Goal: Task Accomplishment & Management: Use online tool/utility

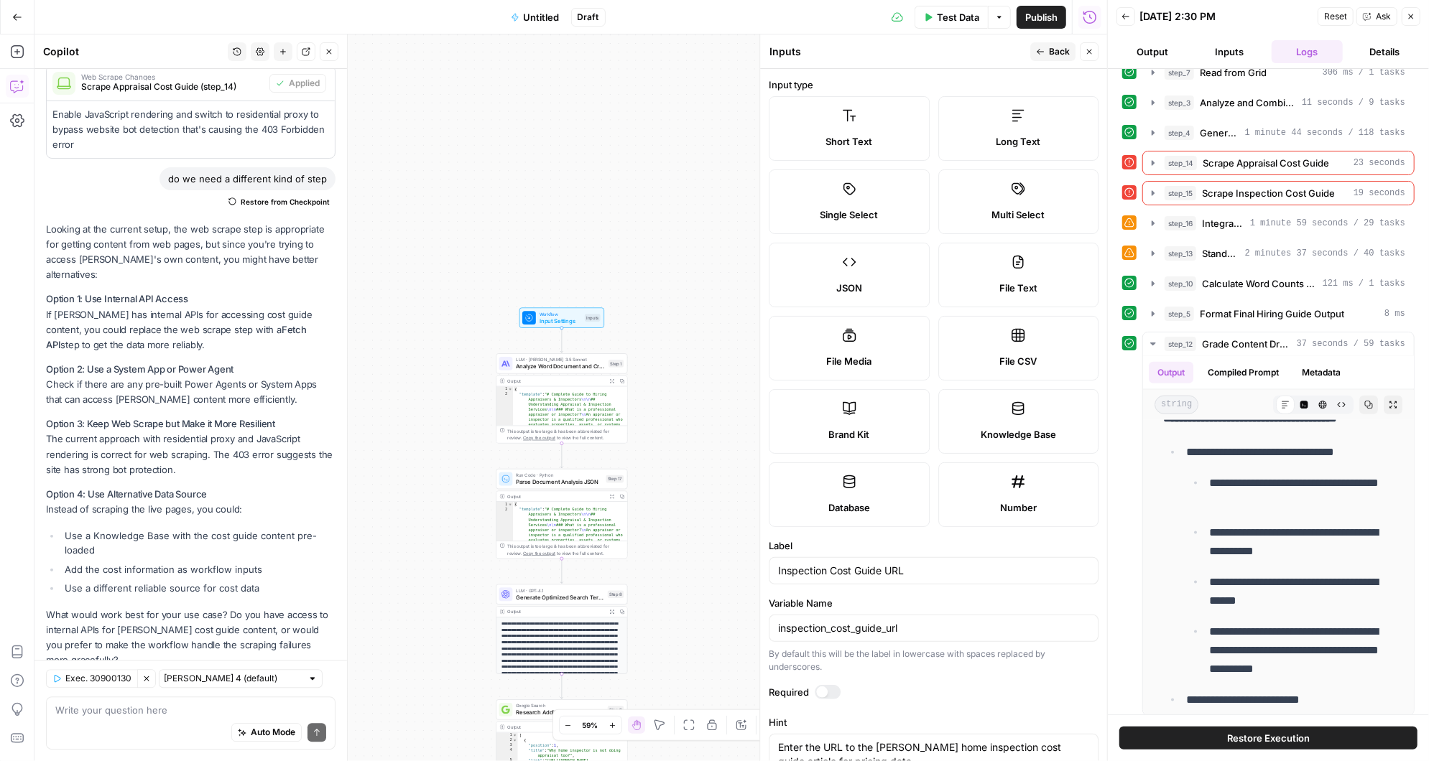
click at [1047, 45] on button "Back" at bounding box center [1052, 51] width 45 height 19
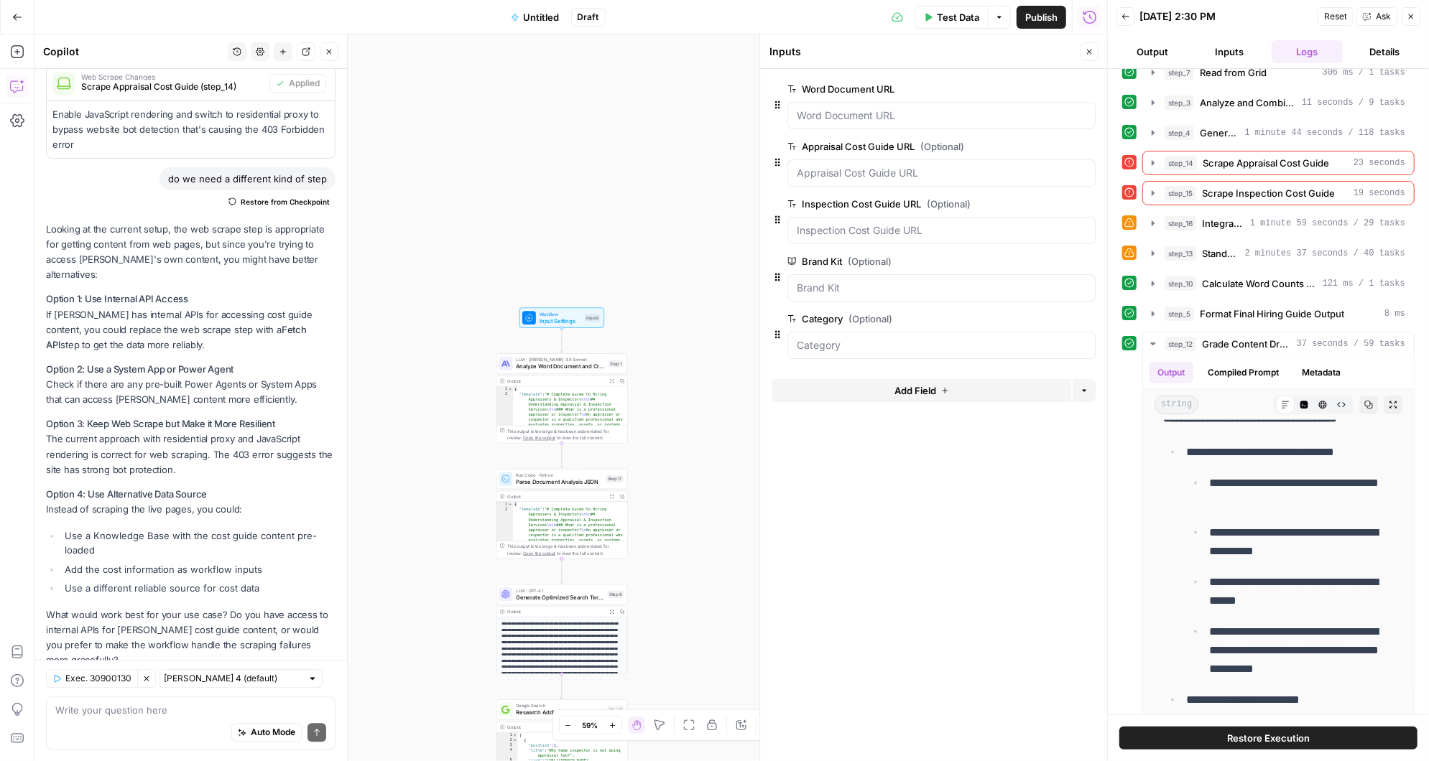
click at [1048, 145] on span "edit field" at bounding box center [1042, 146] width 32 height 11
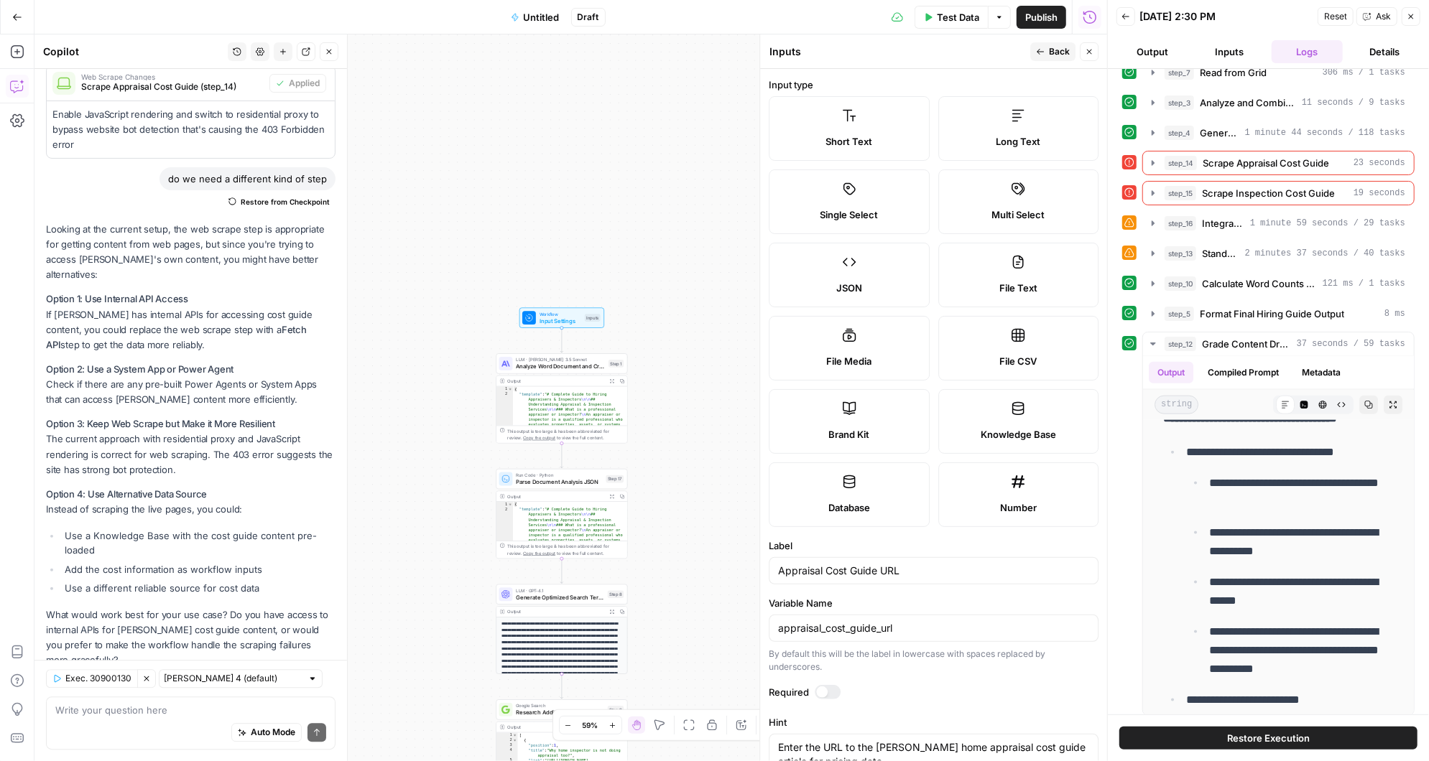
scroll to position [190, 0]
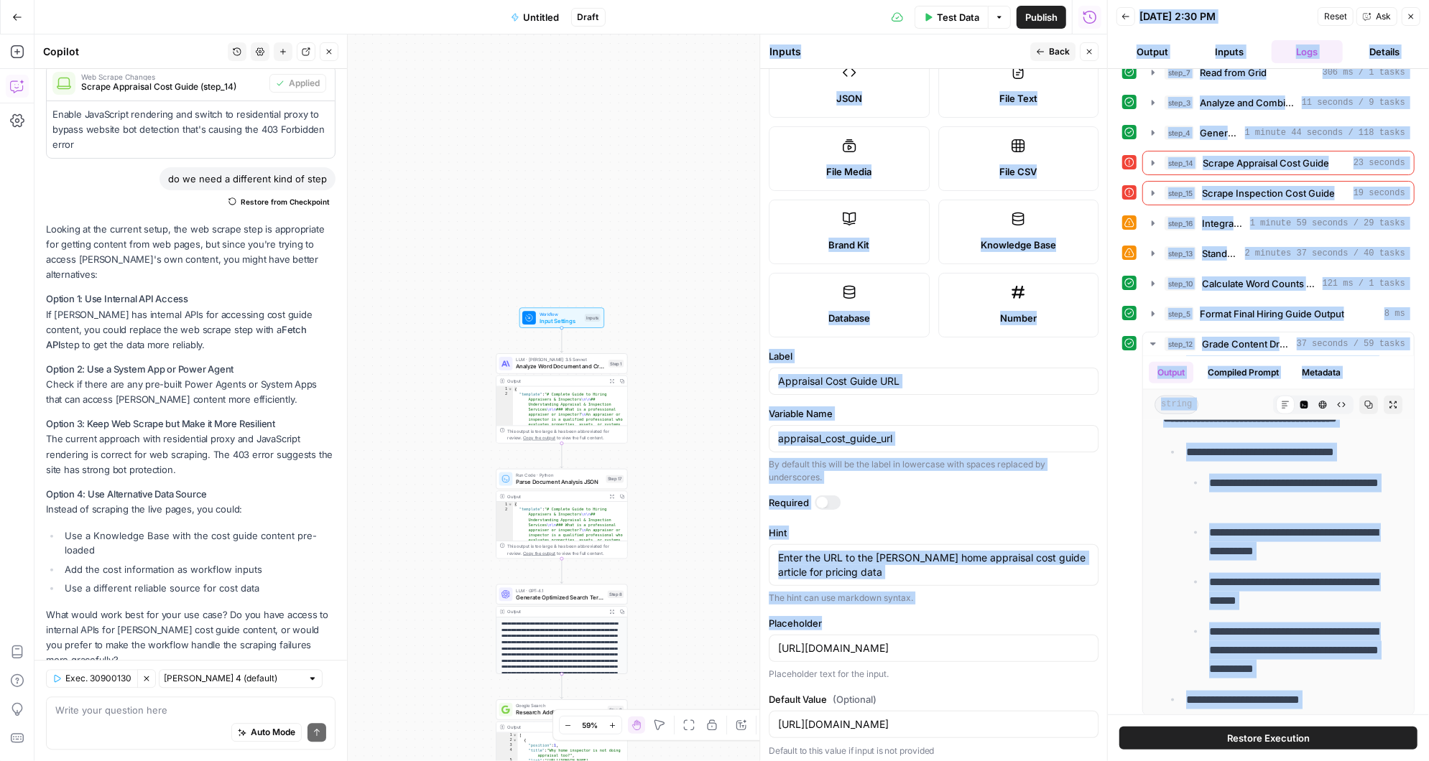
drag, startPoint x: 776, startPoint y: 644, endPoint x: 1111, endPoint y: 644, distance: 334.0
click at [1111, 644] on body "[PERSON_NAME] New Home Browse Insights Opportunities Your Data Recent Grids Air…" at bounding box center [714, 380] width 1429 height 761
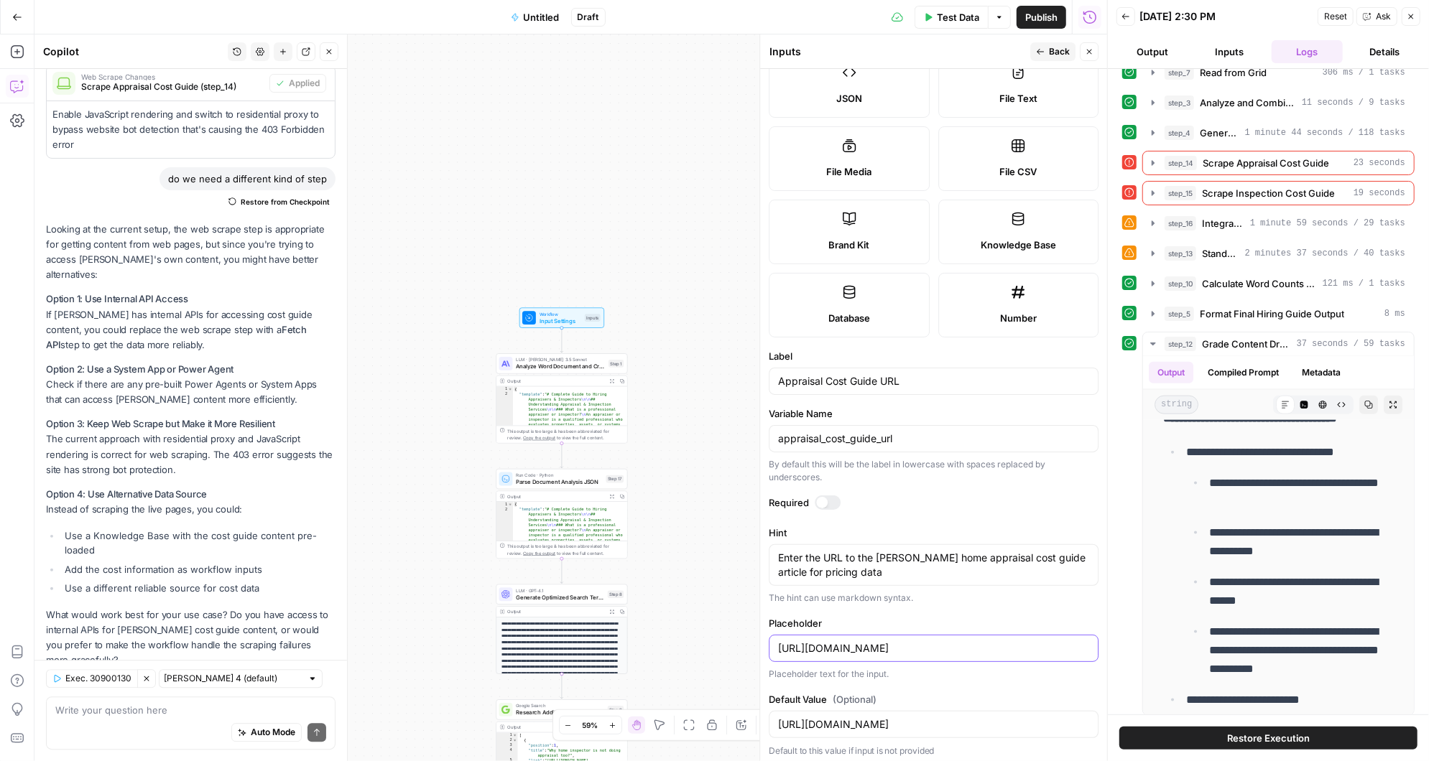
click at [843, 643] on input "[URL][DOMAIN_NAME]" at bounding box center [933, 648] width 311 height 14
drag, startPoint x: 776, startPoint y: 645, endPoint x: 1085, endPoint y: 645, distance: 308.9
click at [1085, 645] on div "[URL][DOMAIN_NAME]" at bounding box center [934, 648] width 330 height 27
drag, startPoint x: 774, startPoint y: 646, endPoint x: 1021, endPoint y: 646, distance: 247.1
click at [1021, 646] on div "[URL][DOMAIN_NAME]" at bounding box center [934, 648] width 330 height 27
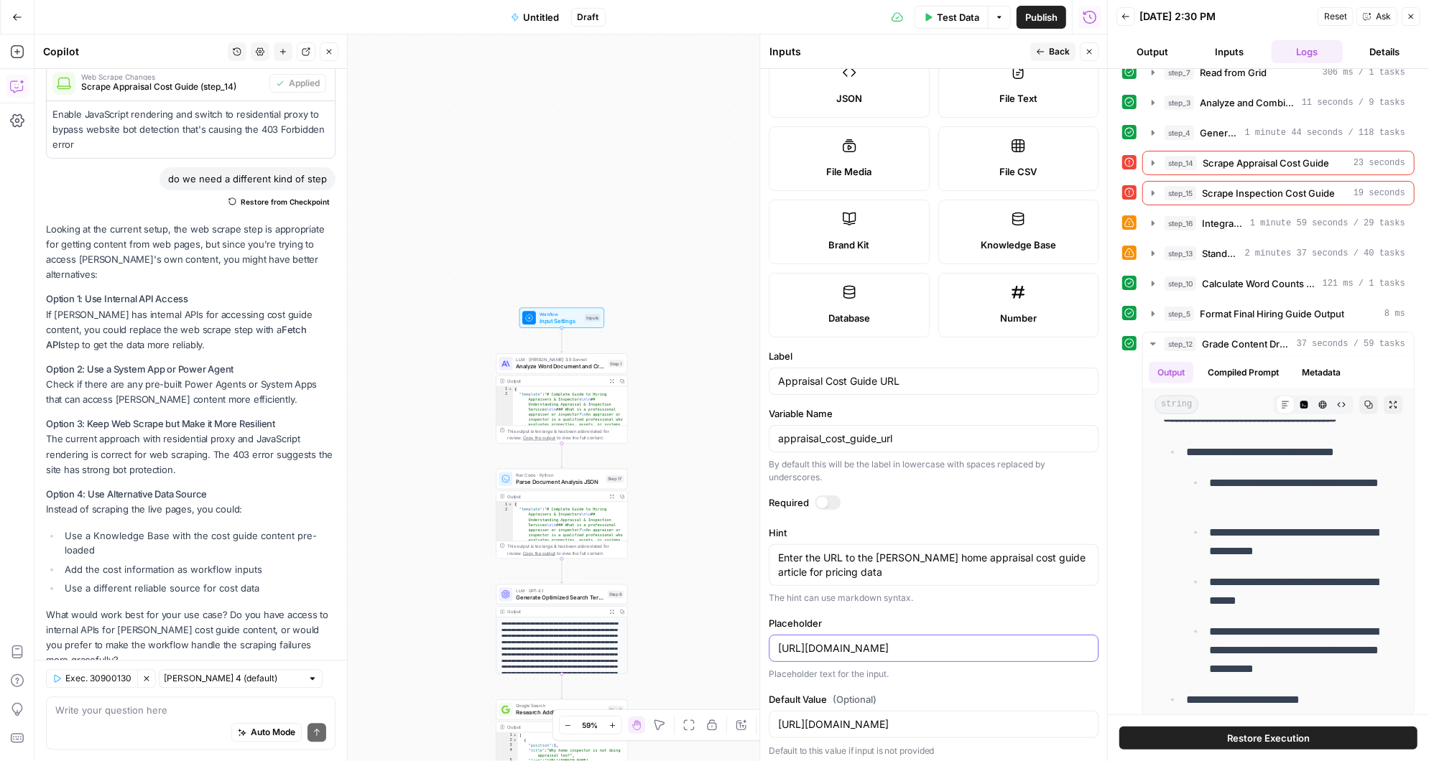
click at [779, 646] on input "[URL][DOMAIN_NAME]" at bounding box center [933, 648] width 311 height 14
paste input "DKfe9MsZSlUxaEmdcccYa2lLe0Ys0i8ZcuTIb_UBpGQ"
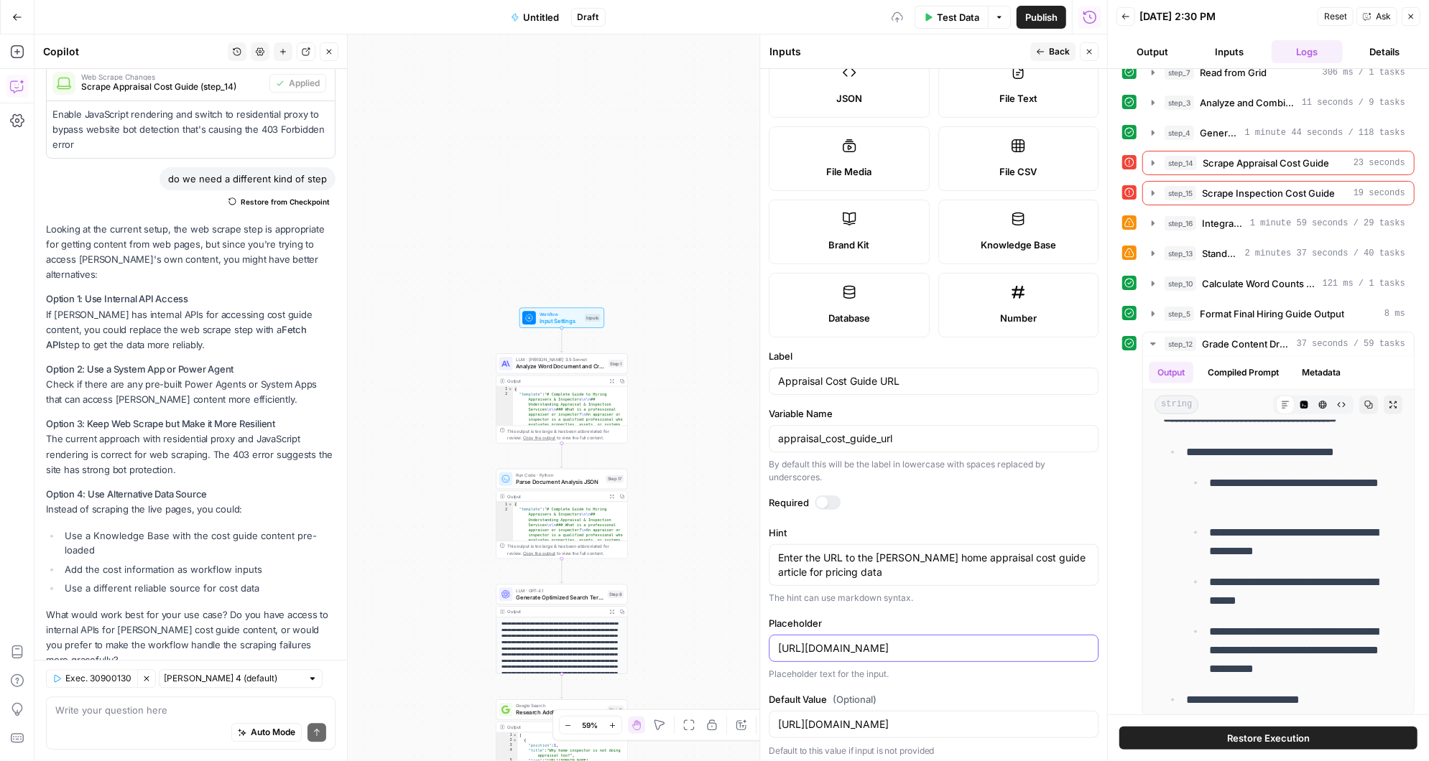
type input "[URL][DOMAIN_NAME]"
click at [848, 718] on input "[URL][DOMAIN_NAME]" at bounding box center [933, 725] width 311 height 14
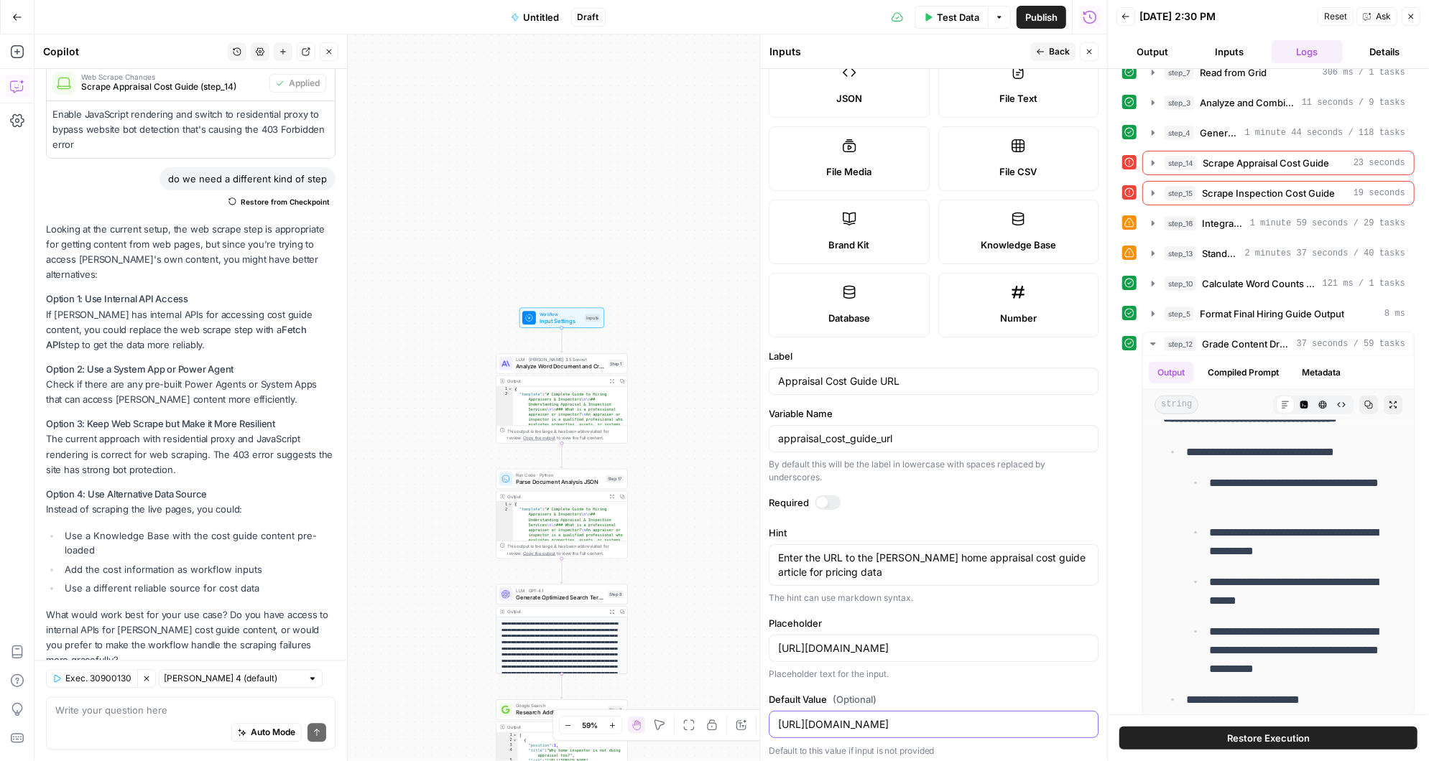
paste input "DKfe9MsZSlUxaEmdcccYa2lLe0Ys0i8ZcuTIb_UBpGQ"
type input "[URL][DOMAIN_NAME]"
click at [1048, 47] on button "Back" at bounding box center [1052, 51] width 45 height 19
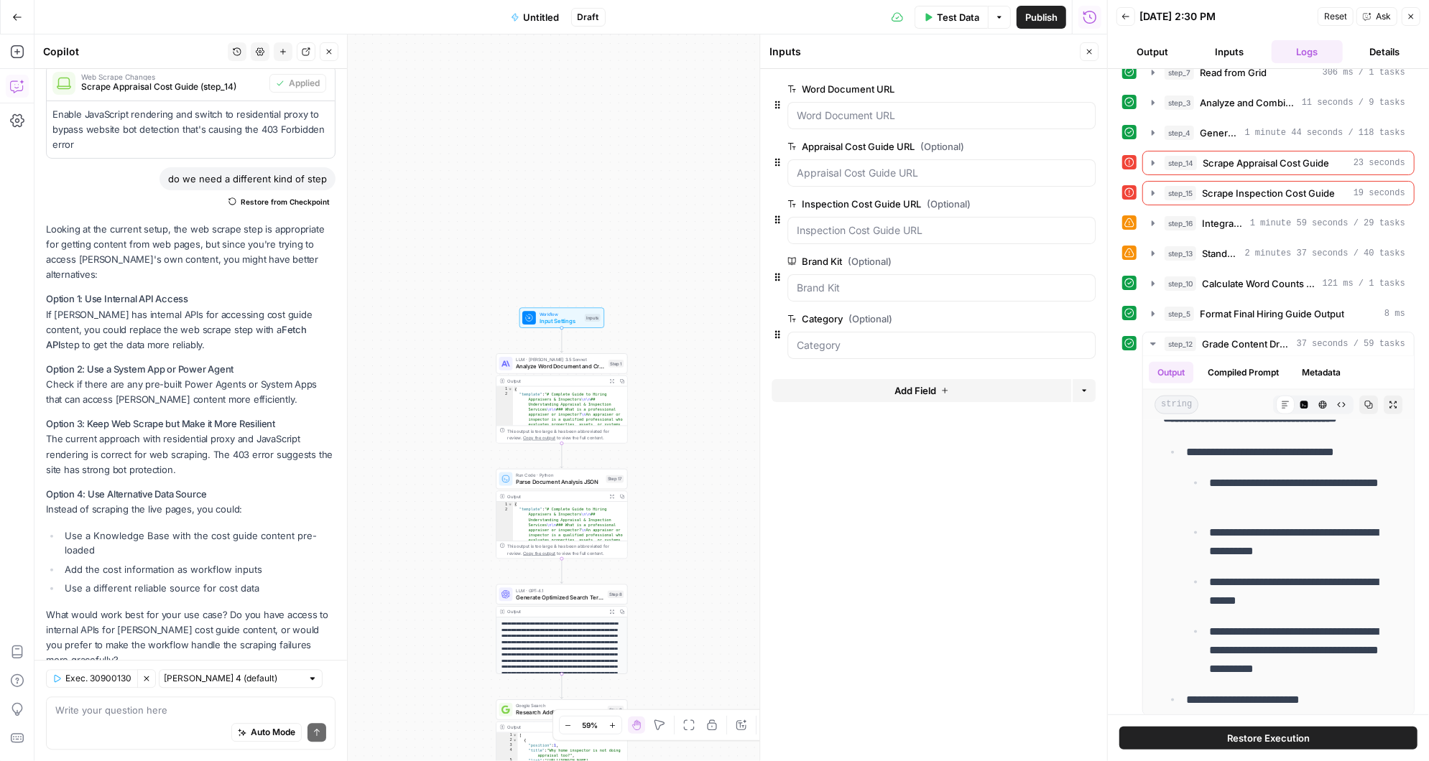
click at [1049, 198] on span "edit field" at bounding box center [1042, 203] width 32 height 11
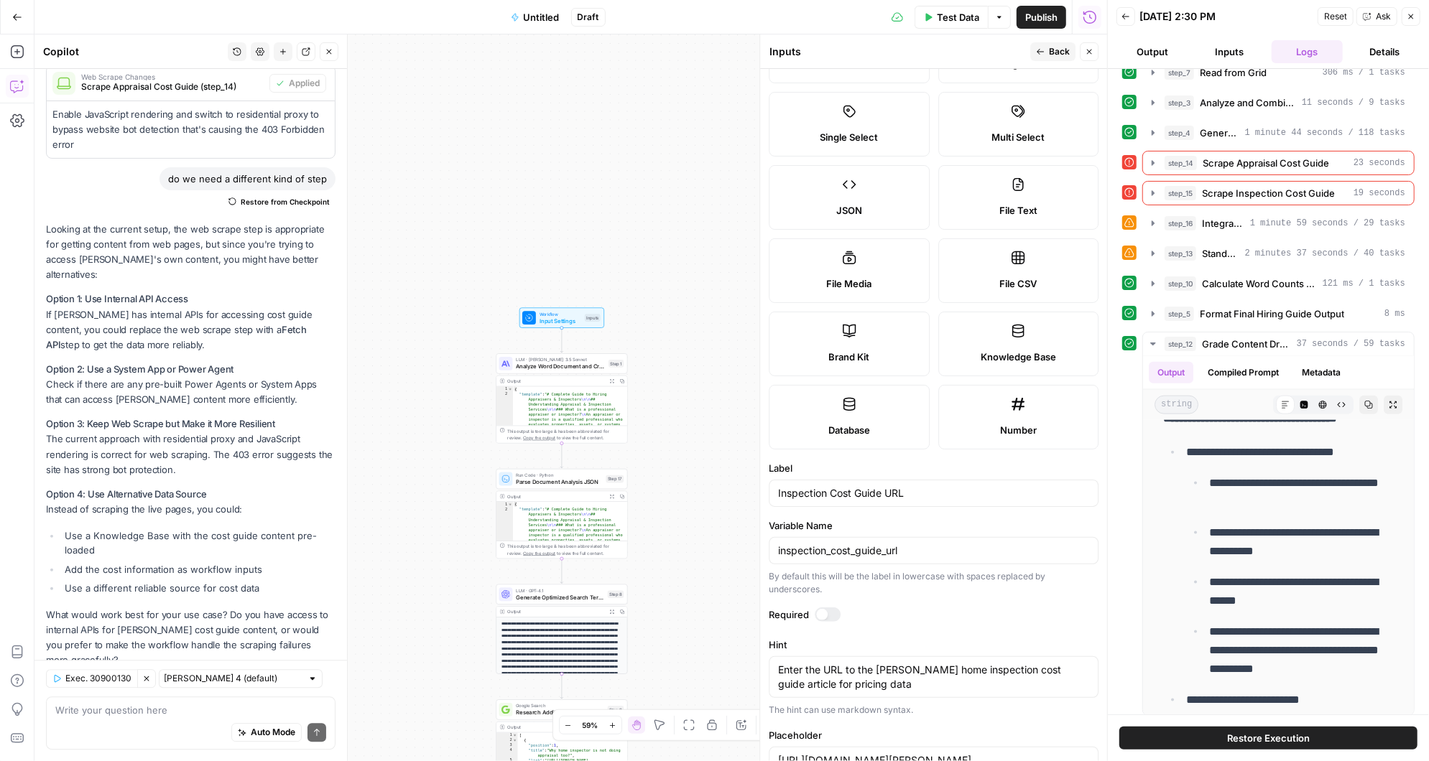
scroll to position [190, 0]
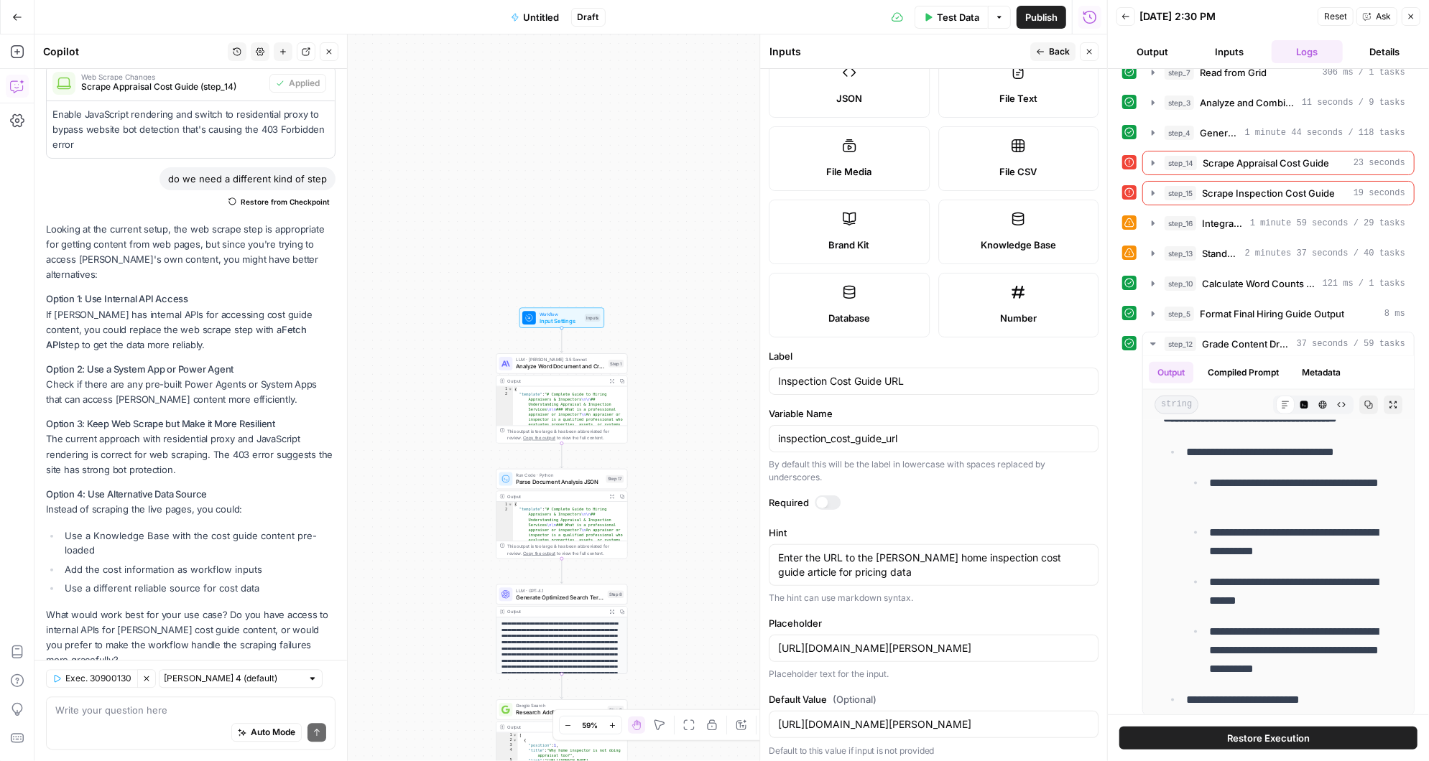
drag, startPoint x: 774, startPoint y: 718, endPoint x: 994, endPoint y: 715, distance: 220.5
click at [994, 715] on div "[URL][DOMAIN_NAME][PERSON_NAME]" at bounding box center [934, 724] width 330 height 27
click at [983, 723] on input "[URL][DOMAIN_NAME][PERSON_NAME]" at bounding box center [933, 725] width 311 height 14
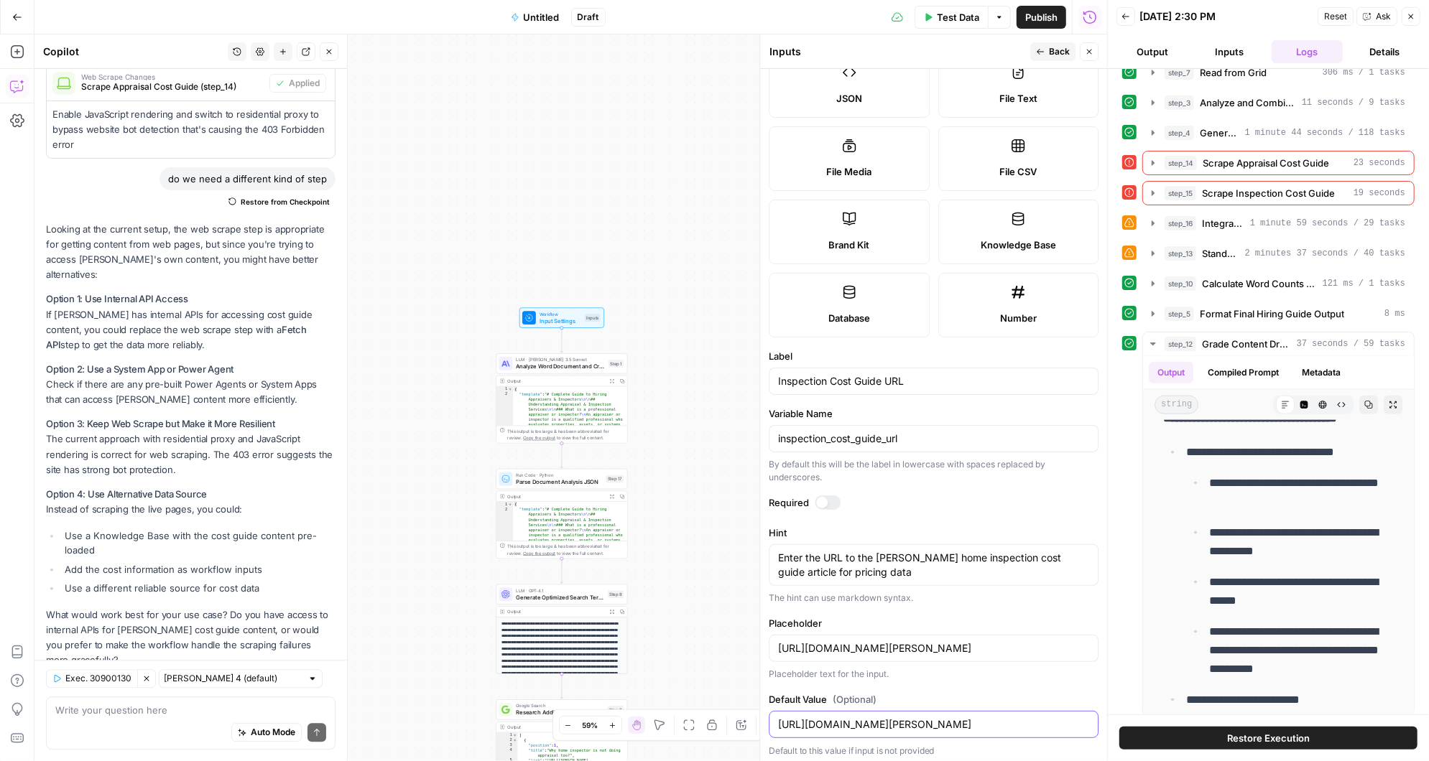
click at [983, 723] on input "[URL][DOMAIN_NAME][PERSON_NAME]" at bounding box center [933, 725] width 311 height 14
paste input "[DOMAIN_NAME][URL]"
type input "[URL][DOMAIN_NAME]"
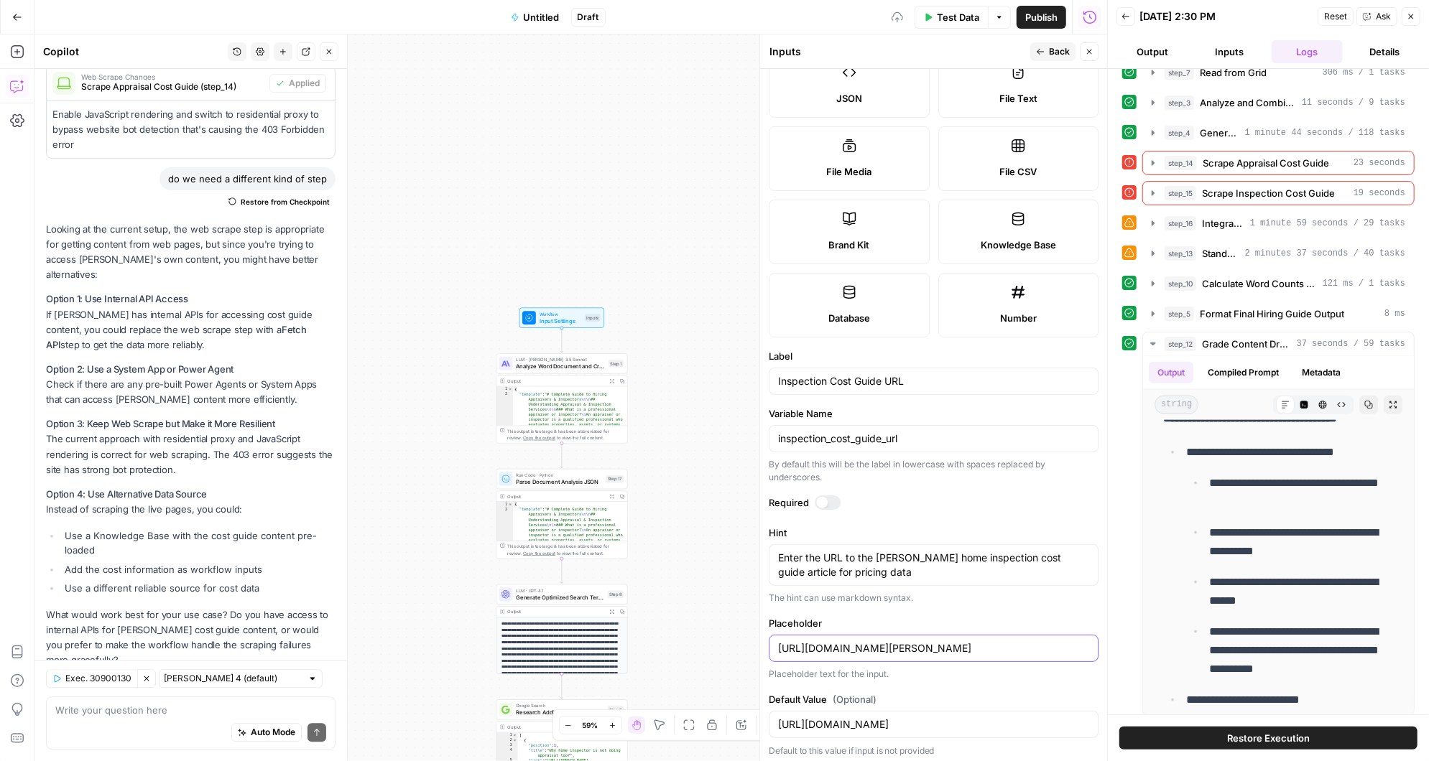
click at [962, 644] on input "[URL][DOMAIN_NAME][PERSON_NAME]" at bounding box center [933, 648] width 311 height 14
paste input "[DOMAIN_NAME][URL]"
type input "[URL][DOMAIN_NAME]"
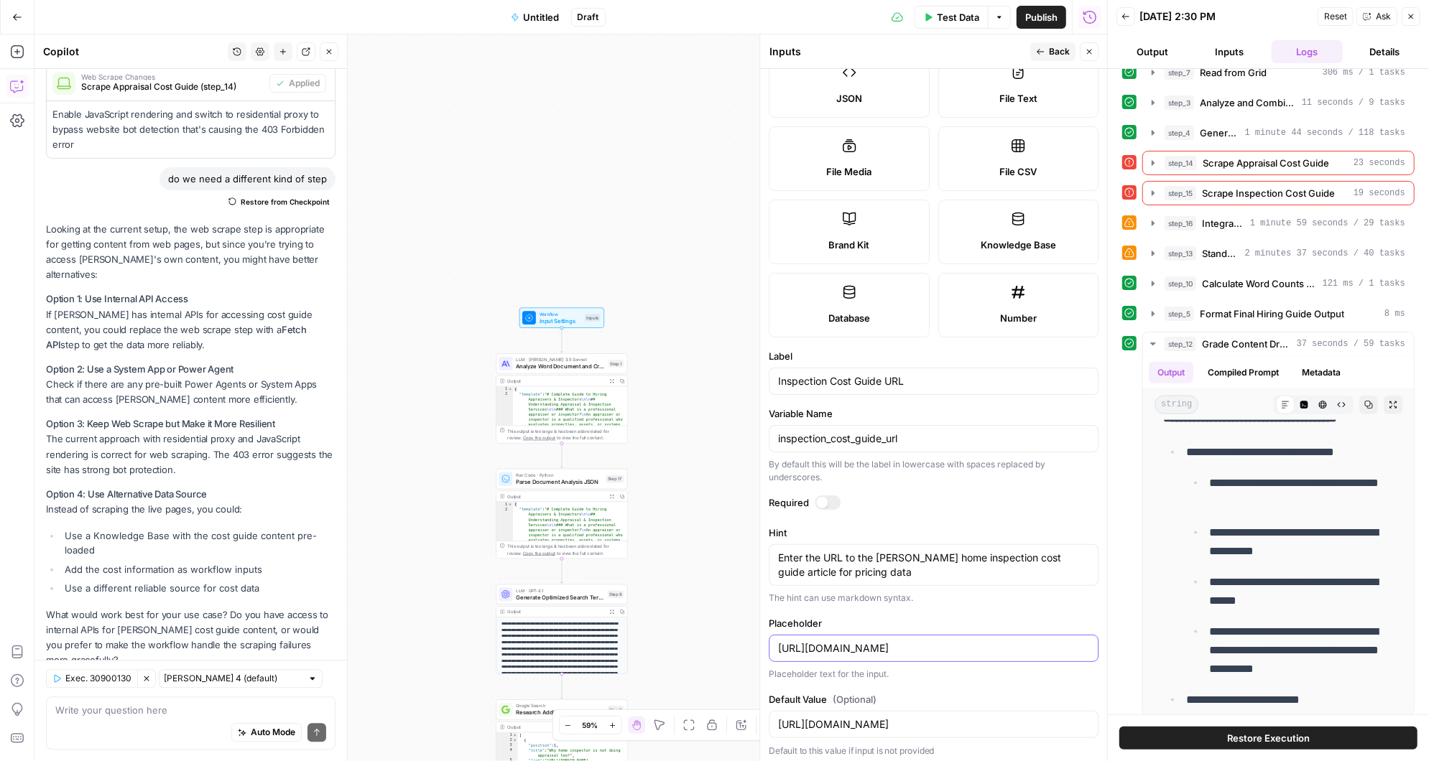
scroll to position [0, 136]
click at [1054, 51] on span "Back" at bounding box center [1059, 51] width 21 height 13
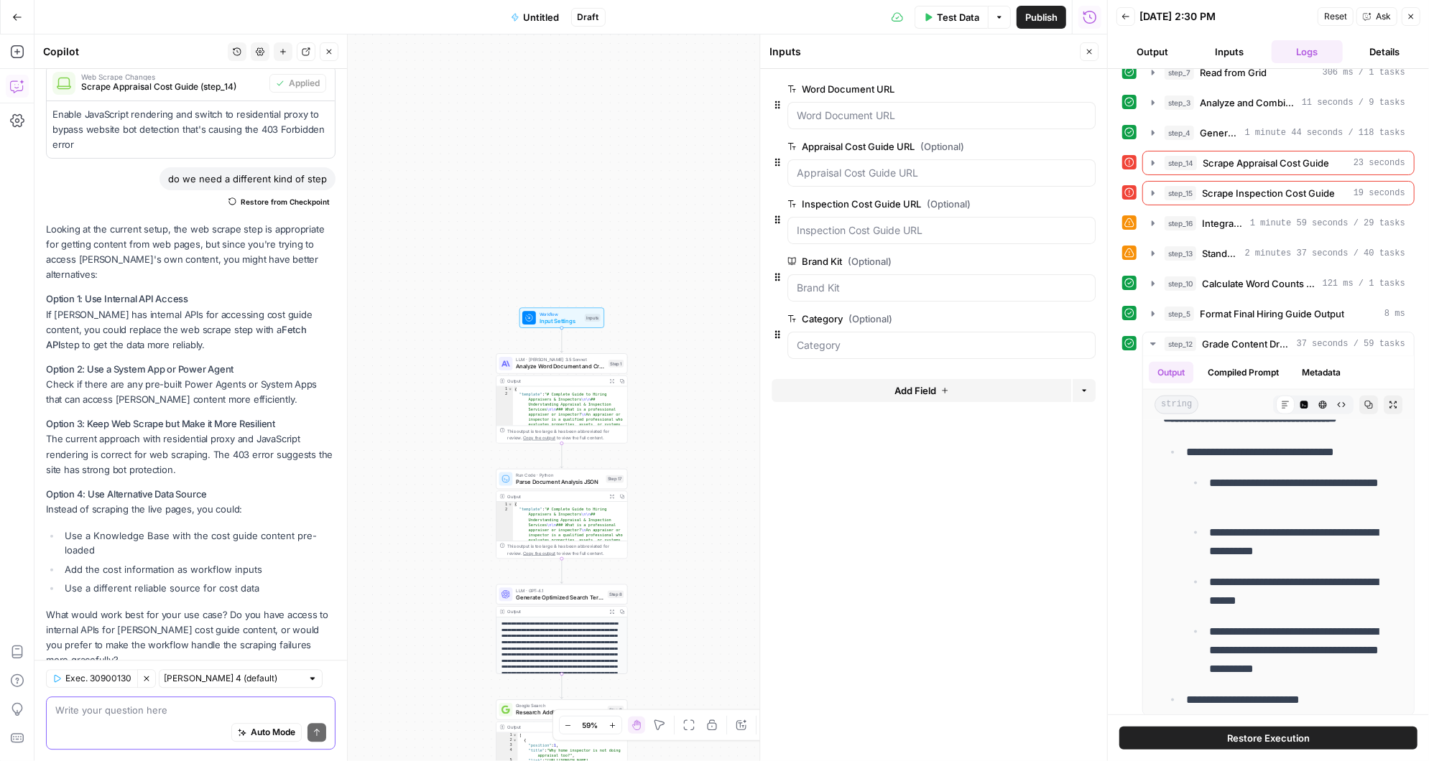
click at [133, 717] on textarea at bounding box center [190, 710] width 271 height 14
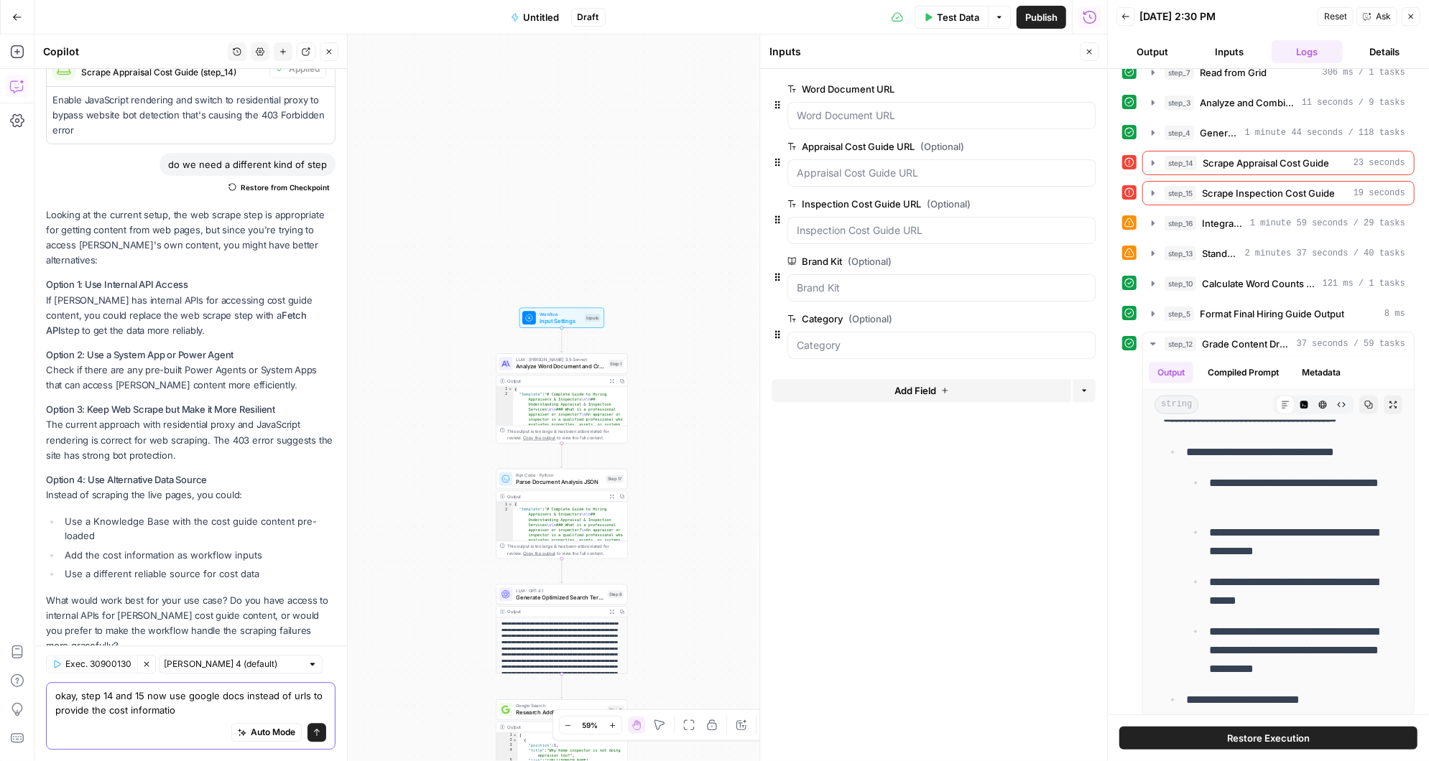
type textarea "okay, step 14 and 15 now use google docs instead of urls to provide the cost in…"
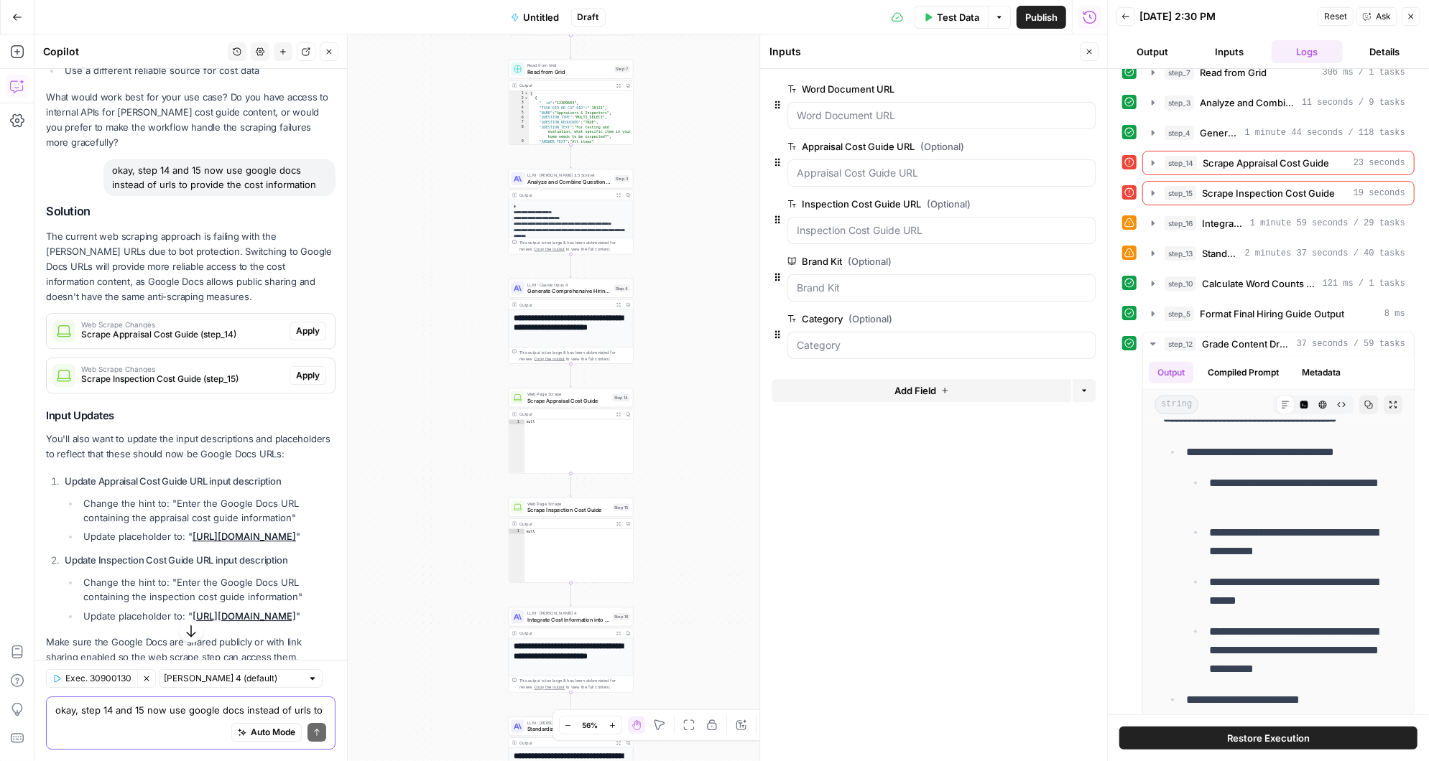
scroll to position [3467, 0]
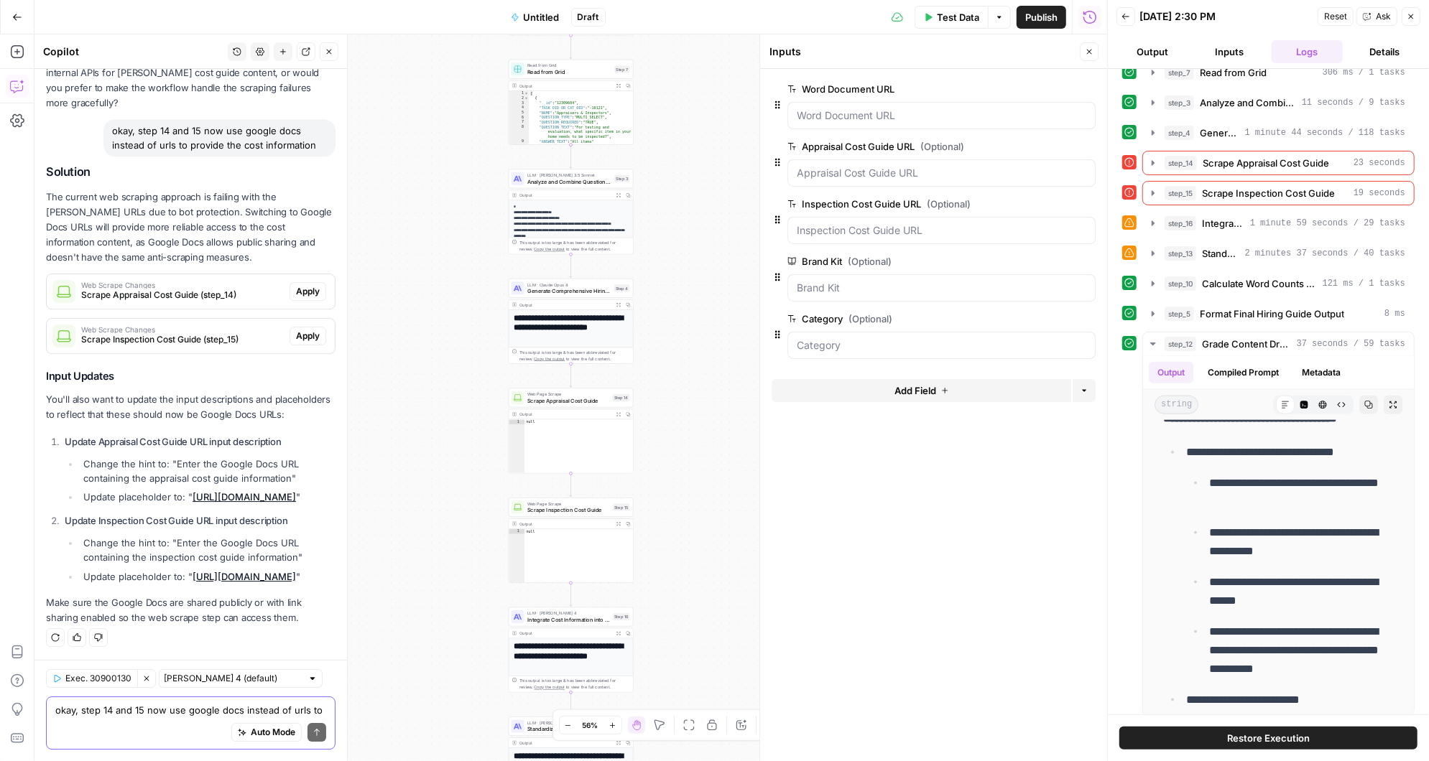
click at [164, 713] on textarea "okay, step 14 and 15 now use google docs instead of urls to provide the cost in…" at bounding box center [190, 710] width 271 height 14
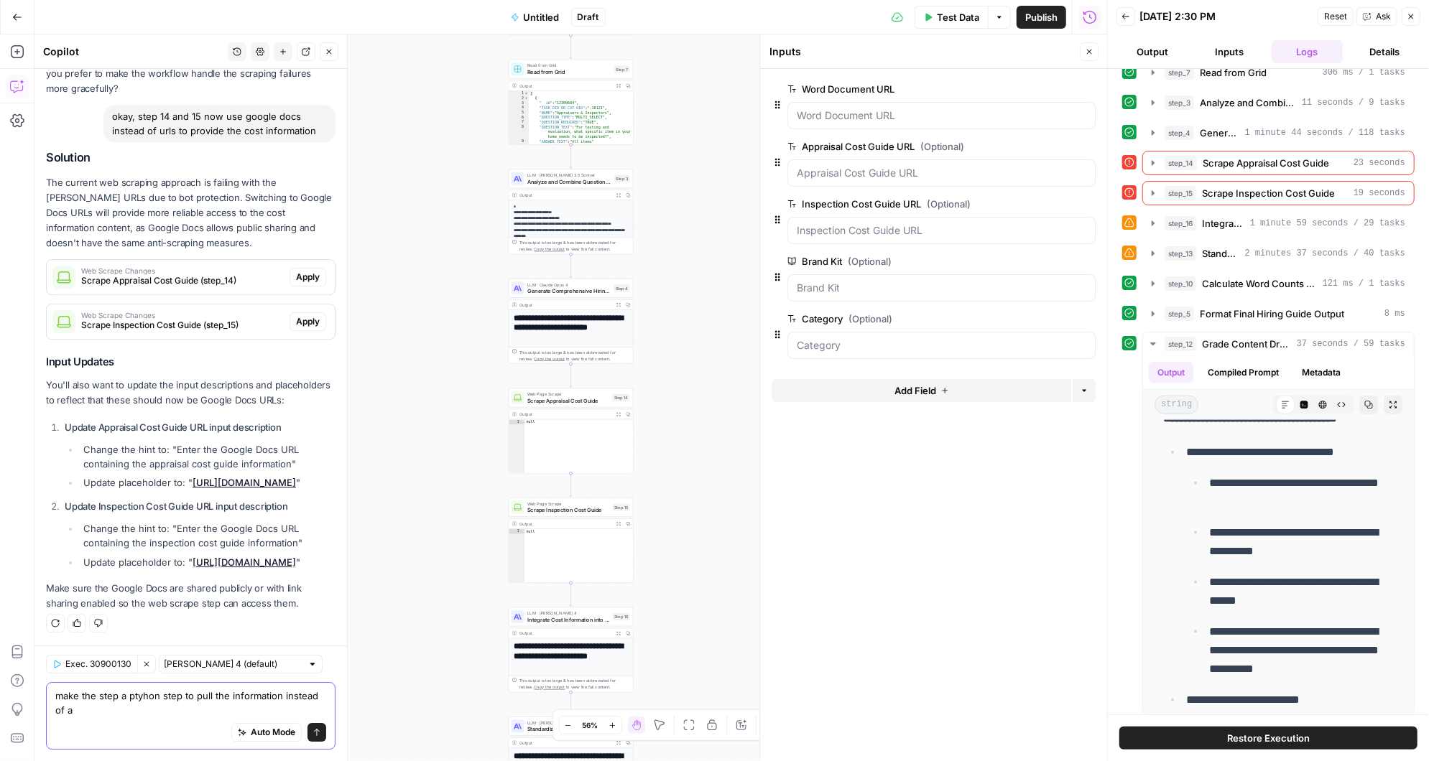
scroll to position [3481, 0]
type textarea "make the step a ptyhon step to pull the information instead of a scrape"
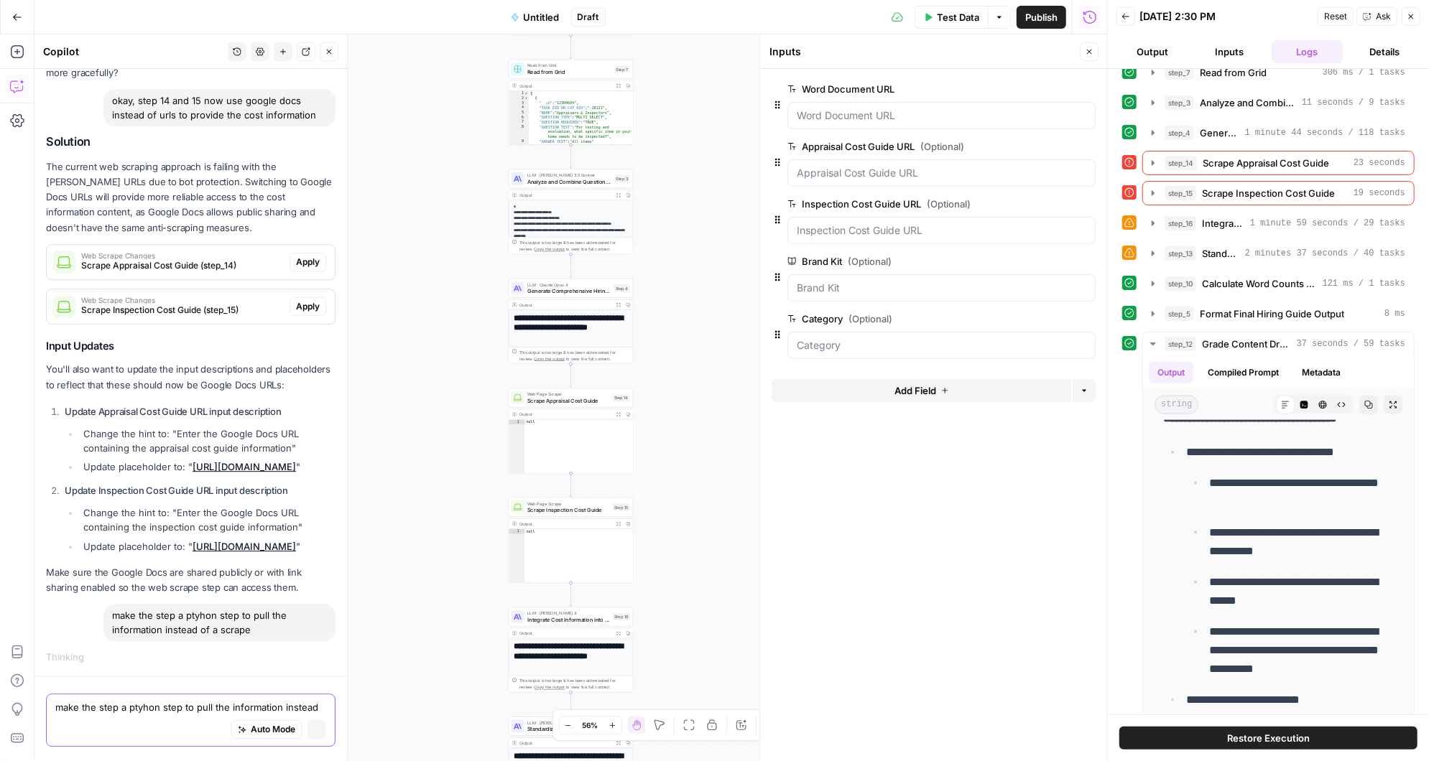
scroll to position [3208, 0]
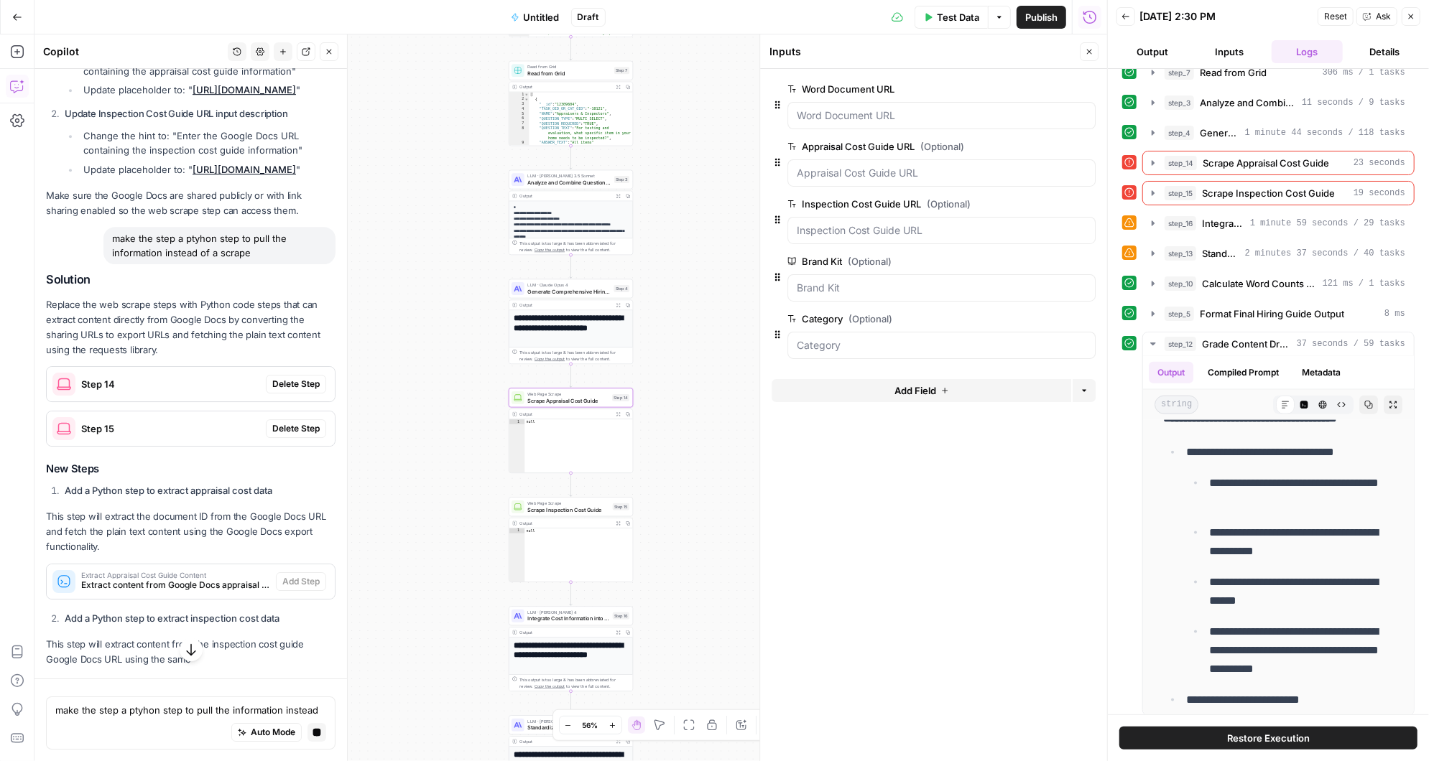
click at [297, 395] on div "Solution Replace the web scrape steps with Python code steps that can extract c…" at bounding box center [190, 470] width 289 height 394
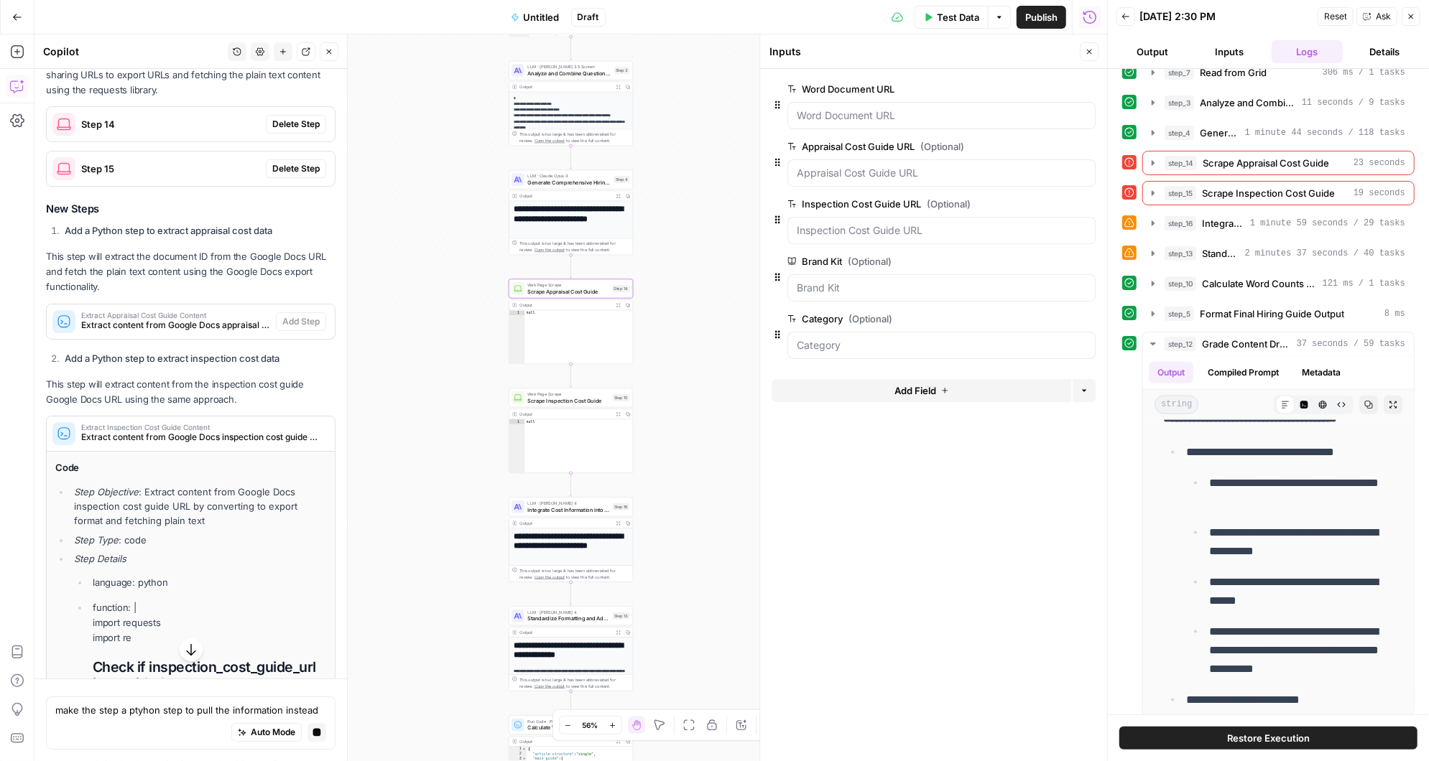
scroll to position [3757, 0]
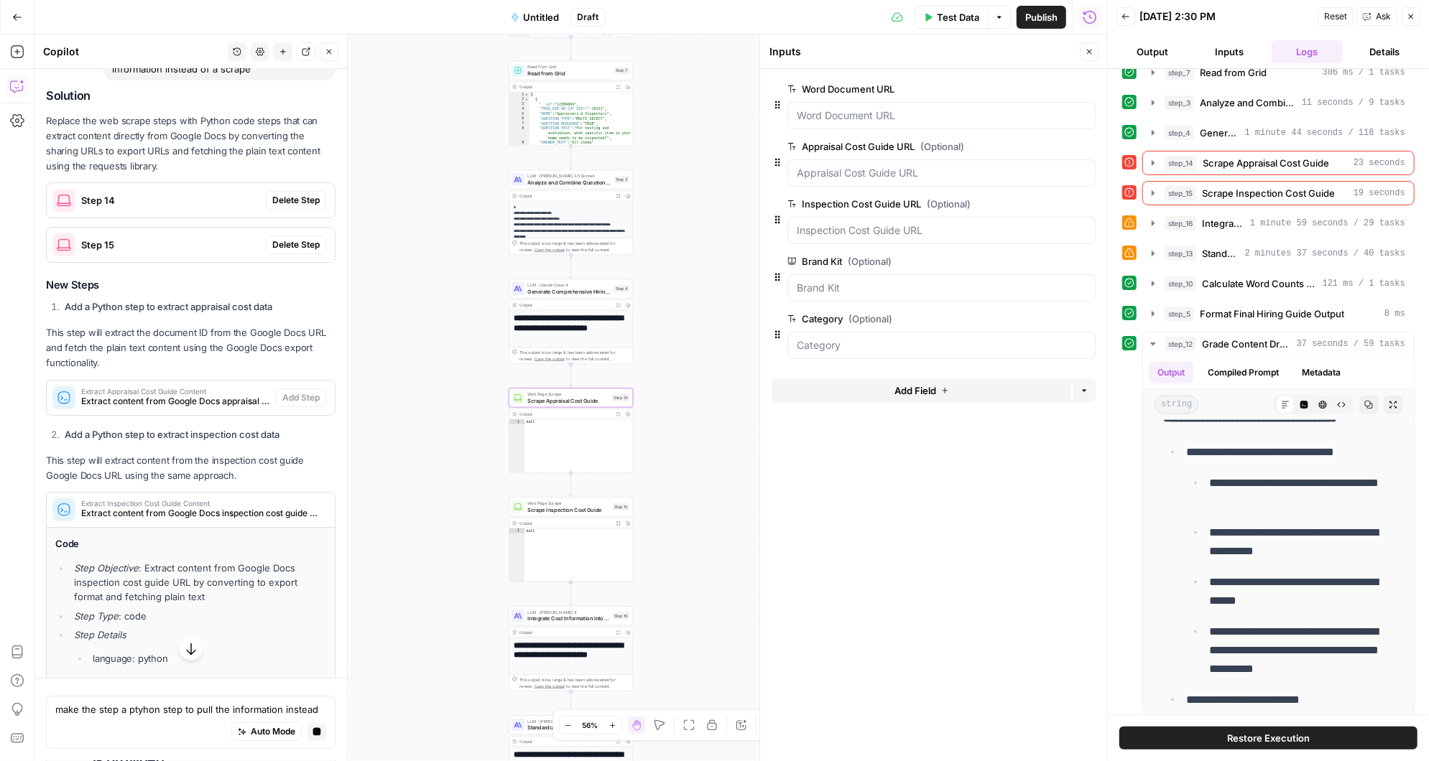
click at [296, 207] on span "Delete Step" at bounding box center [295, 200] width 47 height 13
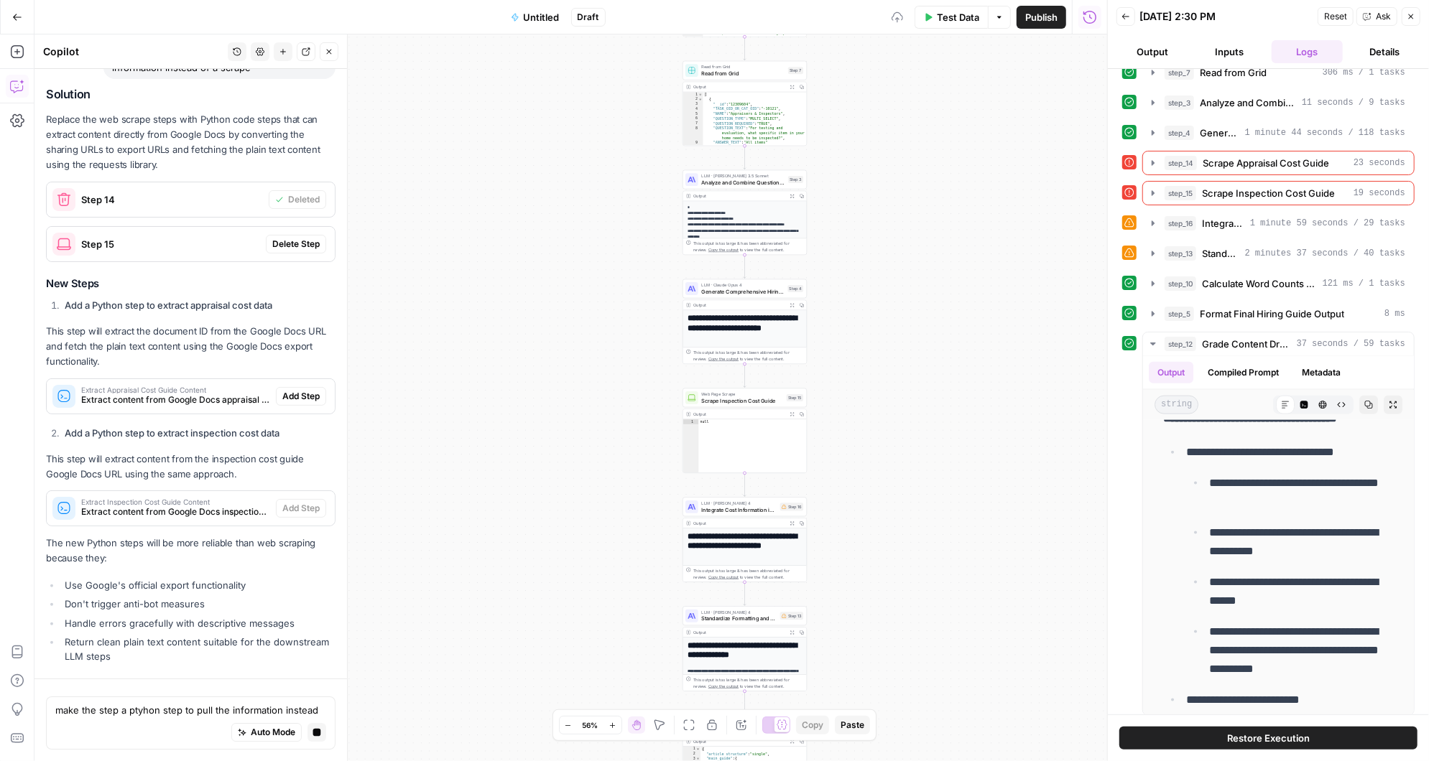
scroll to position [3639, 0]
click at [297, 234] on div "Step 15 Delete Step" at bounding box center [191, 242] width 288 height 23
click at [302, 245] on span "Delete Step" at bounding box center [295, 242] width 47 height 13
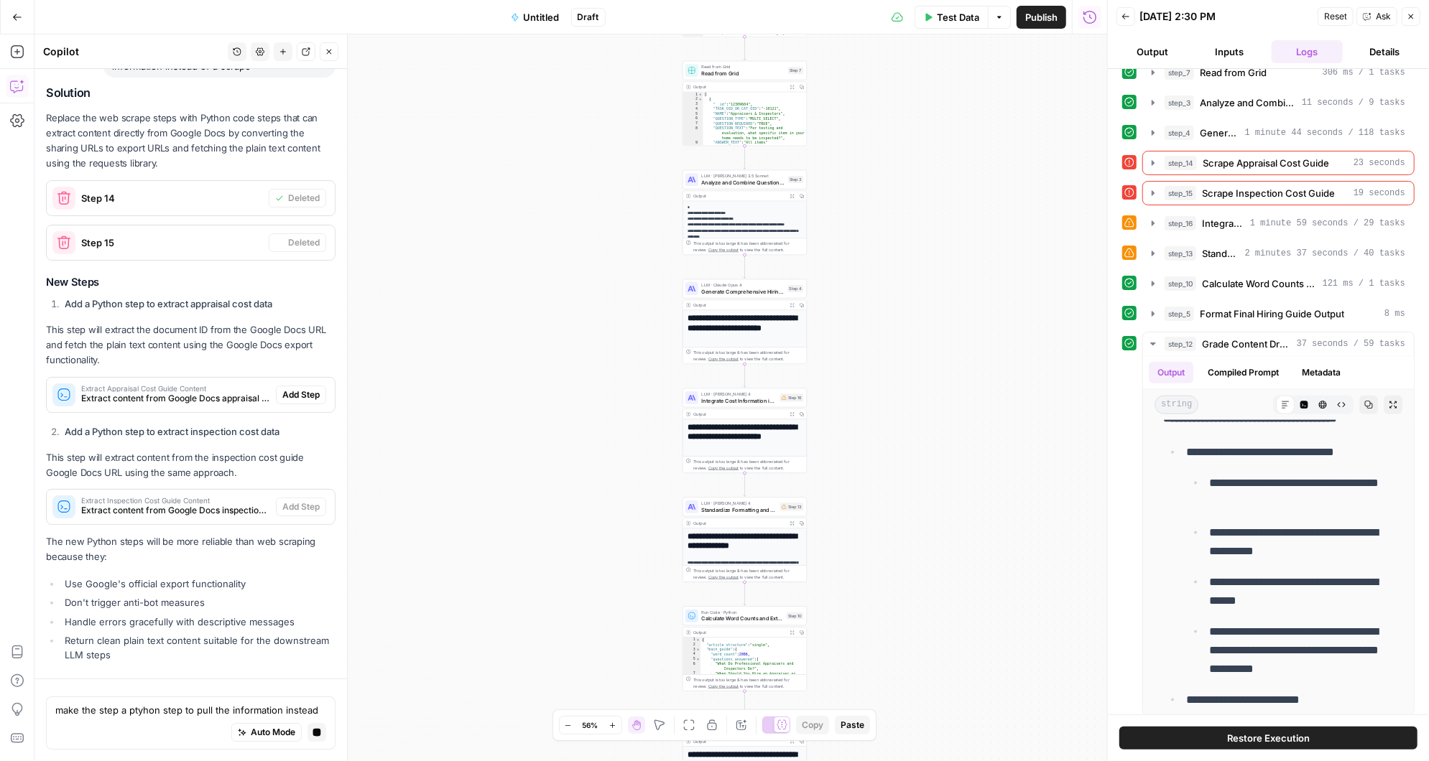
scroll to position [3622, 0]
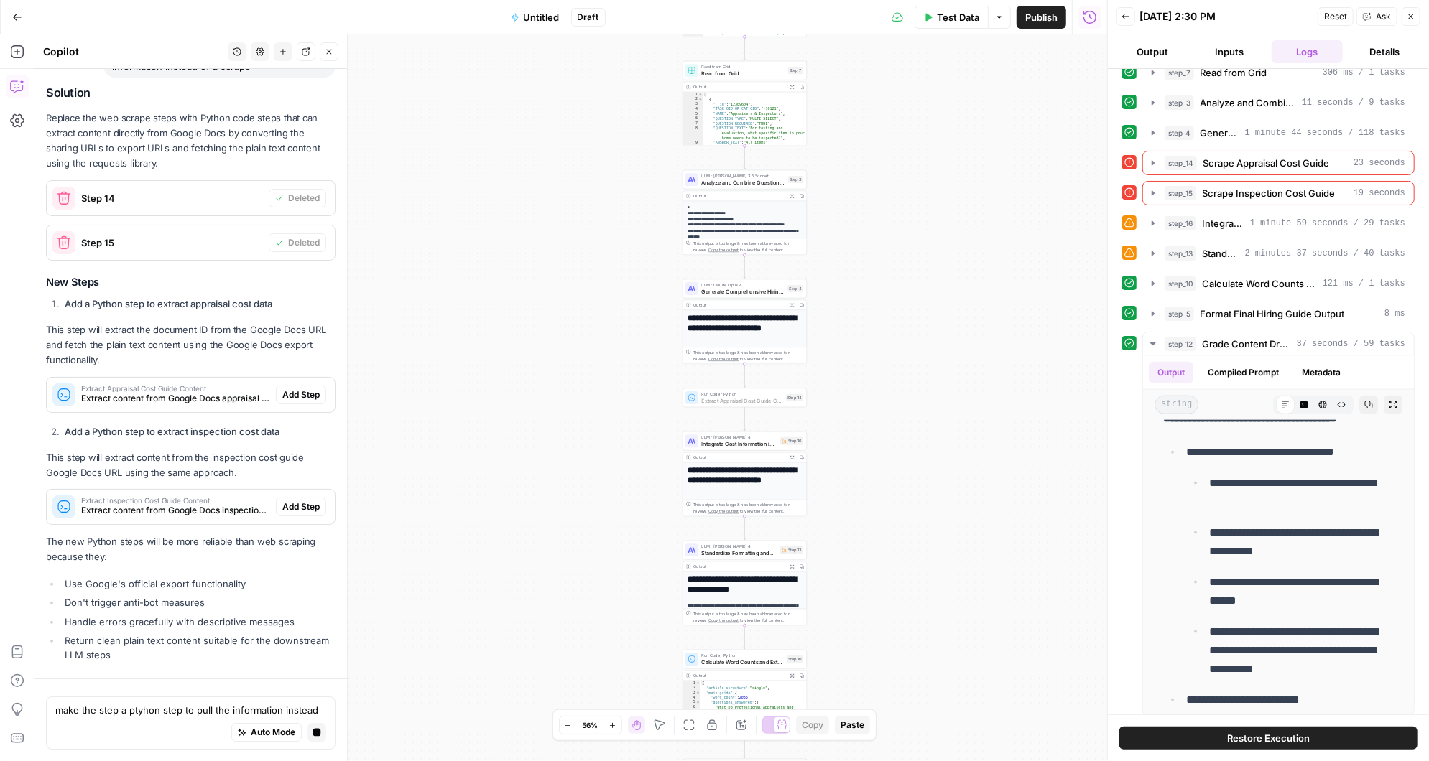
click at [295, 394] on span "Add Step" at bounding box center [300, 395] width 37 height 13
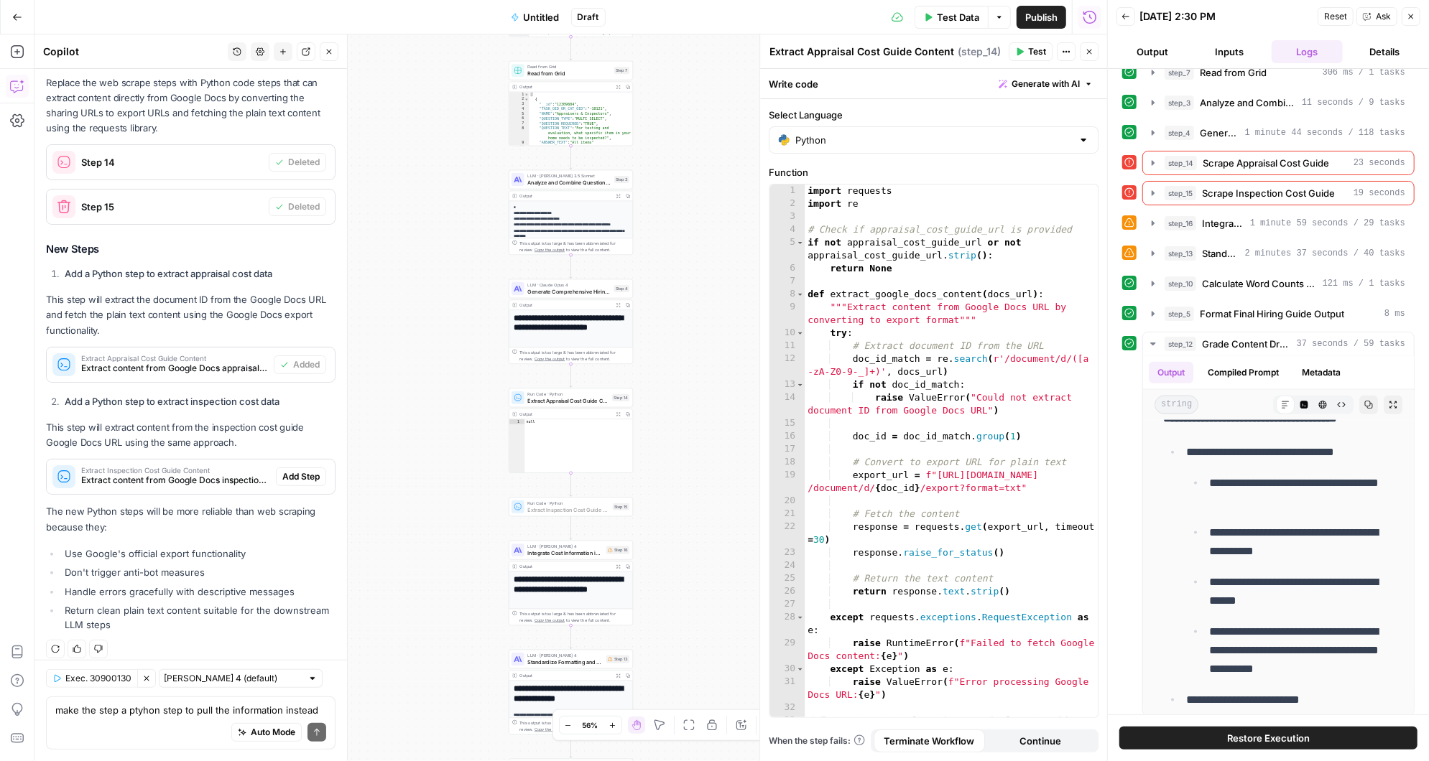
scroll to position [4415, 0]
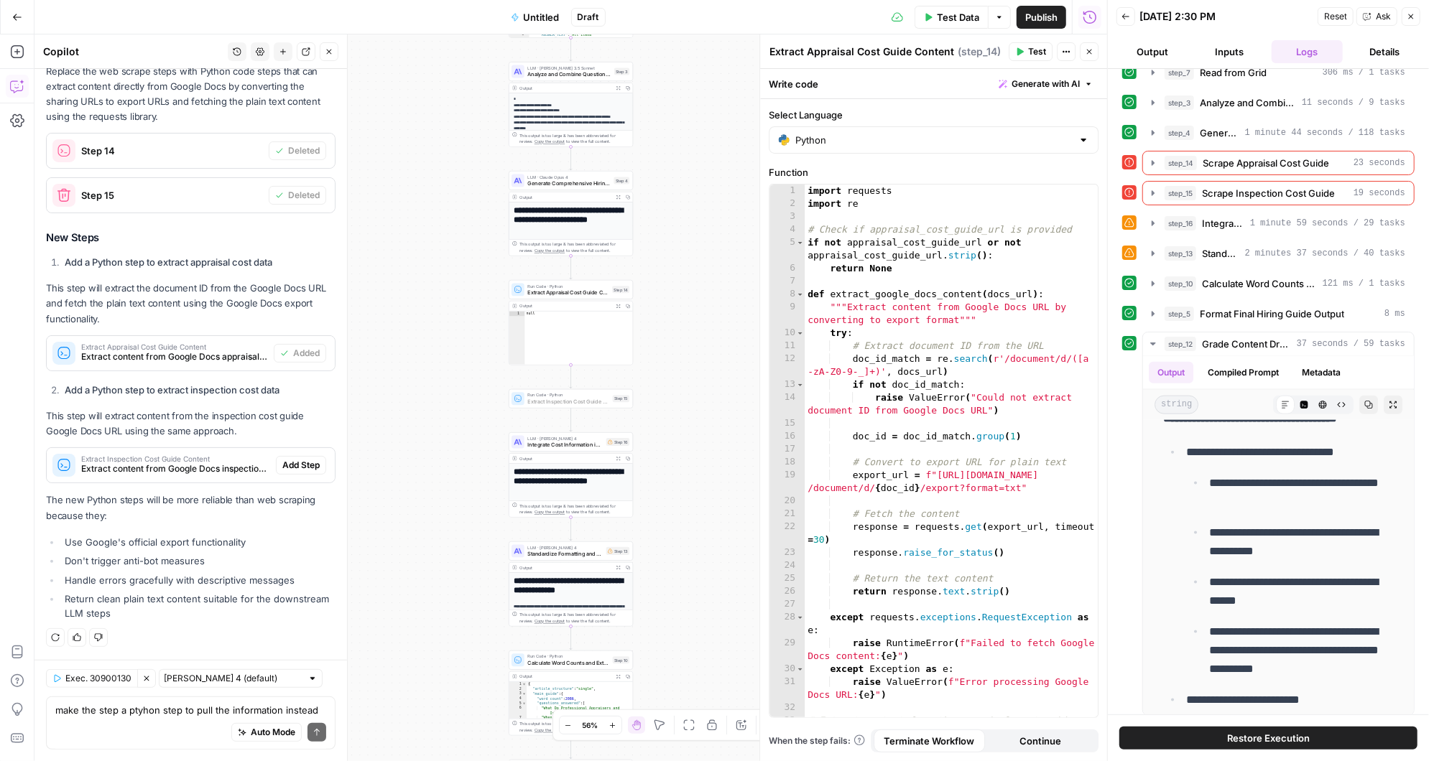
click at [305, 466] on span "Add Step" at bounding box center [300, 465] width 37 height 13
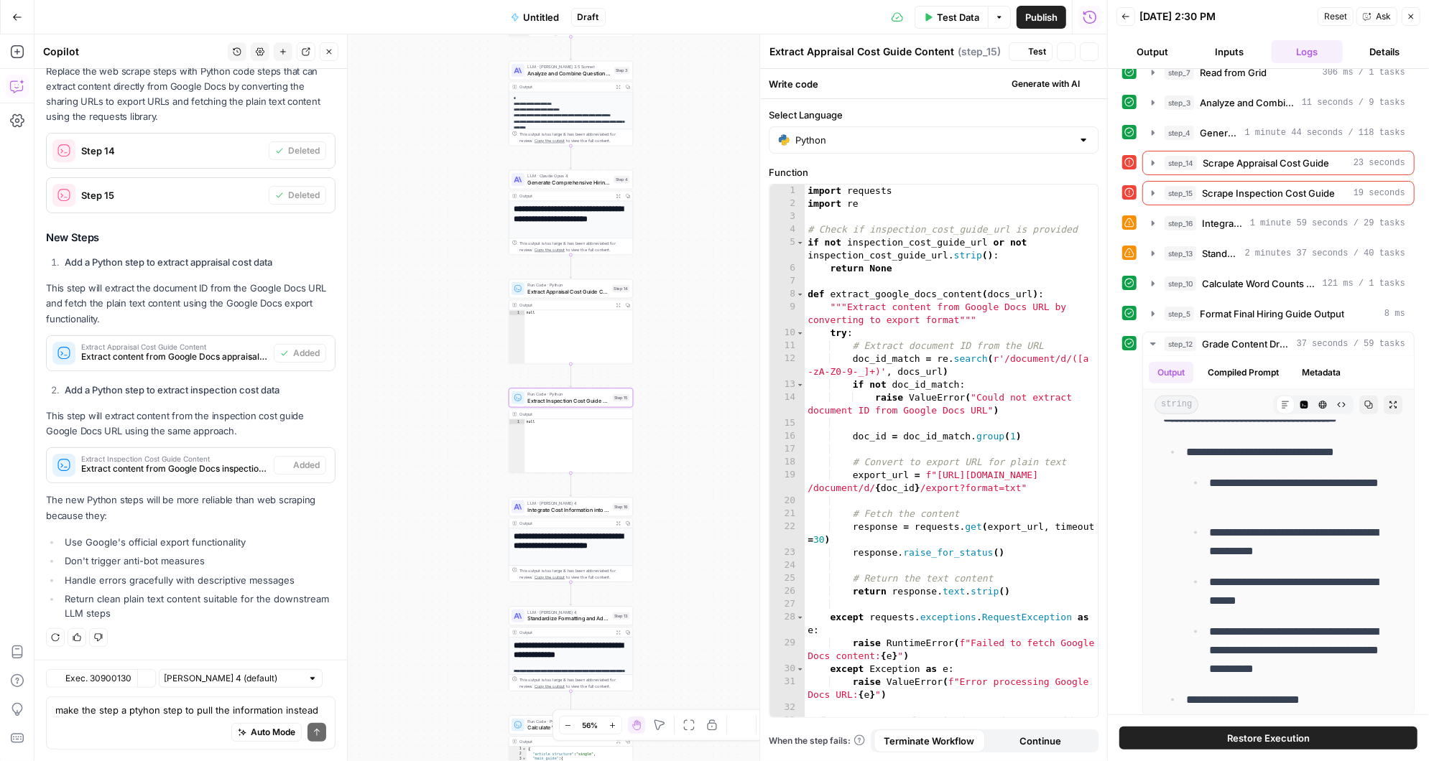
type textarea "Extract Inspection Cost Guide Content"
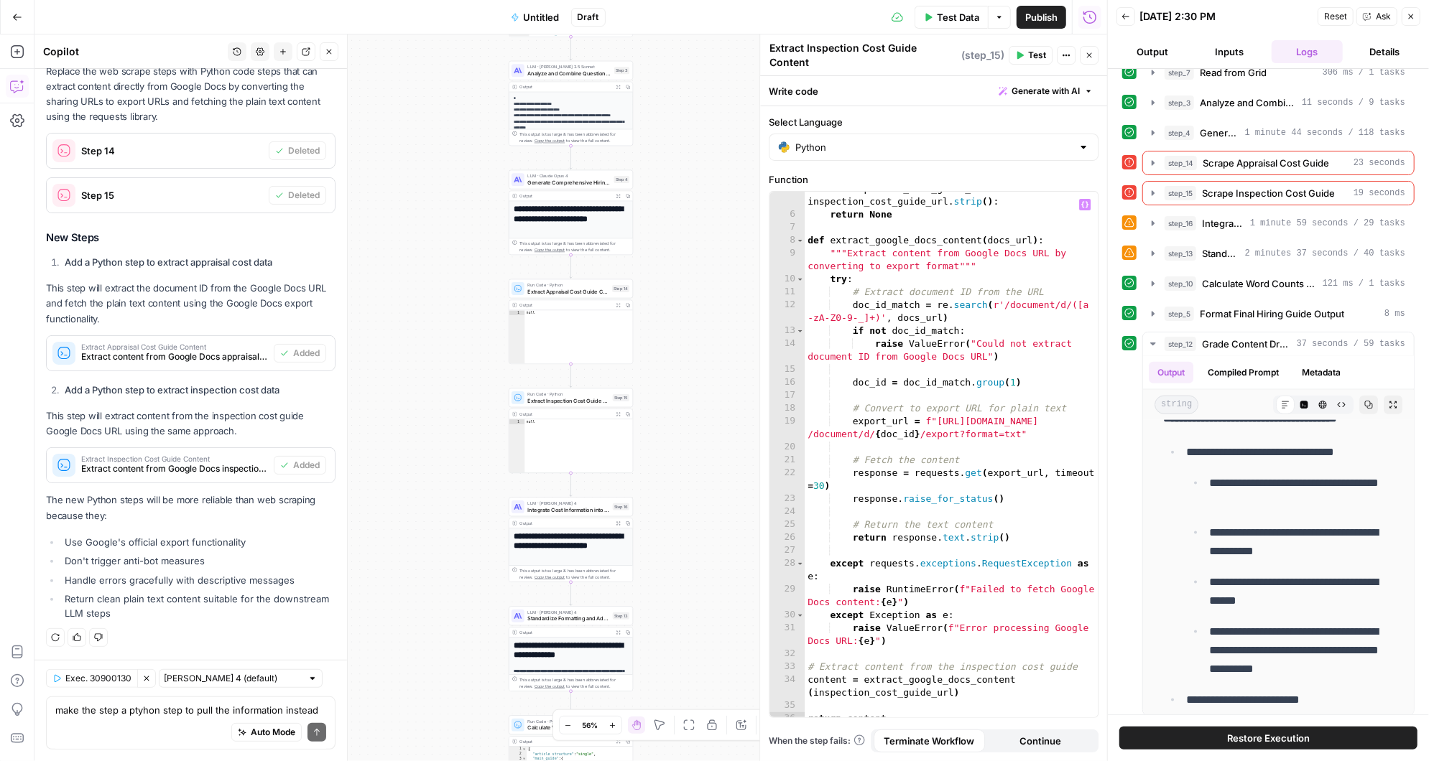
scroll to position [60, 0]
click at [126, 713] on textarea "make the step a ptyhon step to pull the information instead of a scrape" at bounding box center [190, 710] width 271 height 14
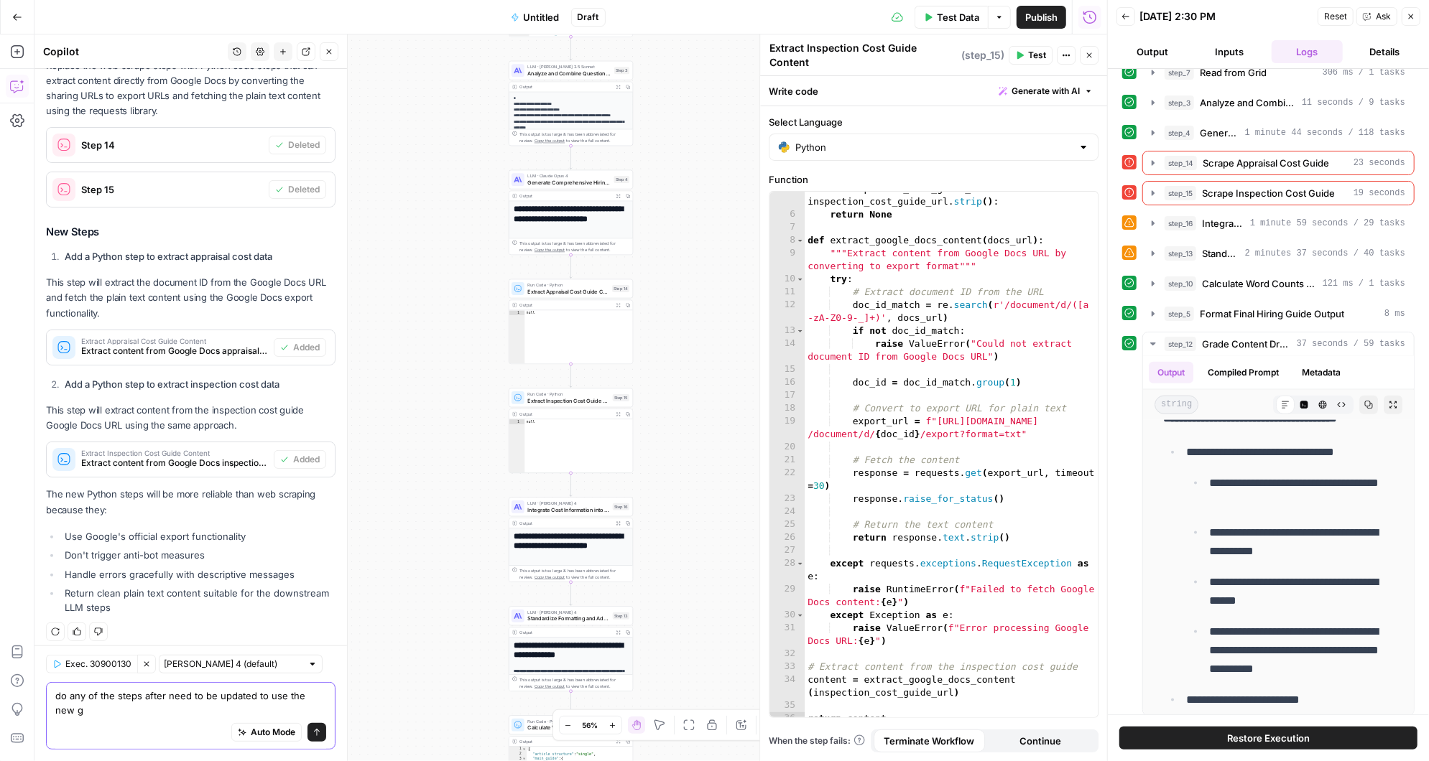
scroll to position [4429, 0]
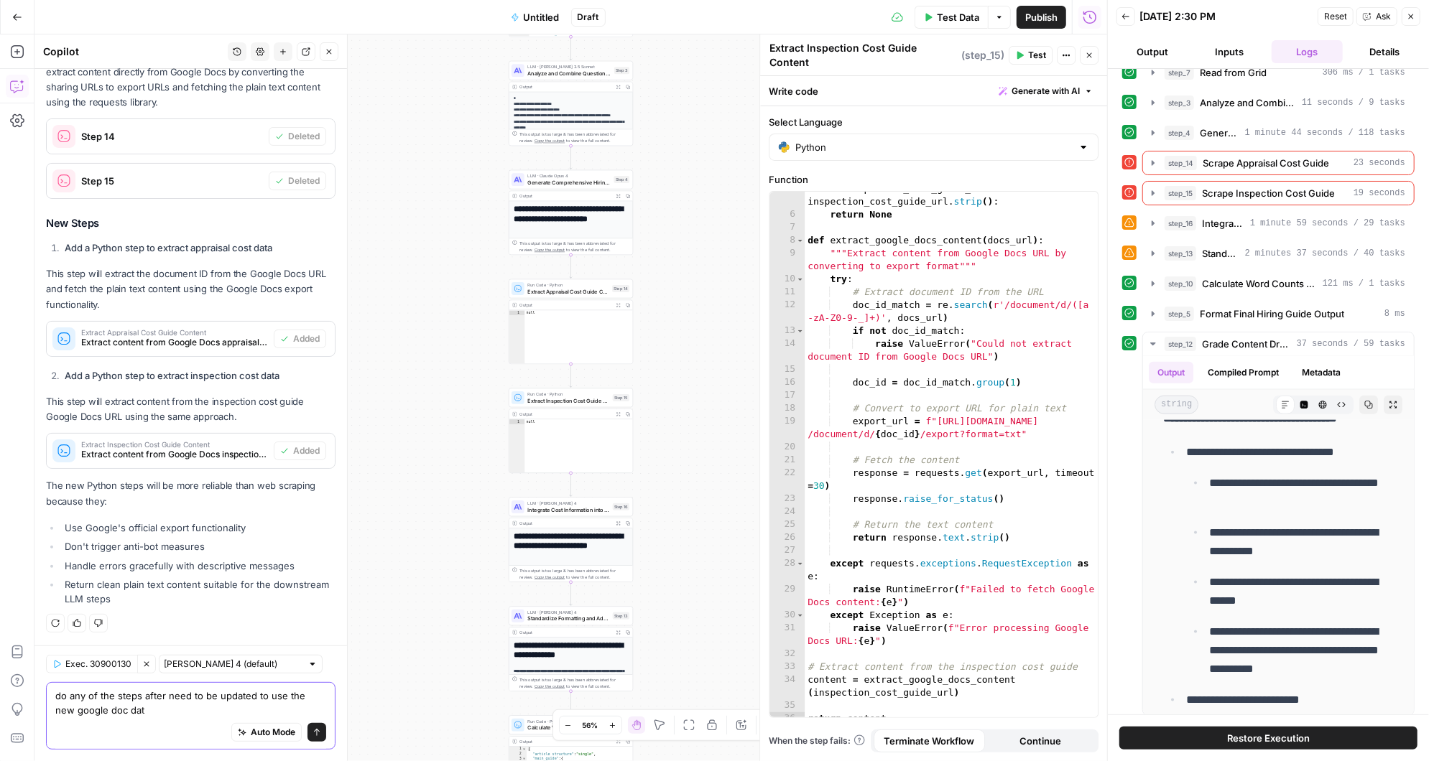
type textarea "do any of the steps after need to be updated to use the new google doc data"
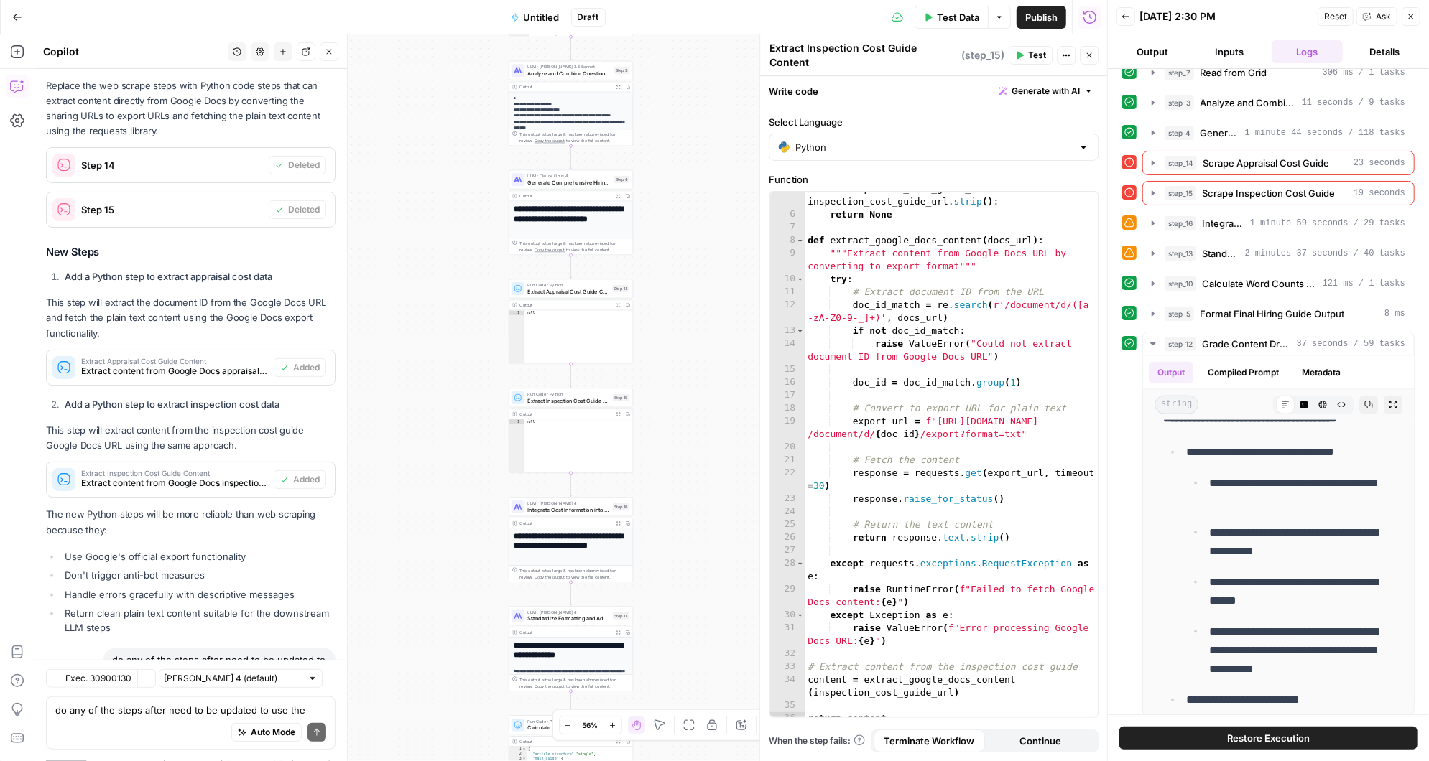
scroll to position [4758, 0]
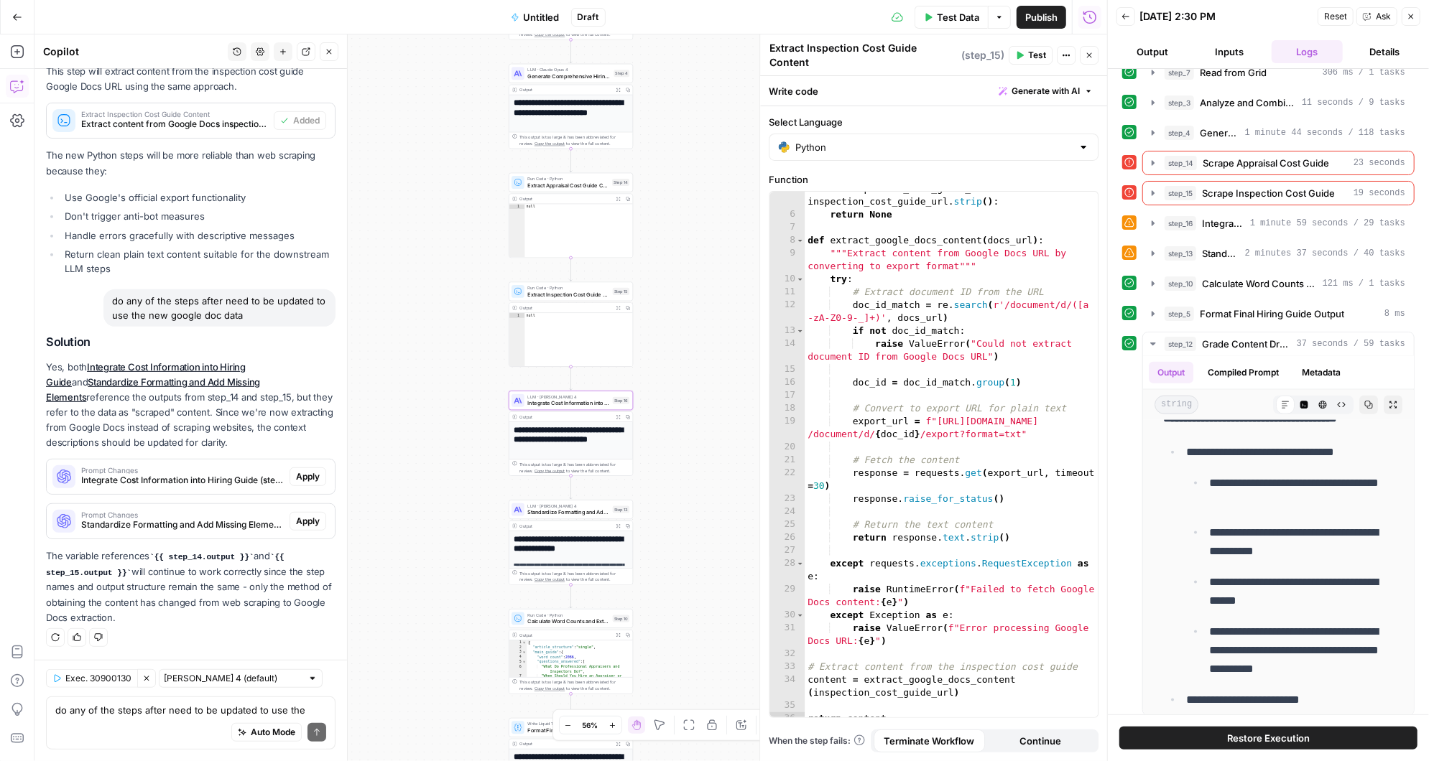
click at [310, 480] on span "Apply" at bounding box center [308, 476] width 24 height 13
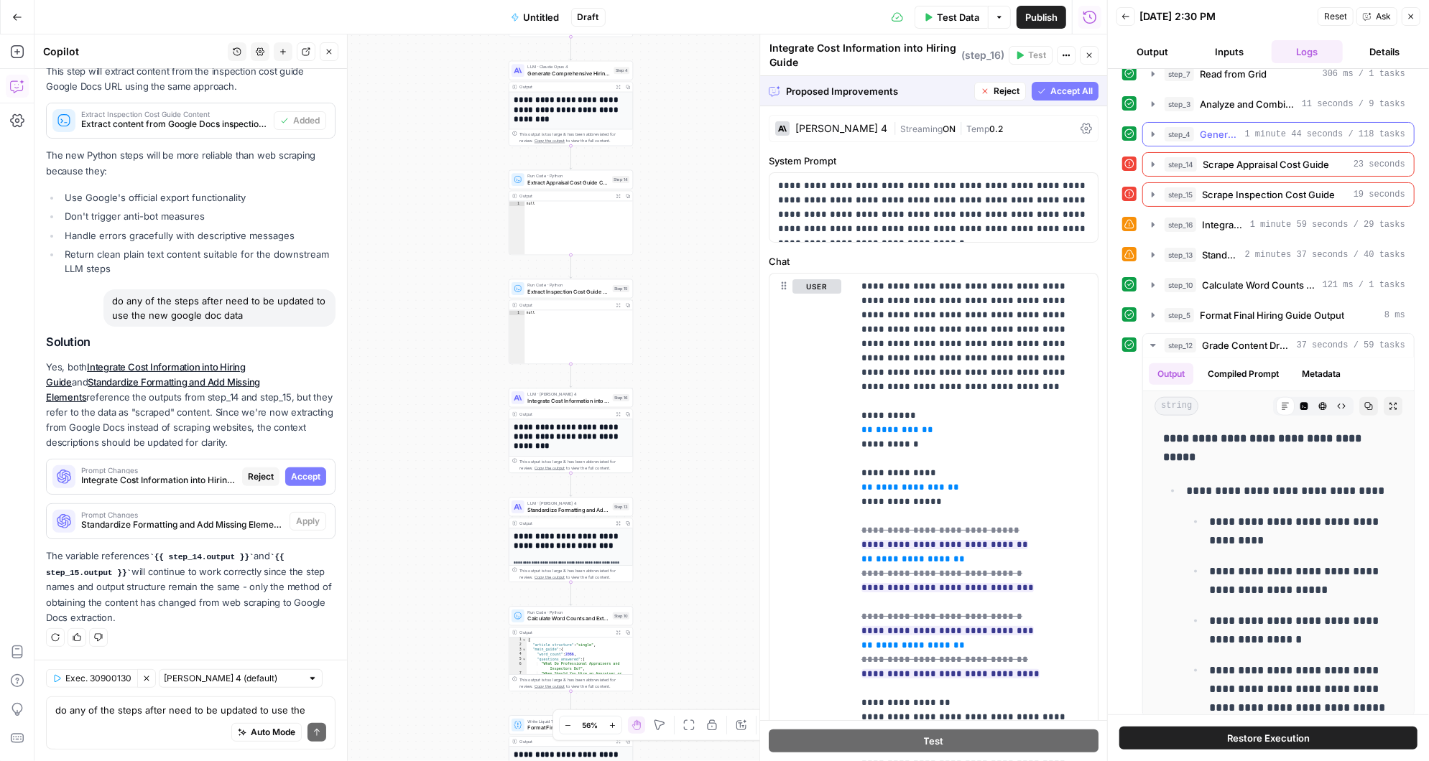
scroll to position [136, 0]
click at [307, 476] on span "Accept" at bounding box center [305, 476] width 29 height 13
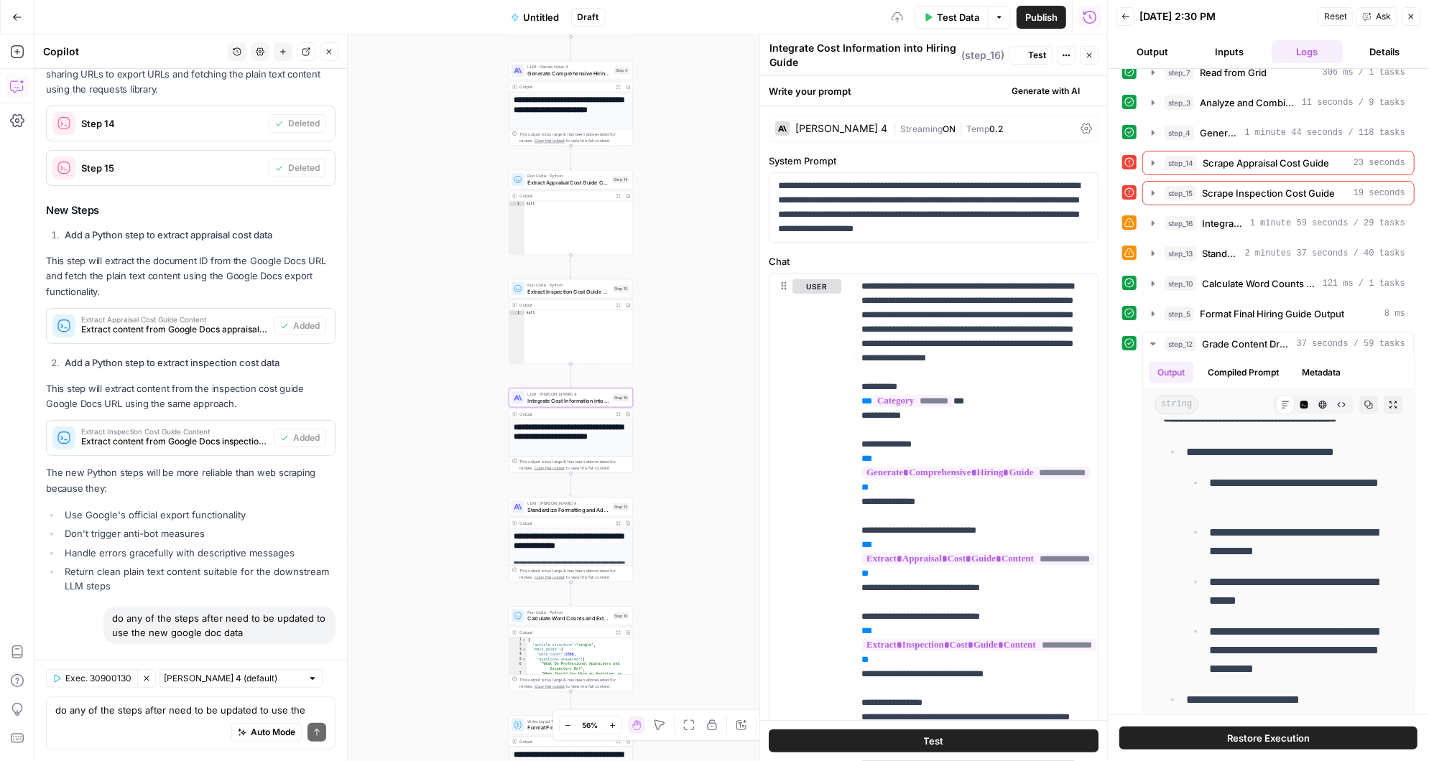
scroll to position [0, 0]
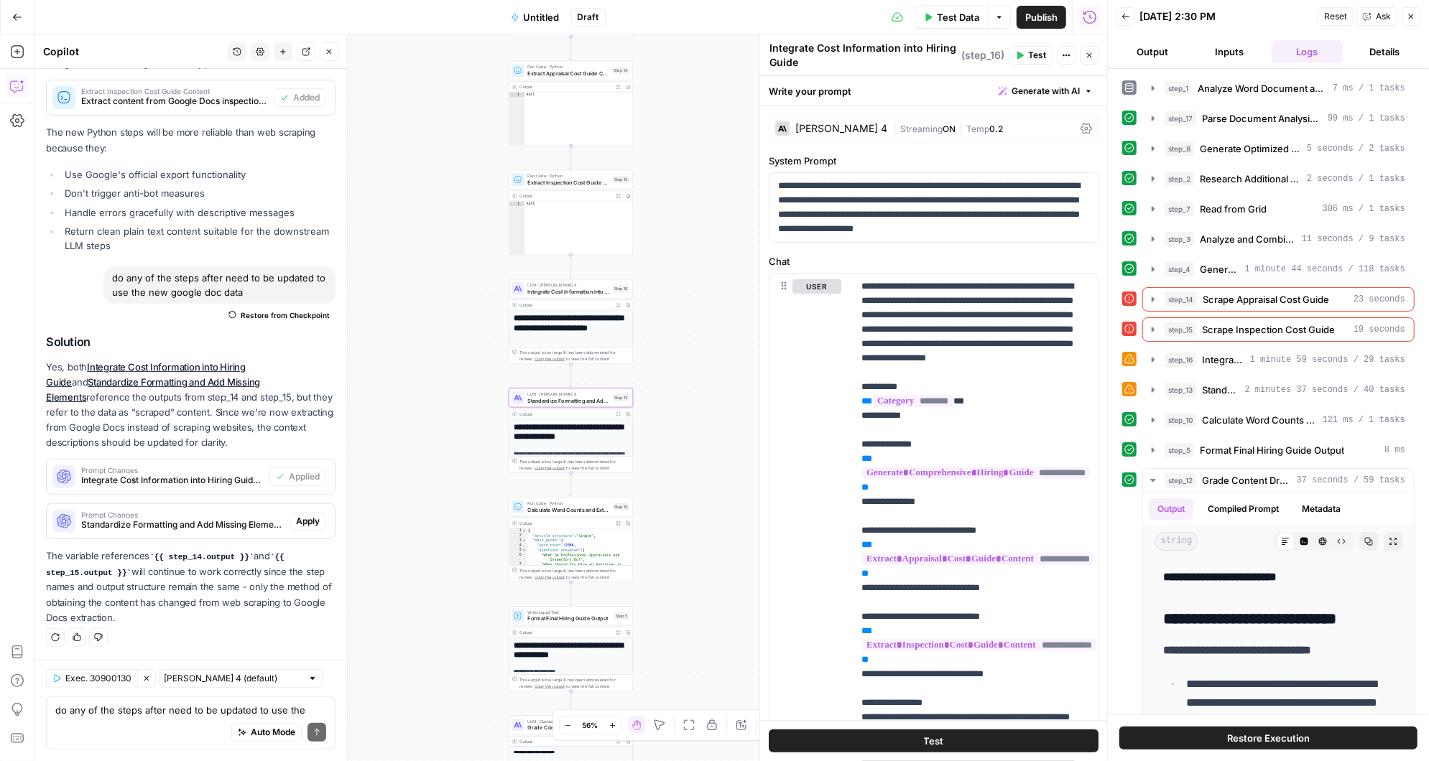
click at [309, 524] on span "Apply" at bounding box center [308, 521] width 24 height 13
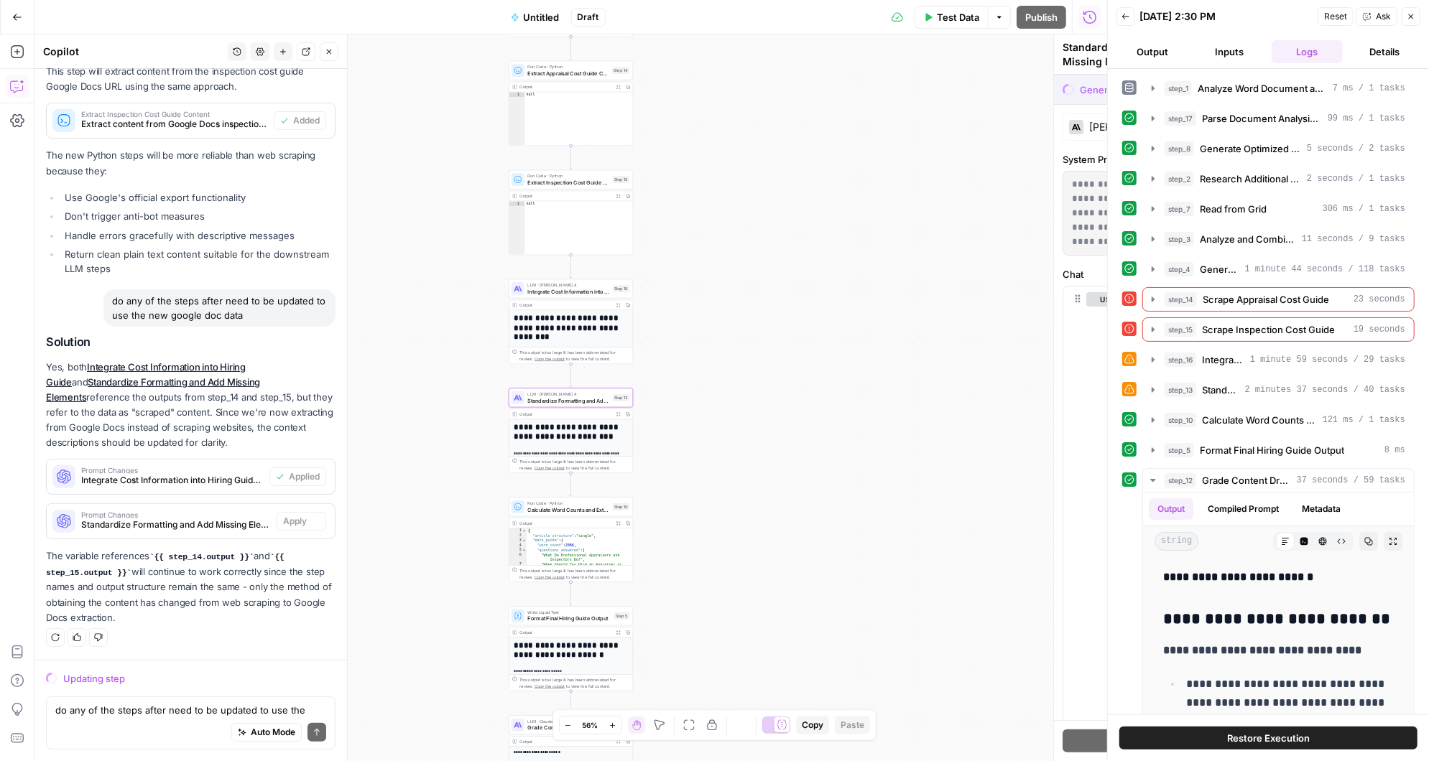
scroll to position [4436, 0]
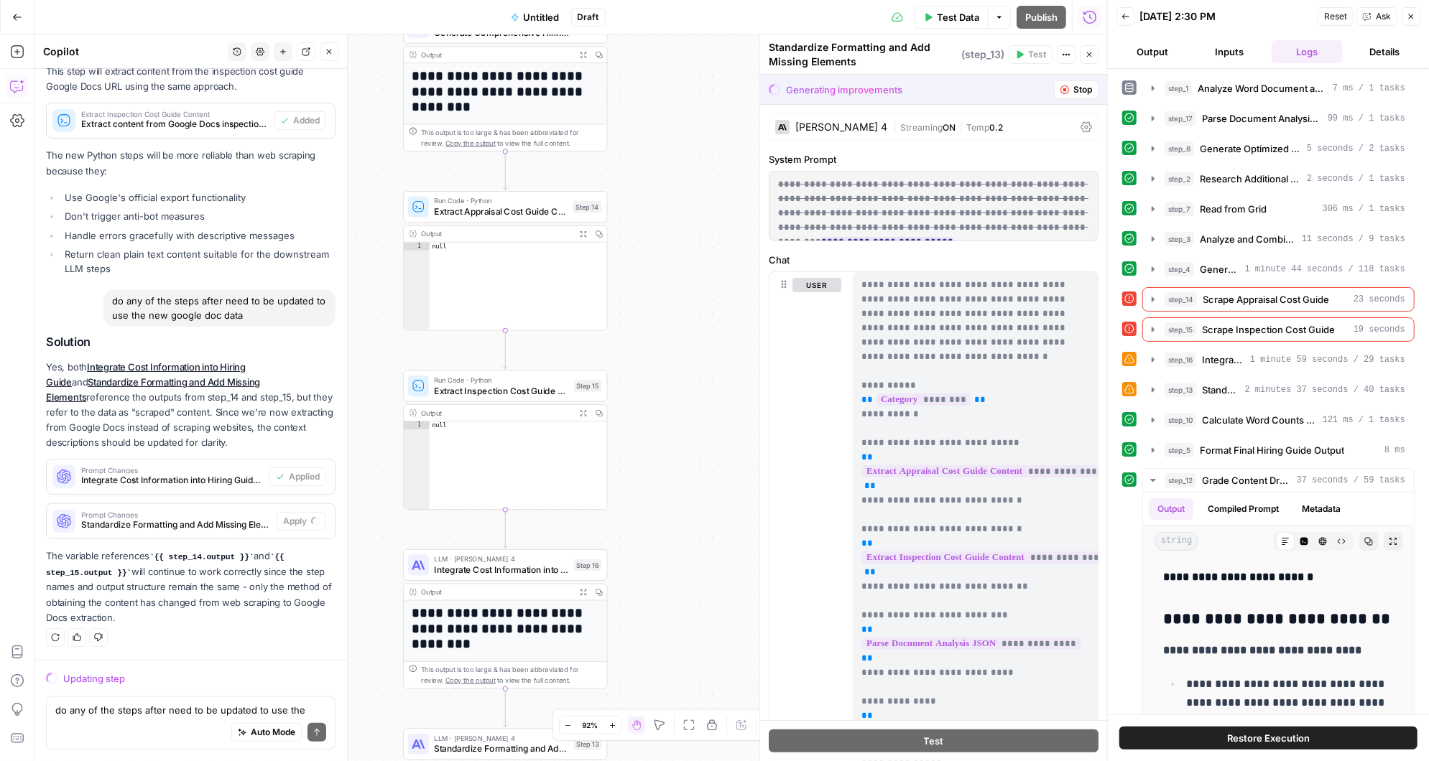
drag, startPoint x: 662, startPoint y: 212, endPoint x: 677, endPoint y: 513, distance: 301.3
click at [677, 513] on div "Workflow Input Settings Inputs LLM · [PERSON_NAME] 3.5 Sonnet Analyze Word Docu…" at bounding box center [570, 397] width 1072 height 727
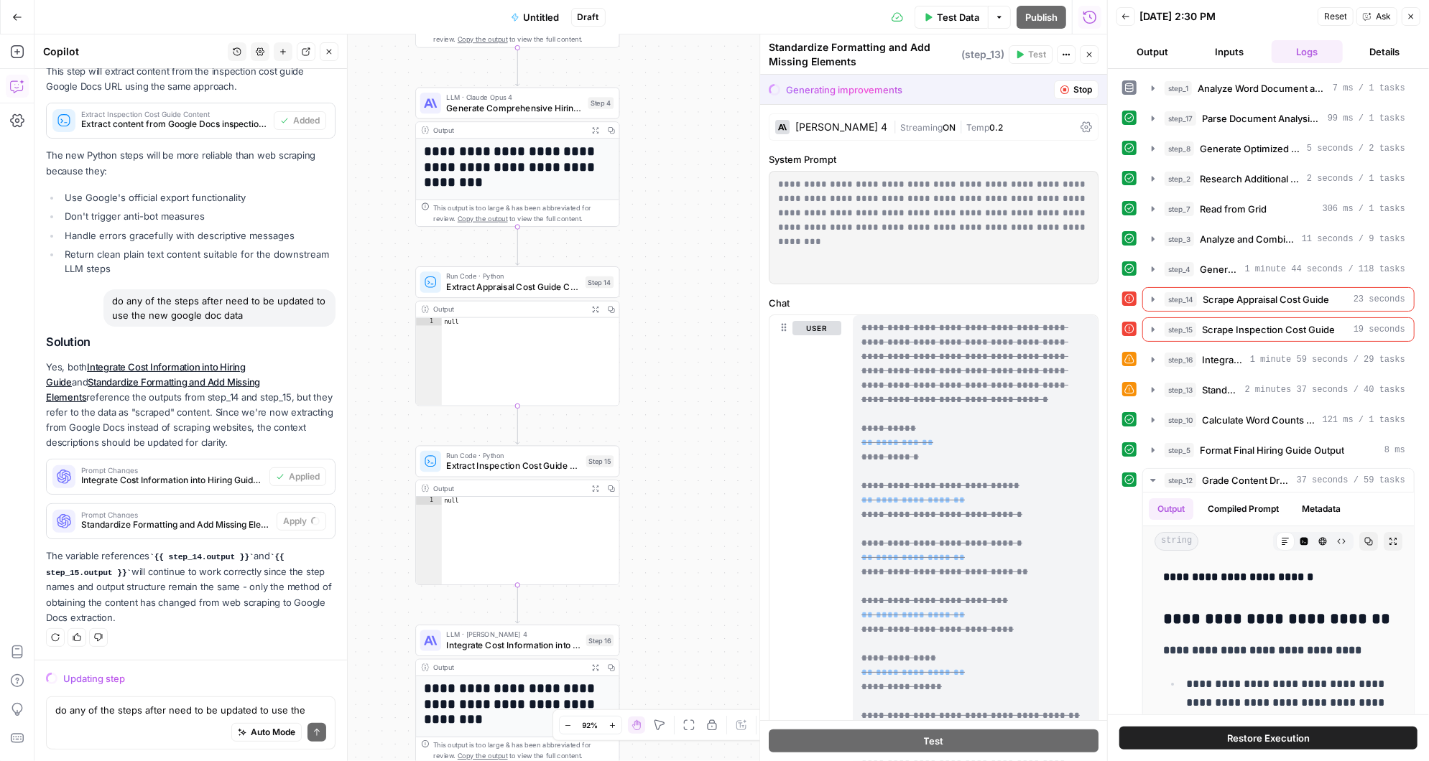
drag, startPoint x: 677, startPoint y: 337, endPoint x: 690, endPoint y: 412, distance: 76.4
click at [690, 412] on div "Workflow Input Settings Inputs LLM · [PERSON_NAME] 3.5 Sonnet Analyze Word Docu…" at bounding box center [570, 397] width 1072 height 727
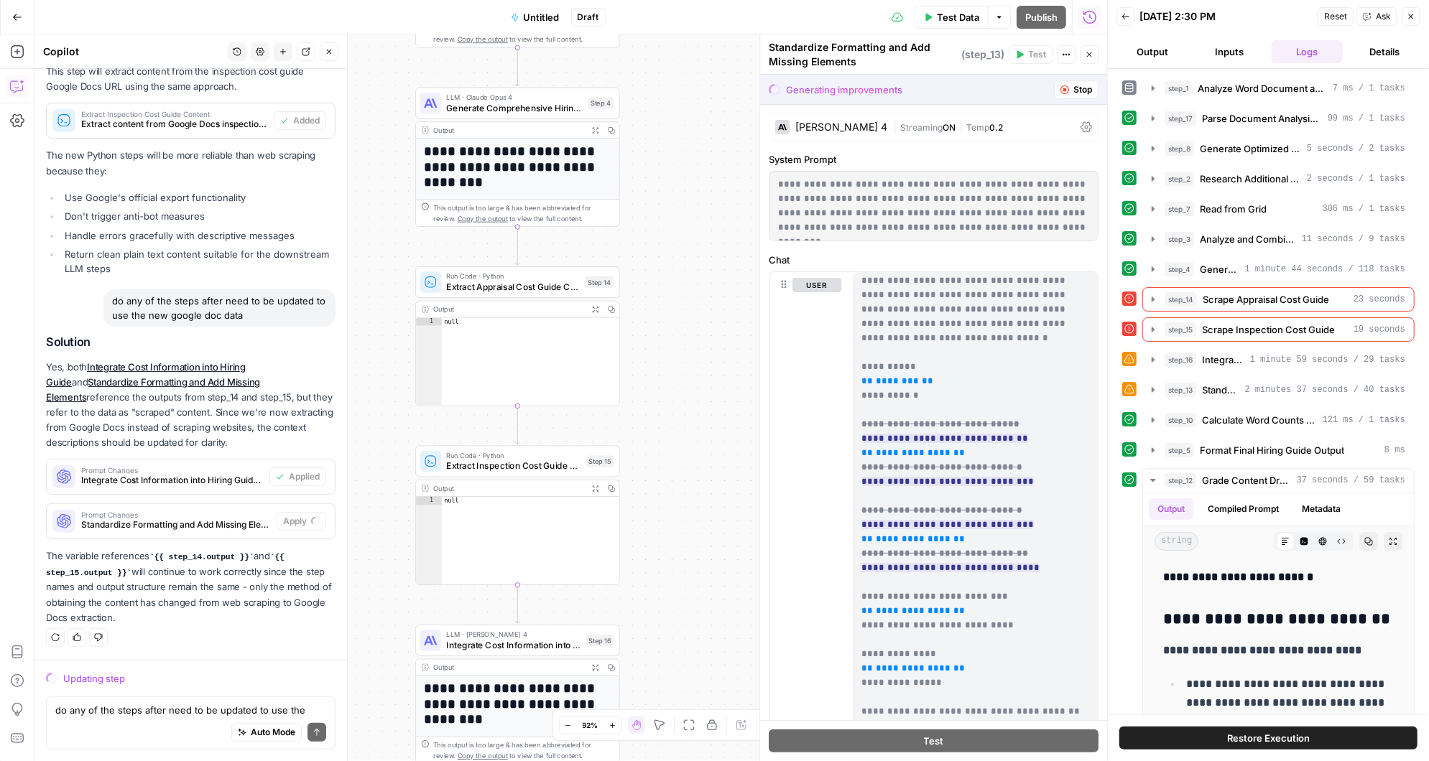
scroll to position [0, 0]
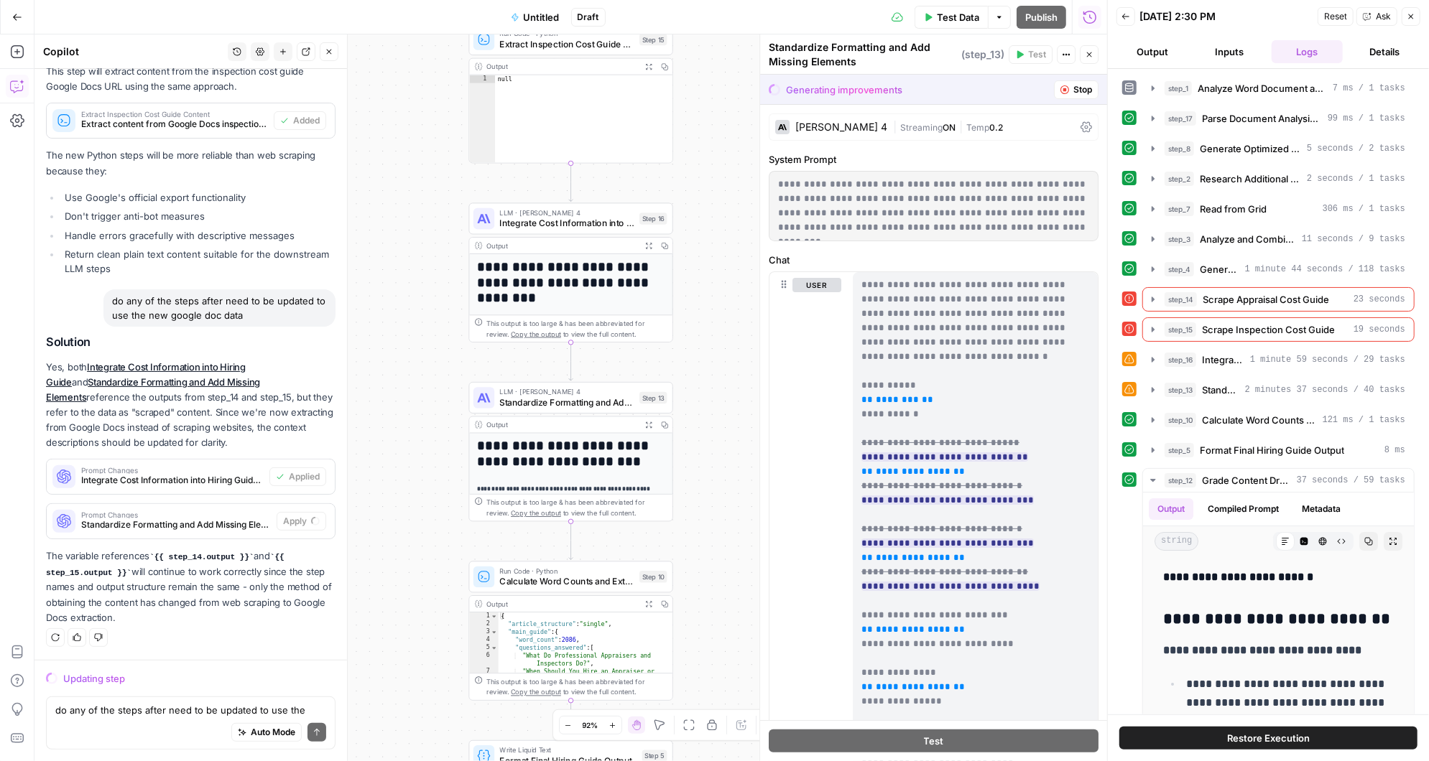
click at [583, 220] on span "Integrate Cost Information into Hiring Guide" at bounding box center [567, 223] width 134 height 13
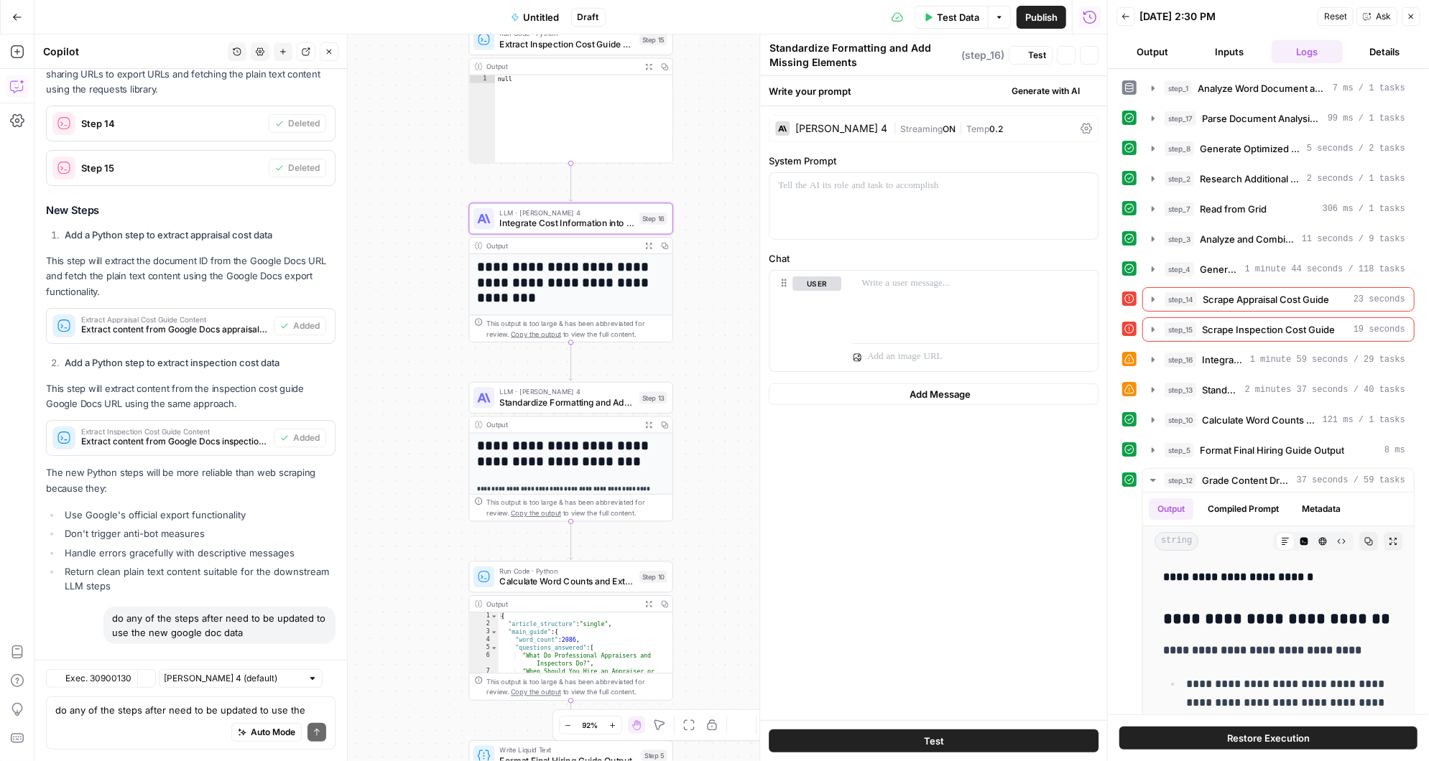
type textarea "Integrate Cost Information into Hiring Guide"
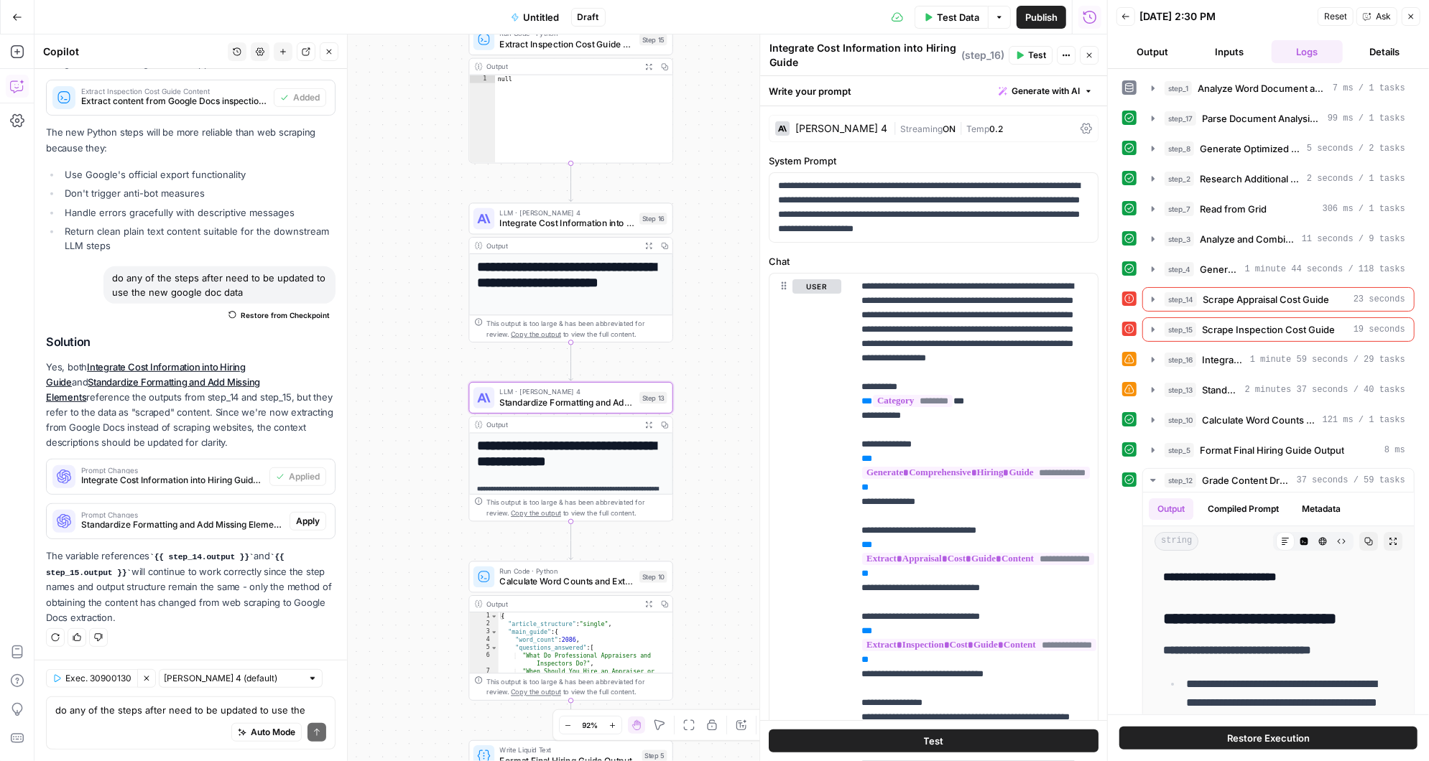
click at [310, 526] on span "Apply" at bounding box center [308, 521] width 24 height 13
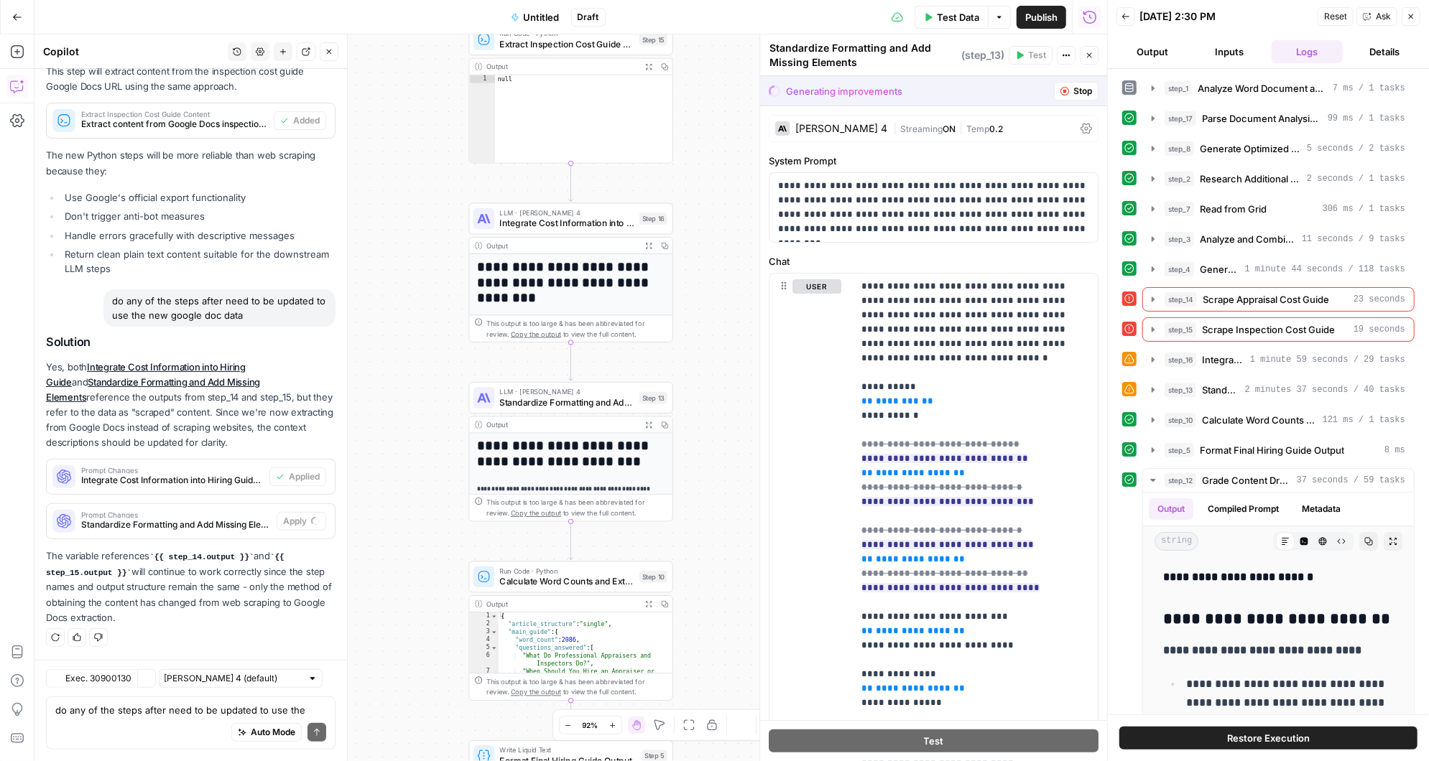
scroll to position [4436, 0]
click at [306, 523] on span "Accept" at bounding box center [305, 521] width 29 height 13
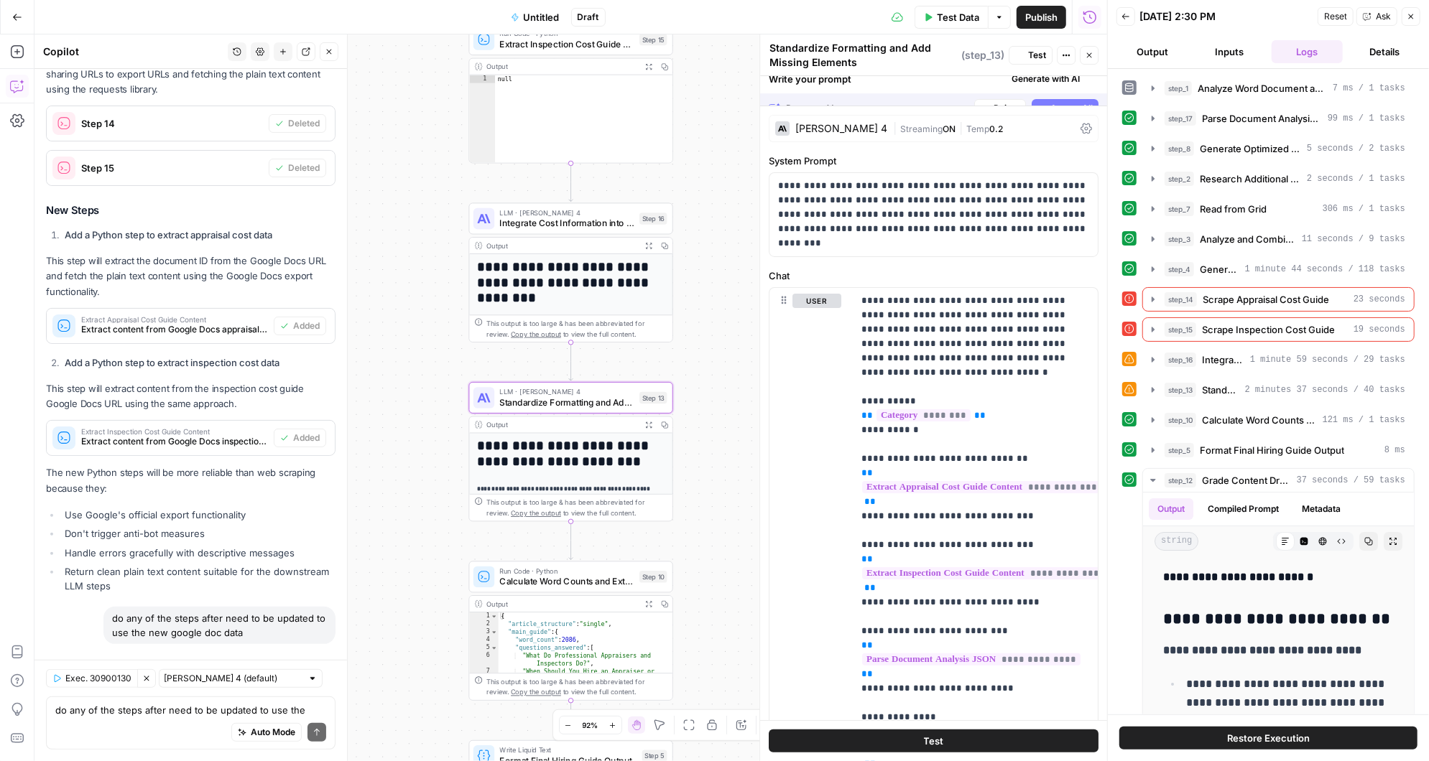
scroll to position [4781, 0]
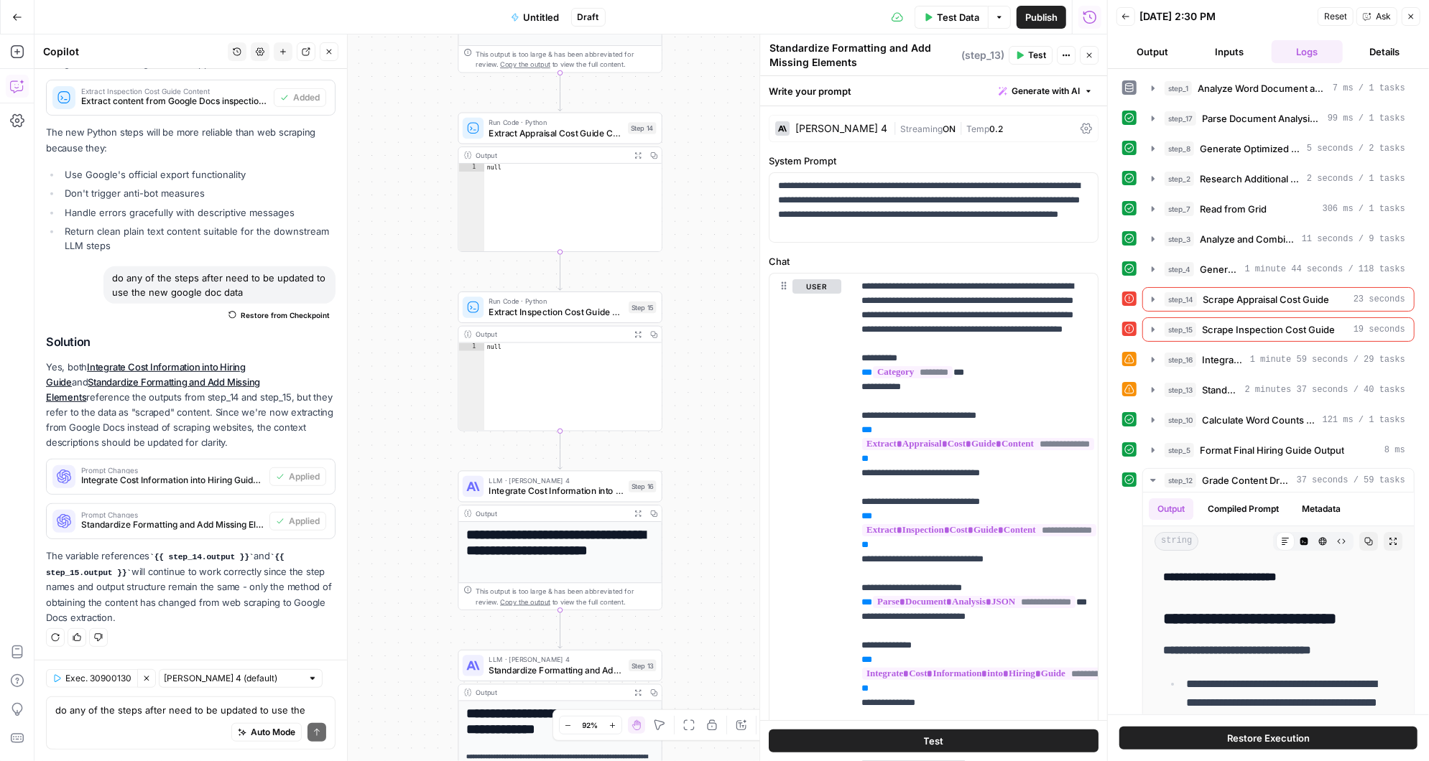
drag, startPoint x: 719, startPoint y: 250, endPoint x: 708, endPoint y: 517, distance: 267.4
click at [708, 517] on div "Workflow Input Settings Inputs LLM · [PERSON_NAME] 3.5 Sonnet Analyze Word Docu…" at bounding box center [570, 397] width 1072 height 727
click at [629, 102] on icon "button" at bounding box center [626, 102] width 8 height 9
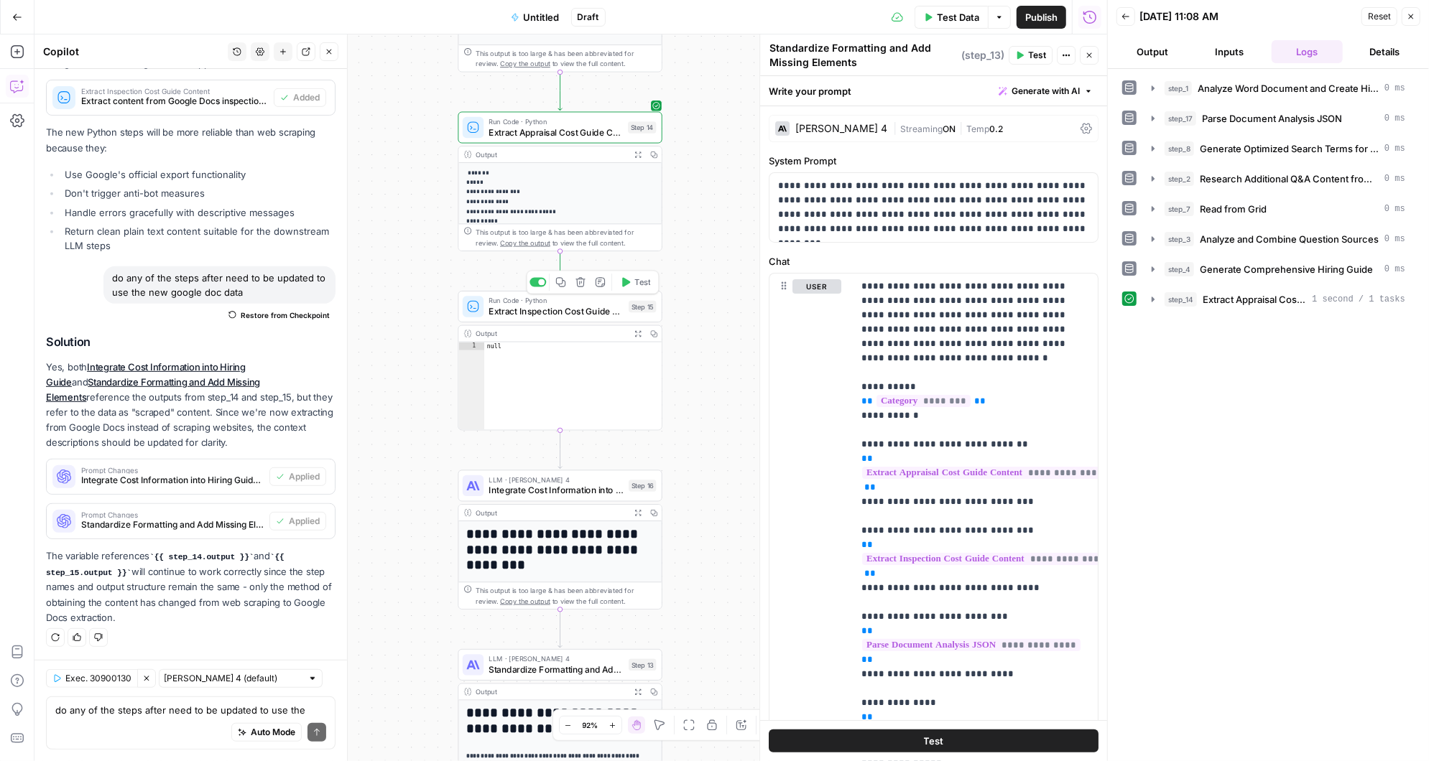
click at [626, 282] on icon "button" at bounding box center [626, 282] width 8 height 9
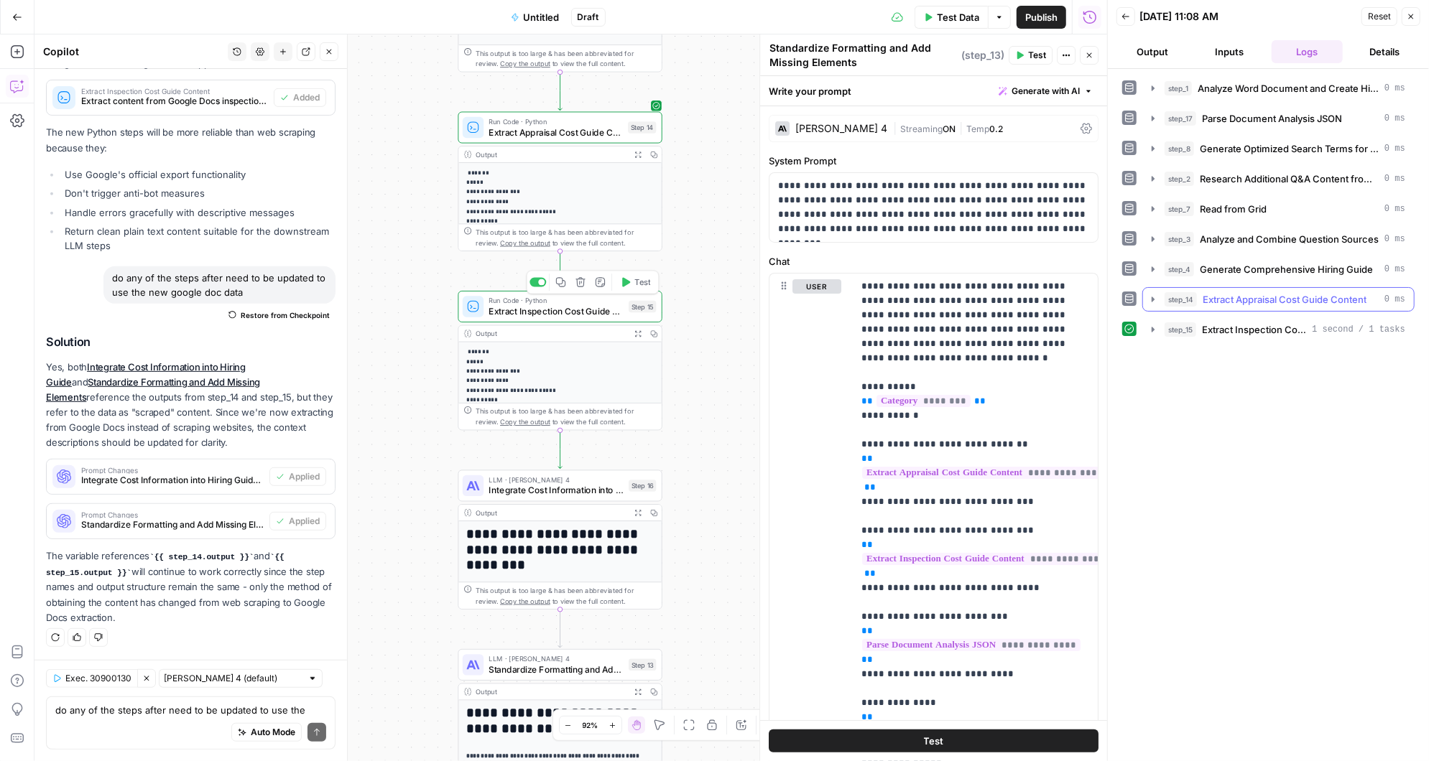
click at [1152, 297] on icon "button" at bounding box center [1152, 299] width 3 height 5
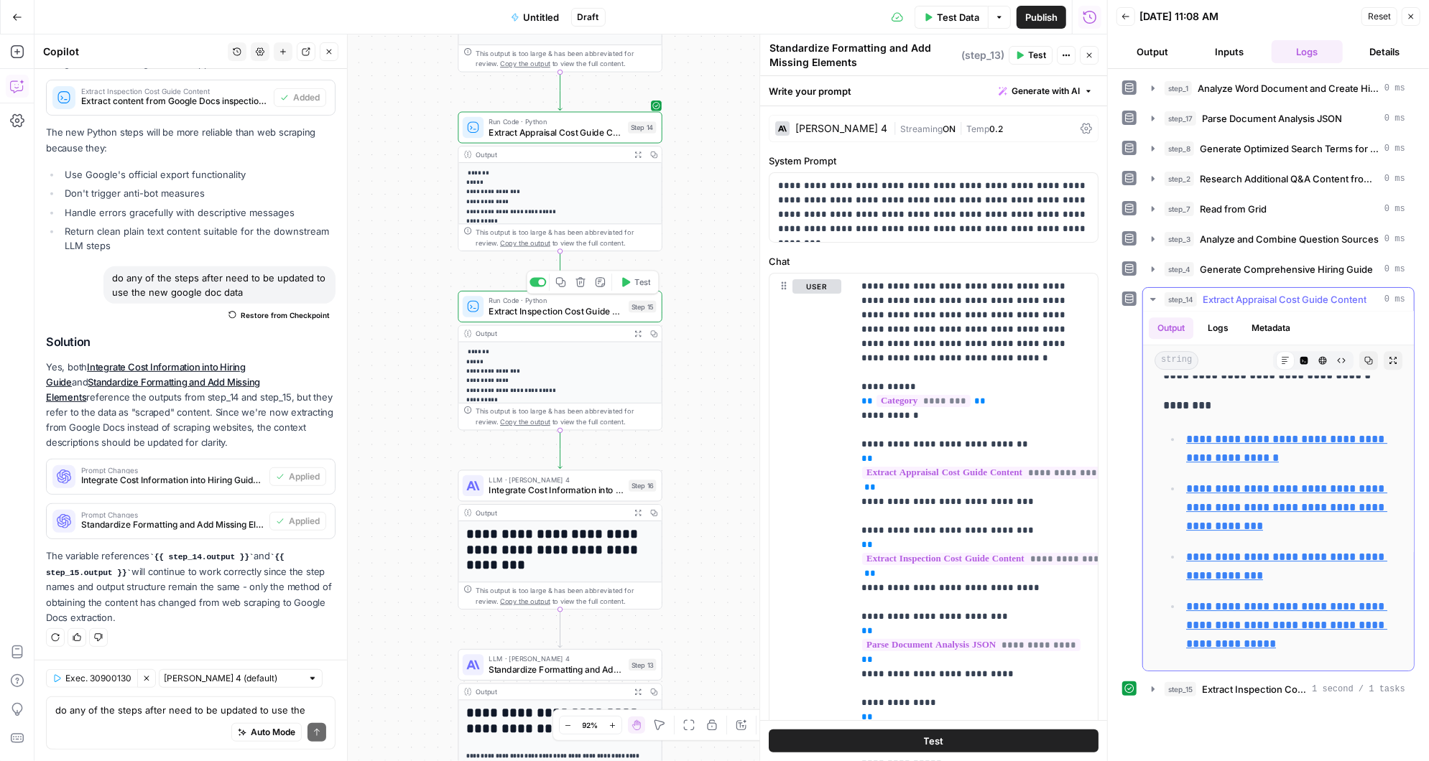
scroll to position [12351, 0]
click at [628, 463] on icon "button" at bounding box center [626, 461] width 8 height 9
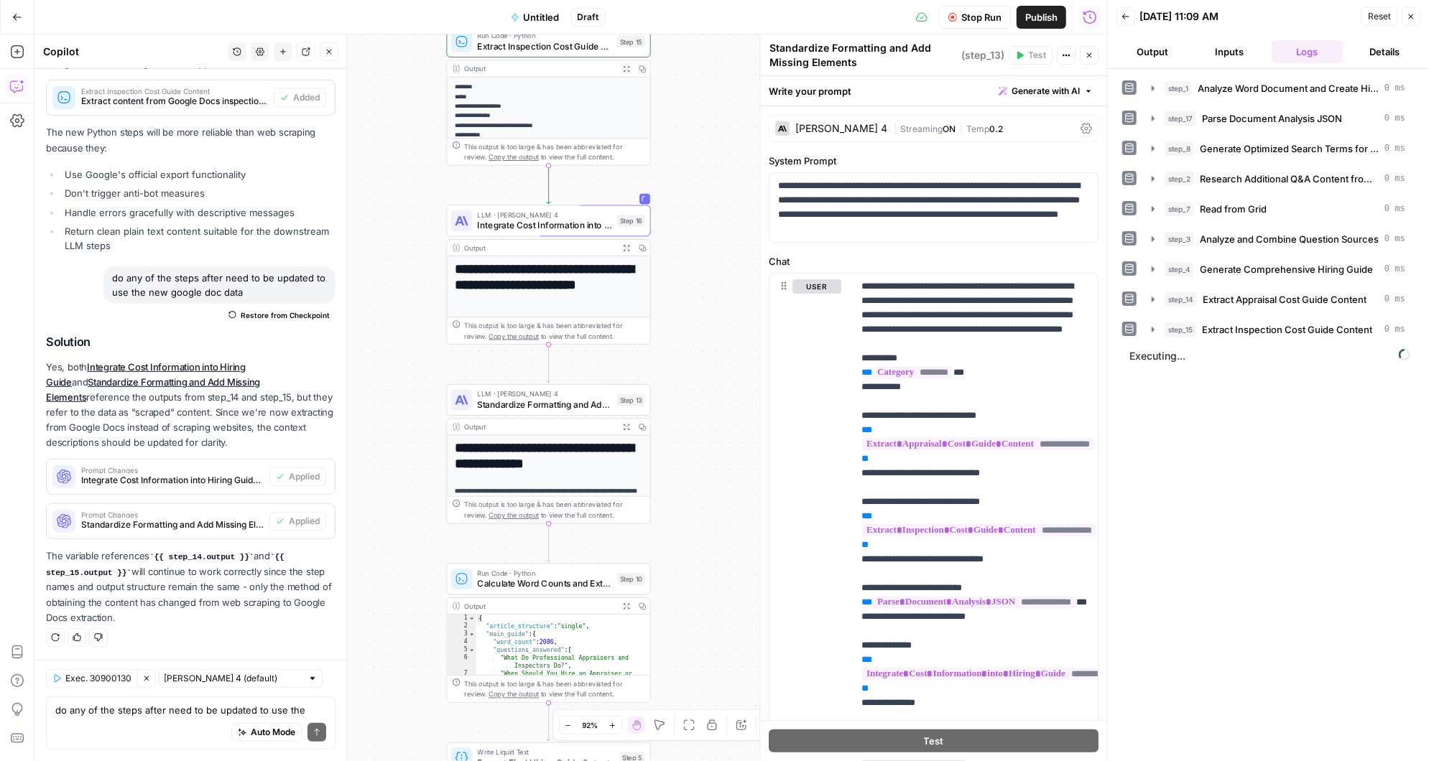
drag, startPoint x: 705, startPoint y: 514, endPoint x: 695, endPoint y: 236, distance: 277.5
click at [694, 236] on div "Workflow Input Settings Inputs LLM · [PERSON_NAME] 3.5 Sonnet Analyze Word Docu…" at bounding box center [570, 397] width 1072 height 727
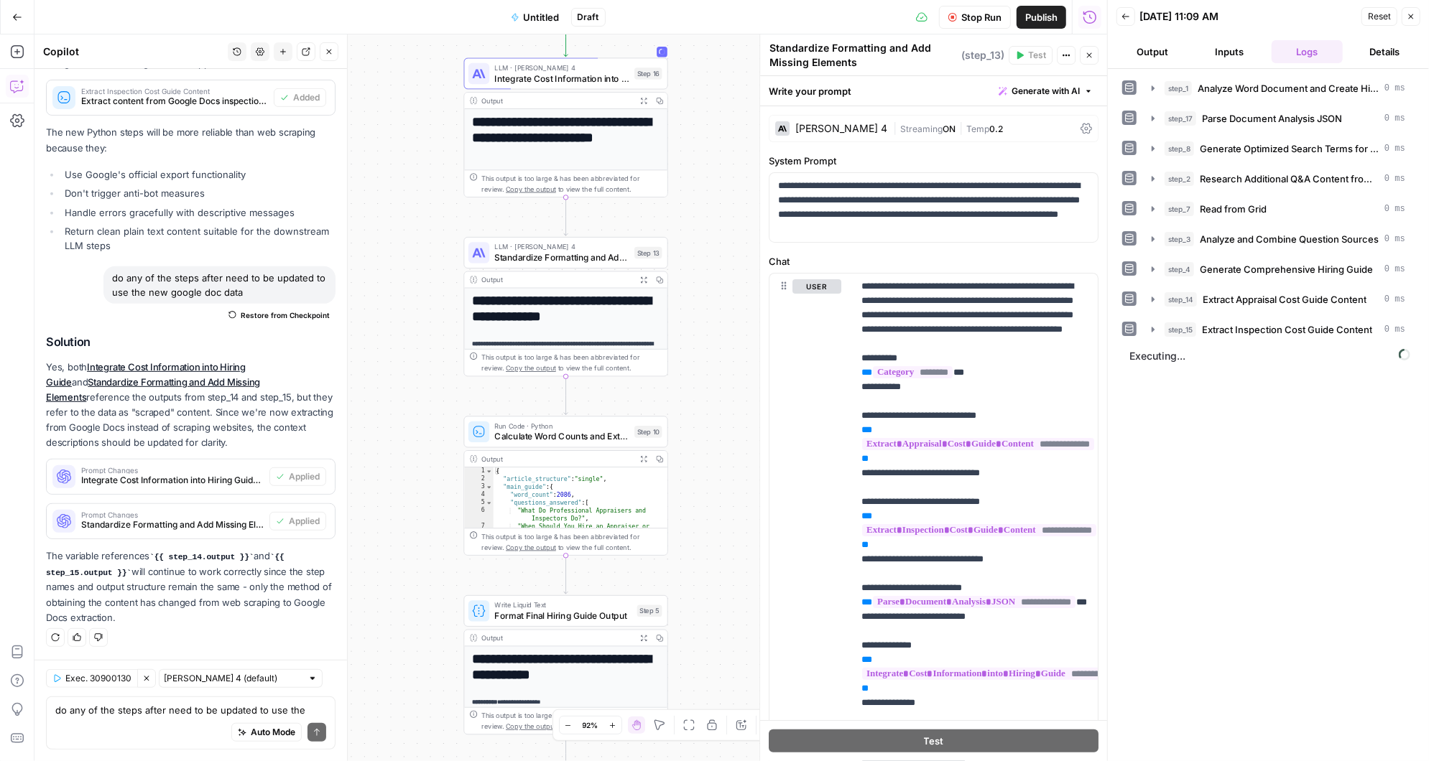
drag, startPoint x: 688, startPoint y: 427, endPoint x: 705, endPoint y: 293, distance: 134.7
click at [705, 292] on div "Workflow Input Settings Inputs LLM · [PERSON_NAME] 3.5 Sonnet Analyze Word Docu…" at bounding box center [570, 397] width 1072 height 727
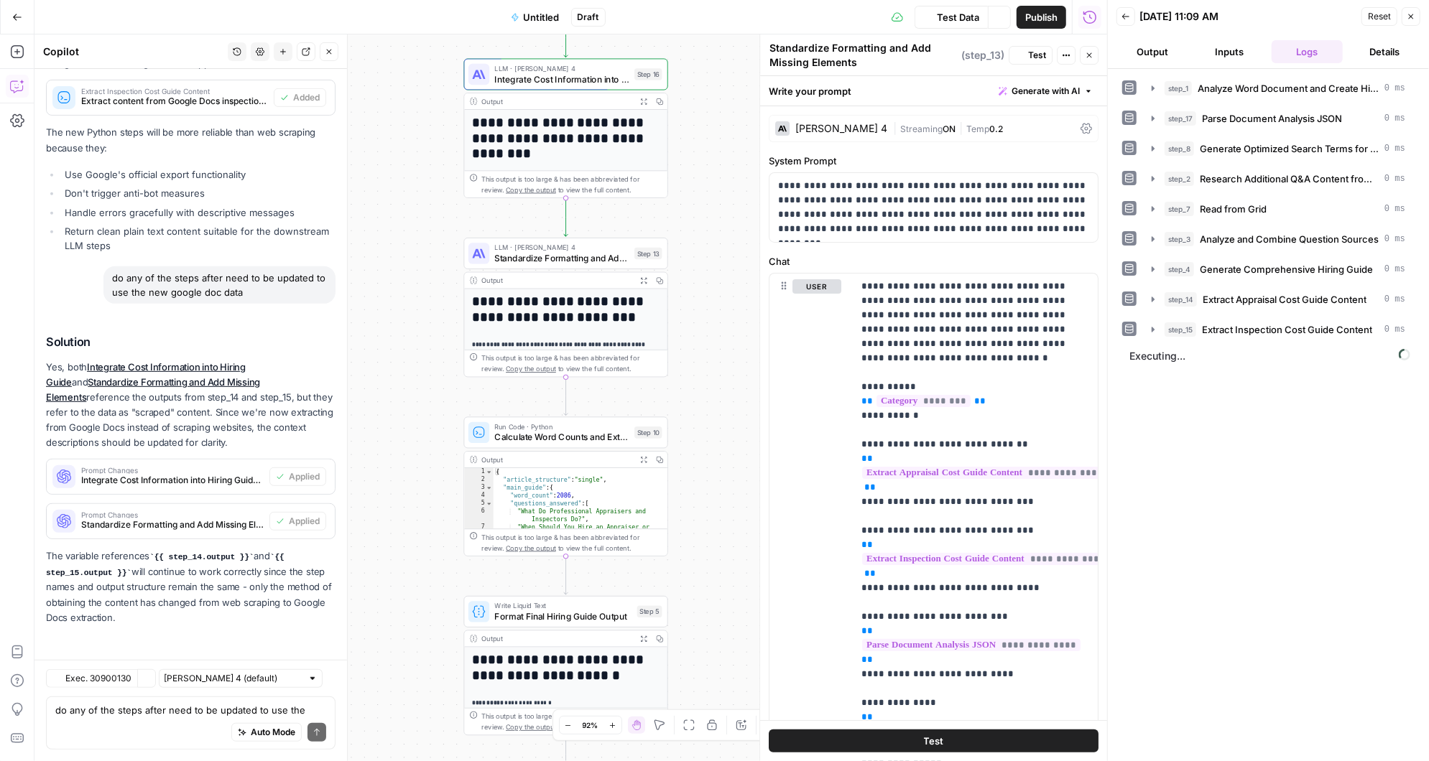
scroll to position [4781, 0]
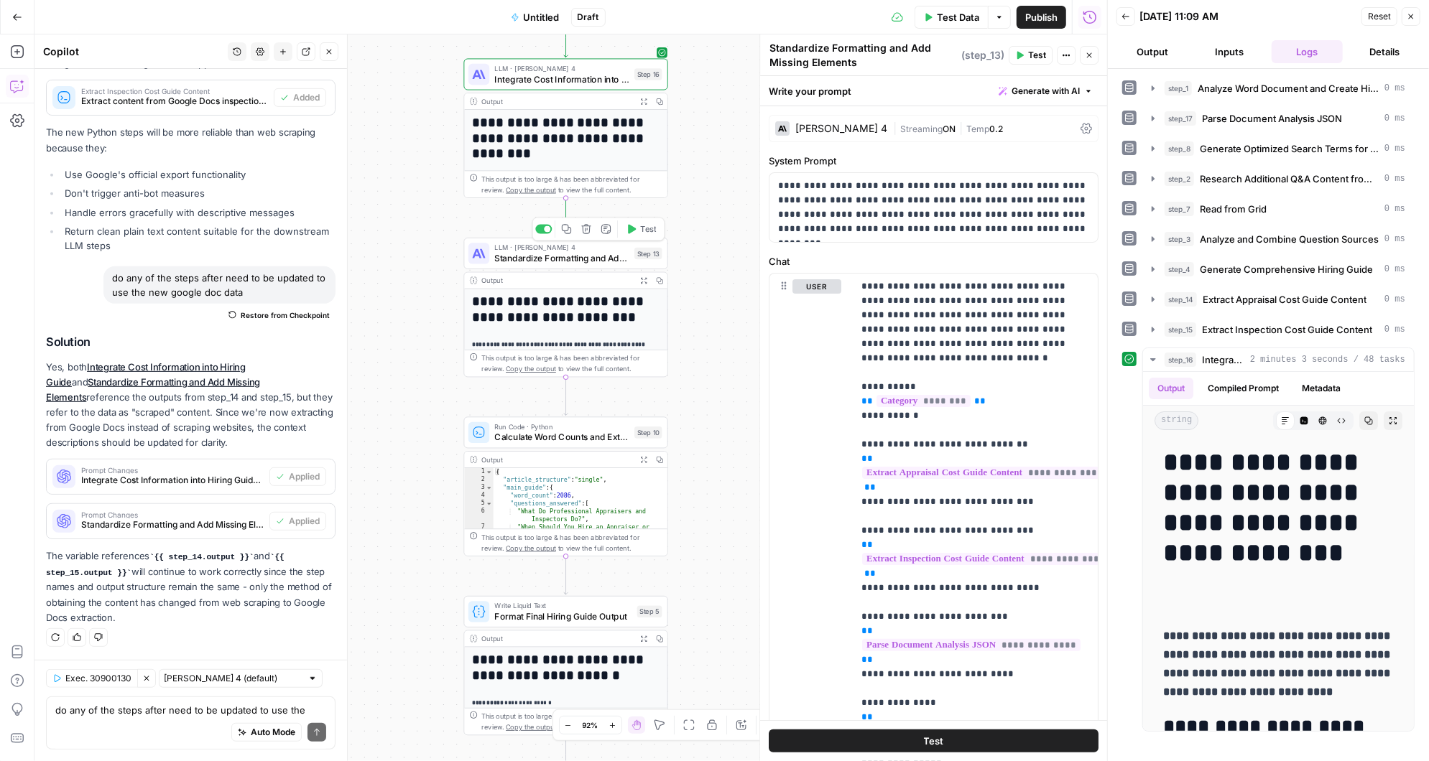
click at [641, 228] on span "Test" at bounding box center [648, 229] width 16 height 12
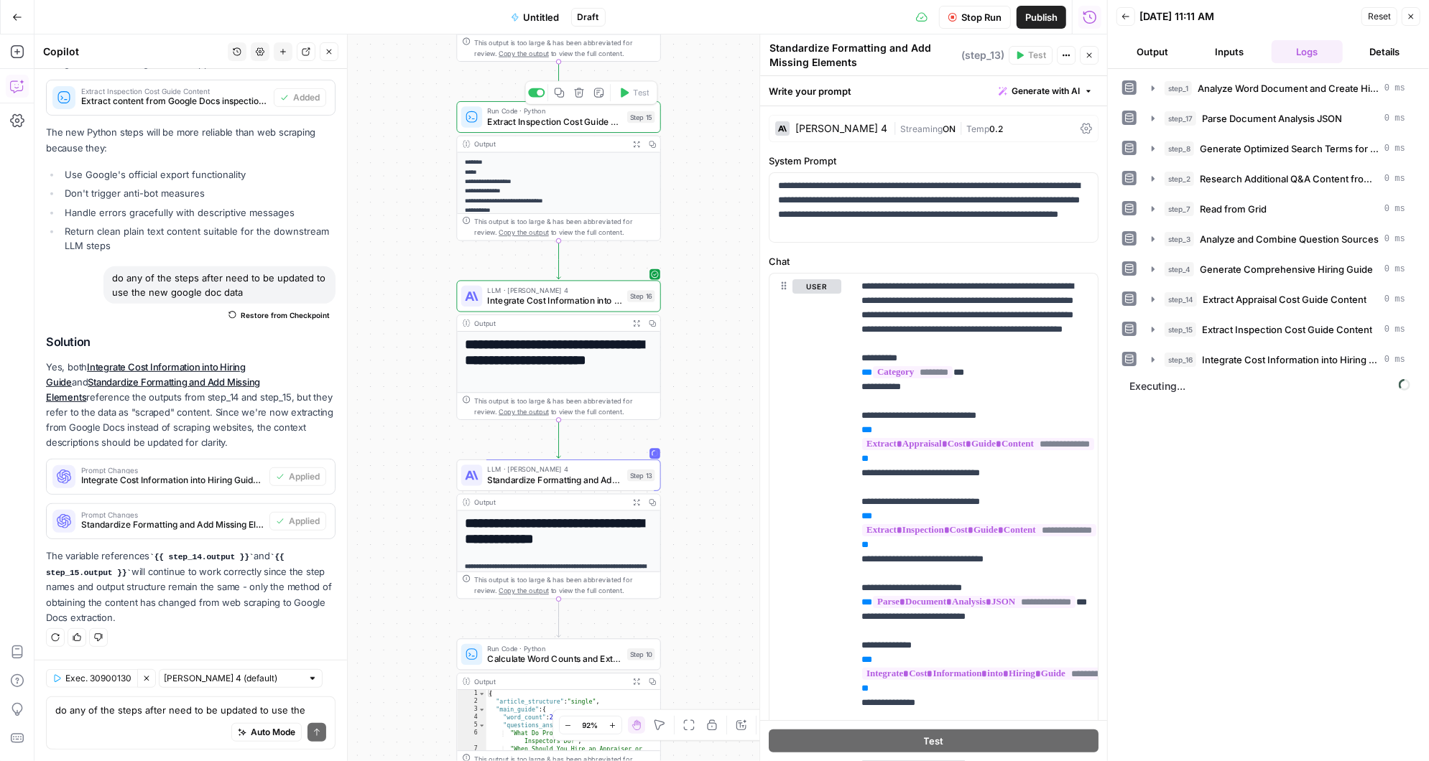
drag, startPoint x: 713, startPoint y: 300, endPoint x: 705, endPoint y: 521, distance: 222.1
click at [705, 521] on div "Workflow Input Settings Inputs LLM · [PERSON_NAME] 3.5 Sonnet Analyze Word Docu…" at bounding box center [570, 397] width 1072 height 727
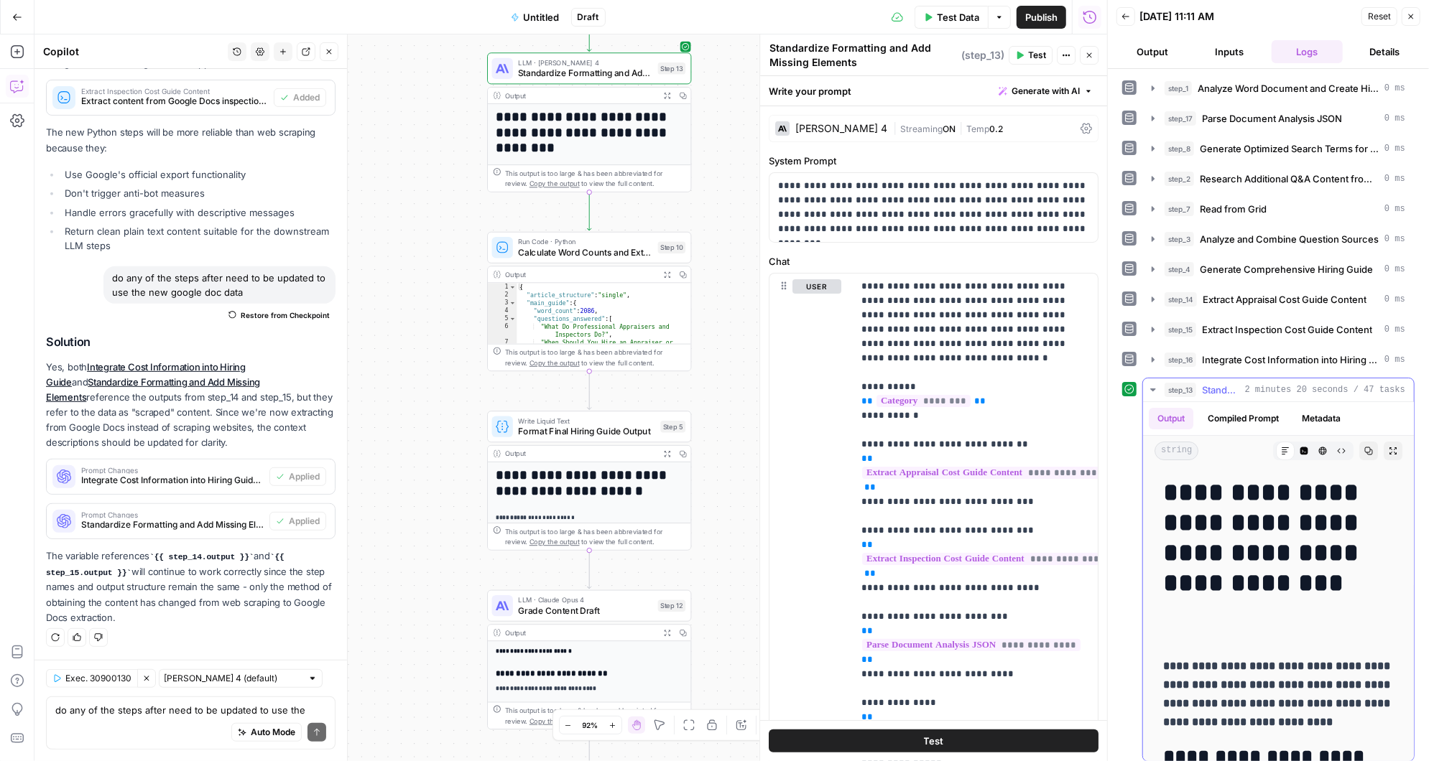
click at [1154, 384] on icon "button" at bounding box center [1152, 389] width 11 height 11
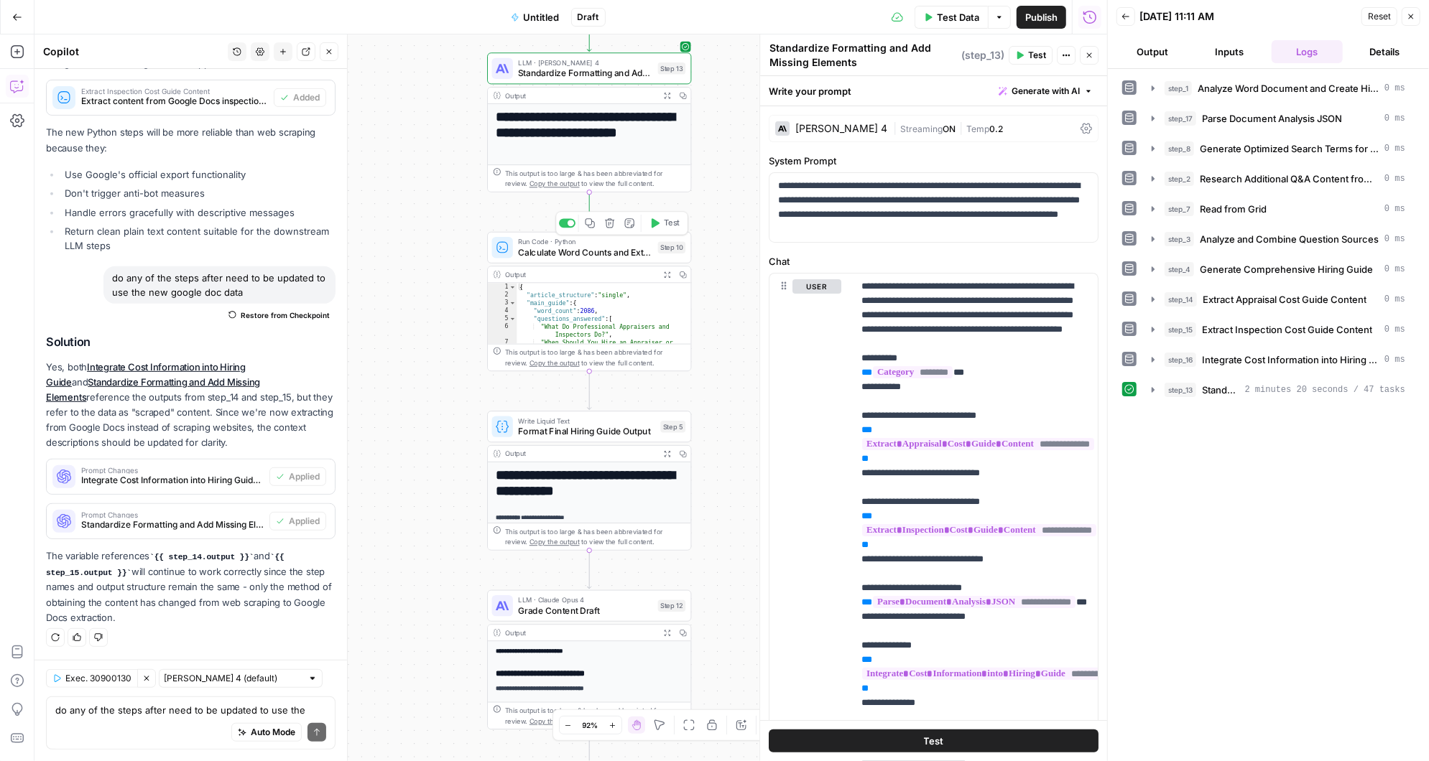
click at [658, 222] on icon "button" at bounding box center [656, 222] width 8 height 9
click at [1149, 409] on button "step_10 Calculate Word Counts and Extract Article Questions 119 ms / 1 tasks" at bounding box center [1278, 420] width 271 height 23
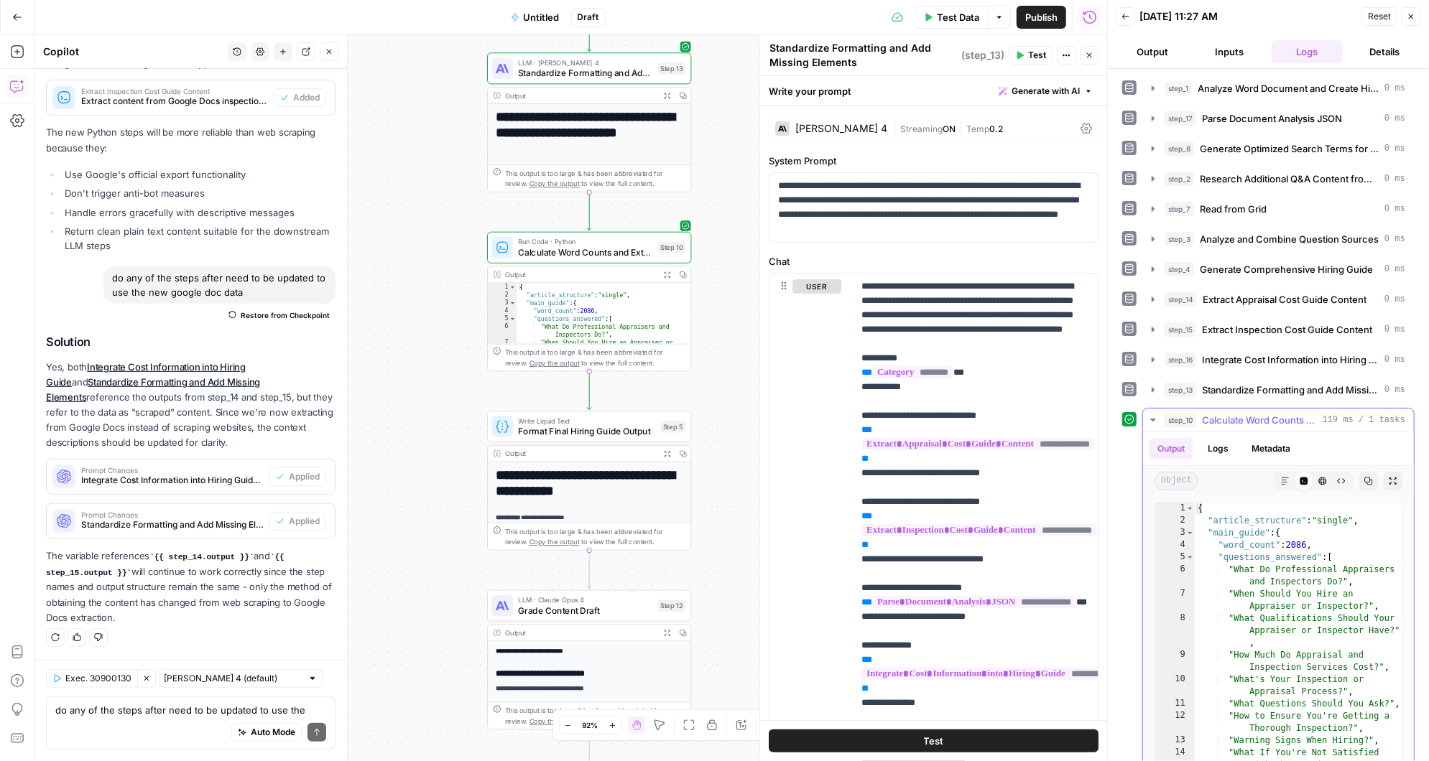
click at [1149, 414] on icon "button" at bounding box center [1152, 419] width 11 height 11
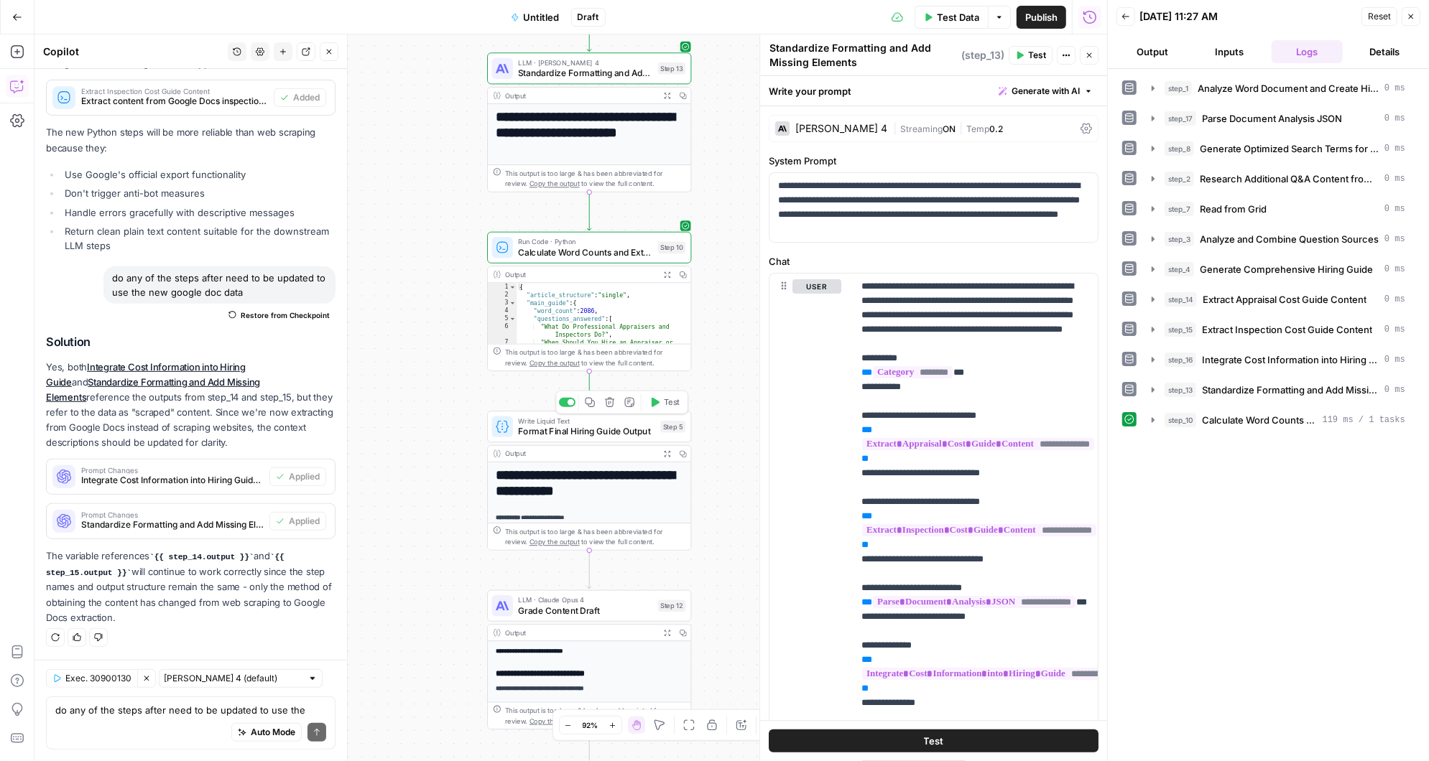
click at [653, 402] on icon "button" at bounding box center [656, 402] width 8 height 9
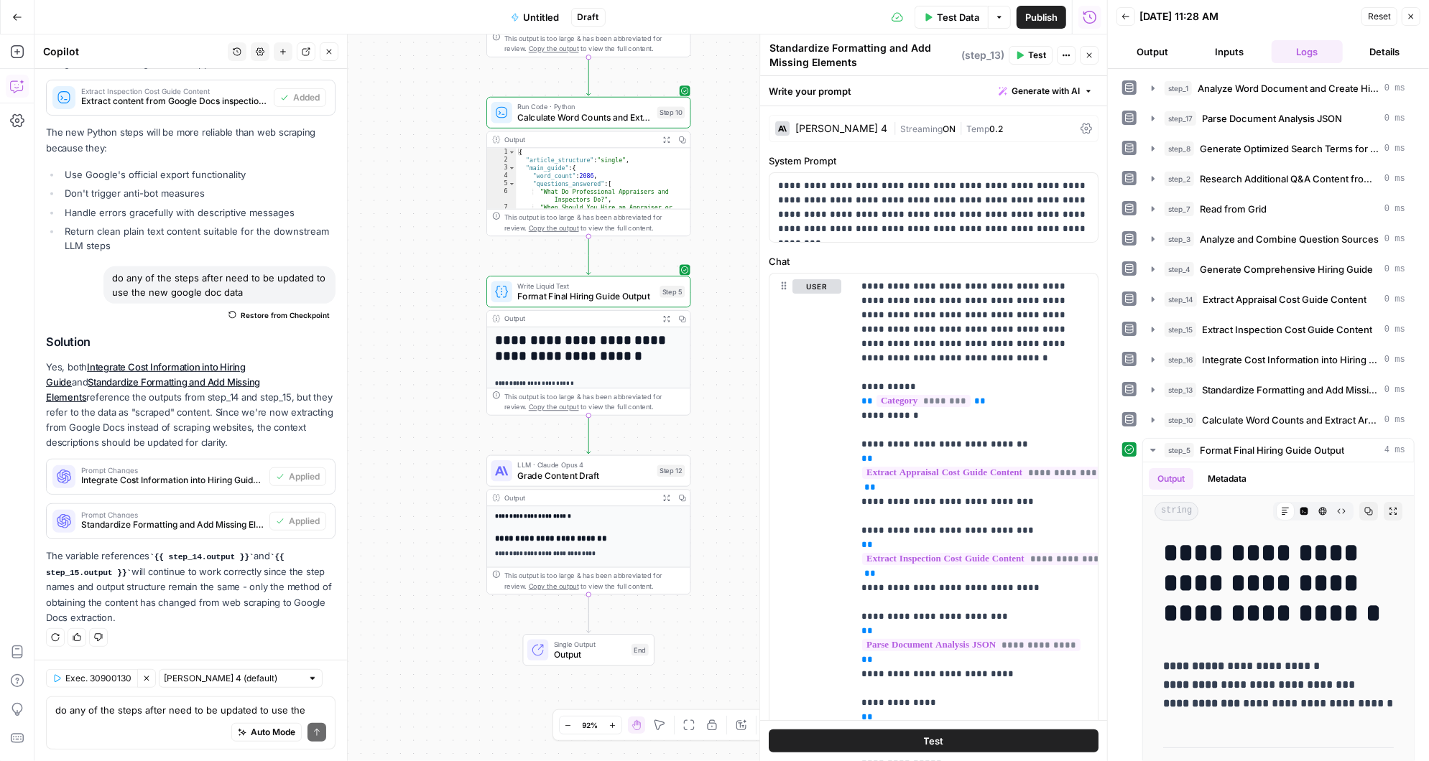
drag, startPoint x: 715, startPoint y: 586, endPoint x: 715, endPoint y: 451, distance: 135.0
click at [715, 451] on div "Workflow Input Settings Inputs LLM · [PERSON_NAME] 3.5 Sonnet Analyze Word Docu…" at bounding box center [570, 397] width 1072 height 727
click at [657, 445] on icon "button" at bounding box center [655, 446] width 8 height 9
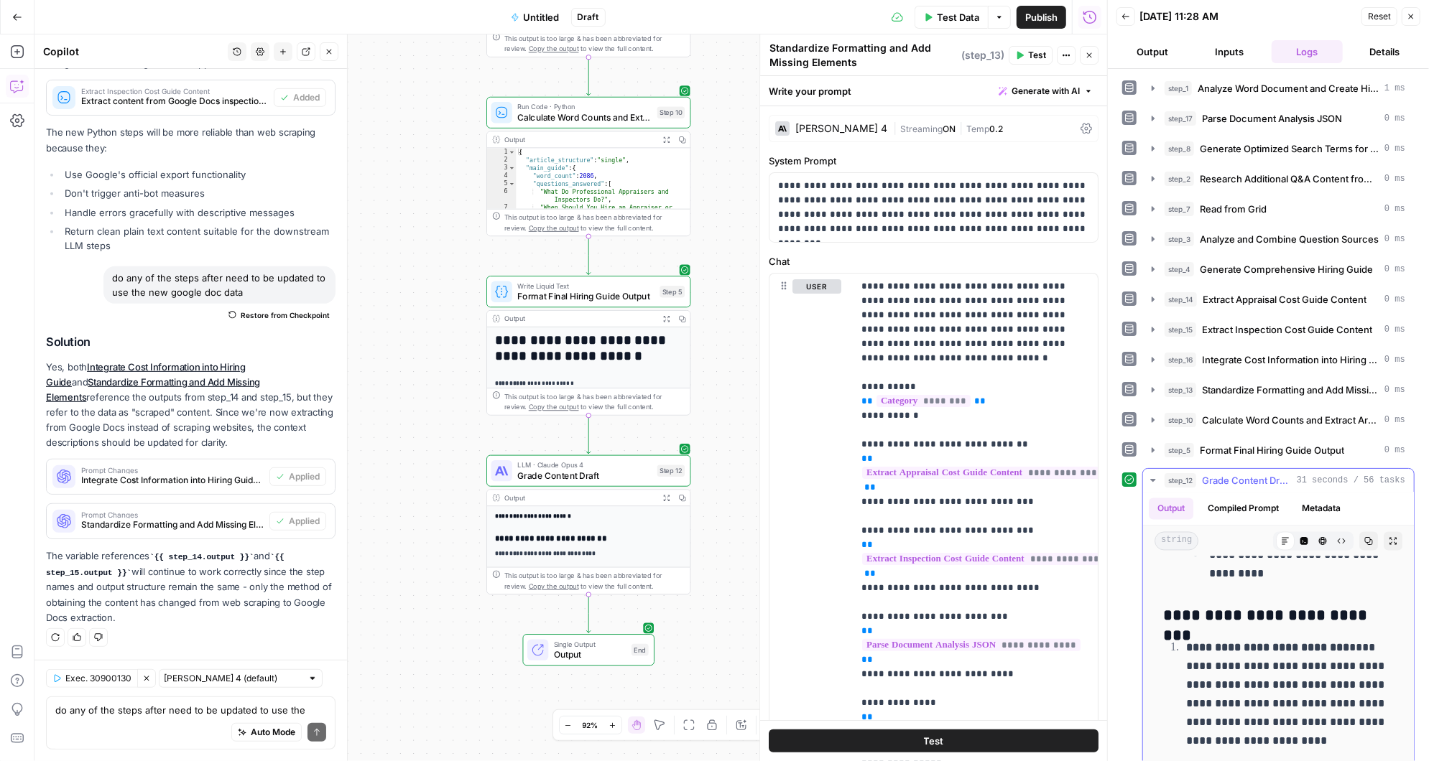
scroll to position [2319, 0]
click at [1154, 354] on icon "button" at bounding box center [1152, 359] width 11 height 11
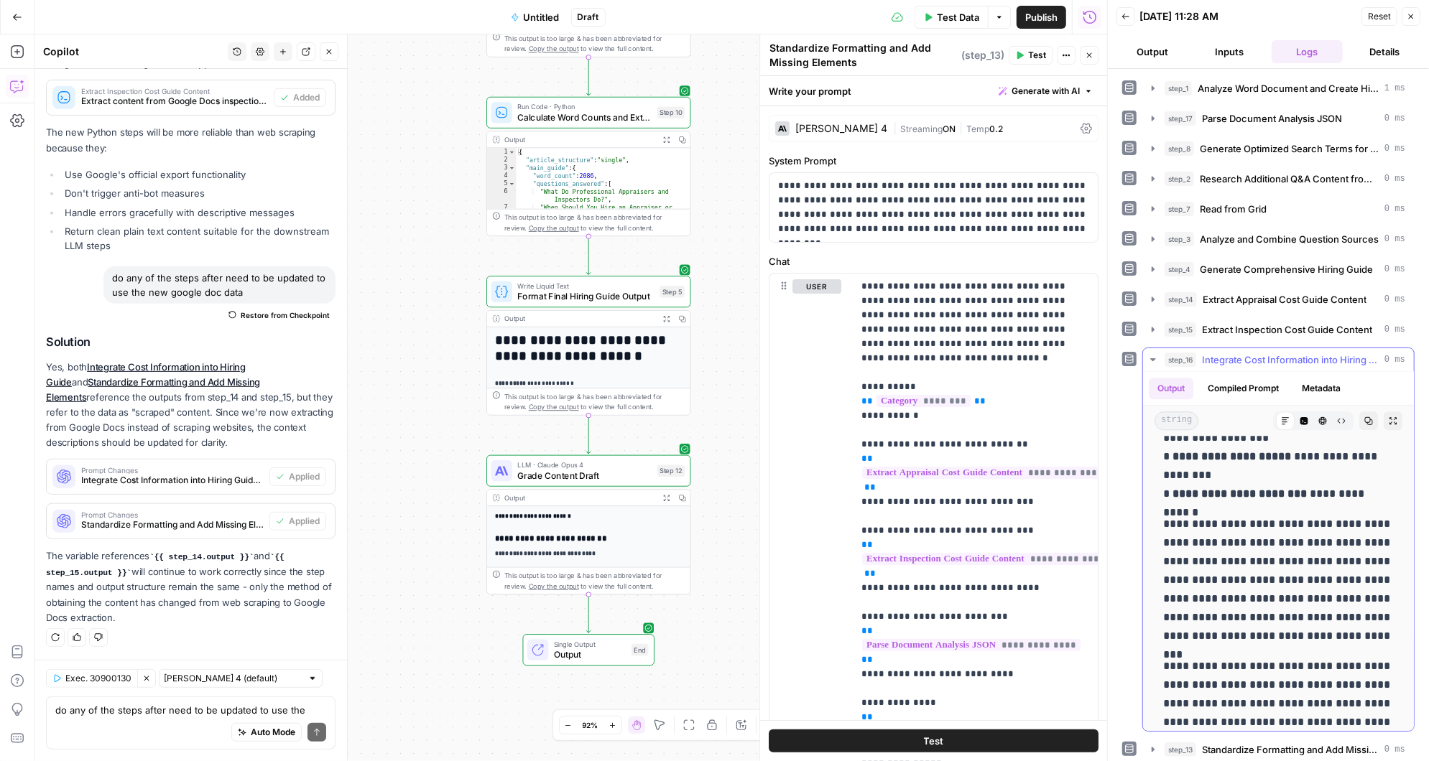
scroll to position [11598, 0]
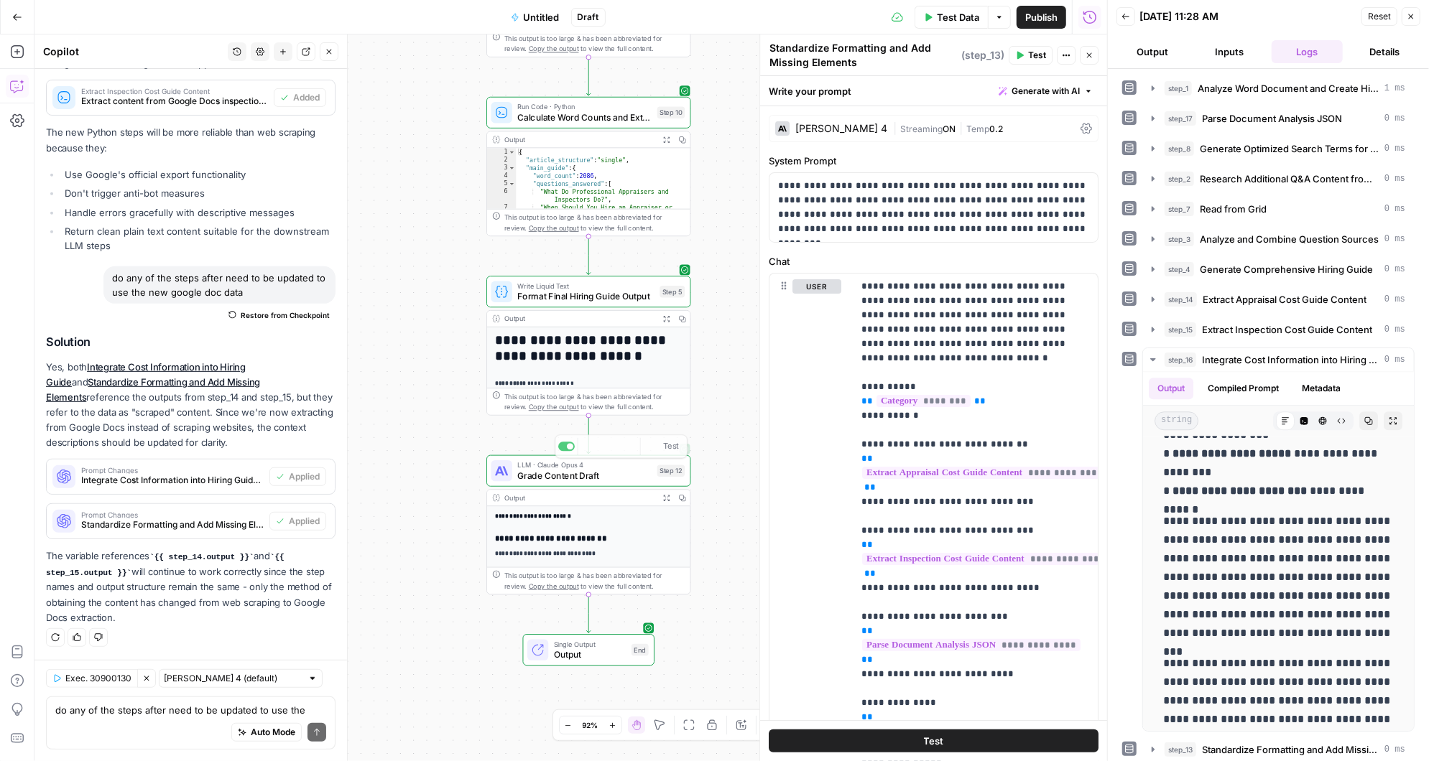
click at [598, 476] on span "Grade Content Draft" at bounding box center [584, 475] width 134 height 13
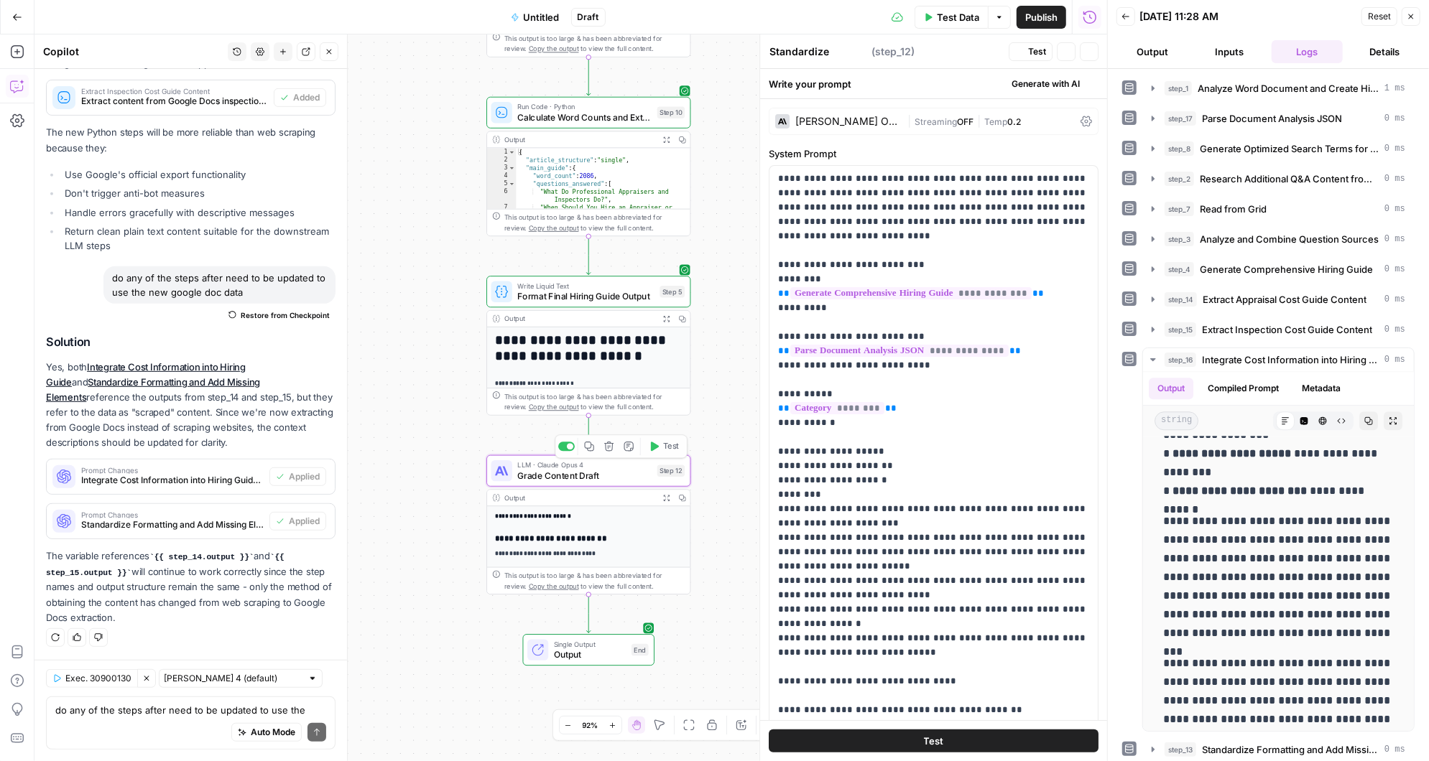
type textarea "Grade Content Draft"
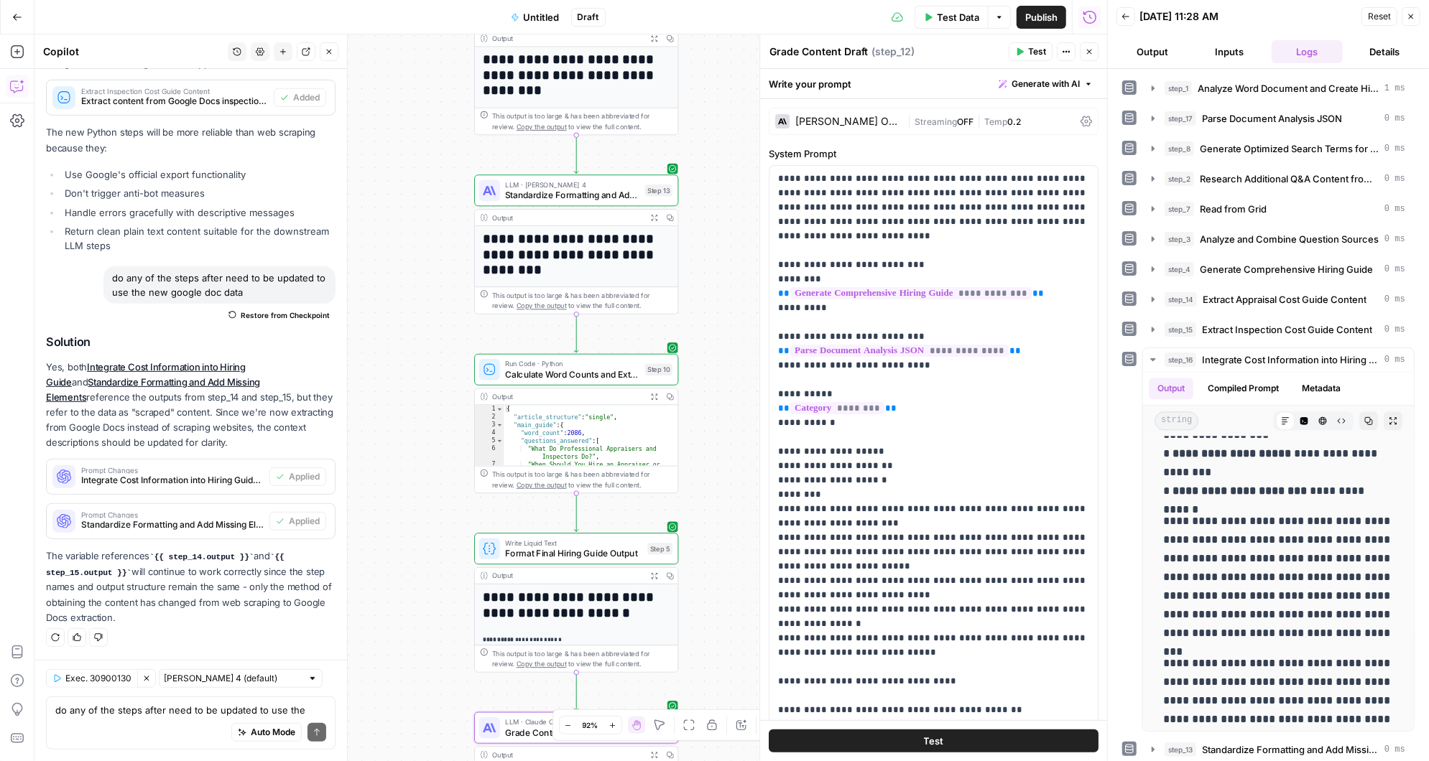
drag, startPoint x: 720, startPoint y: 222, endPoint x: 708, endPoint y: 479, distance: 257.4
click at [708, 479] on div "Workflow Input Settings Inputs LLM · [PERSON_NAME] 3.5 Sonnet Analyze Word Docu…" at bounding box center [570, 397] width 1072 height 727
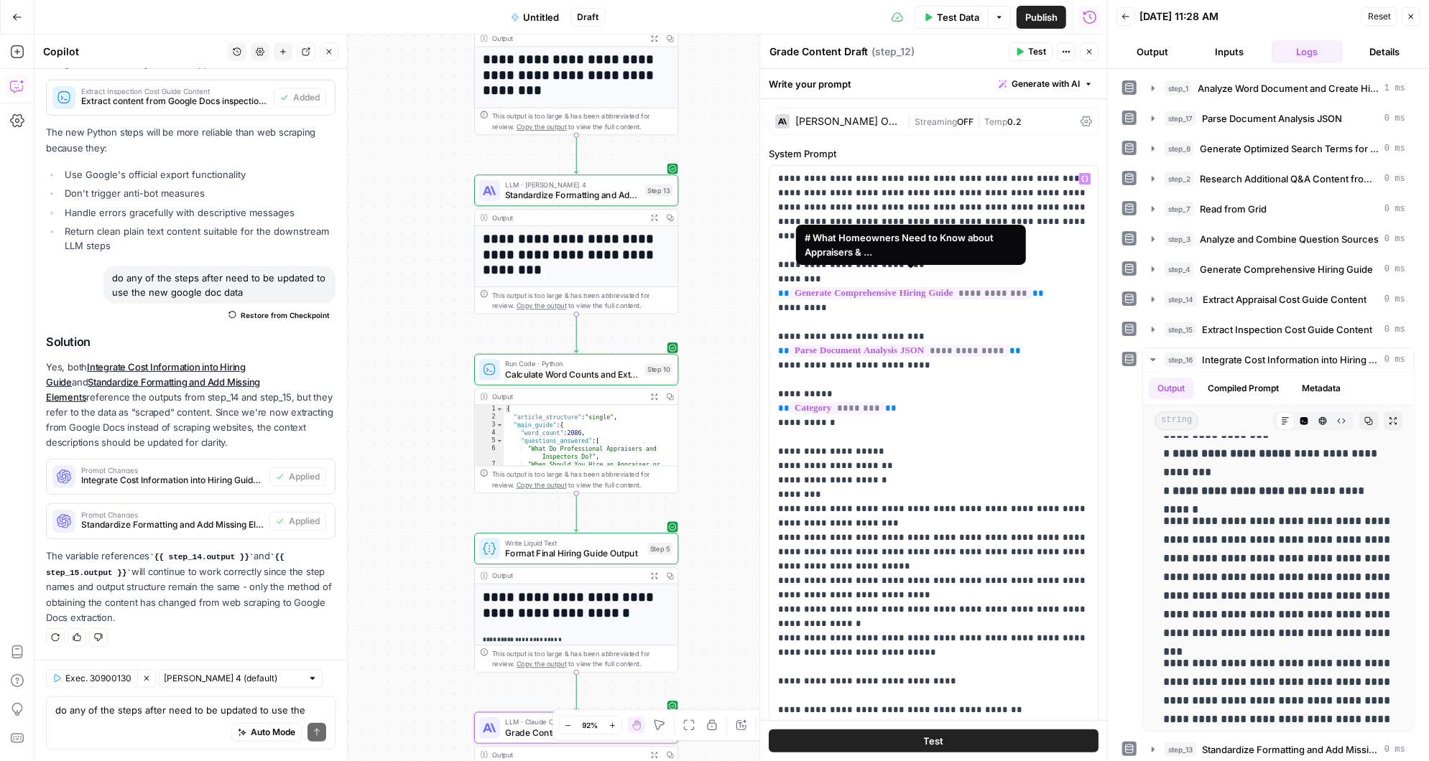
click at [998, 287] on span "**********" at bounding box center [910, 293] width 241 height 12
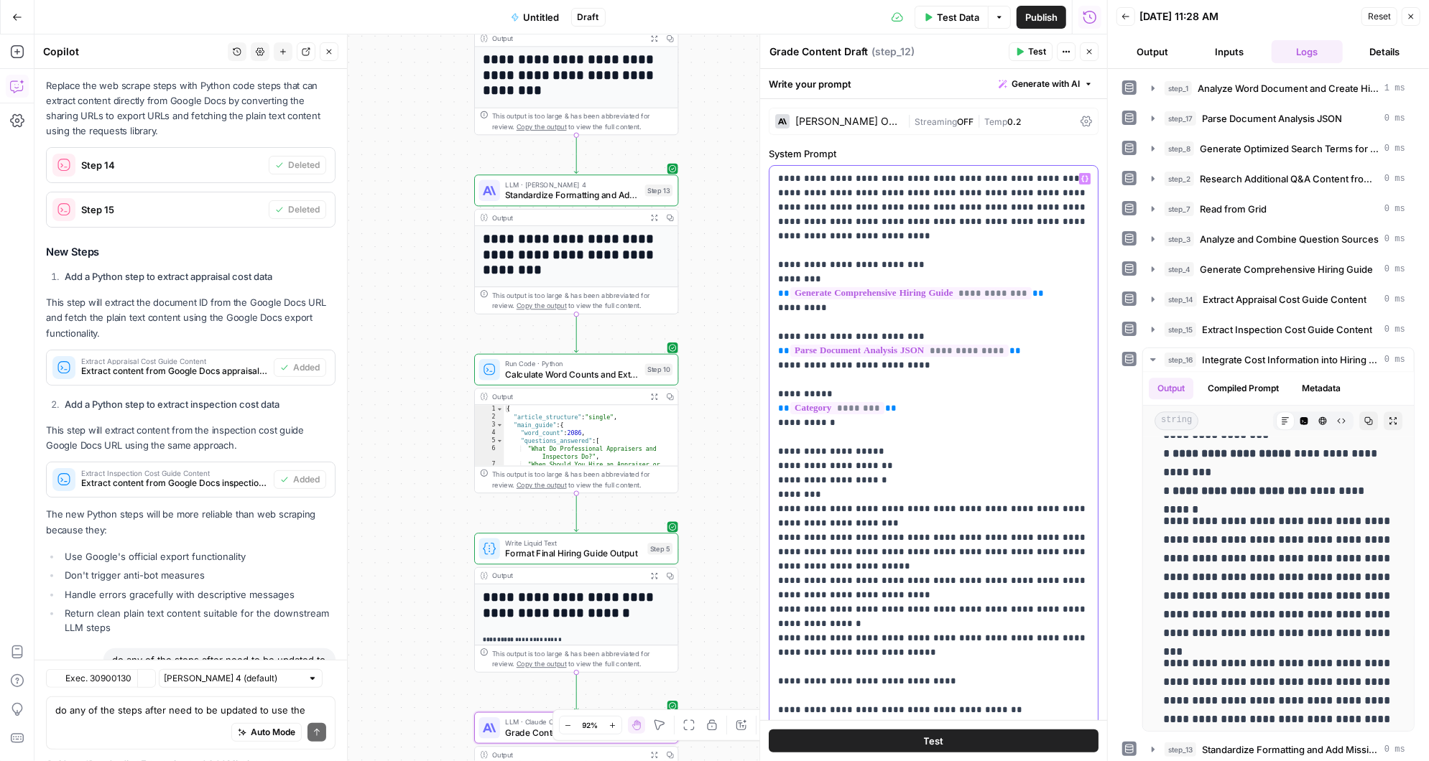
scroll to position [4781, 0]
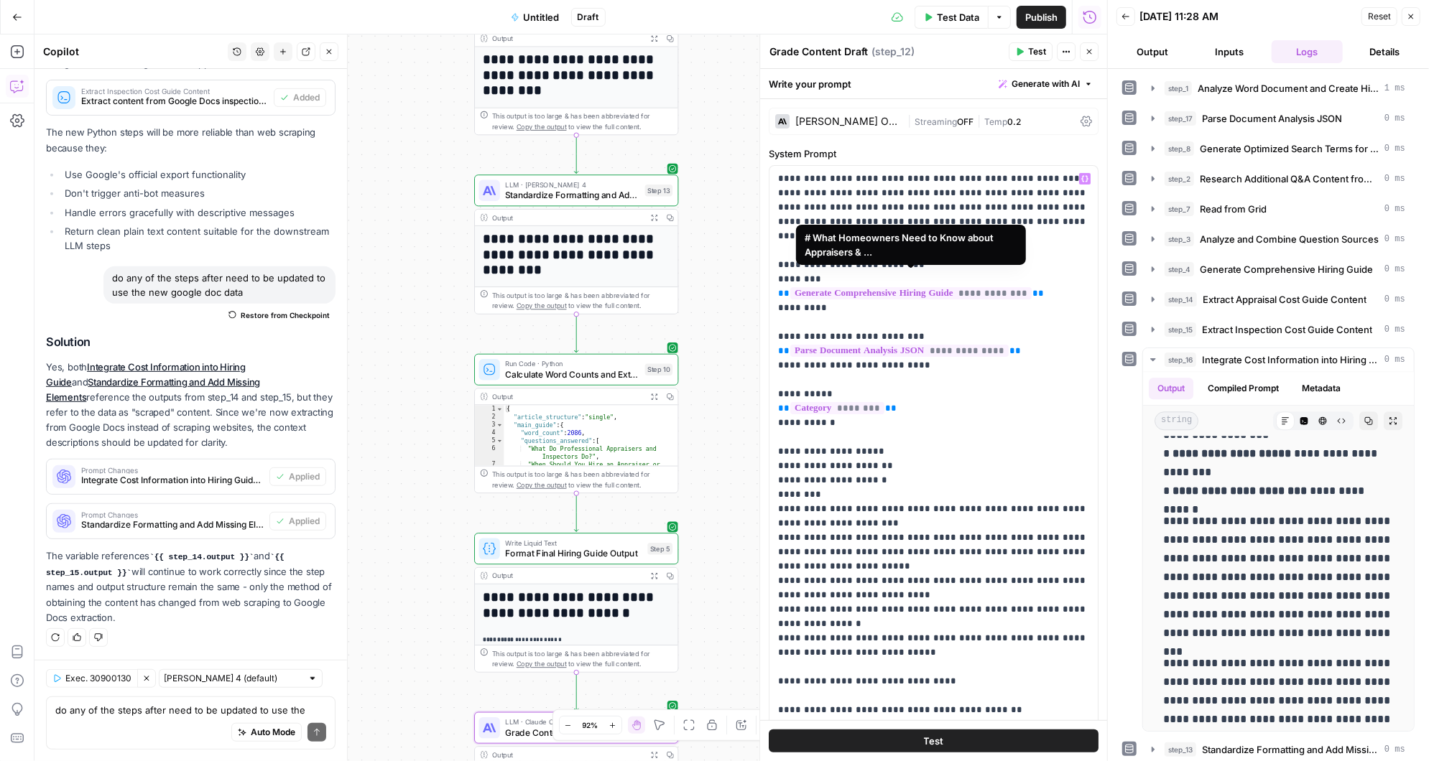
click at [998, 287] on span "**********" at bounding box center [910, 293] width 241 height 12
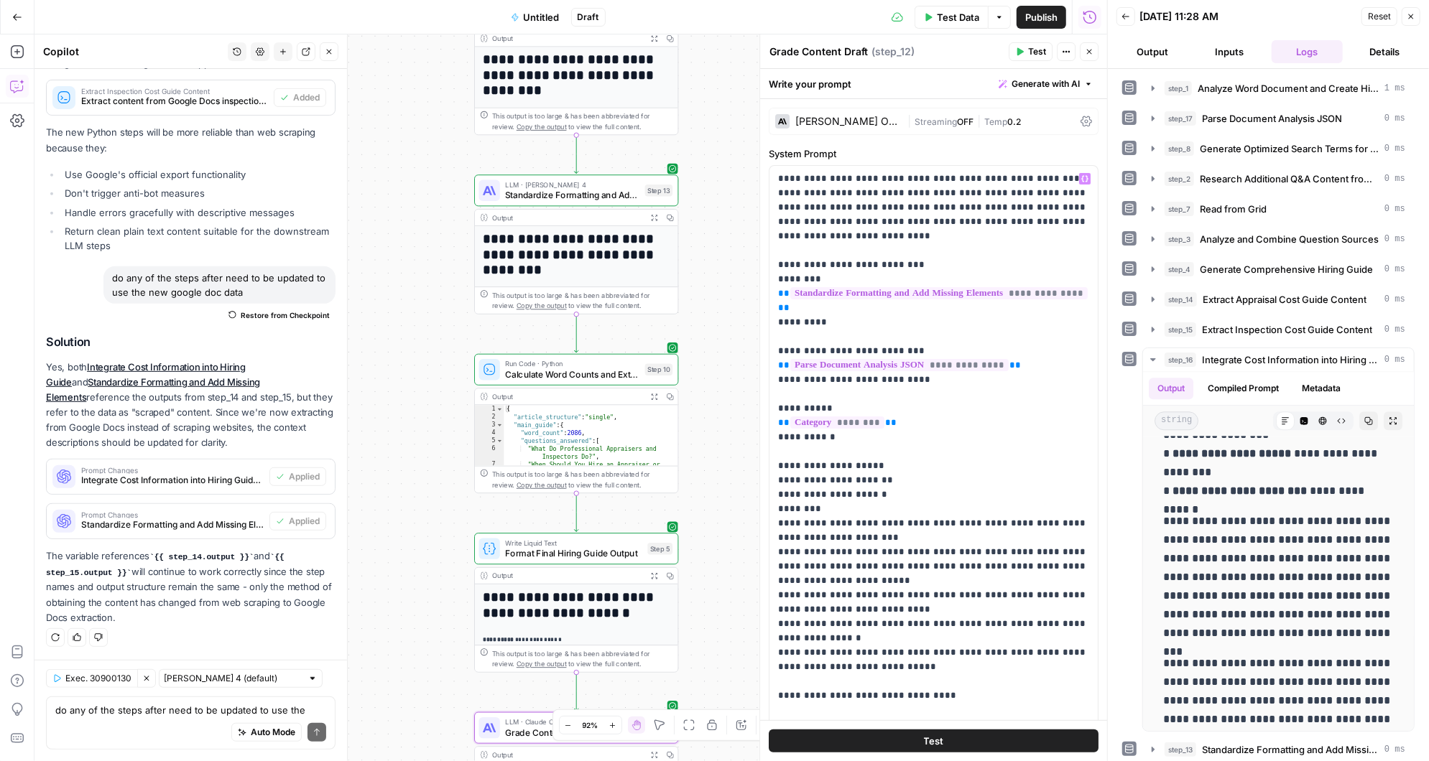
click at [923, 85] on div "Write your prompt Generate with AI" at bounding box center [933, 83] width 347 height 29
click at [718, 238] on div "Workflow Input Settings Inputs LLM · [PERSON_NAME] 3.5 Sonnet Analyze Word Docu…" at bounding box center [570, 397] width 1072 height 727
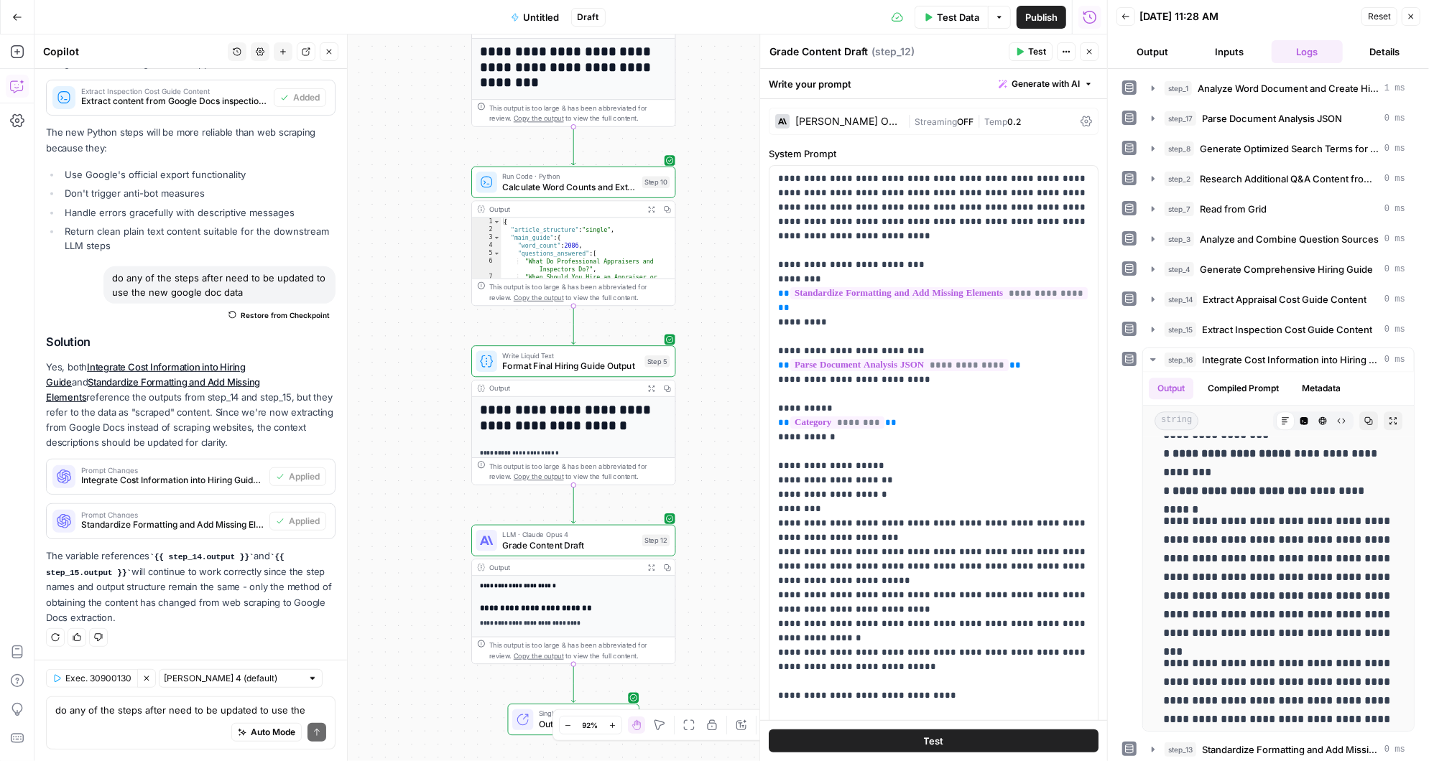
drag, startPoint x: 732, startPoint y: 515, endPoint x: 727, endPoint y: 323, distance: 191.9
click at [728, 322] on div "Workflow Input Settings Inputs LLM · [PERSON_NAME] 3.5 Sonnet Analyze Word Docu…" at bounding box center [570, 397] width 1072 height 727
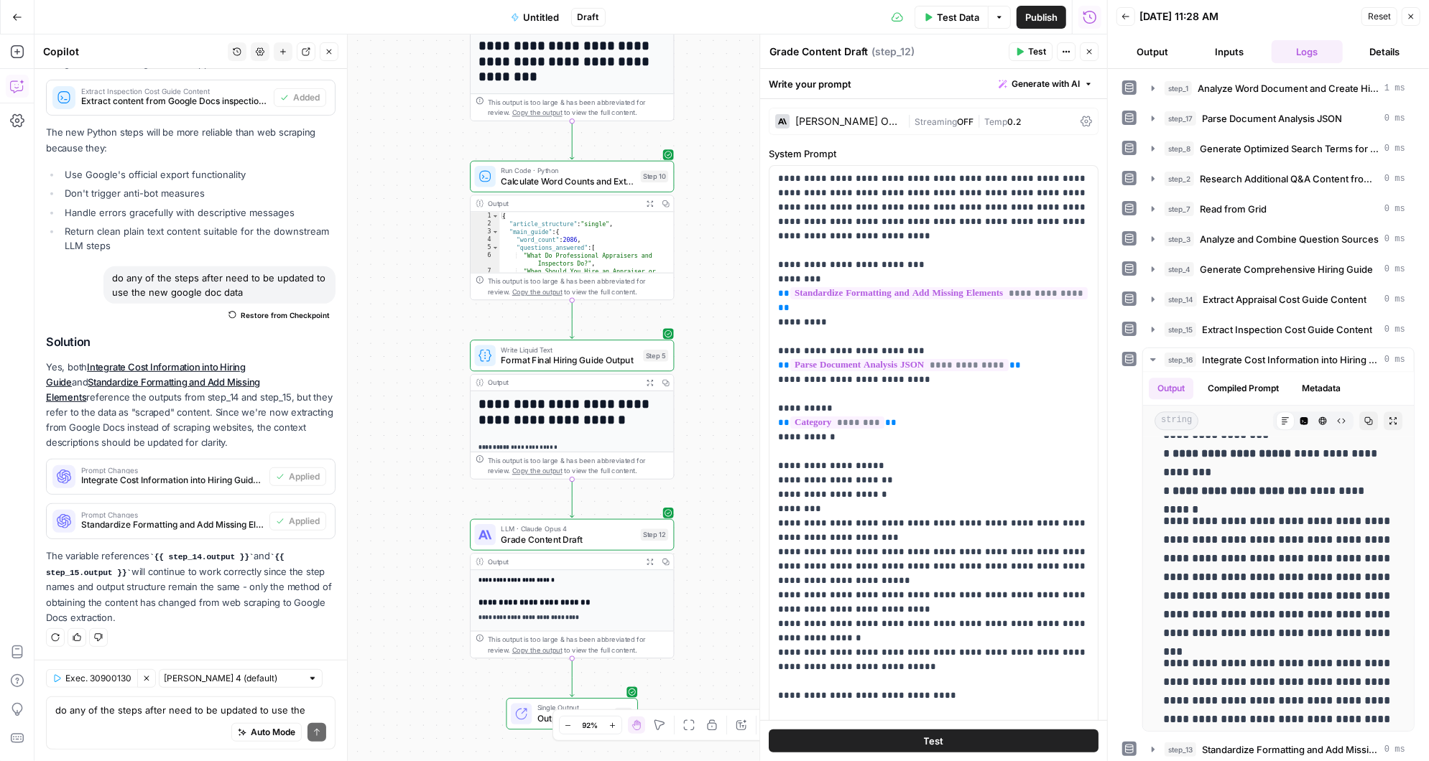
click at [1031, 52] on span "Test" at bounding box center [1037, 51] width 18 height 13
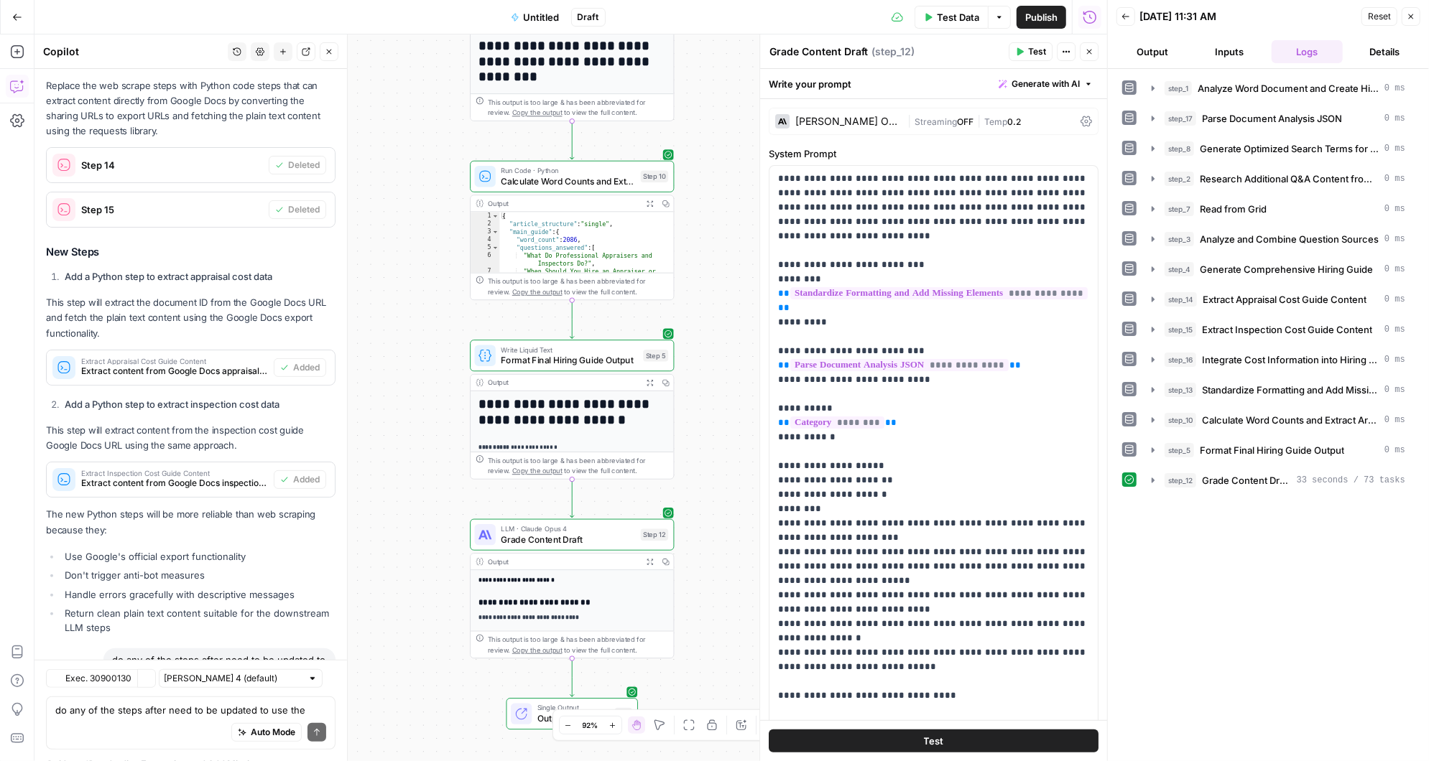
scroll to position [4781, 0]
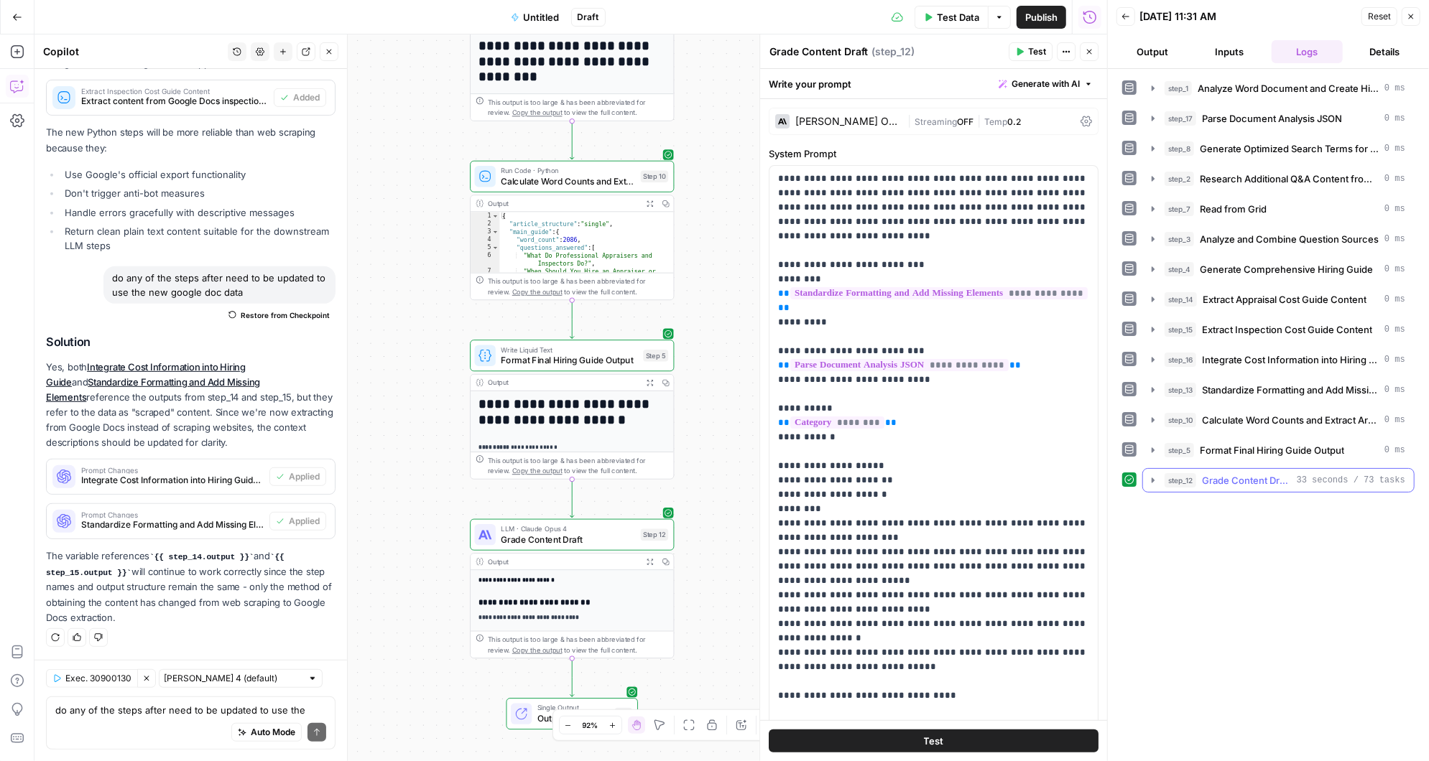
click at [1149, 476] on icon "button" at bounding box center [1152, 480] width 11 height 11
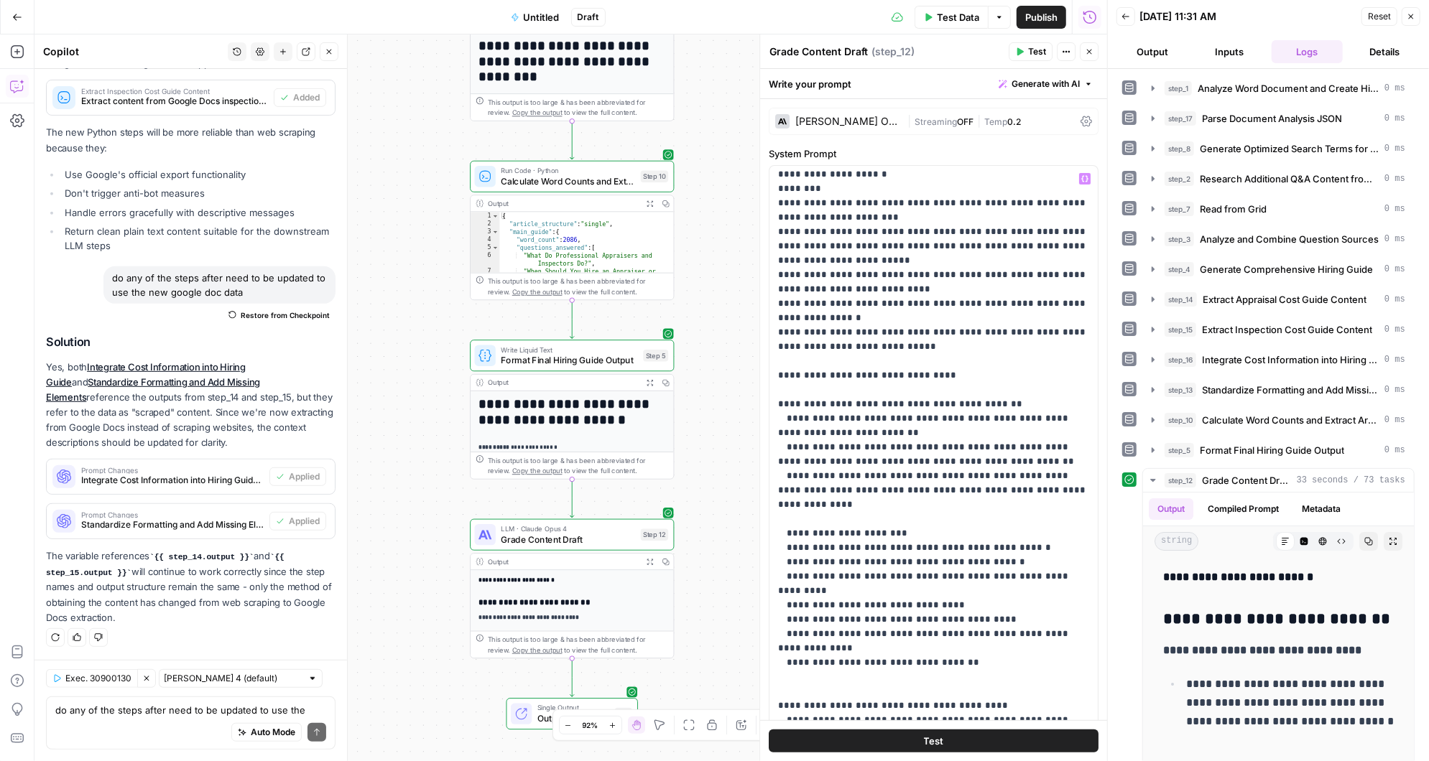
scroll to position [0, 0]
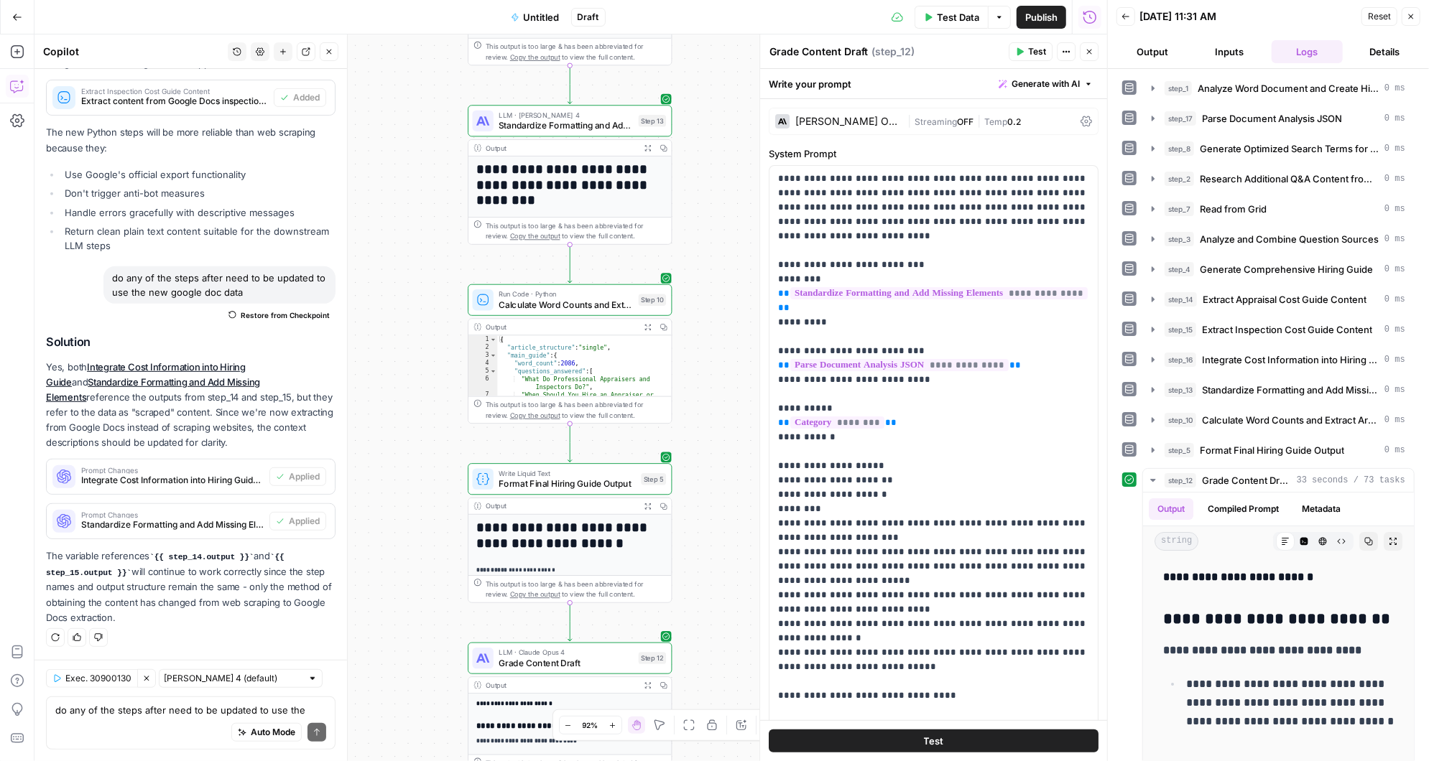
drag, startPoint x: 710, startPoint y: 488, endPoint x: 708, endPoint y: 611, distance: 123.6
click at [708, 611] on div "Workflow Input Settings Inputs LLM · [PERSON_NAME] 3.5 Sonnet Analyze Word Docu…" at bounding box center [570, 397] width 1072 height 727
click at [1024, 290] on span "**********" at bounding box center [938, 293] width 297 height 12
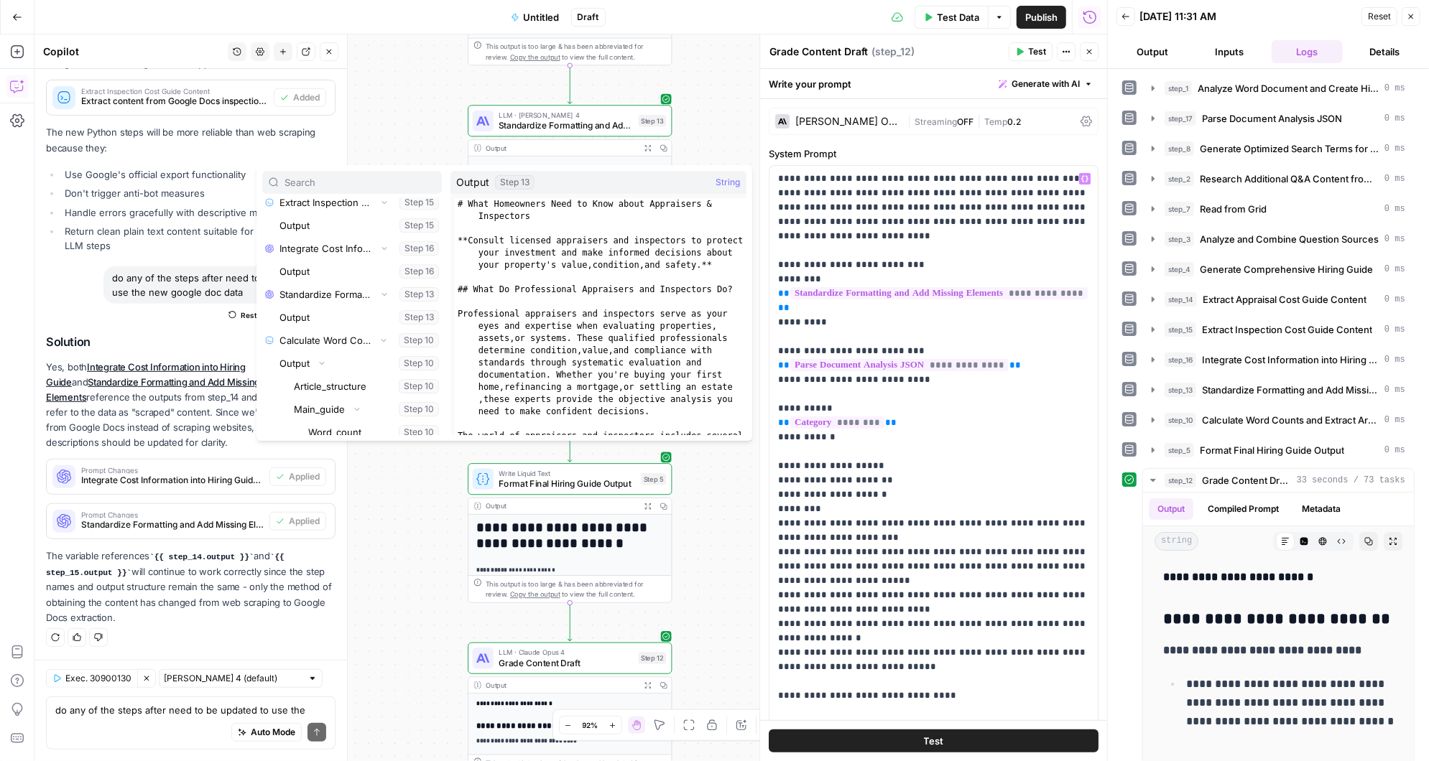
click at [317, 313] on button "Select variable Output" at bounding box center [359, 317] width 165 height 23
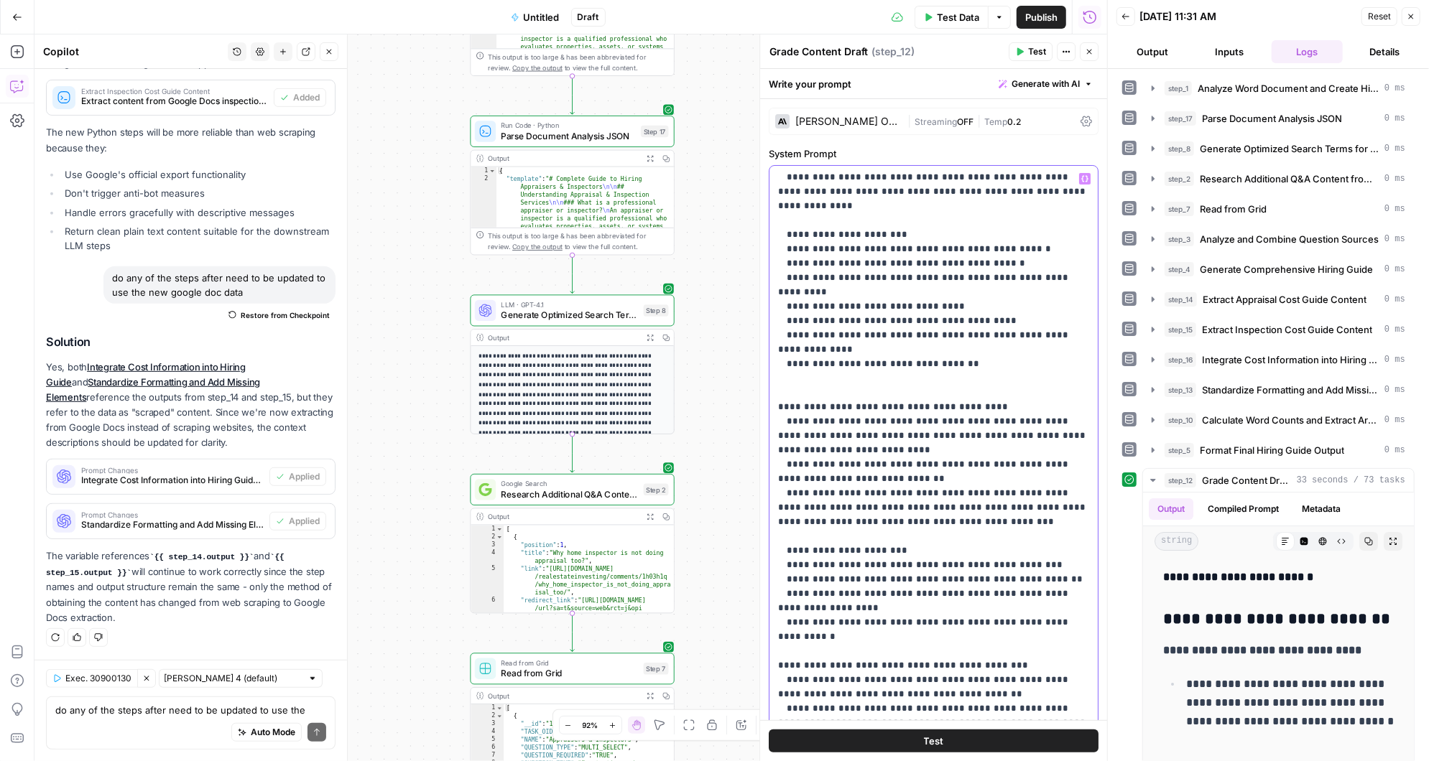
scroll to position [753, 0]
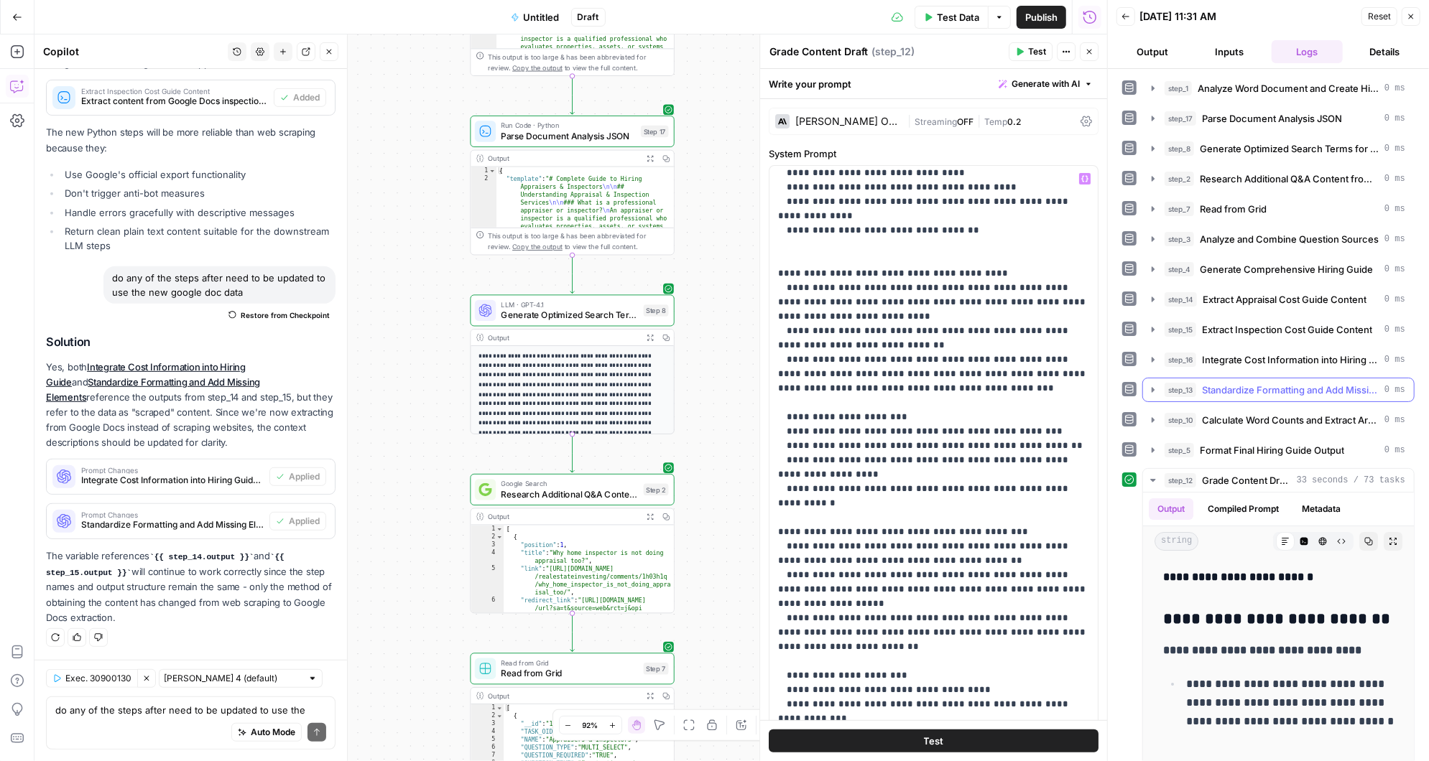
click at [1154, 385] on icon "button" at bounding box center [1152, 389] width 11 height 11
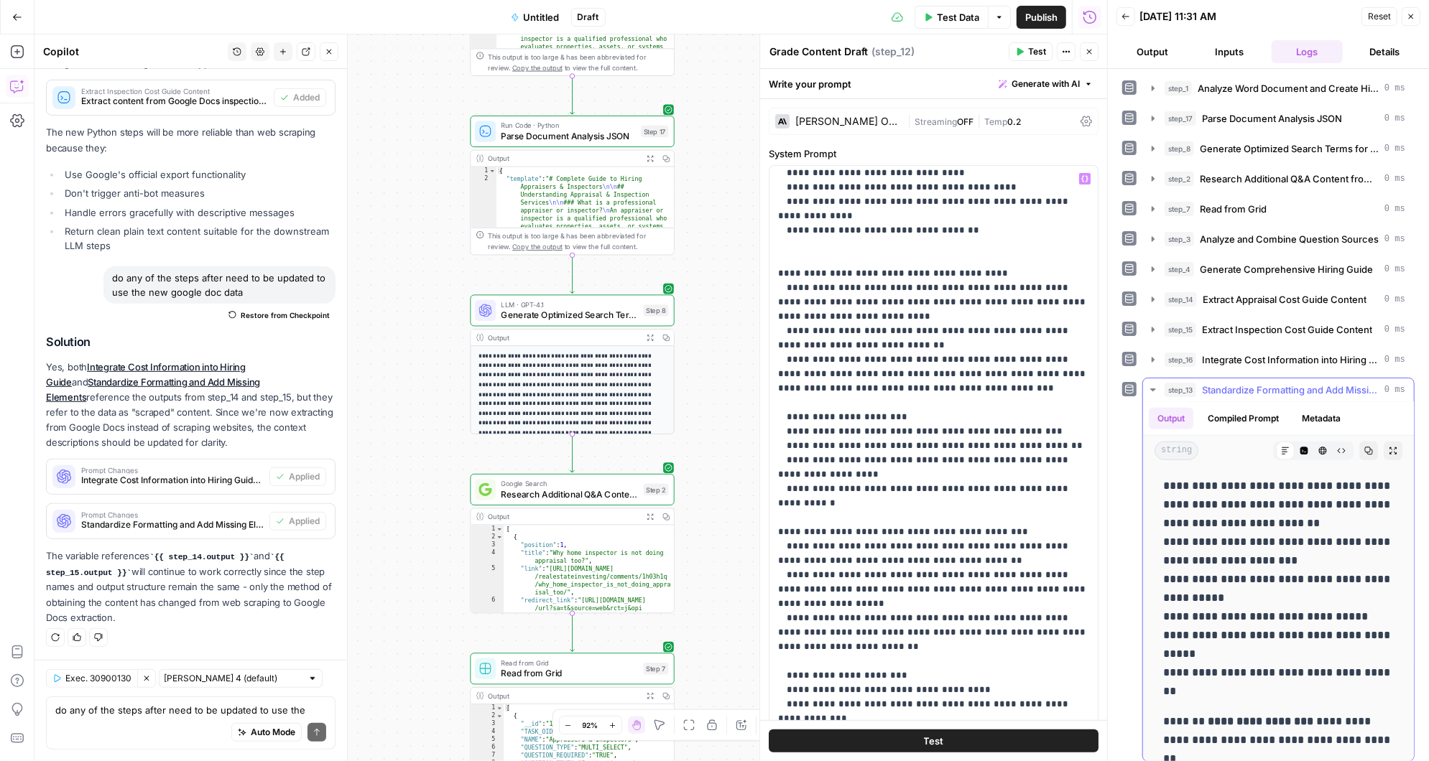
scroll to position [9930, 0]
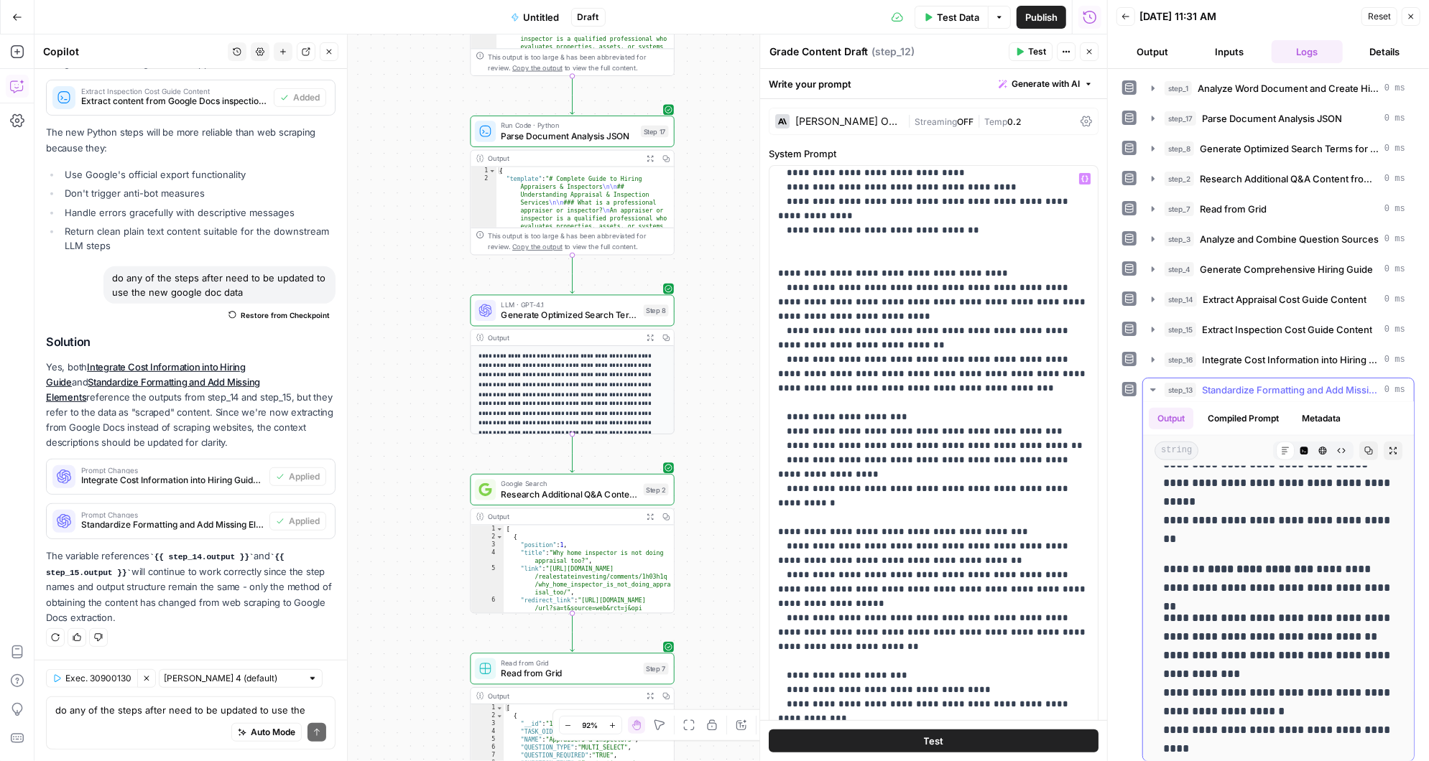
click at [1152, 389] on icon "button" at bounding box center [1152, 390] width 5 height 3
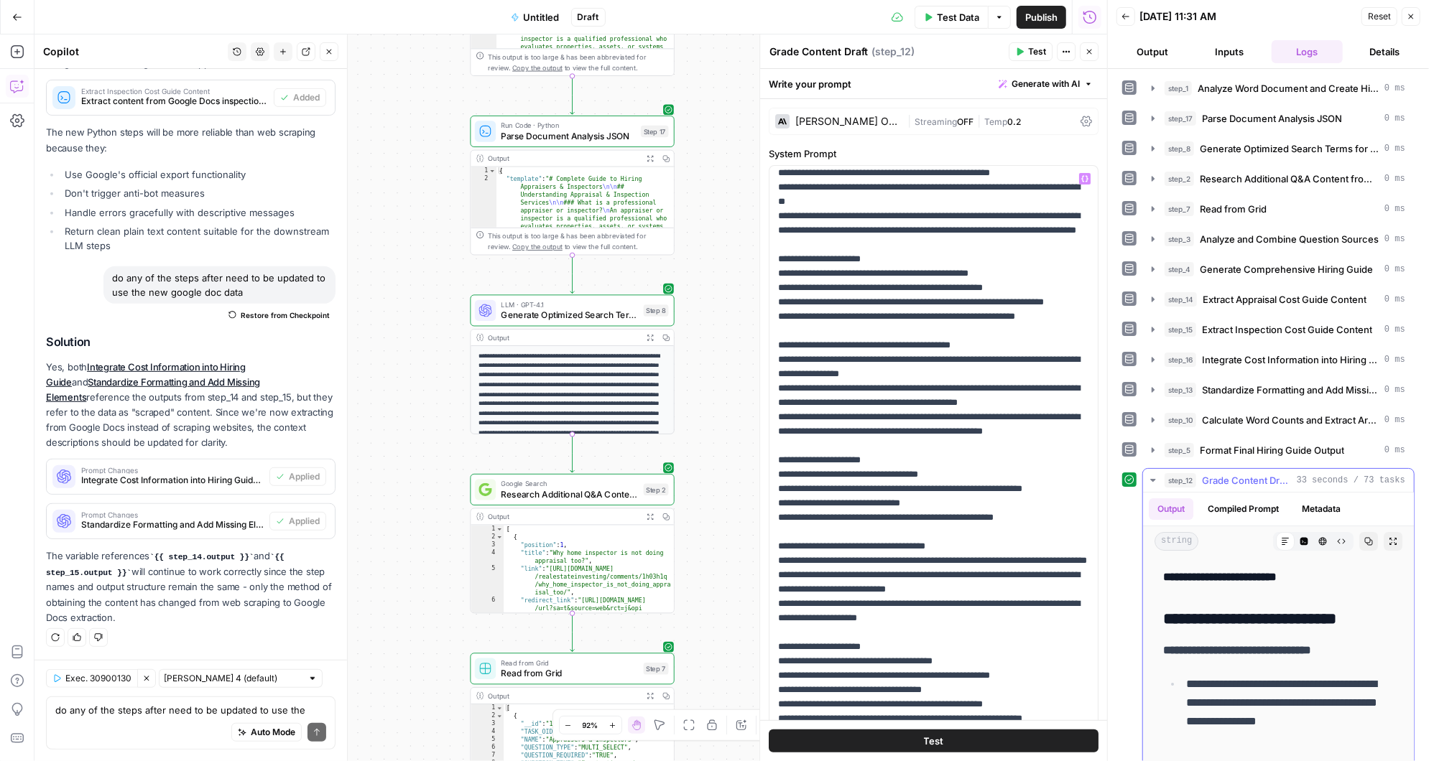
click at [1152, 475] on icon "button" at bounding box center [1152, 480] width 11 height 11
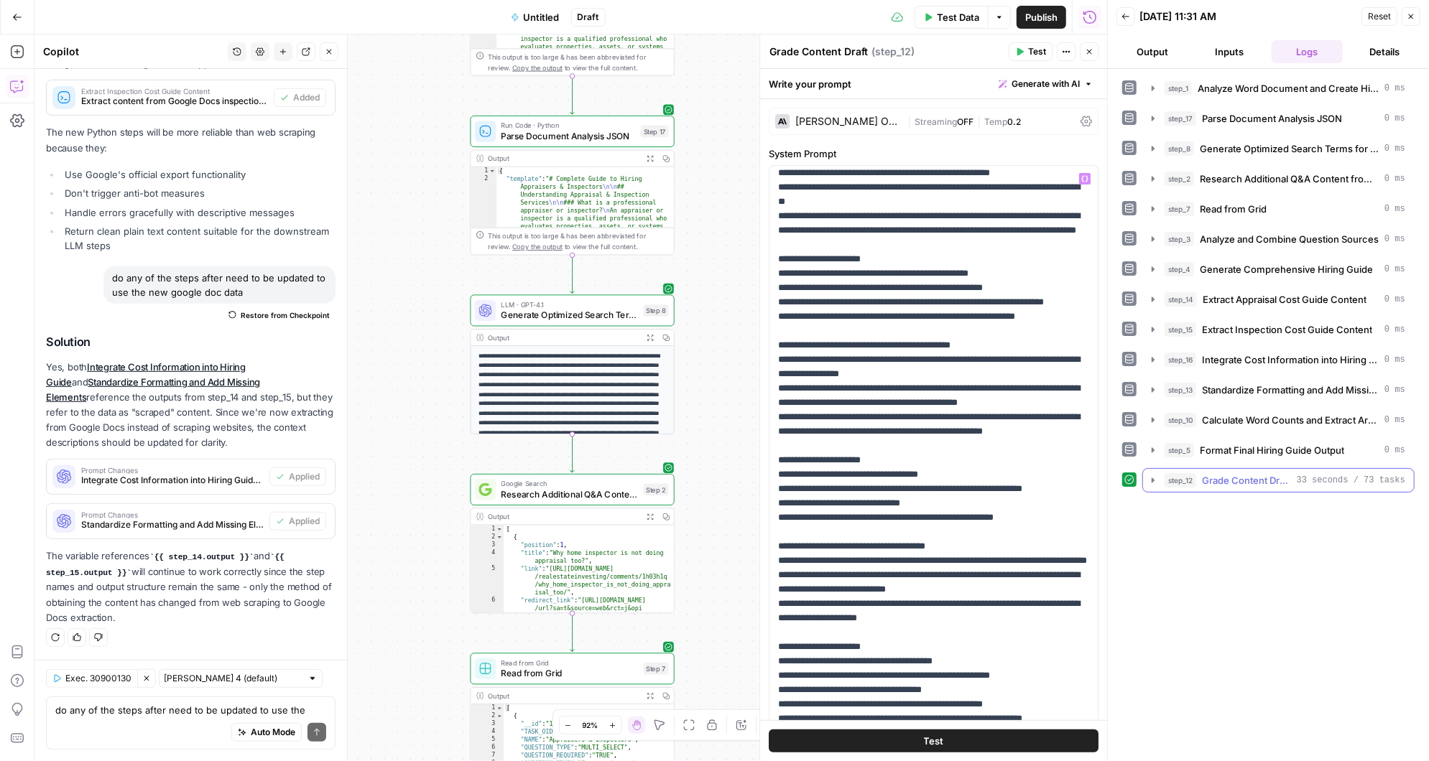
click at [1152, 475] on icon "button" at bounding box center [1152, 480] width 11 height 11
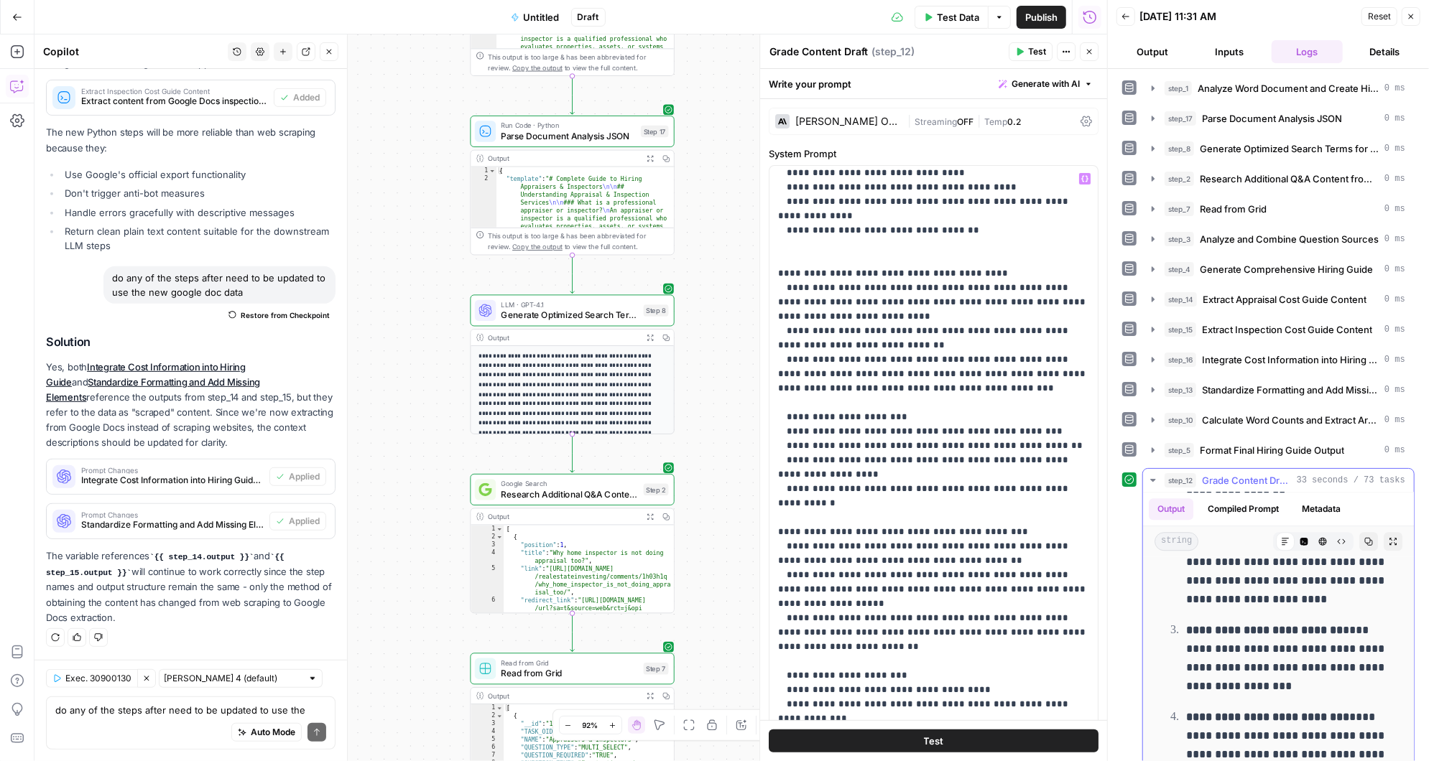
scroll to position [3174, 0]
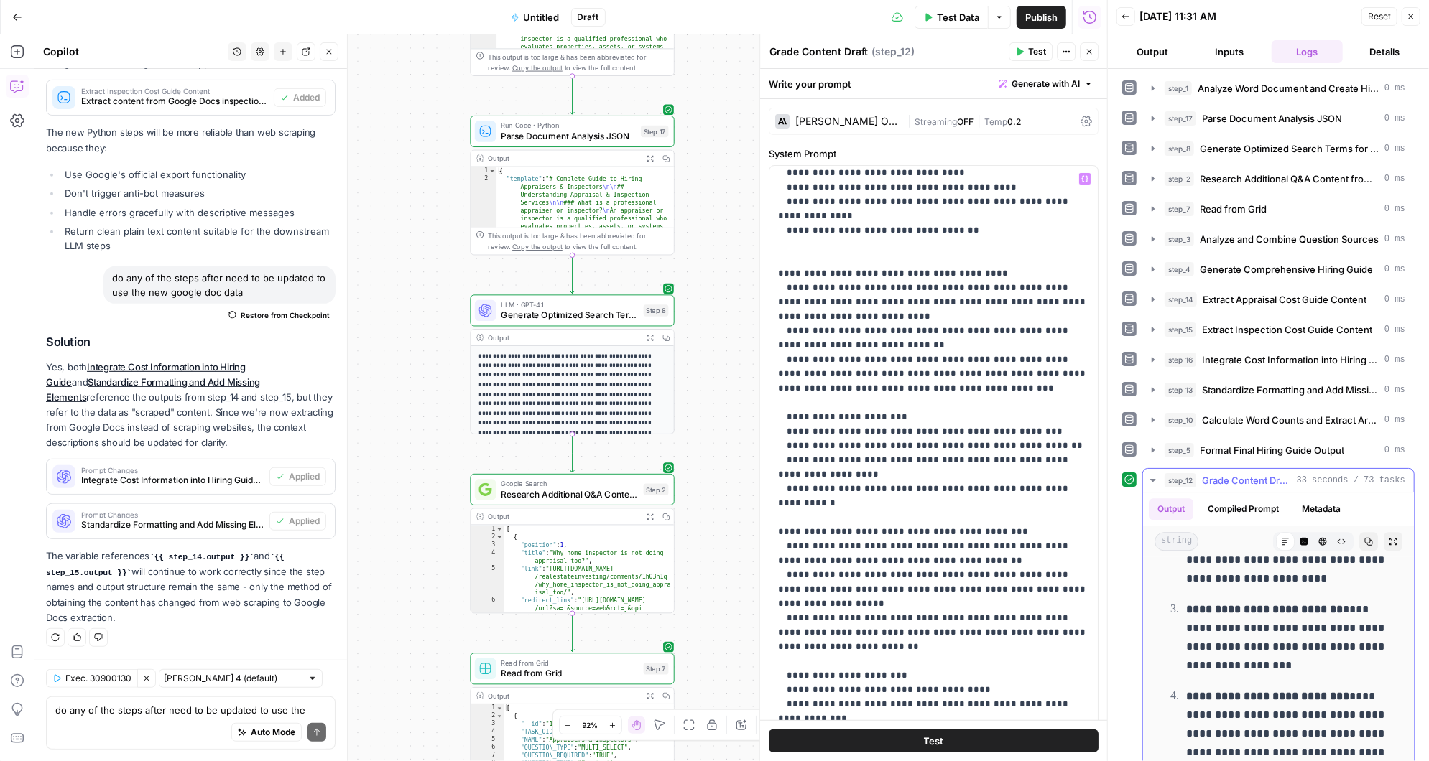
click at [1367, 537] on icon "button" at bounding box center [1368, 541] width 9 height 9
click at [152, 715] on textarea "do any of the steps after need to be updated to use the new google doc data" at bounding box center [190, 710] width 271 height 14
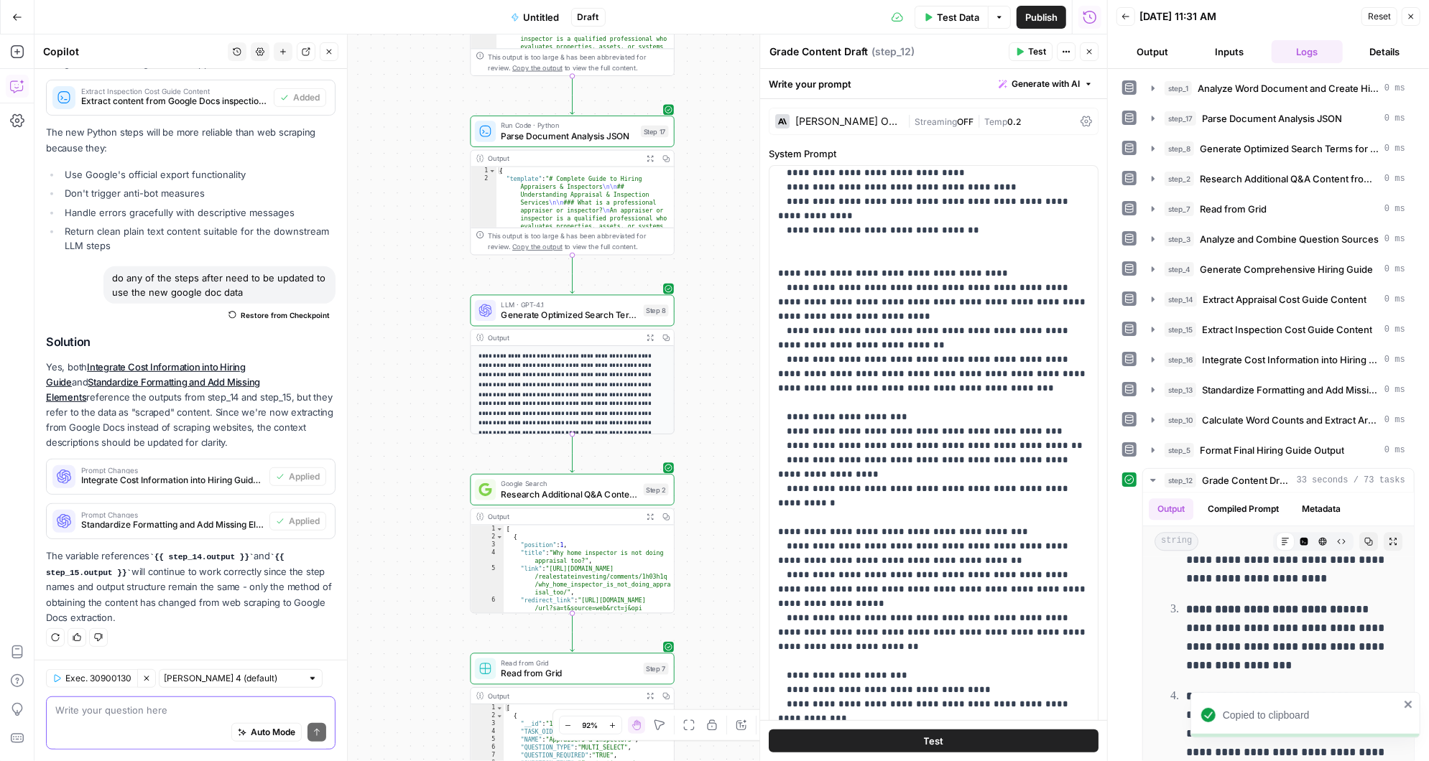
paste textarea "#### Lorem Ipsum: 00/400 (DOLO) ### Sitametc Adipisc Elitseddo: **9. Eiusmodte …"
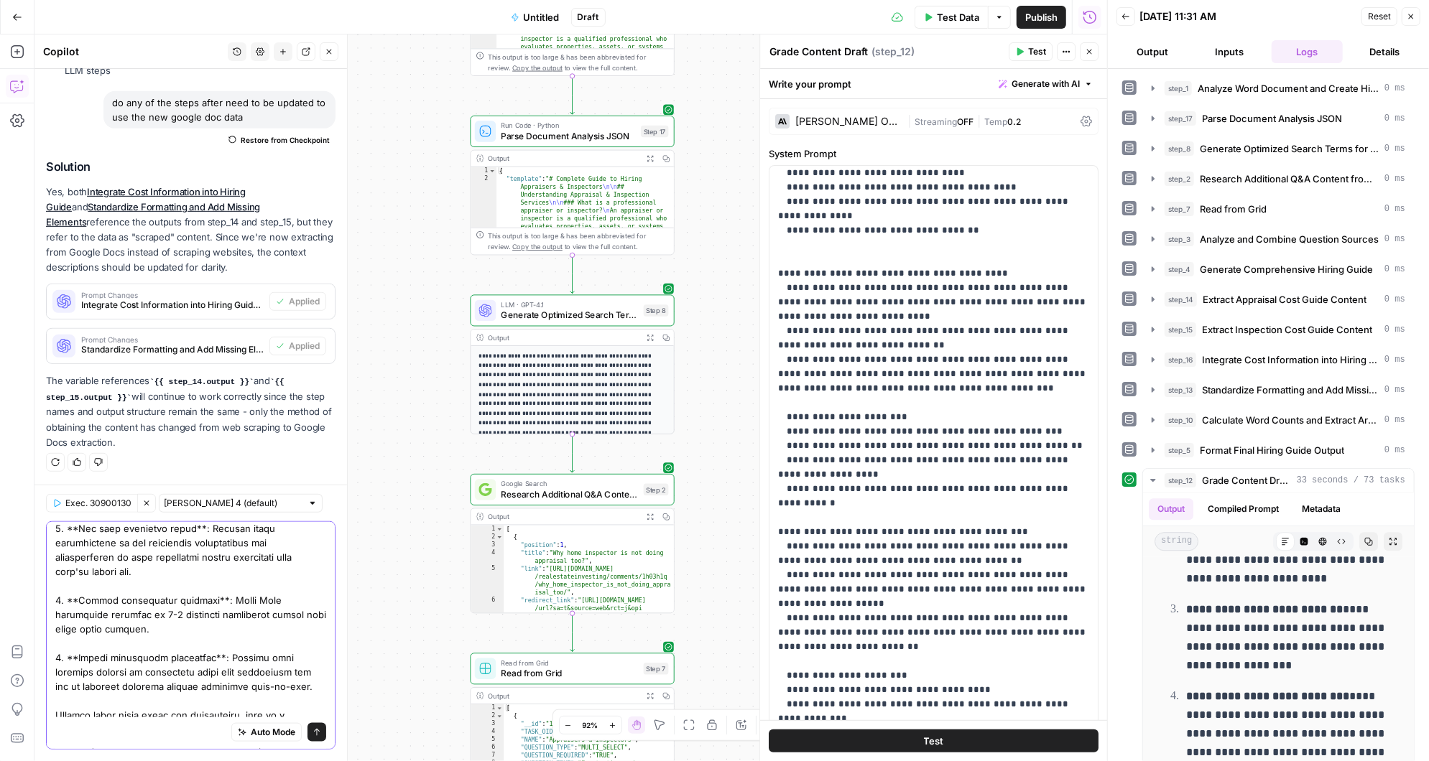
scroll to position [1601, 0]
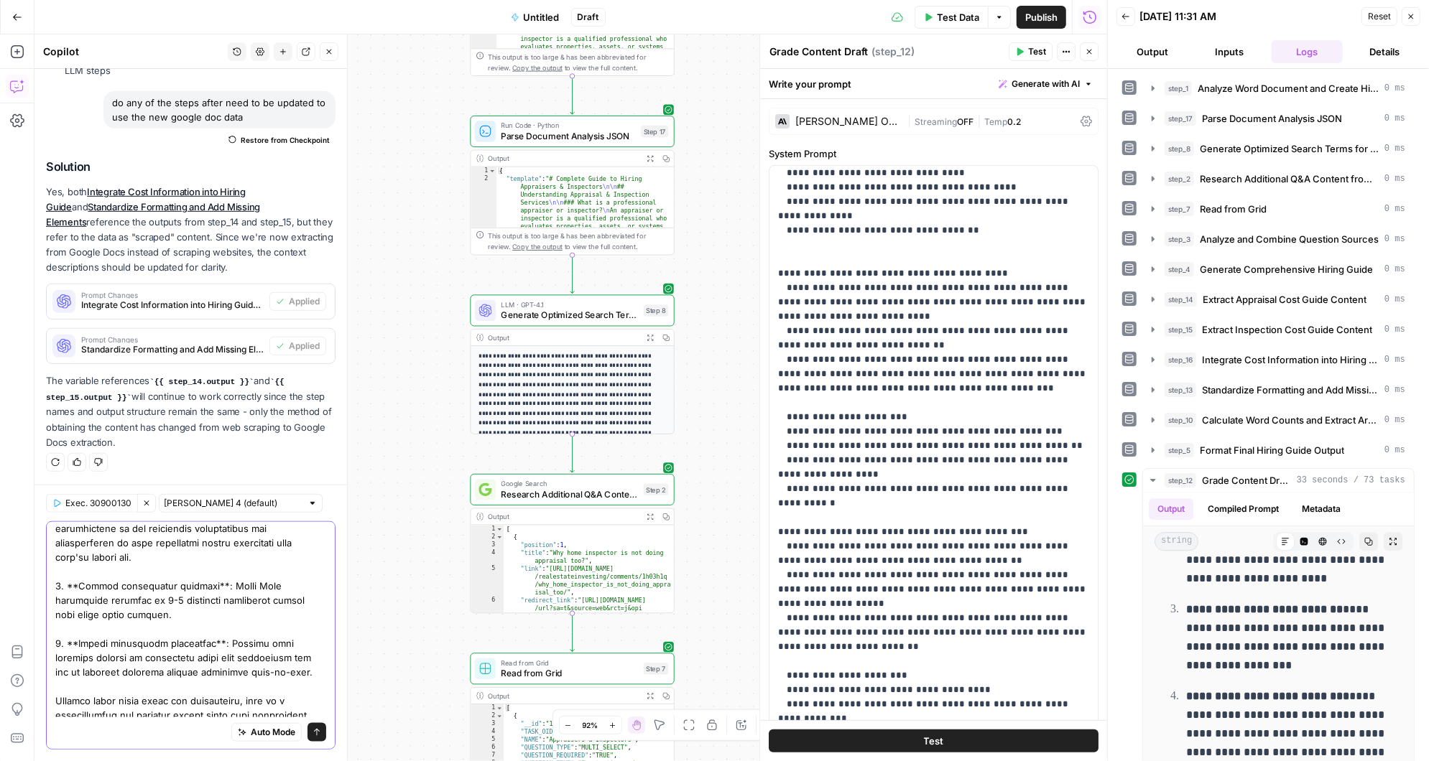
type textarea "#### Lorem Ipsum: 00/400 (DOLO) ### Sitametc Adipisc Elitseddo: **9. Eiusmodte …"
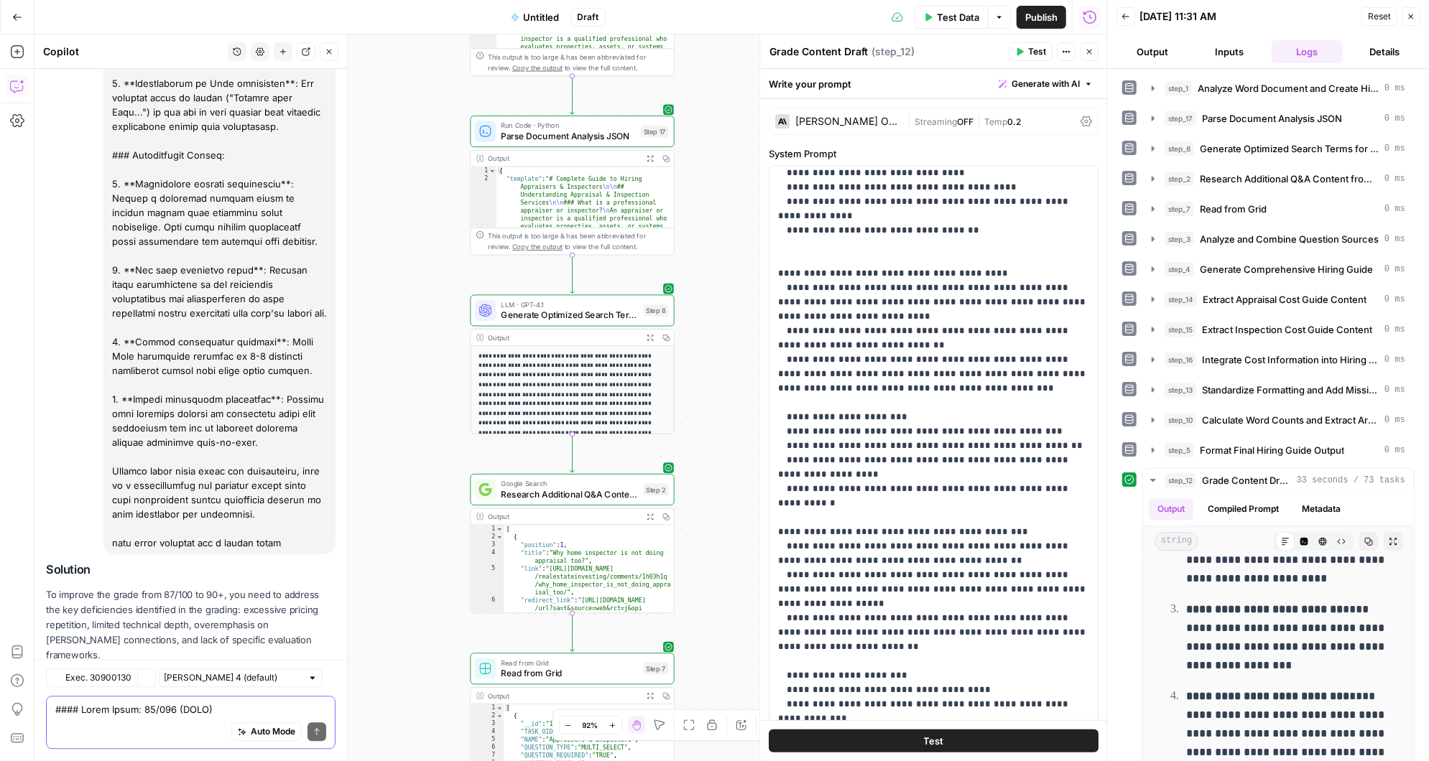
scroll to position [7348, 0]
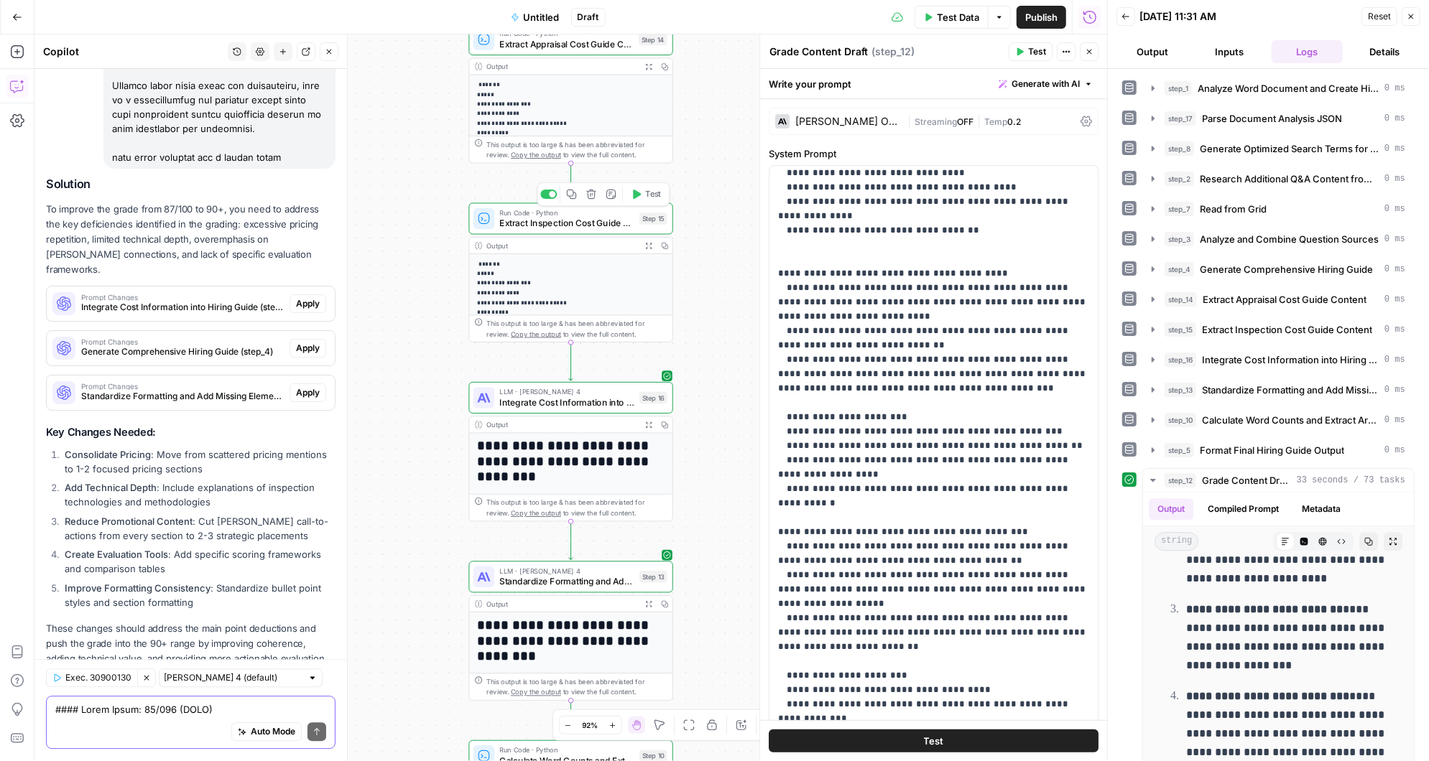
click at [122, 717] on textarea at bounding box center [190, 710] width 271 height 14
type textarea "Update to do all but number 3"
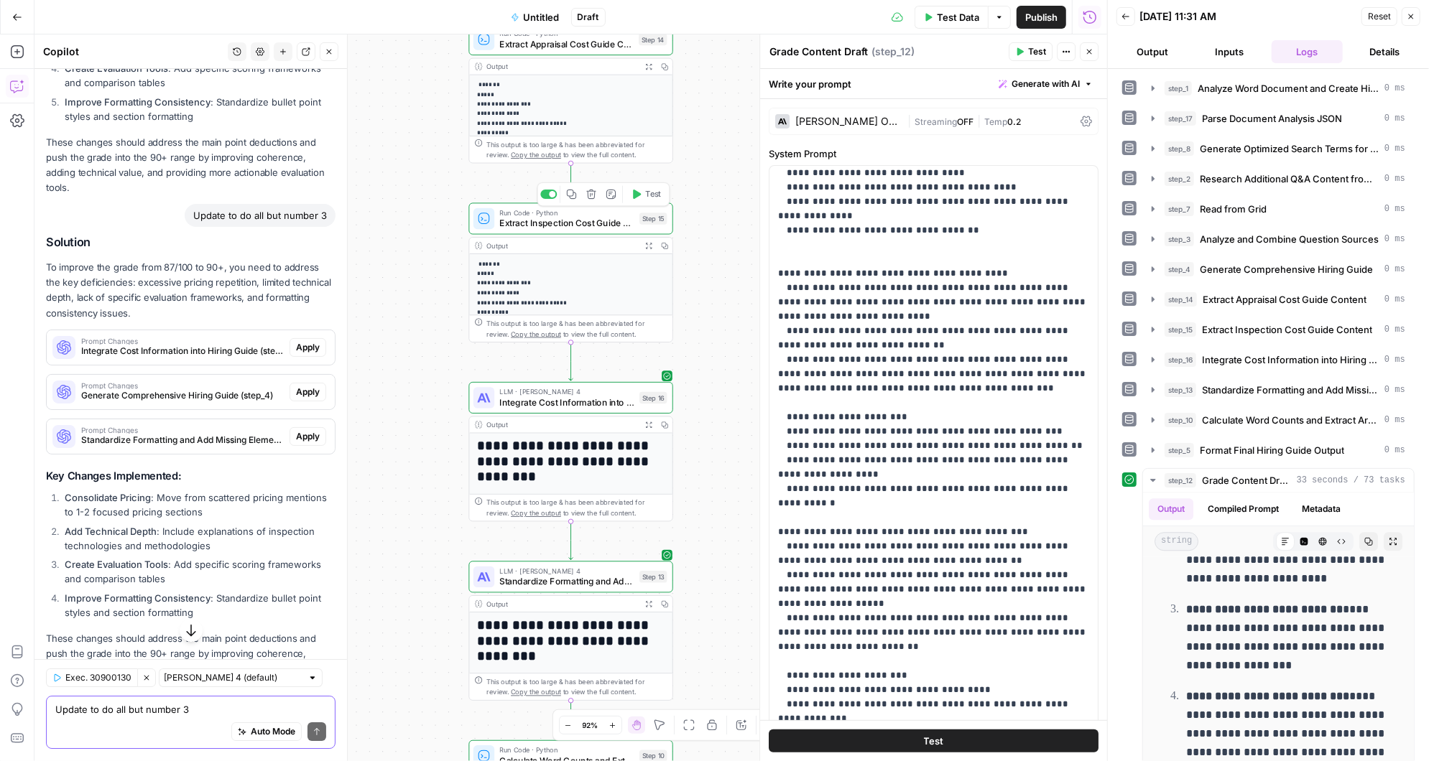
scroll to position [7843, 0]
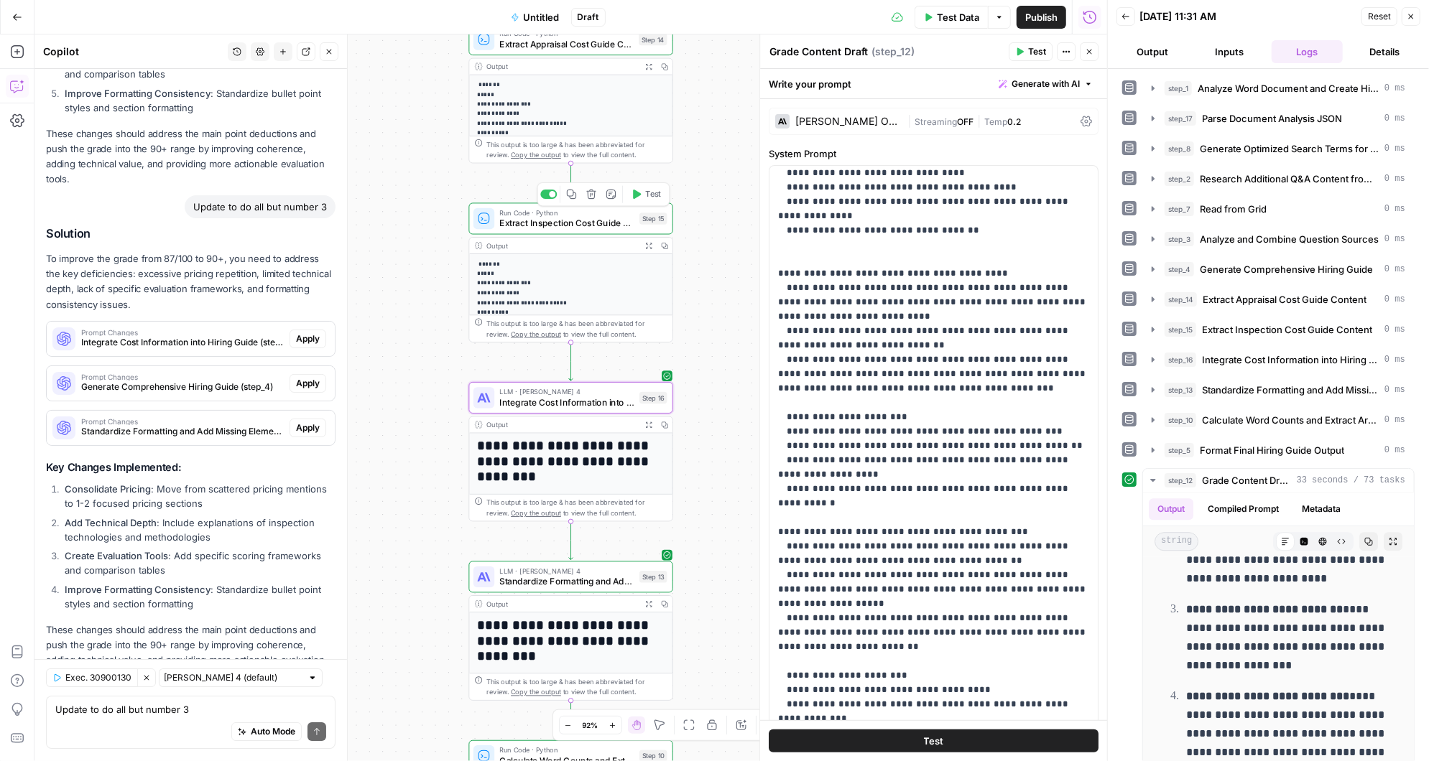
click at [308, 333] on span "Apply" at bounding box center [308, 339] width 24 height 13
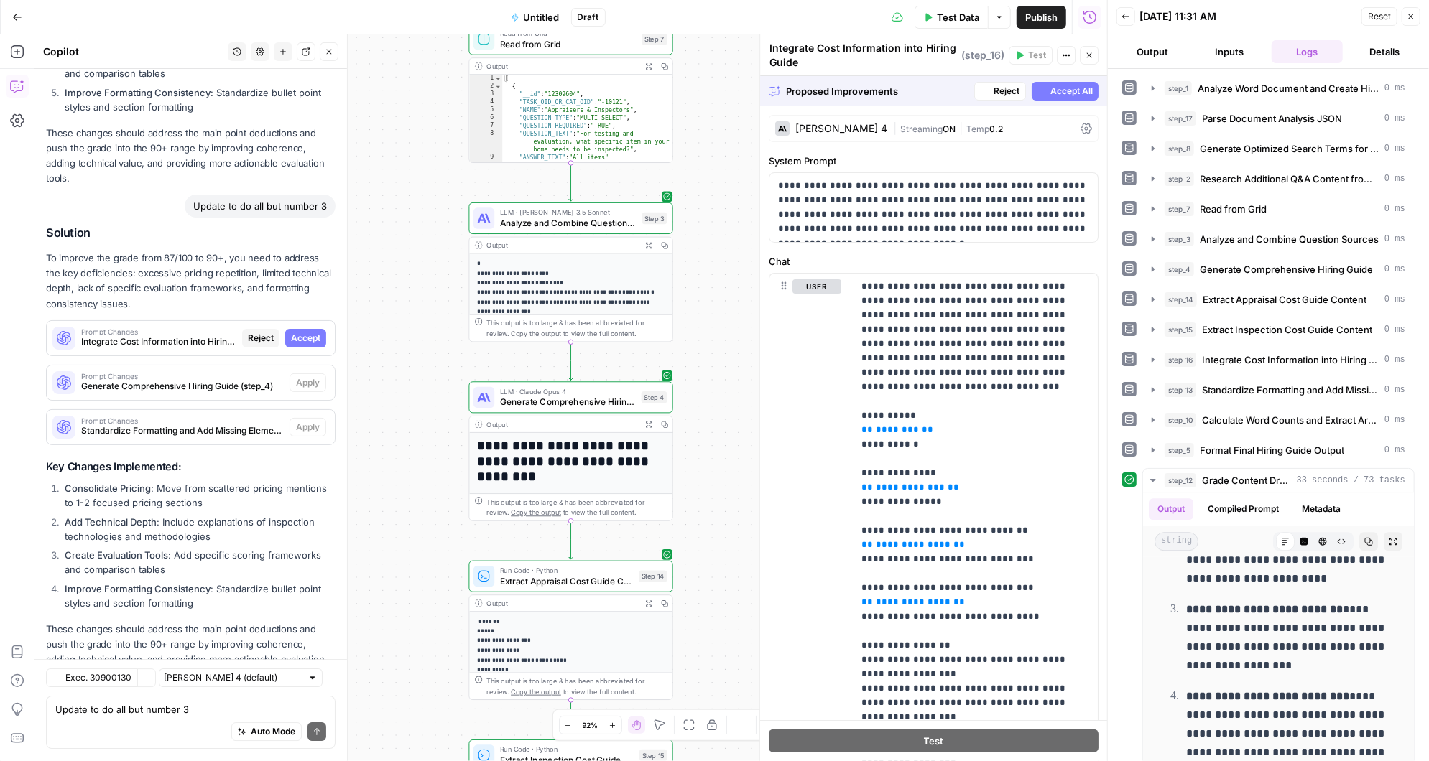
scroll to position [7498, 0]
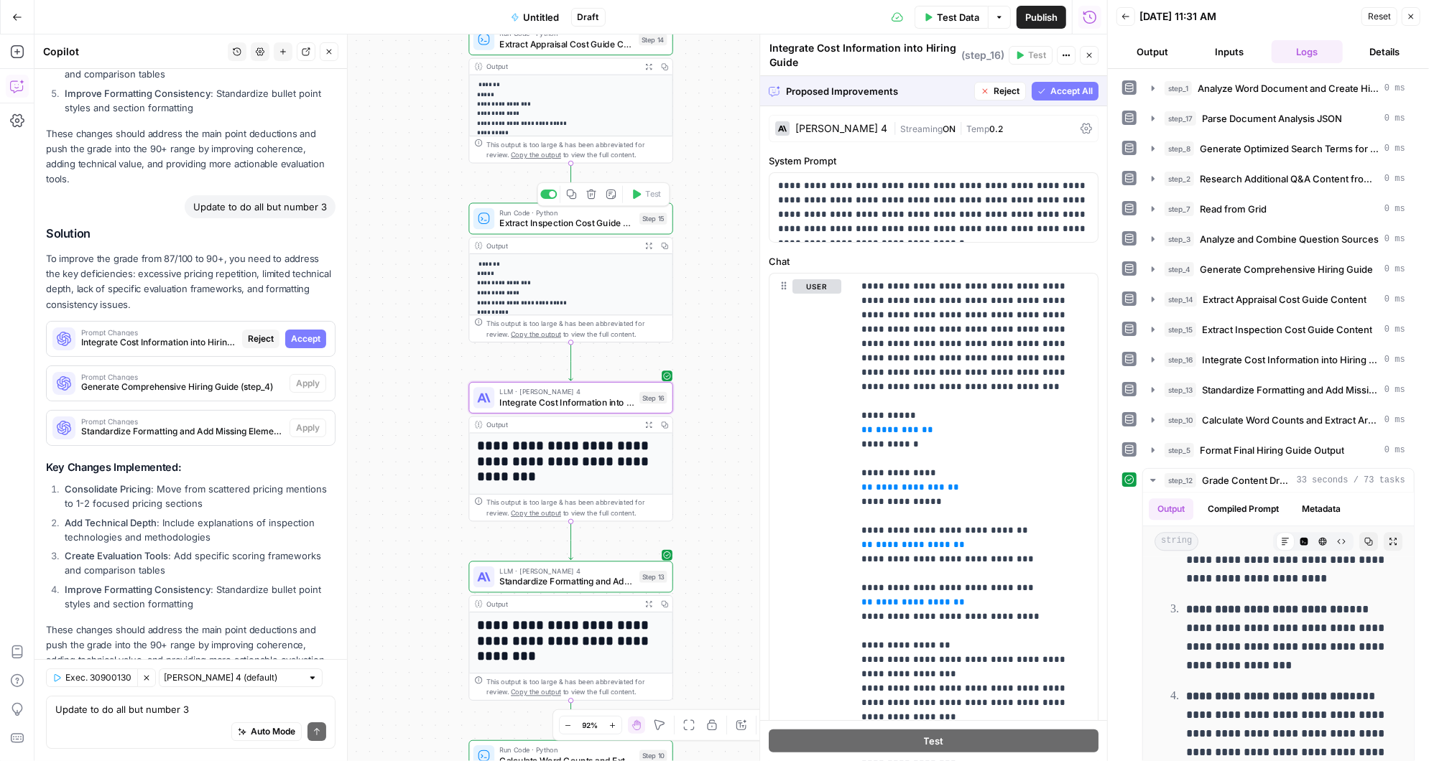
click at [308, 333] on span "Accept" at bounding box center [305, 339] width 29 height 13
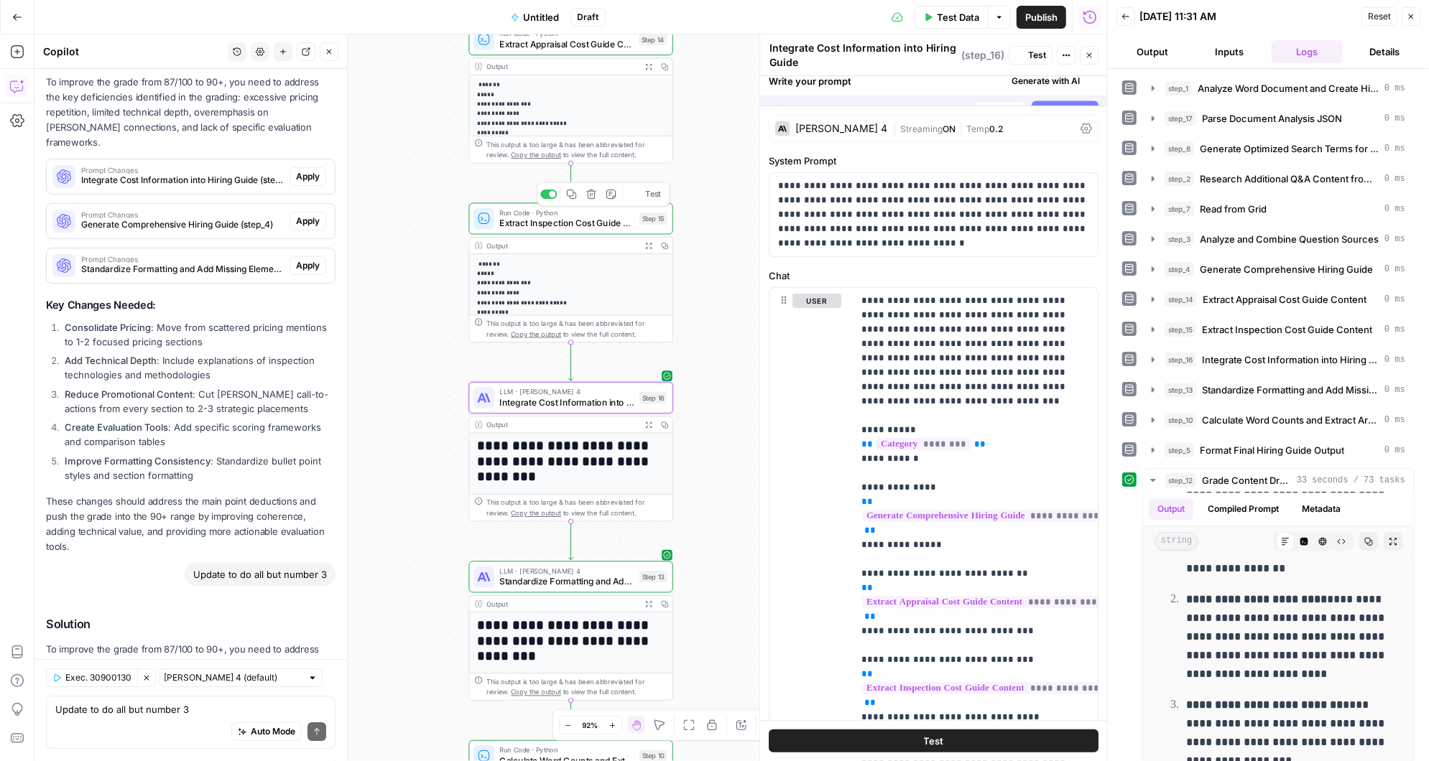
scroll to position [0, 0]
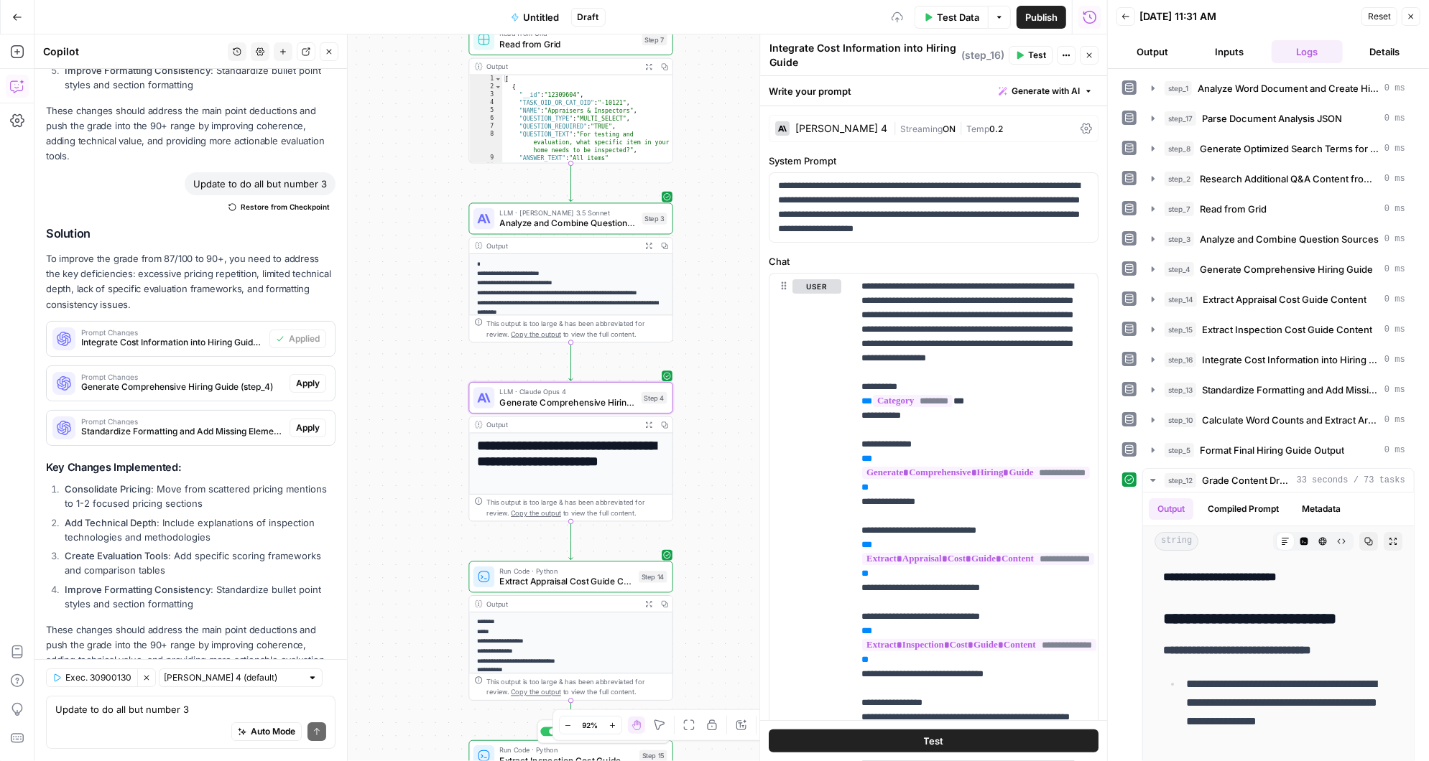
click at [311, 377] on span "Apply" at bounding box center [308, 383] width 24 height 13
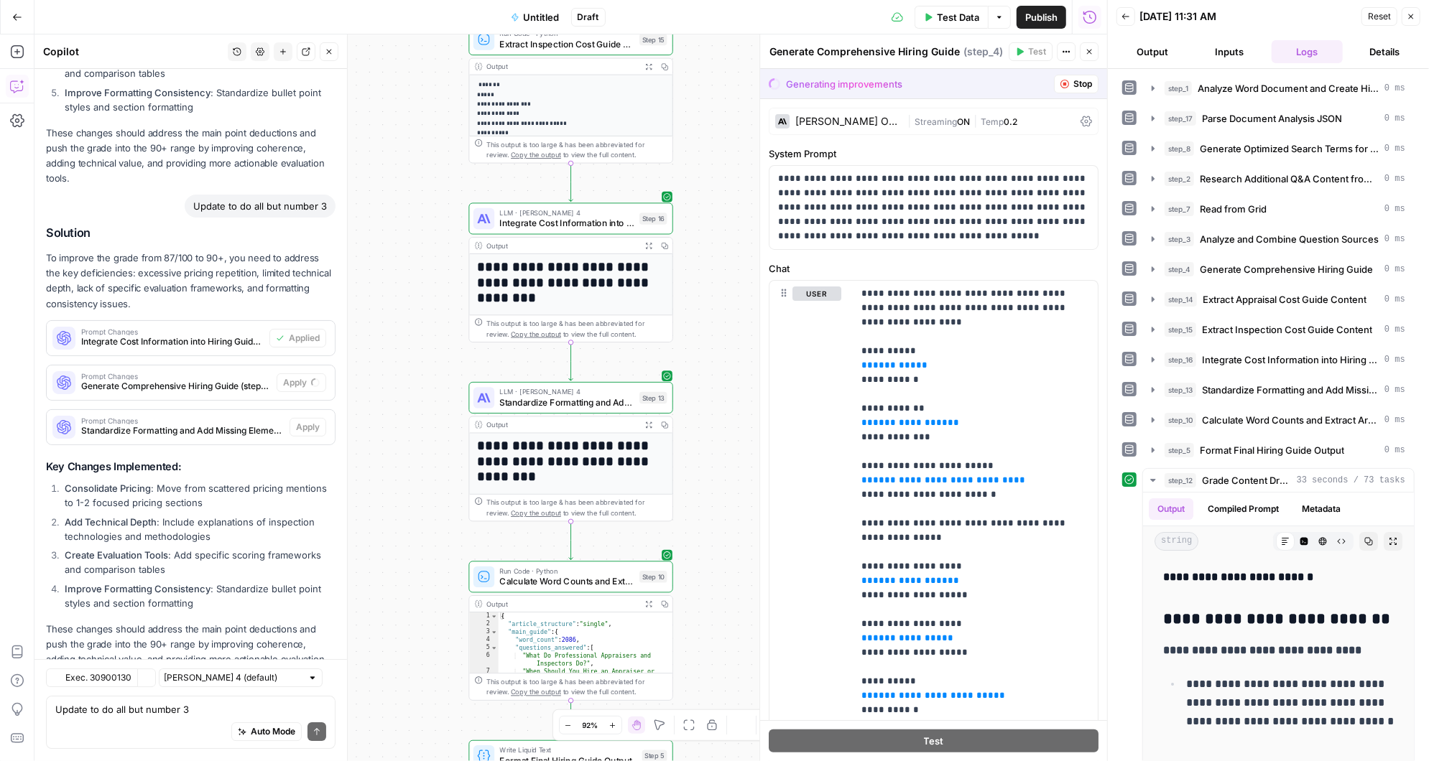
scroll to position [7498, 0]
click at [310, 377] on span "Accept" at bounding box center [305, 383] width 29 height 13
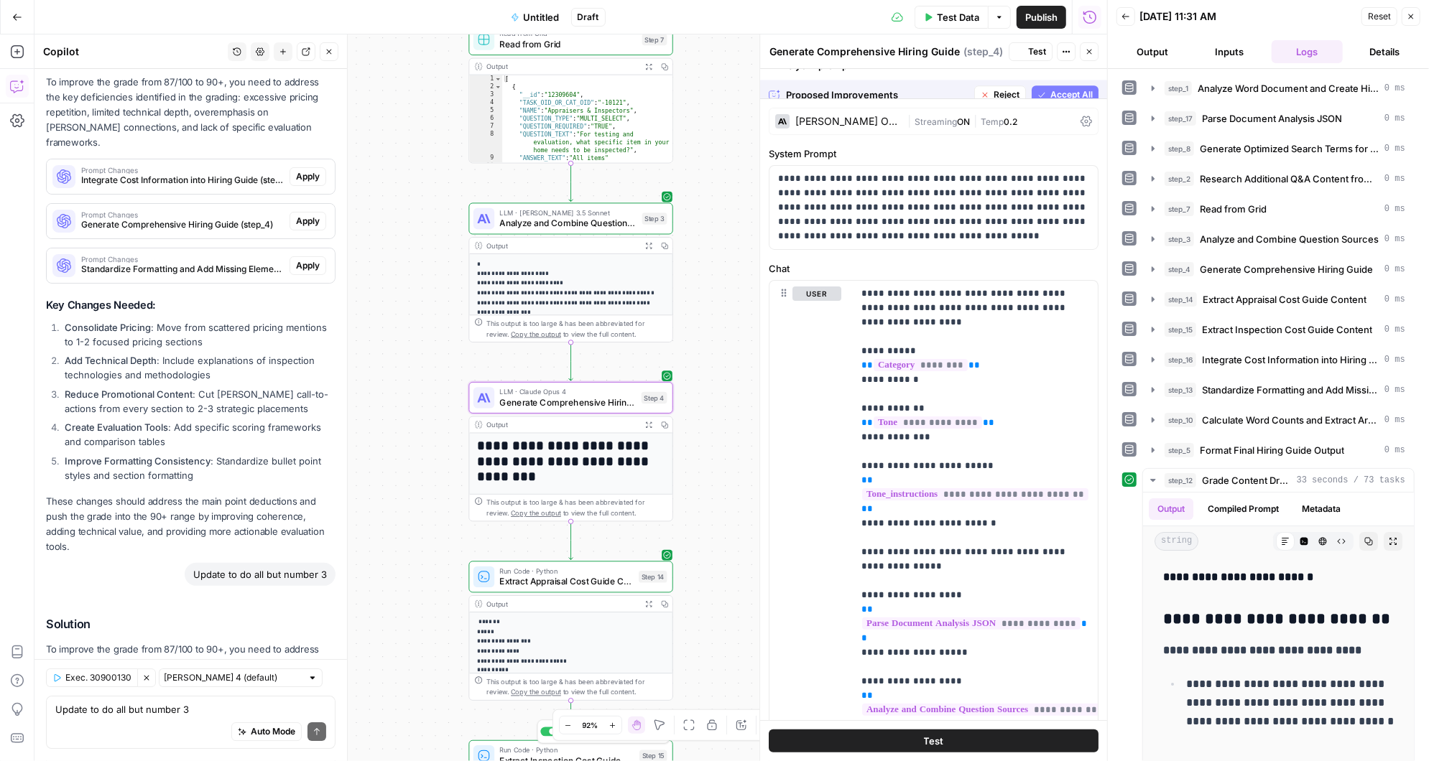
scroll to position [7889, 0]
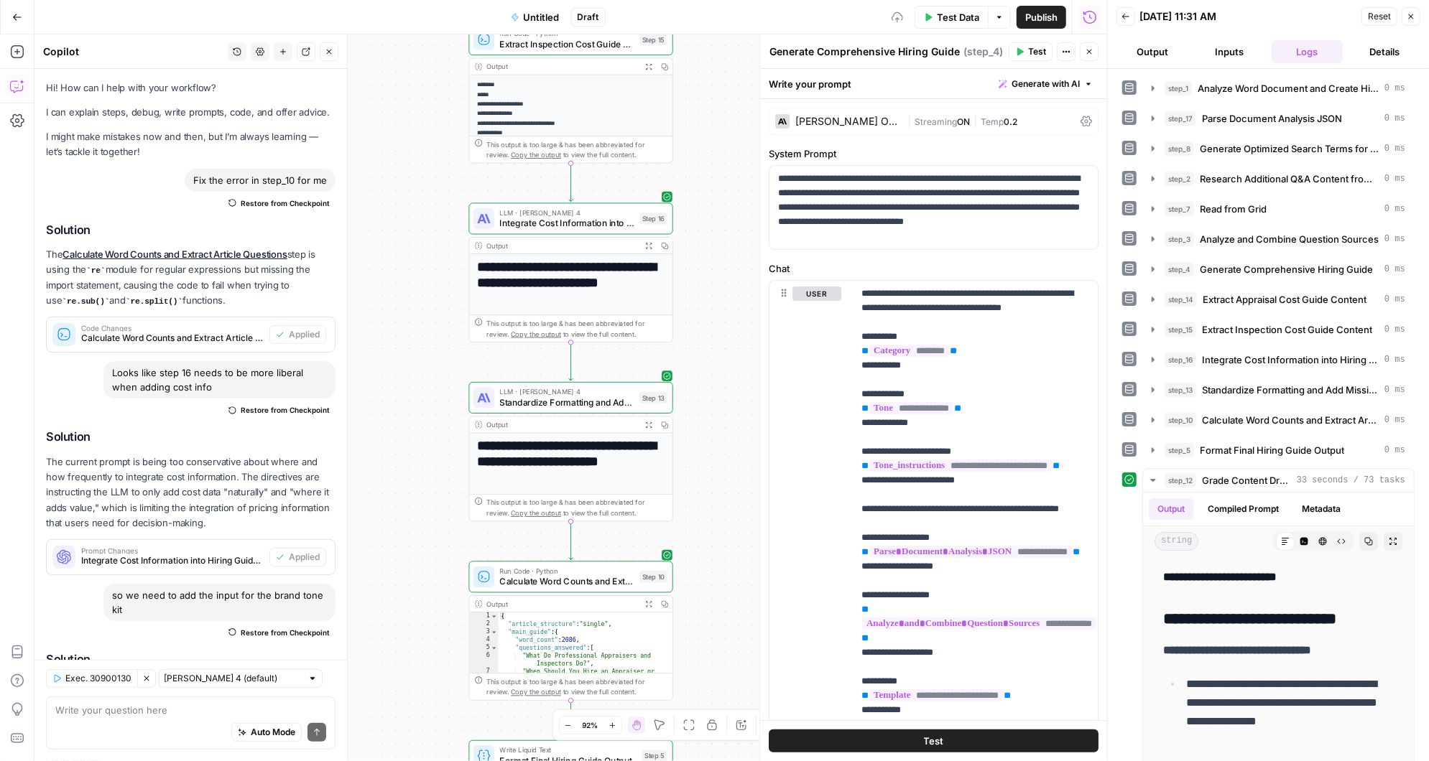
scroll to position [7889, 0]
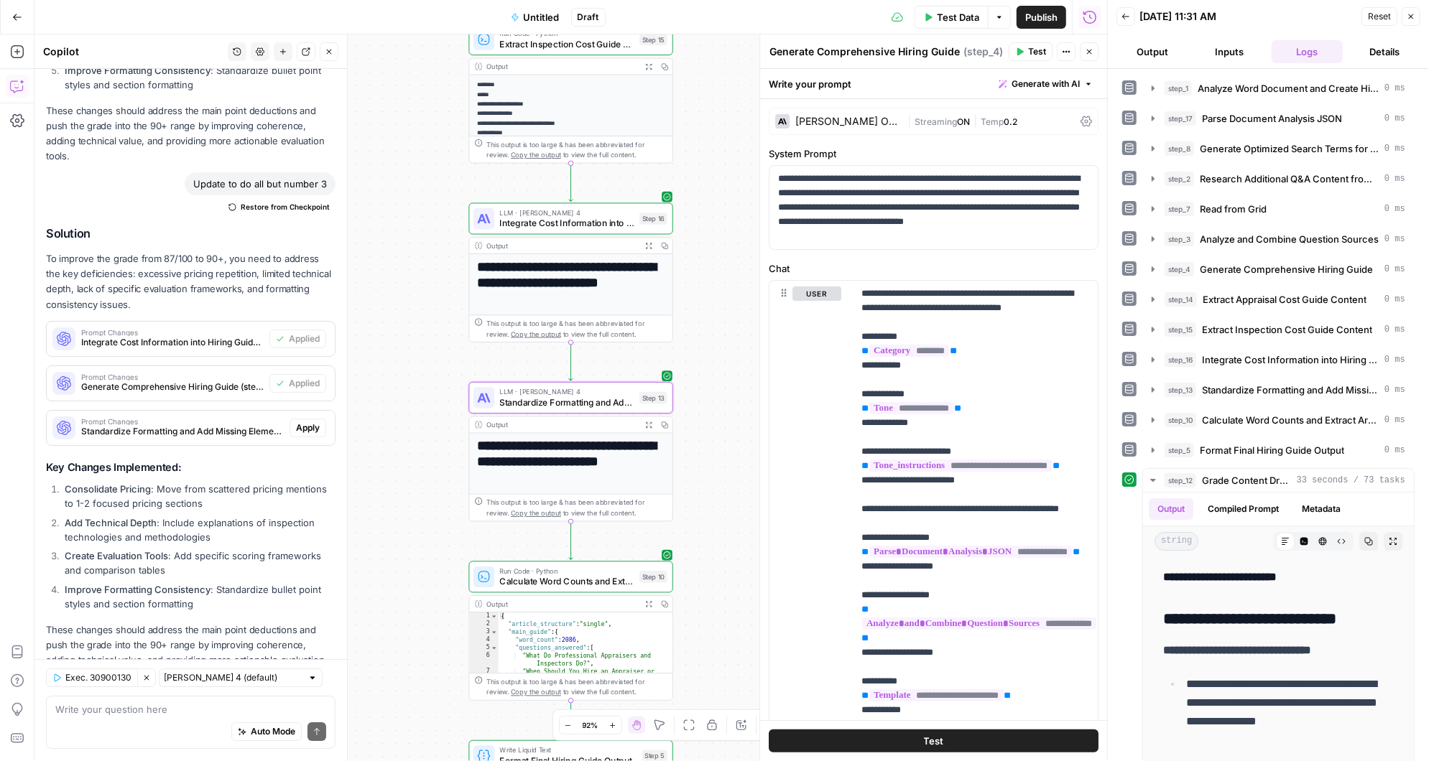
click at [312, 422] on span "Apply" at bounding box center [308, 428] width 24 height 13
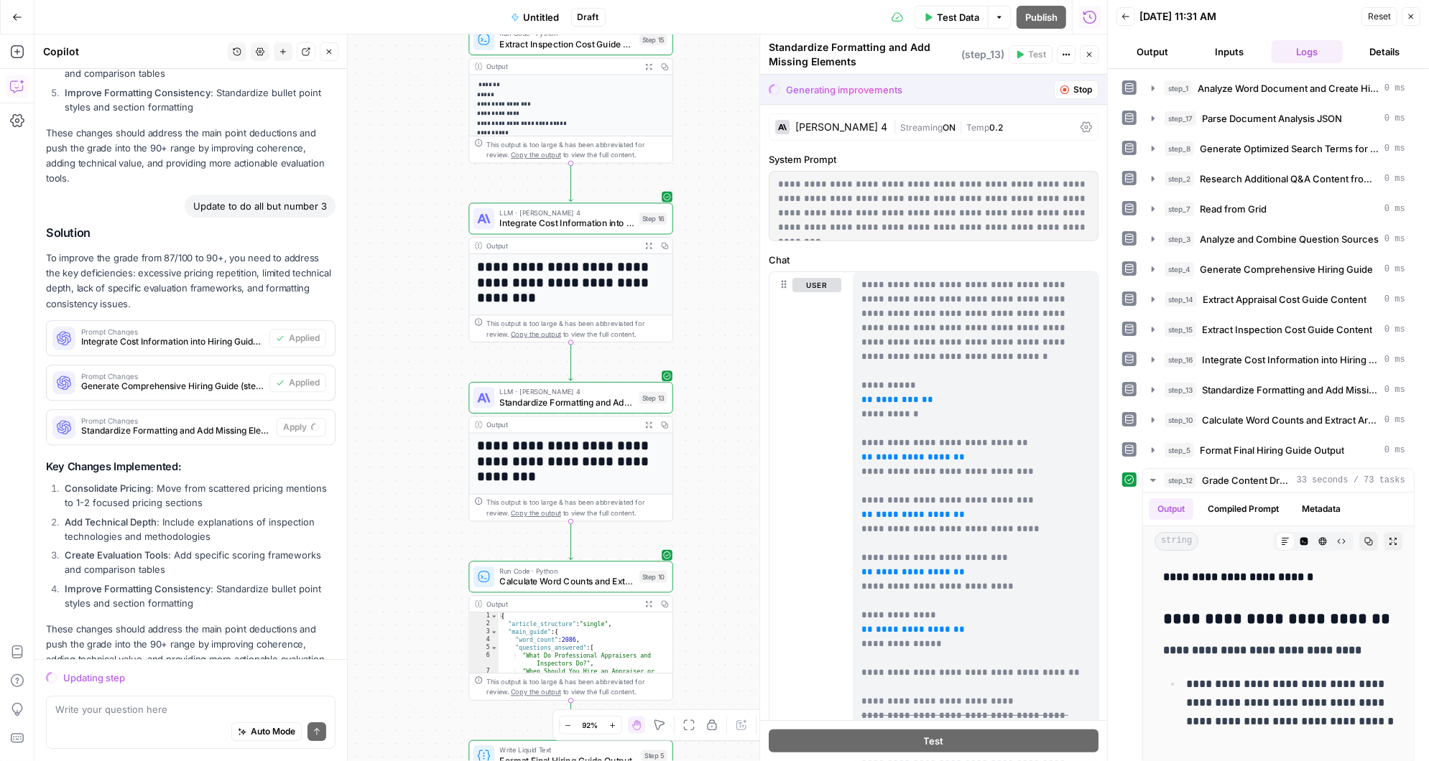
scroll to position [7476, 0]
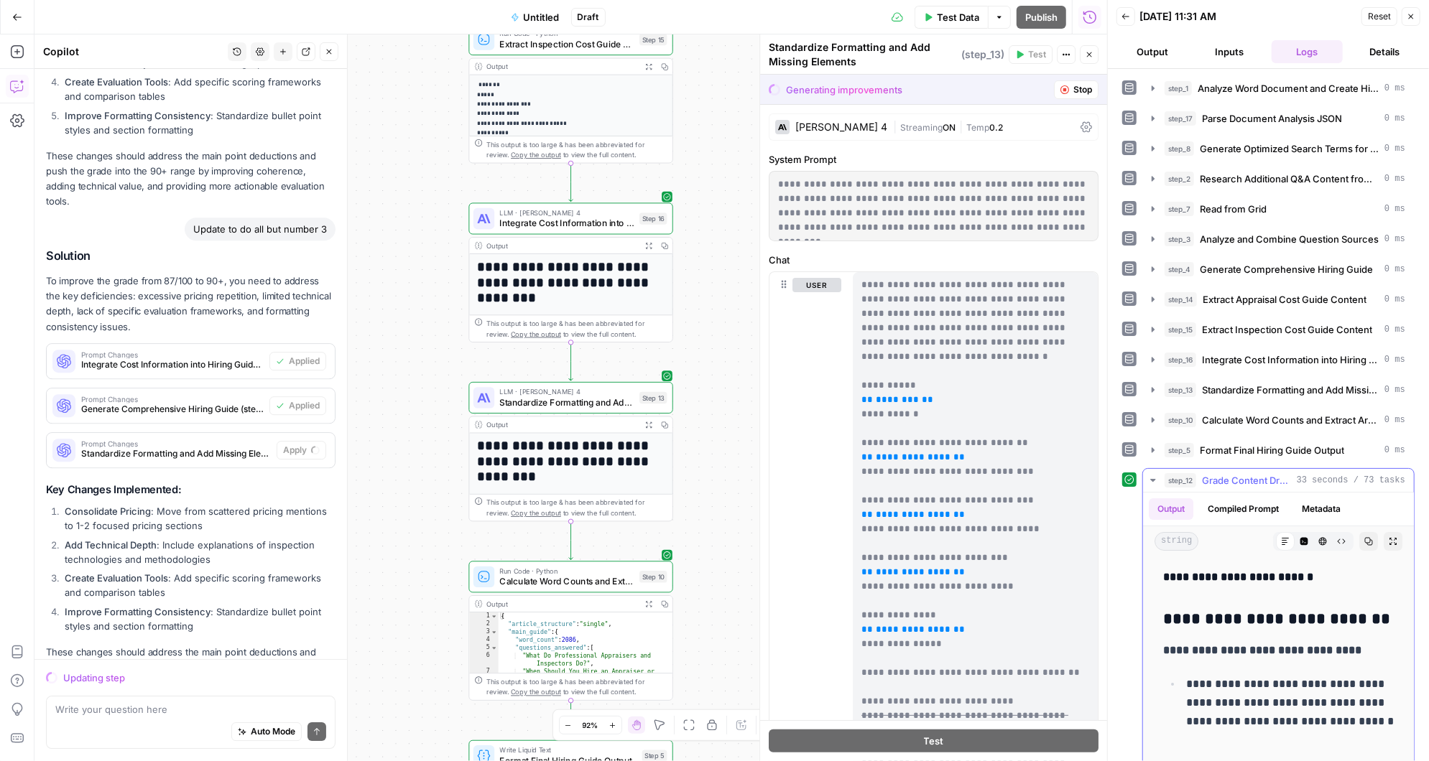
click at [1152, 479] on icon "button" at bounding box center [1152, 480] width 5 height 3
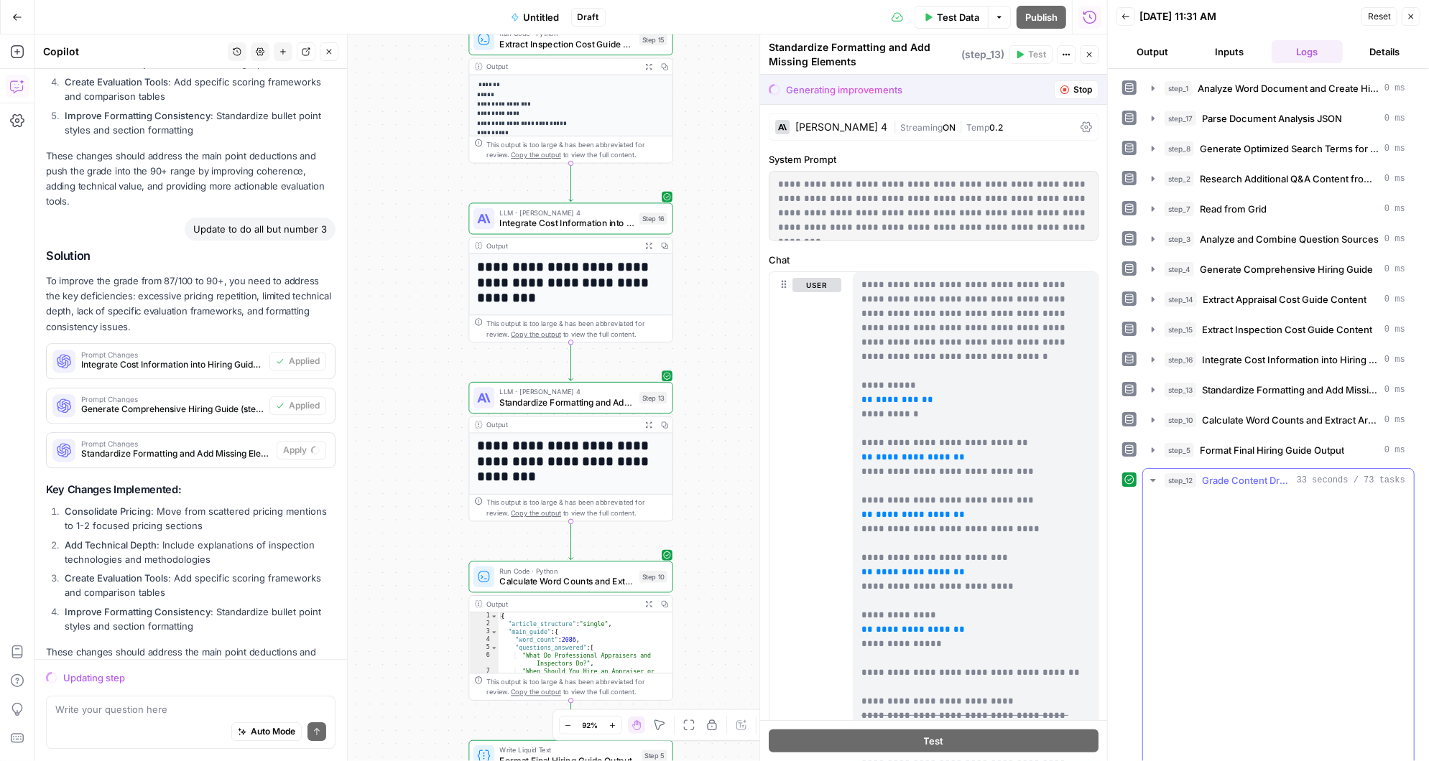
scroll to position [7499, 0]
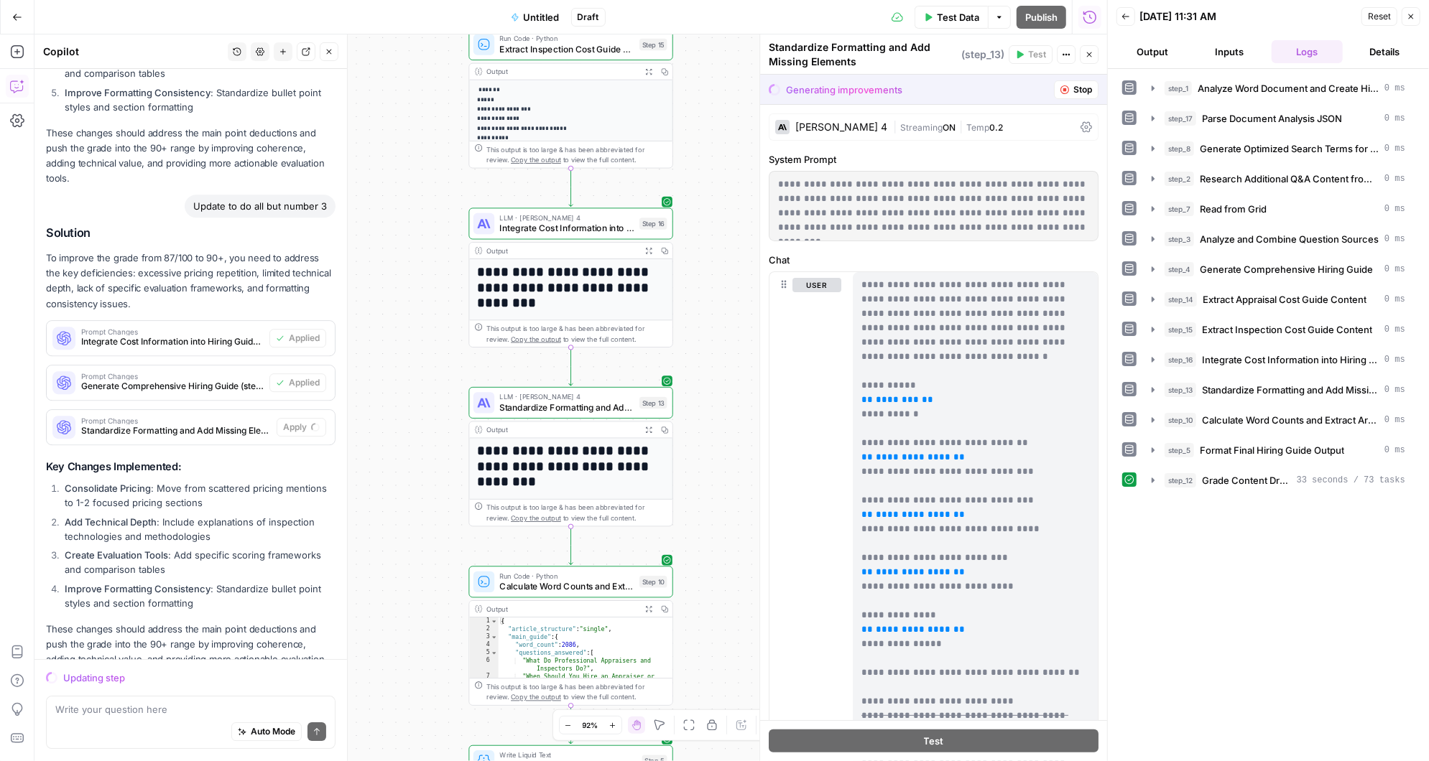
click at [716, 167] on div "Workflow Input Settings Inputs LLM · [PERSON_NAME] 3.5 Sonnet Analyze Word Docu…" at bounding box center [570, 397] width 1072 height 727
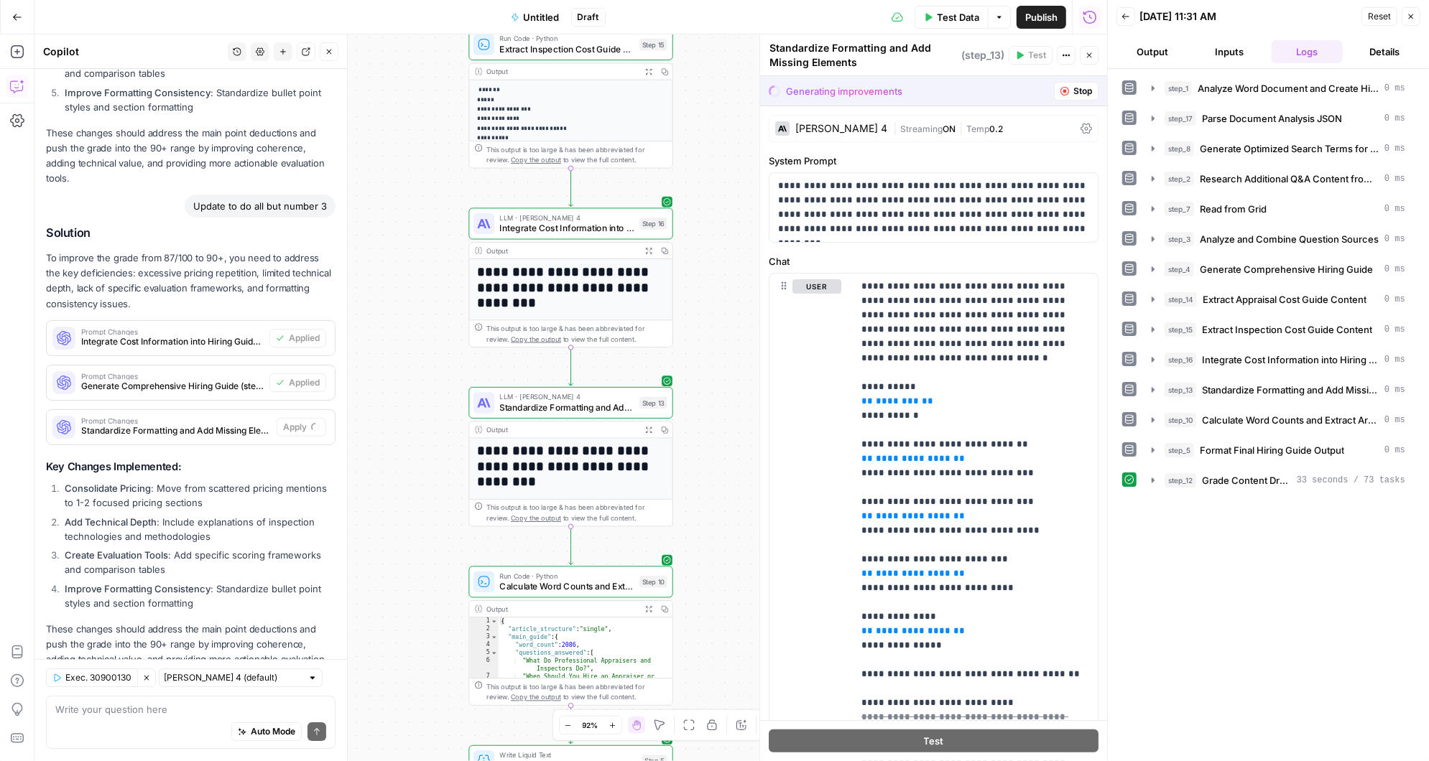
scroll to position [7498, 0]
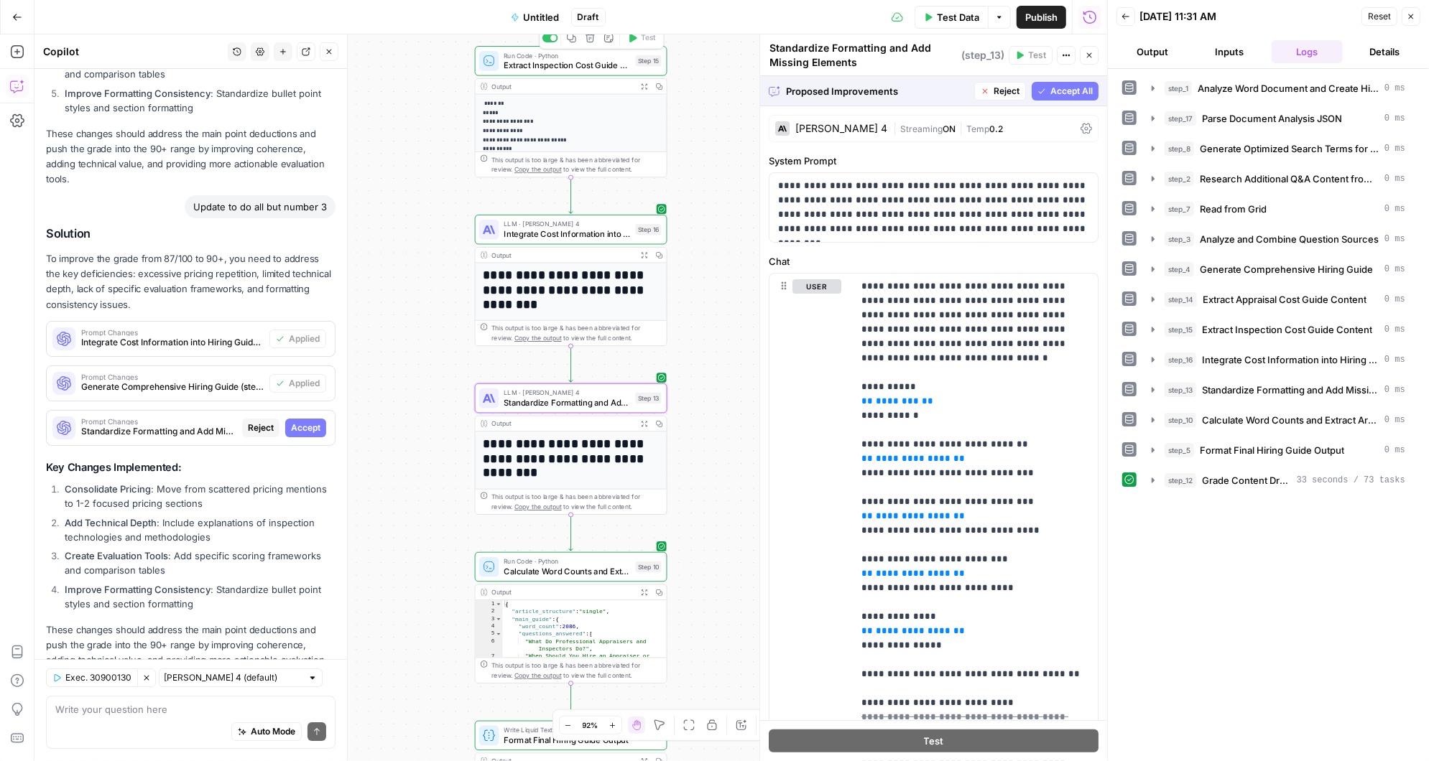
click at [305, 422] on span "Accept" at bounding box center [305, 428] width 29 height 13
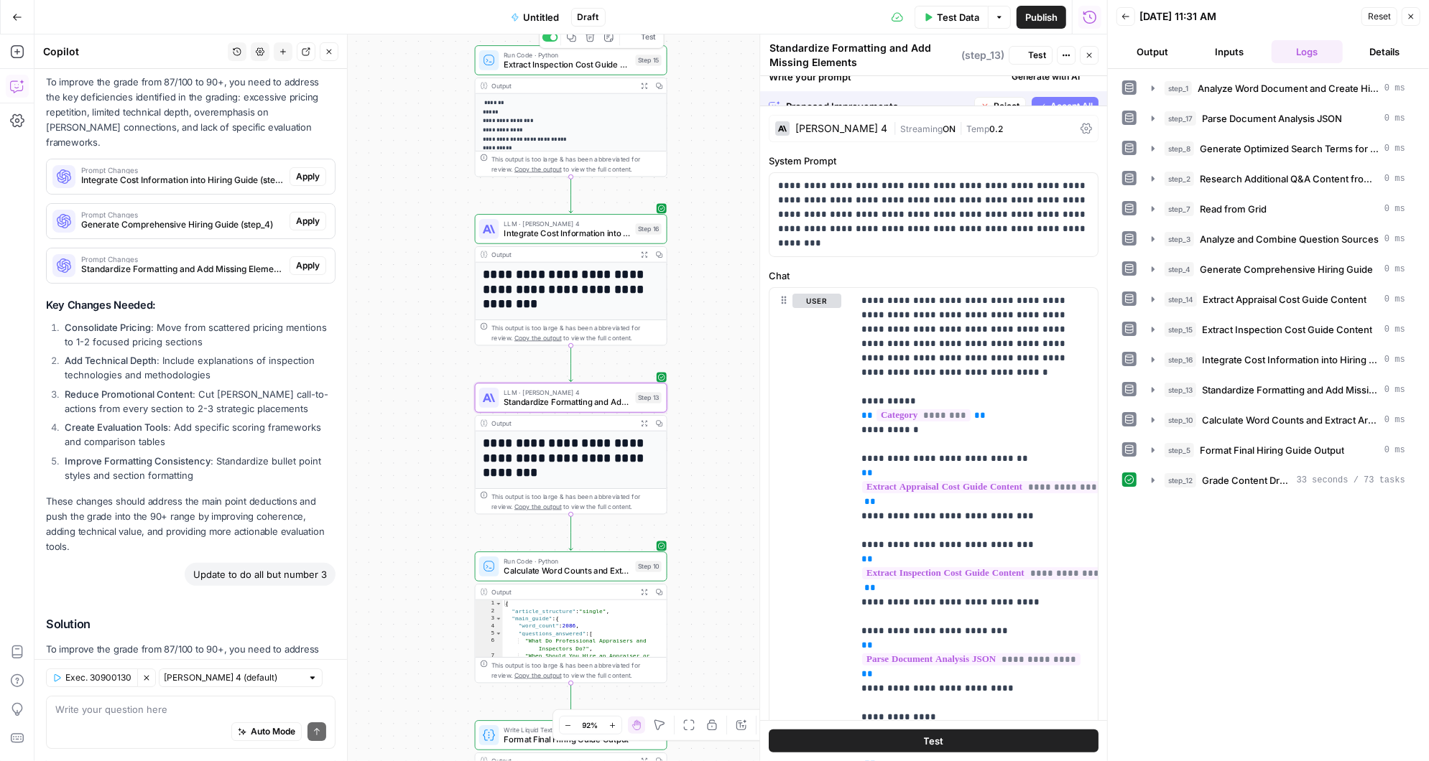
scroll to position [7889, 0]
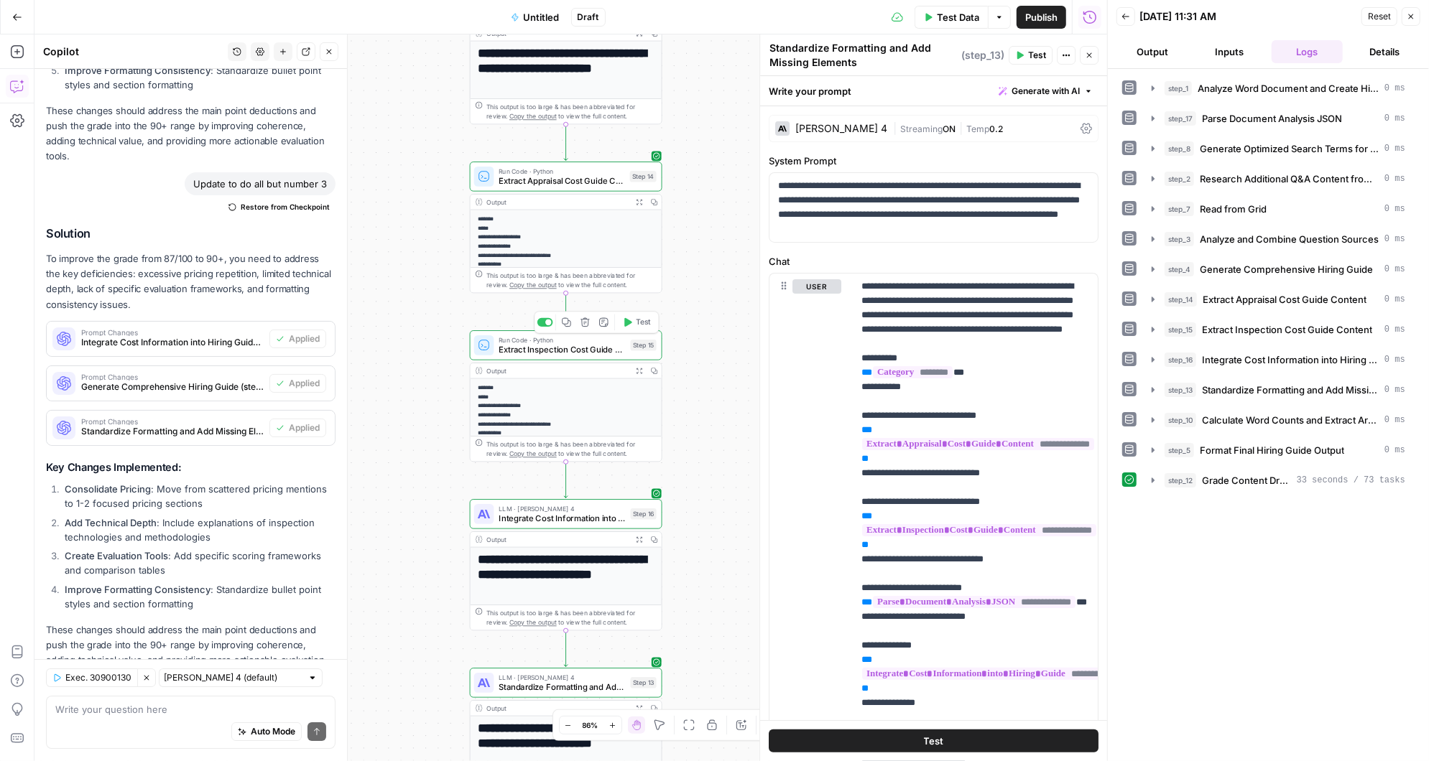
drag, startPoint x: 705, startPoint y: 195, endPoint x: 700, endPoint y: 523, distance: 327.6
click at [700, 521] on div "Workflow Input Settings Inputs LLM · [PERSON_NAME] 3.5 Sonnet Analyze Word Docu…" at bounding box center [570, 397] width 1072 height 727
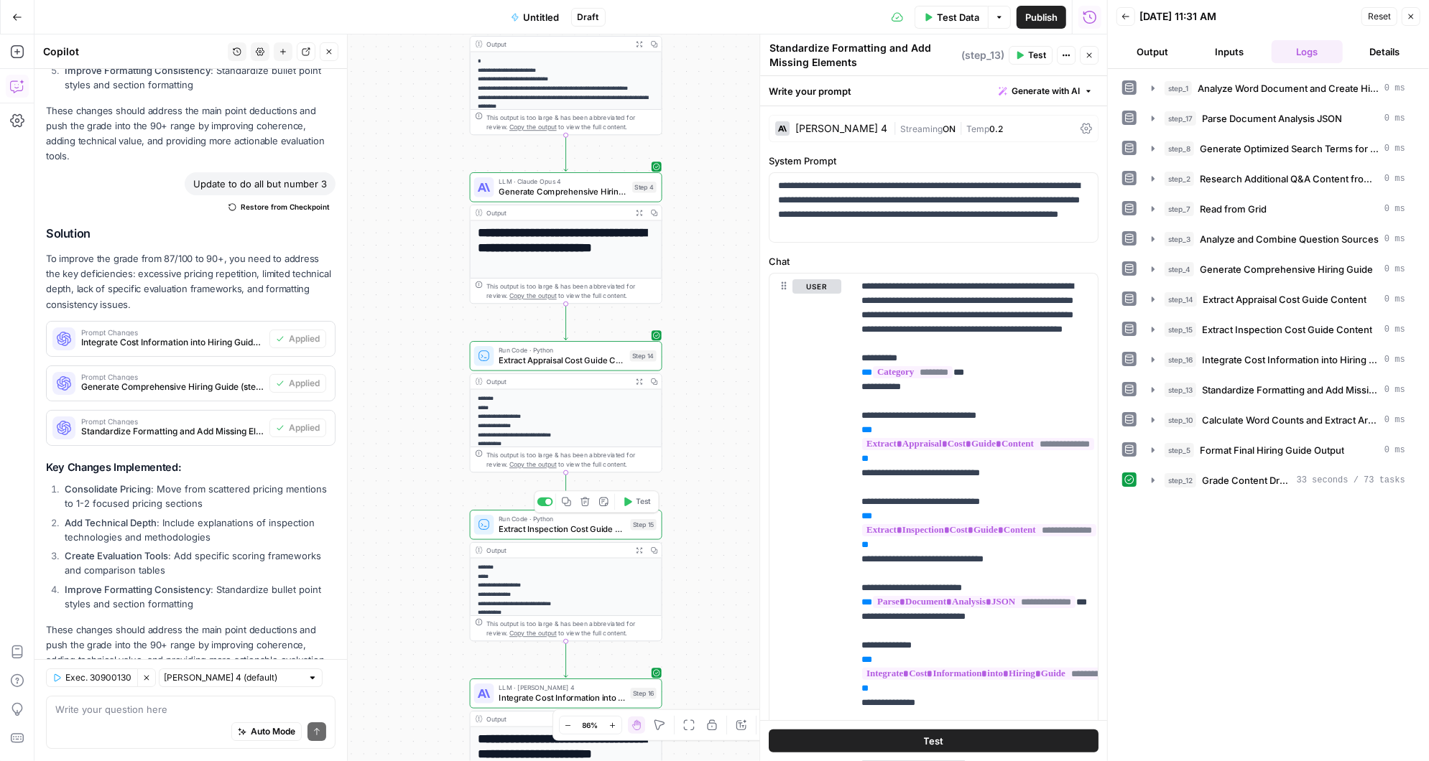
drag, startPoint x: 715, startPoint y: 205, endPoint x: 715, endPoint y: 425, distance: 219.1
click at [715, 425] on div "Workflow Input Settings Inputs LLM · [PERSON_NAME] 3.5 Sonnet Analyze Word Docu…" at bounding box center [570, 397] width 1072 height 727
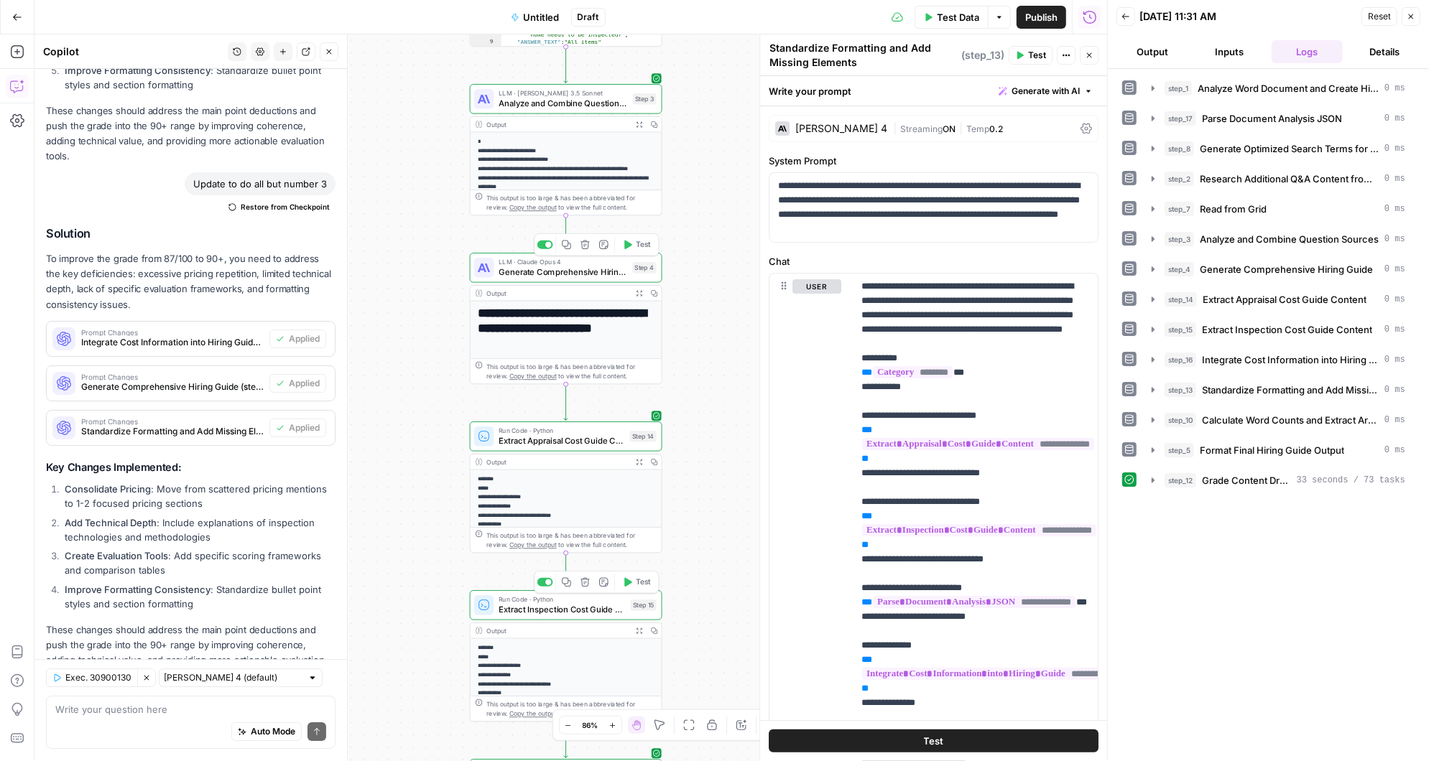
click at [630, 244] on icon "button" at bounding box center [628, 245] width 8 height 9
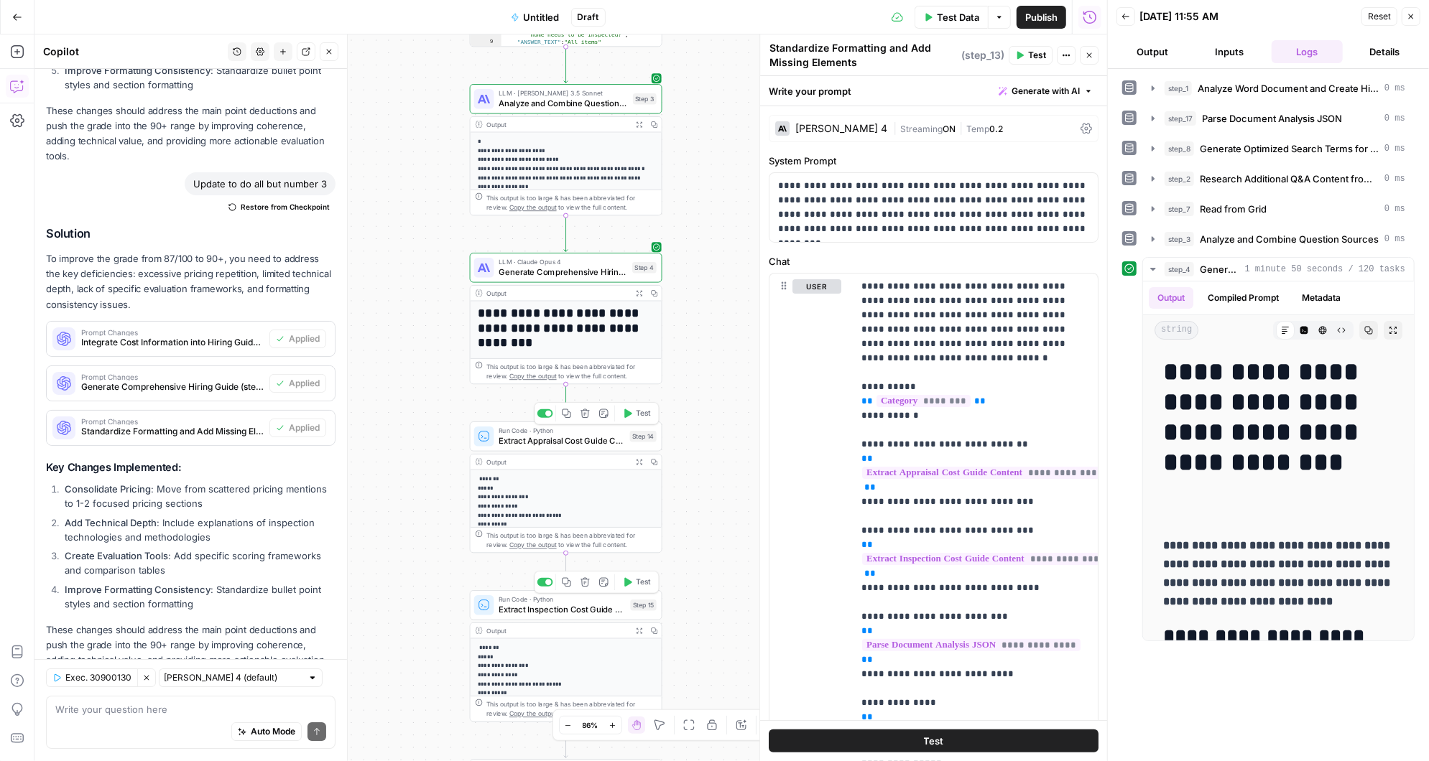
click at [631, 409] on icon "button" at bounding box center [627, 414] width 10 height 10
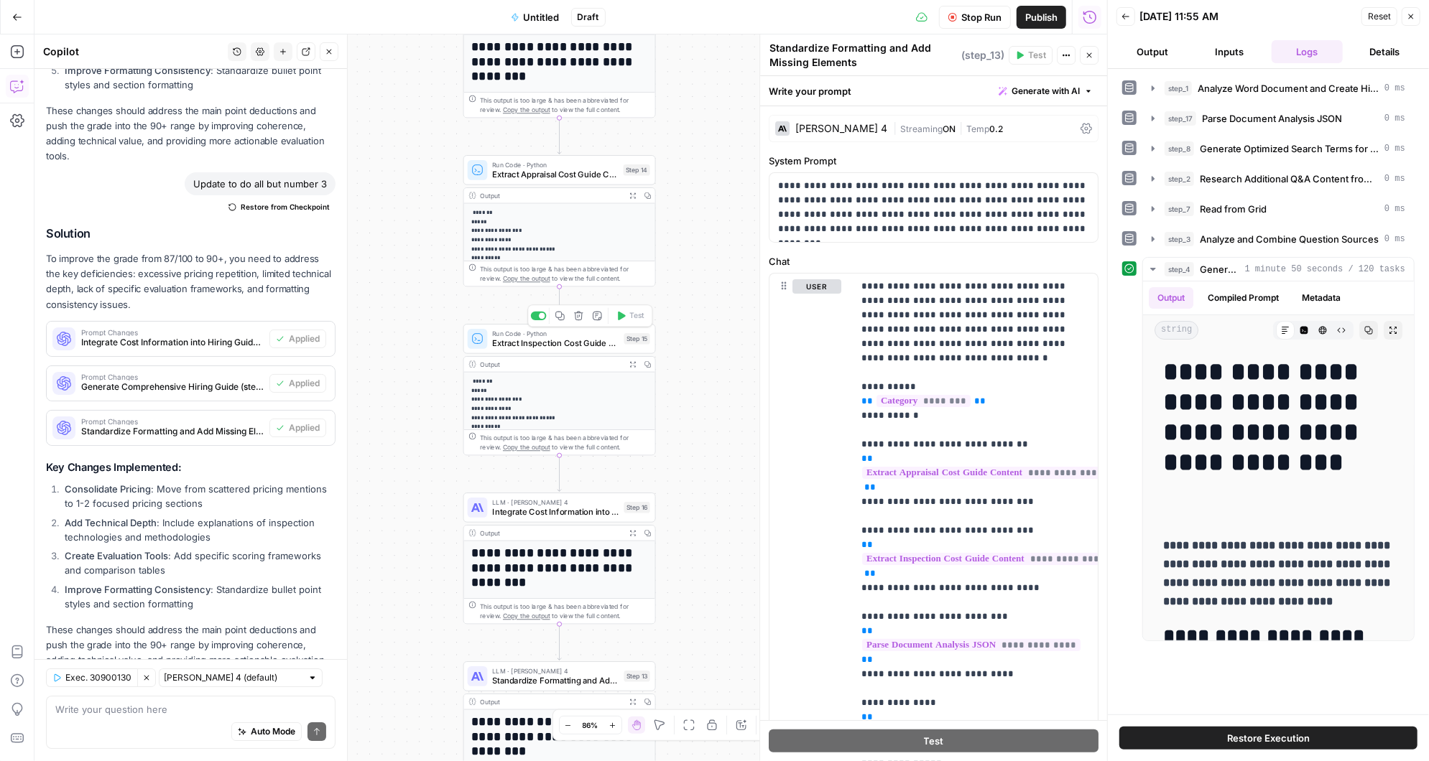
drag, startPoint x: 690, startPoint y: 519, endPoint x: 680, endPoint y: 231, distance: 288.2
click at [680, 231] on div "Workflow Input Settings Inputs LLM · [PERSON_NAME] 3.5 Sonnet Analyze Word Docu…" at bounding box center [570, 397] width 1072 height 727
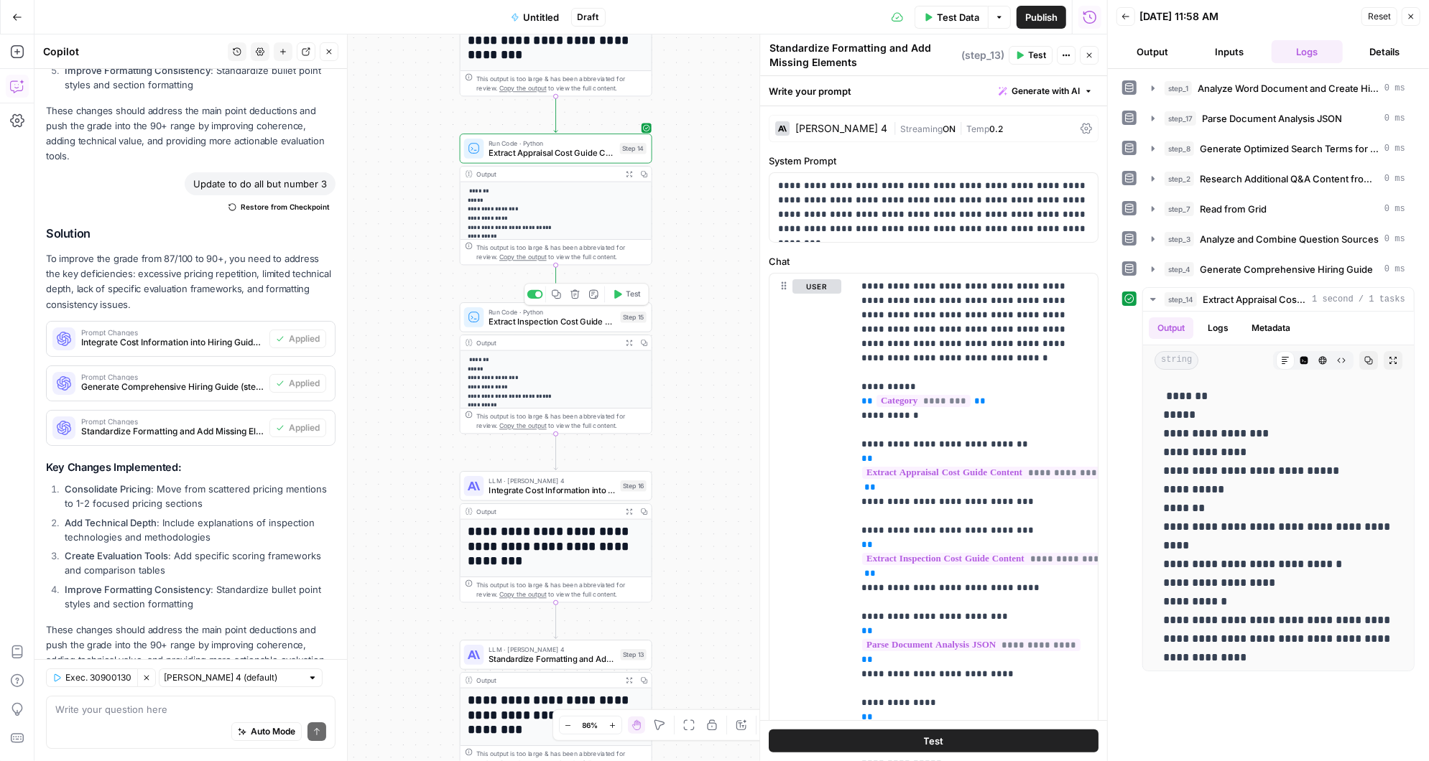
click at [621, 292] on icon "button" at bounding box center [617, 294] width 10 height 10
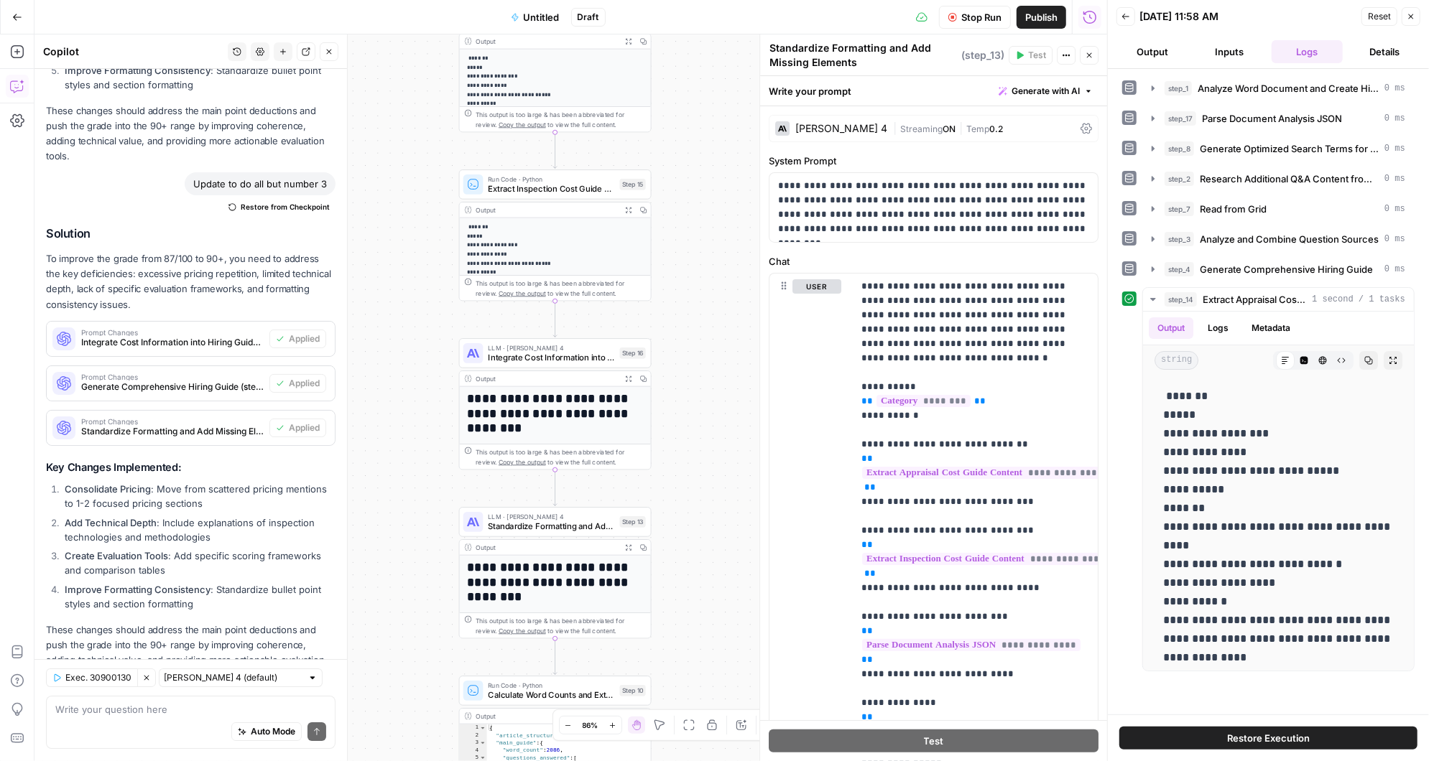
drag, startPoint x: 685, startPoint y: 433, endPoint x: 685, endPoint y: 254, distance: 178.9
click at [685, 255] on div "Workflow Input Settings Inputs LLM · [PERSON_NAME] 3.5 Sonnet Analyze Word Docu…" at bounding box center [570, 397] width 1072 height 727
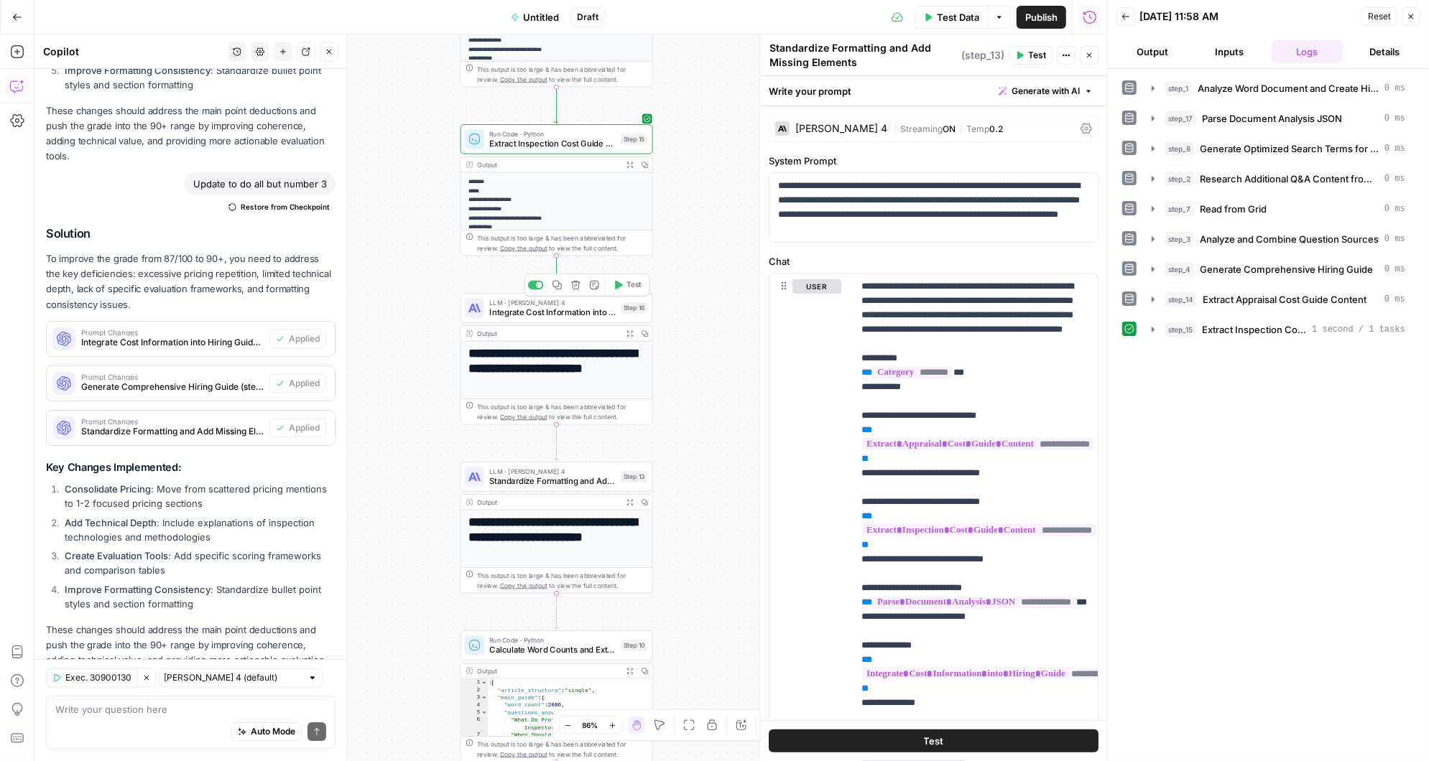
click at [624, 285] on button "Test" at bounding box center [627, 285] width 39 height 16
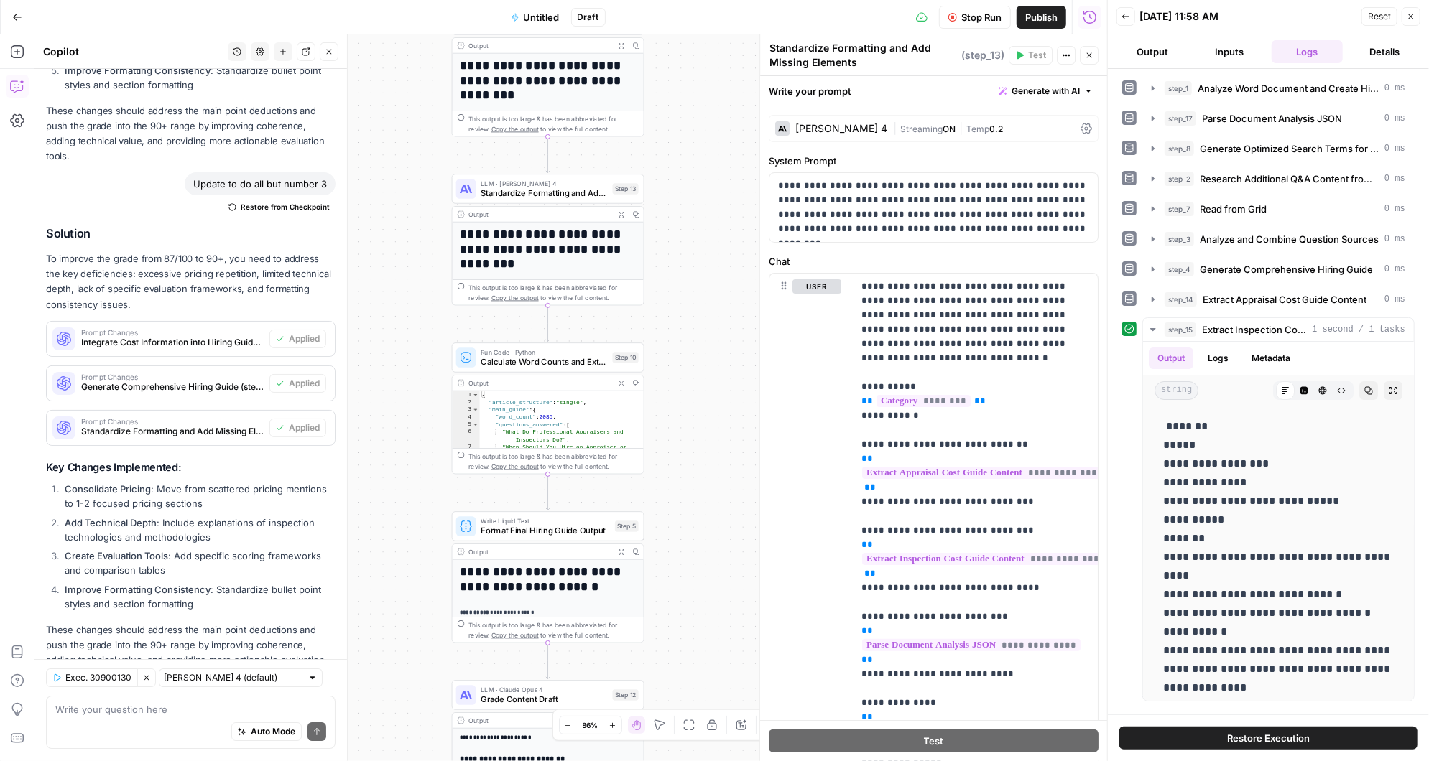
drag, startPoint x: 696, startPoint y: 481, endPoint x: 687, endPoint y: 169, distance: 312.6
click at [687, 169] on div "Workflow Input Settings Inputs LLM · [PERSON_NAME] 3.5 Sonnet Analyze Word Docu…" at bounding box center [570, 397] width 1072 height 727
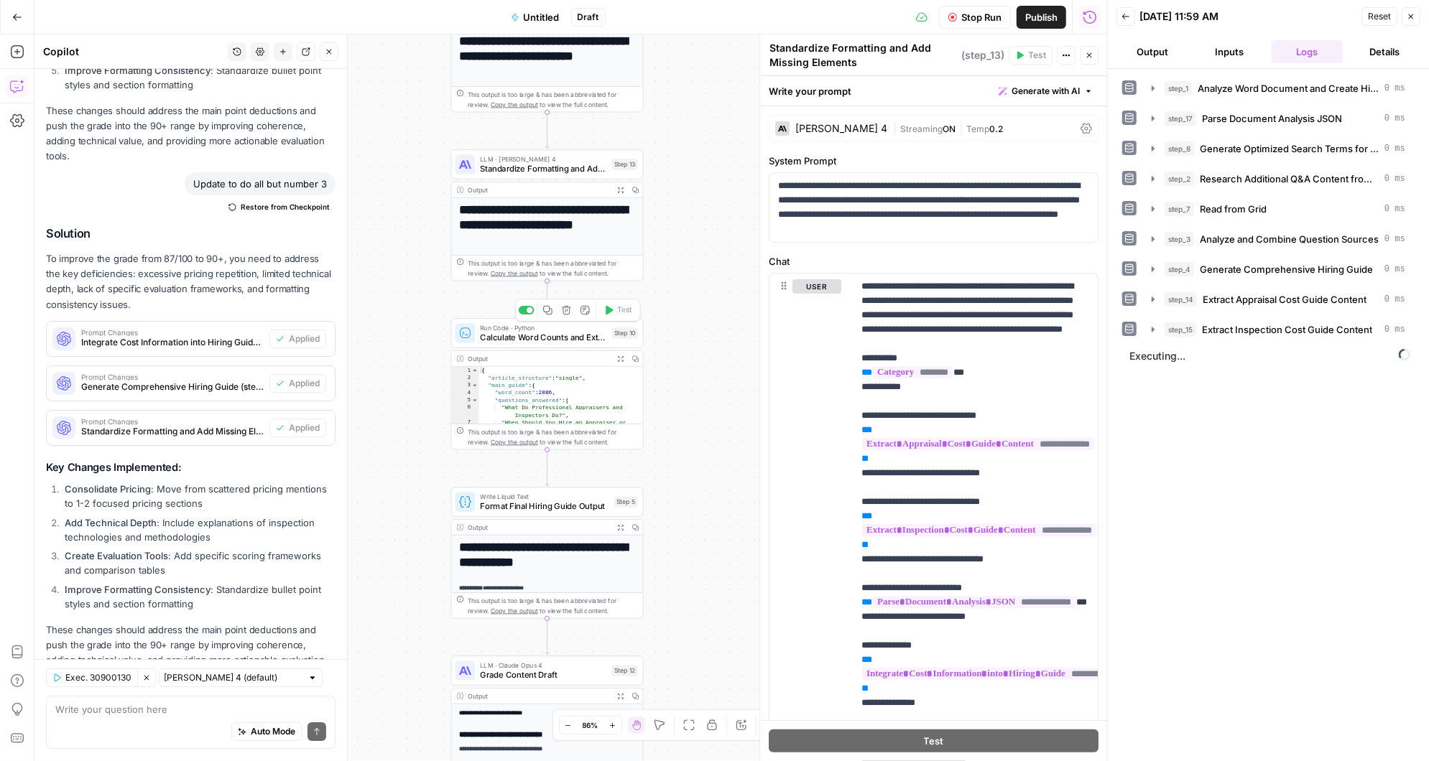
click at [530, 307] on div at bounding box center [530, 310] width 6 height 6
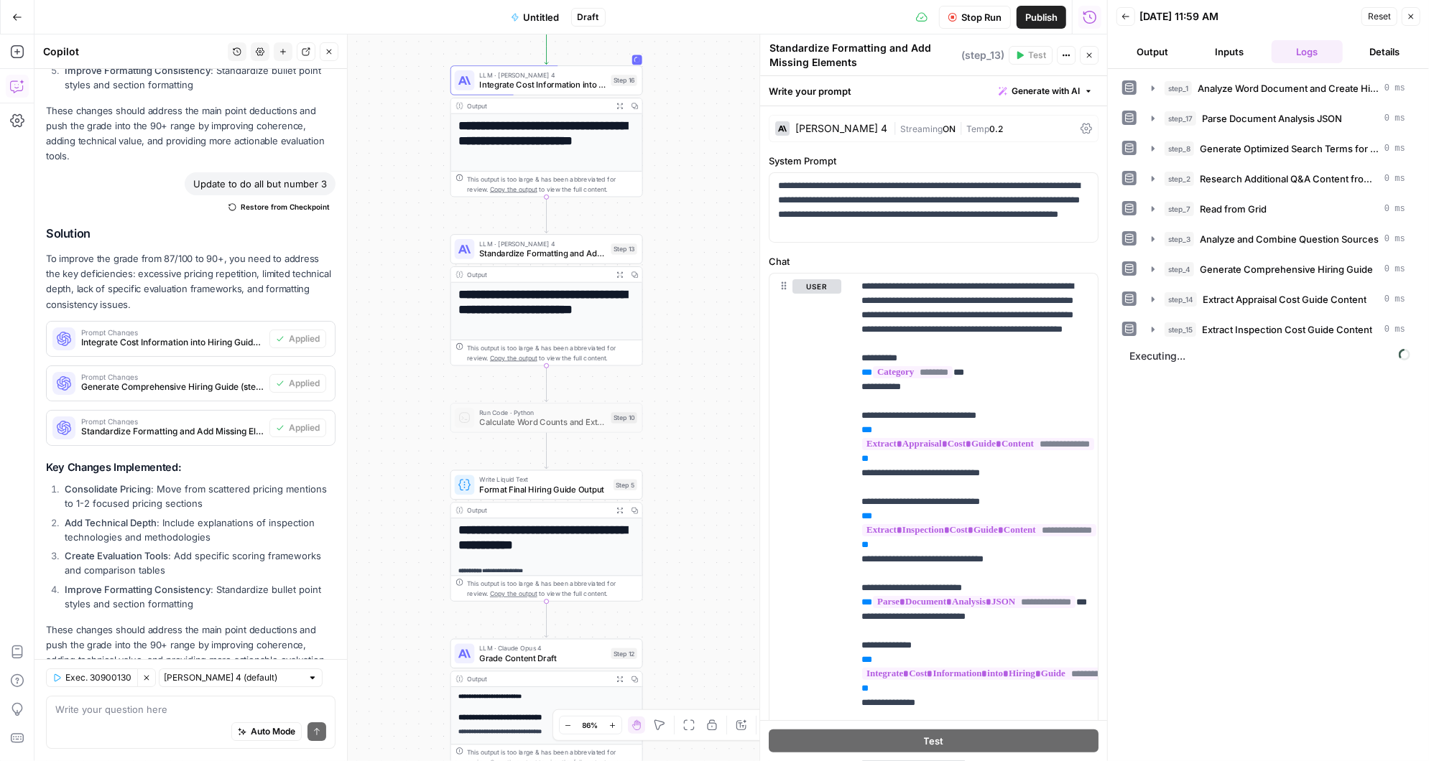
drag, startPoint x: 692, startPoint y: 187, endPoint x: 691, endPoint y: 272, distance: 84.8
click at [691, 272] on div "Workflow Input Settings Inputs LLM · [PERSON_NAME] 3.5 Sonnet Analyze Word Docu…" at bounding box center [570, 397] width 1072 height 727
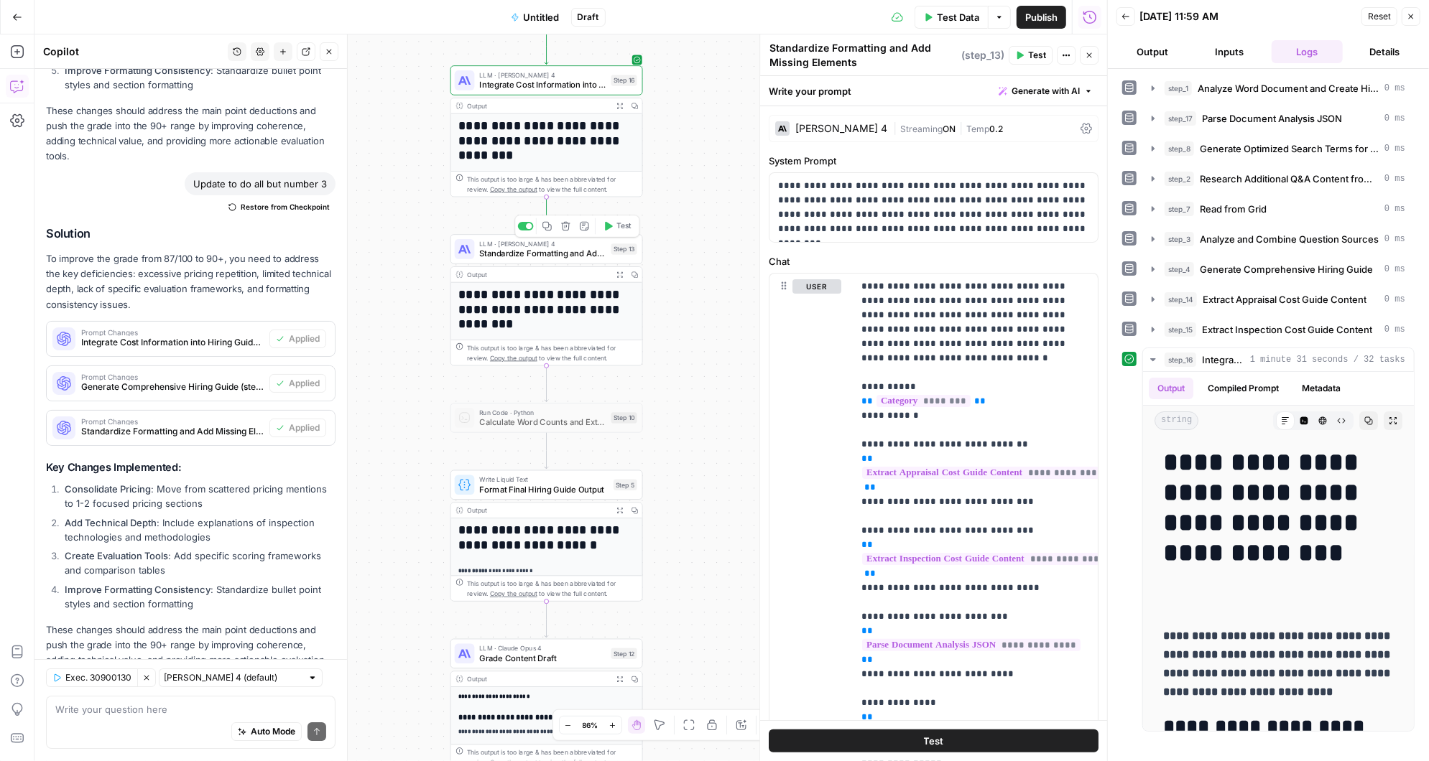
click at [607, 226] on icon "button" at bounding box center [609, 226] width 8 height 9
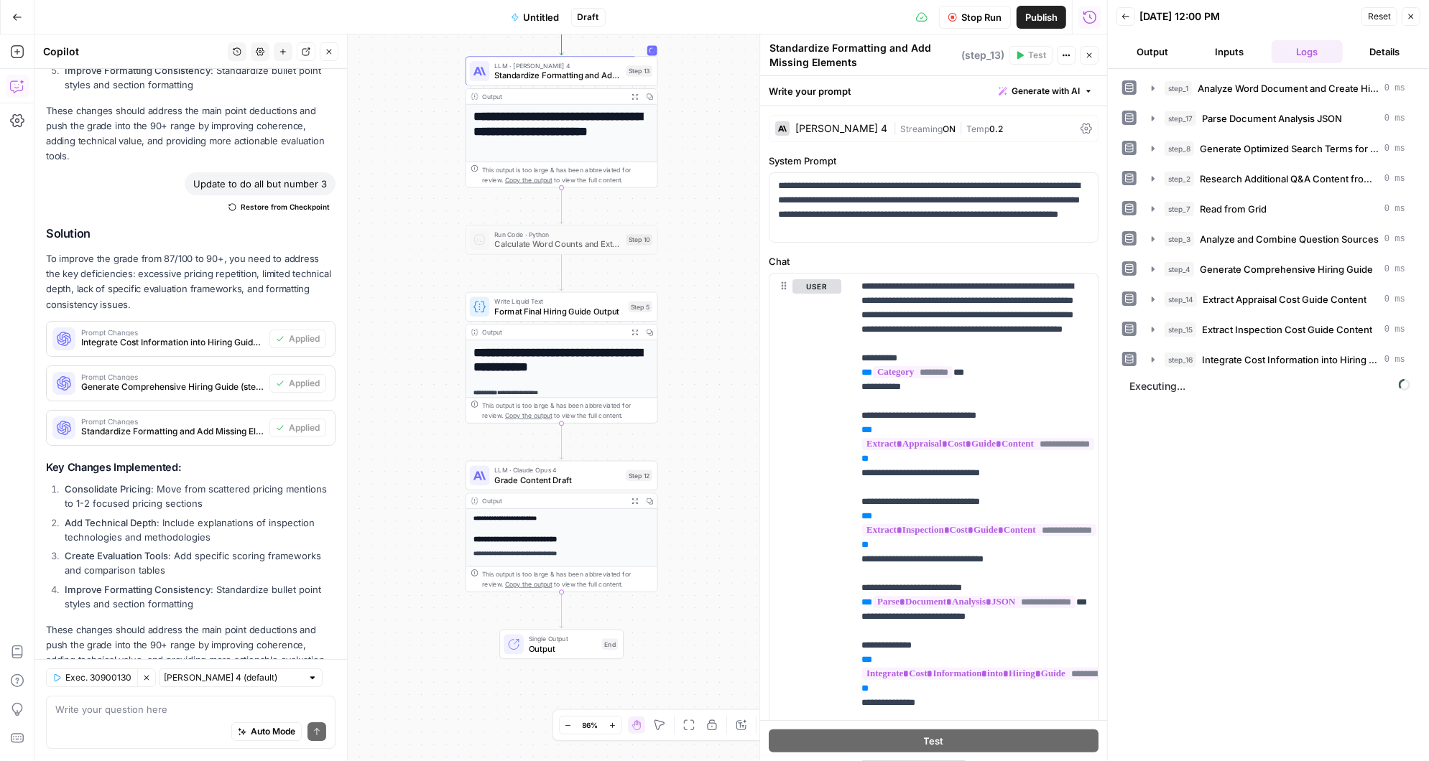
drag, startPoint x: 697, startPoint y: 441, endPoint x: 712, endPoint y: 263, distance: 178.8
click at [712, 263] on div "Workflow Input Settings Inputs LLM · [PERSON_NAME] 3.5 Sonnet Analyze Word Docu…" at bounding box center [570, 397] width 1072 height 727
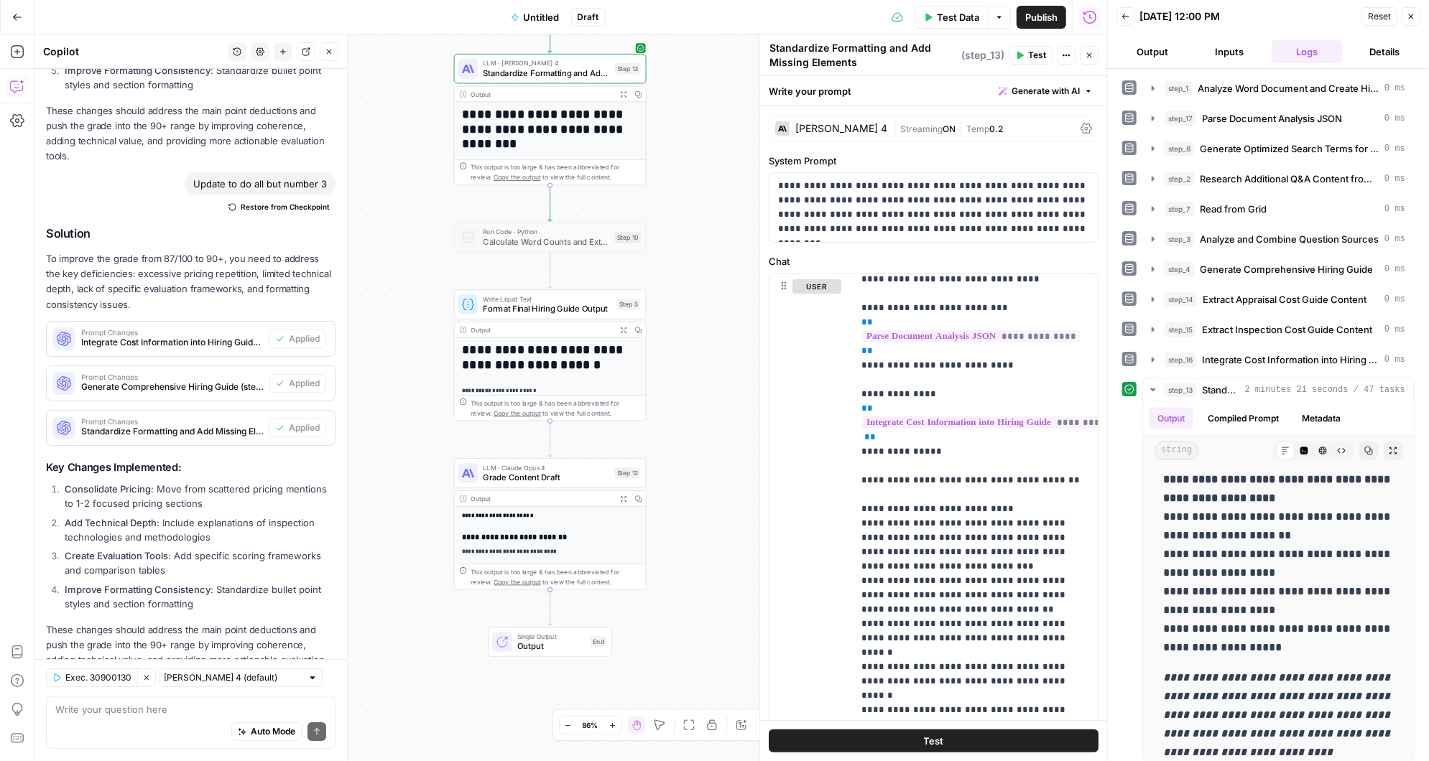
scroll to position [1, 0]
click at [1152, 383] on icon "button" at bounding box center [1152, 388] width 11 height 11
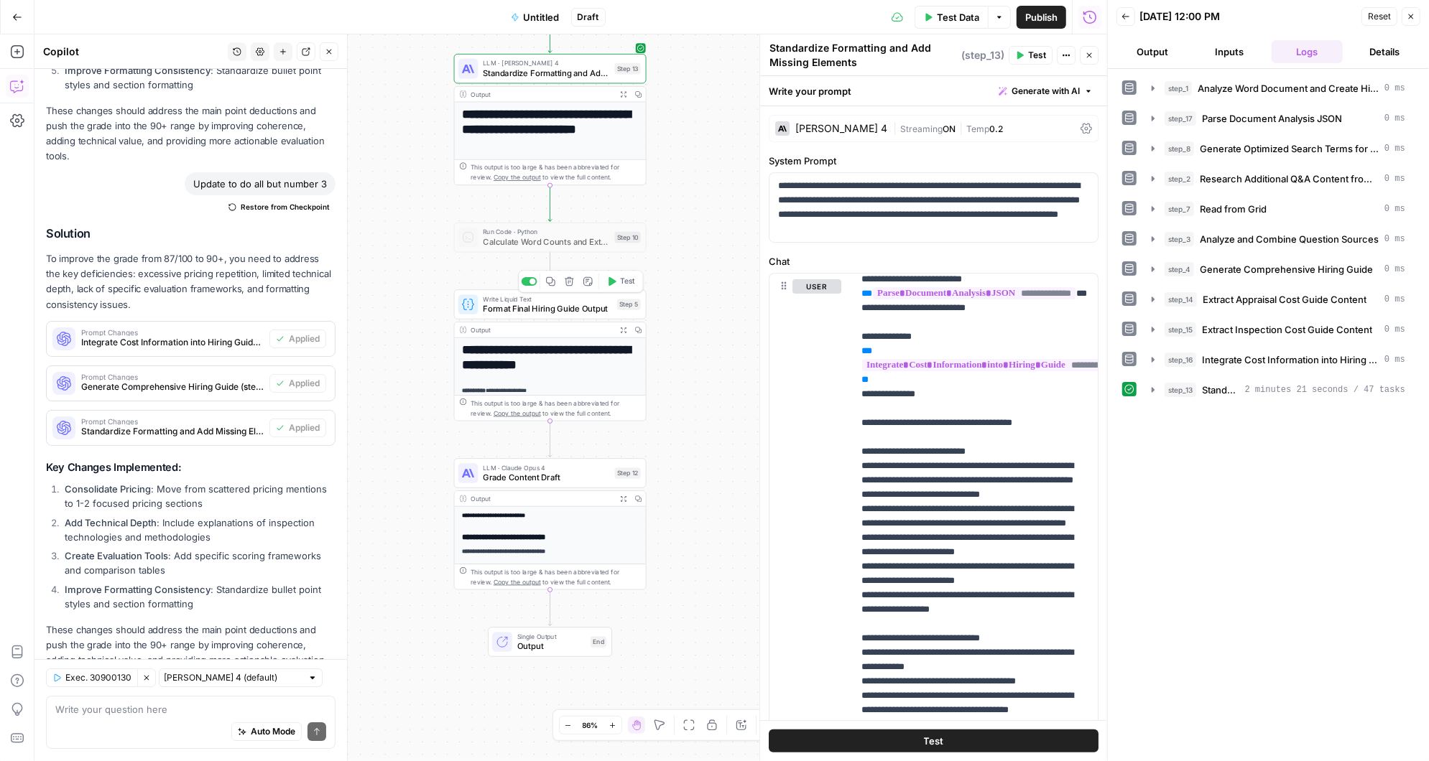
click at [615, 282] on icon "button" at bounding box center [612, 281] width 8 height 9
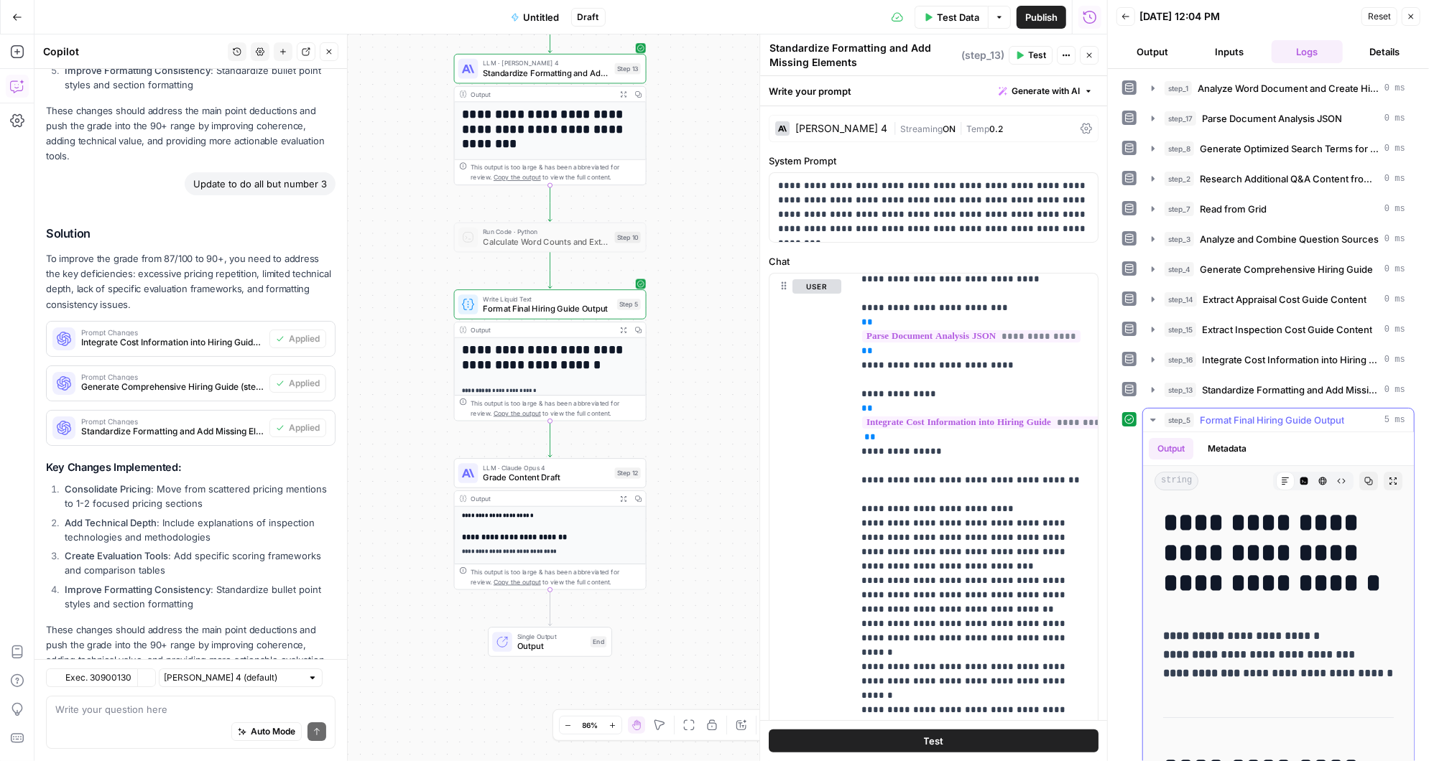
scroll to position [7889, 0]
click at [612, 450] on icon "button" at bounding box center [612, 450] width 8 height 9
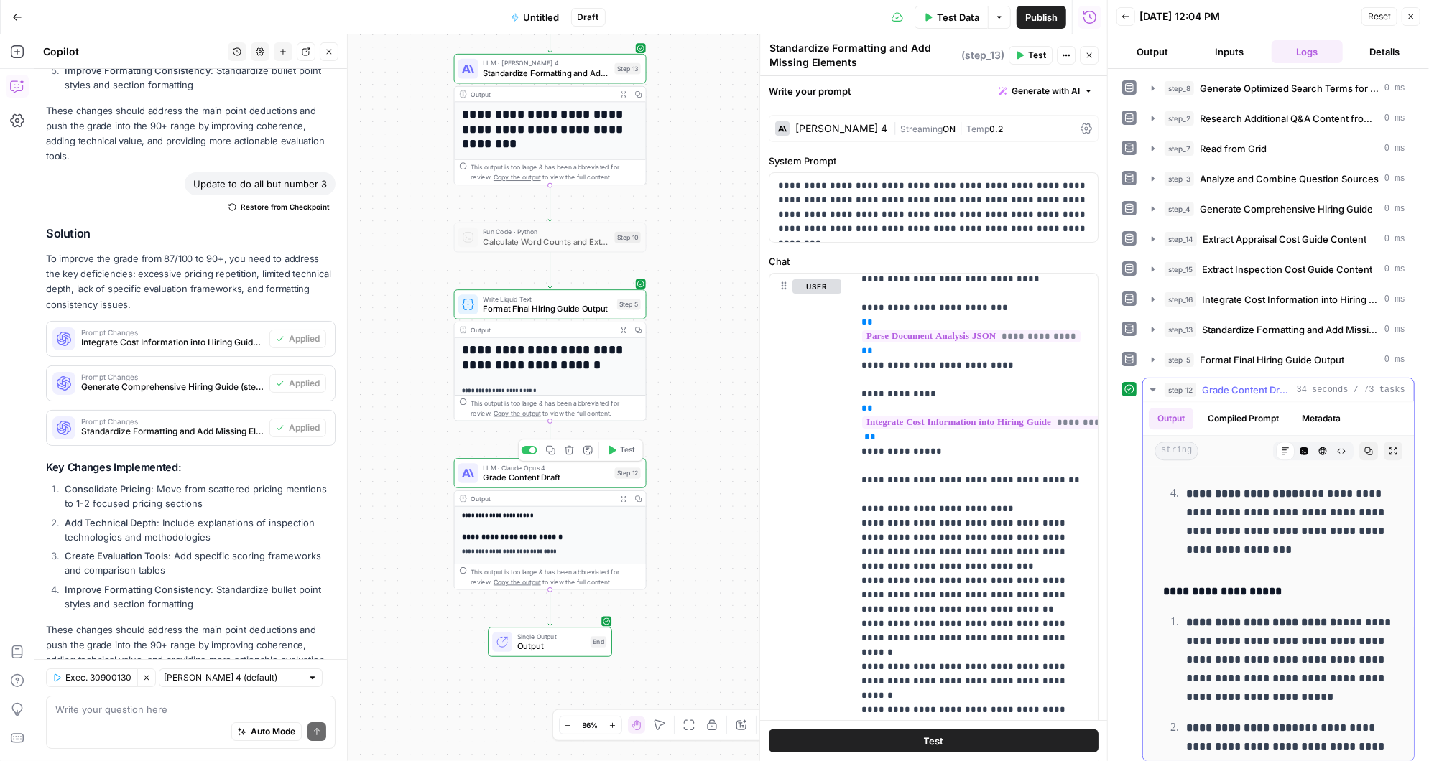
scroll to position [3069, 0]
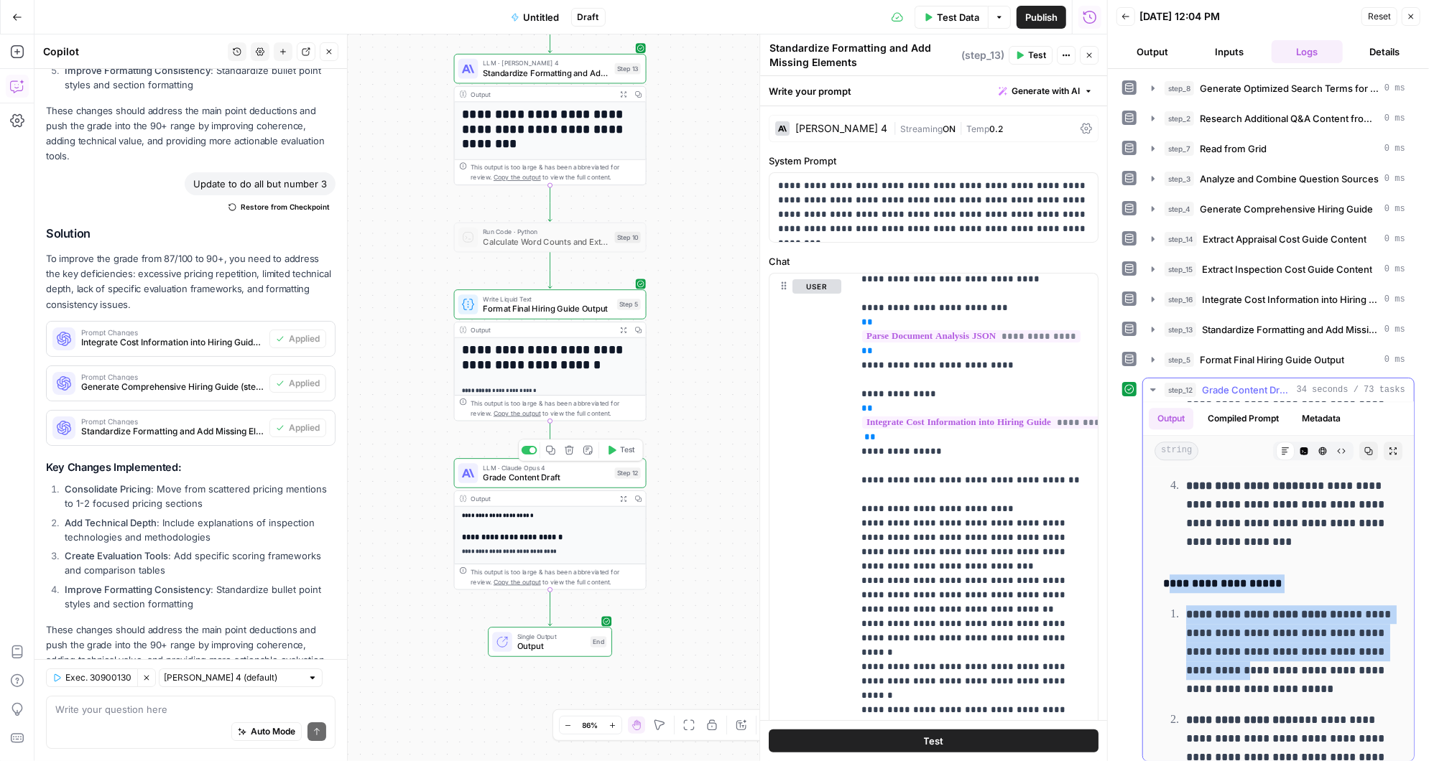
drag, startPoint x: 1164, startPoint y: 528, endPoint x: 1233, endPoint y: 613, distance: 108.8
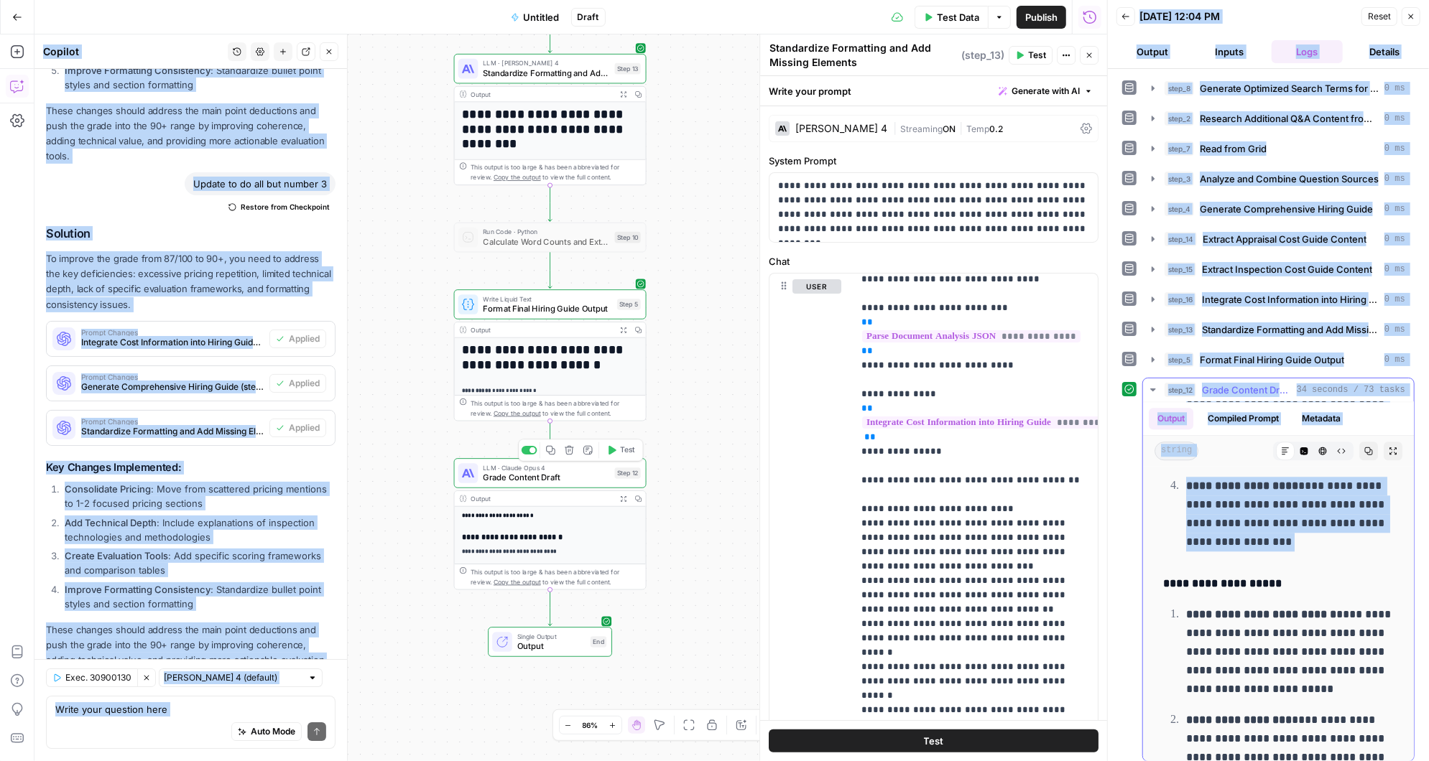
scroll to position [3272, 0]
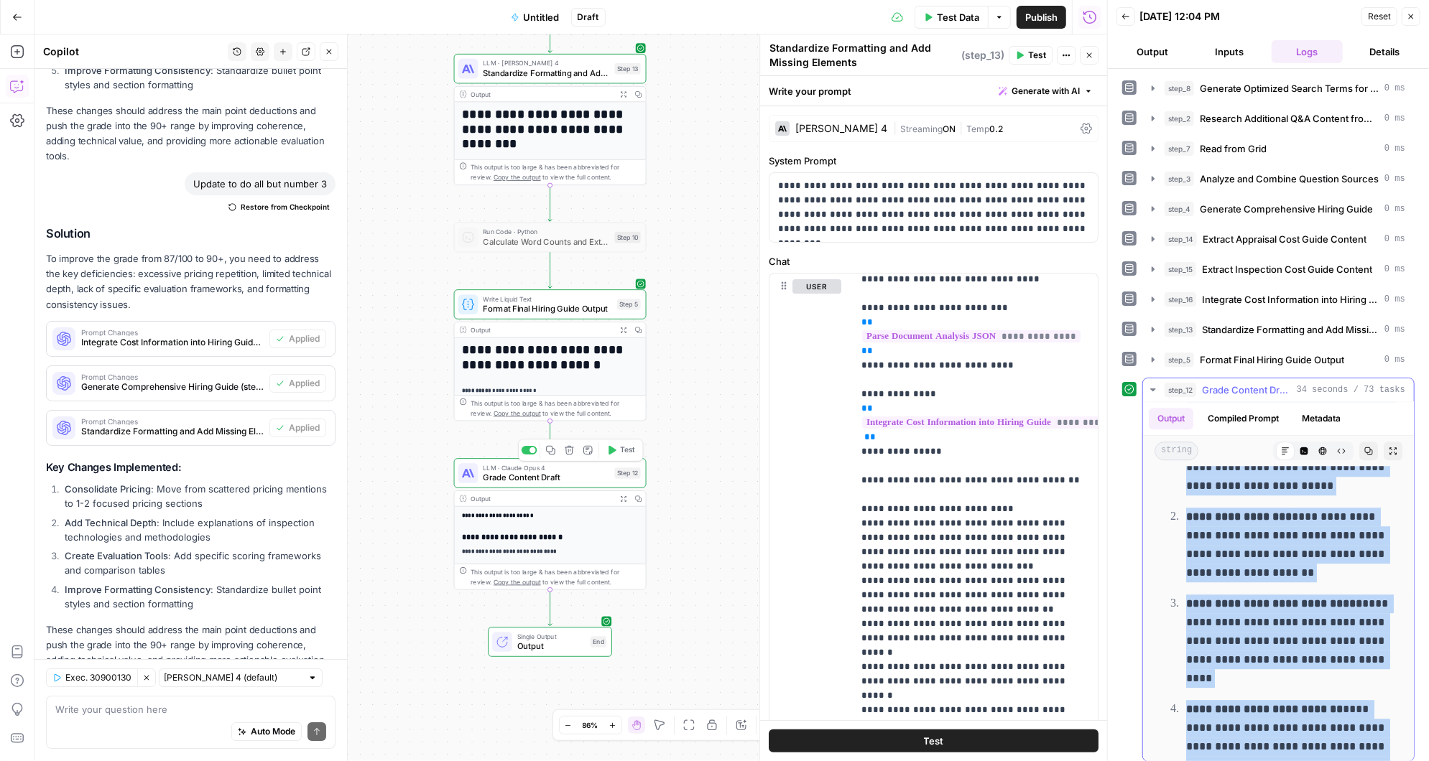
drag, startPoint x: 1156, startPoint y: 528, endPoint x: 1315, endPoint y: 745, distance: 268.4
copy div "**********"
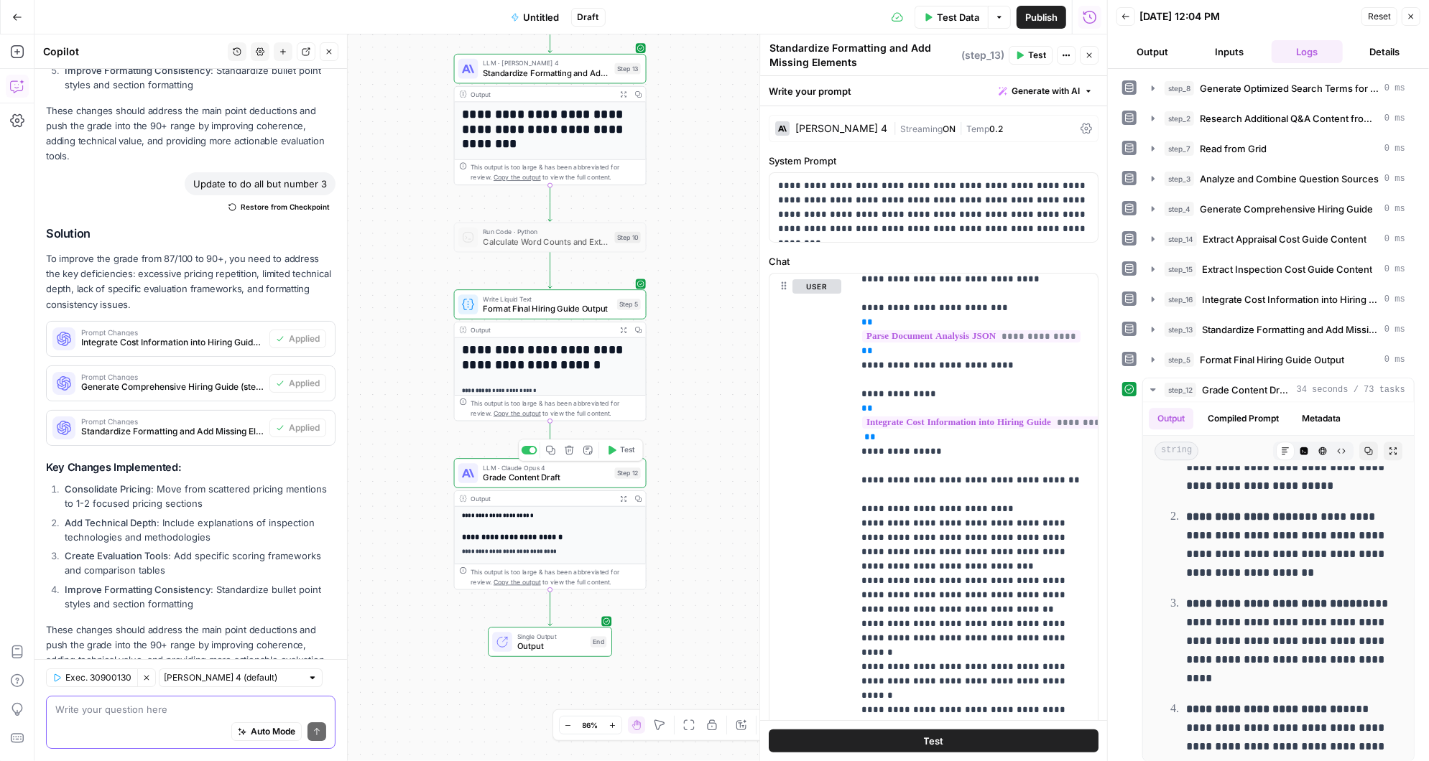
click at [160, 716] on textarea at bounding box center [190, 710] width 271 height 14
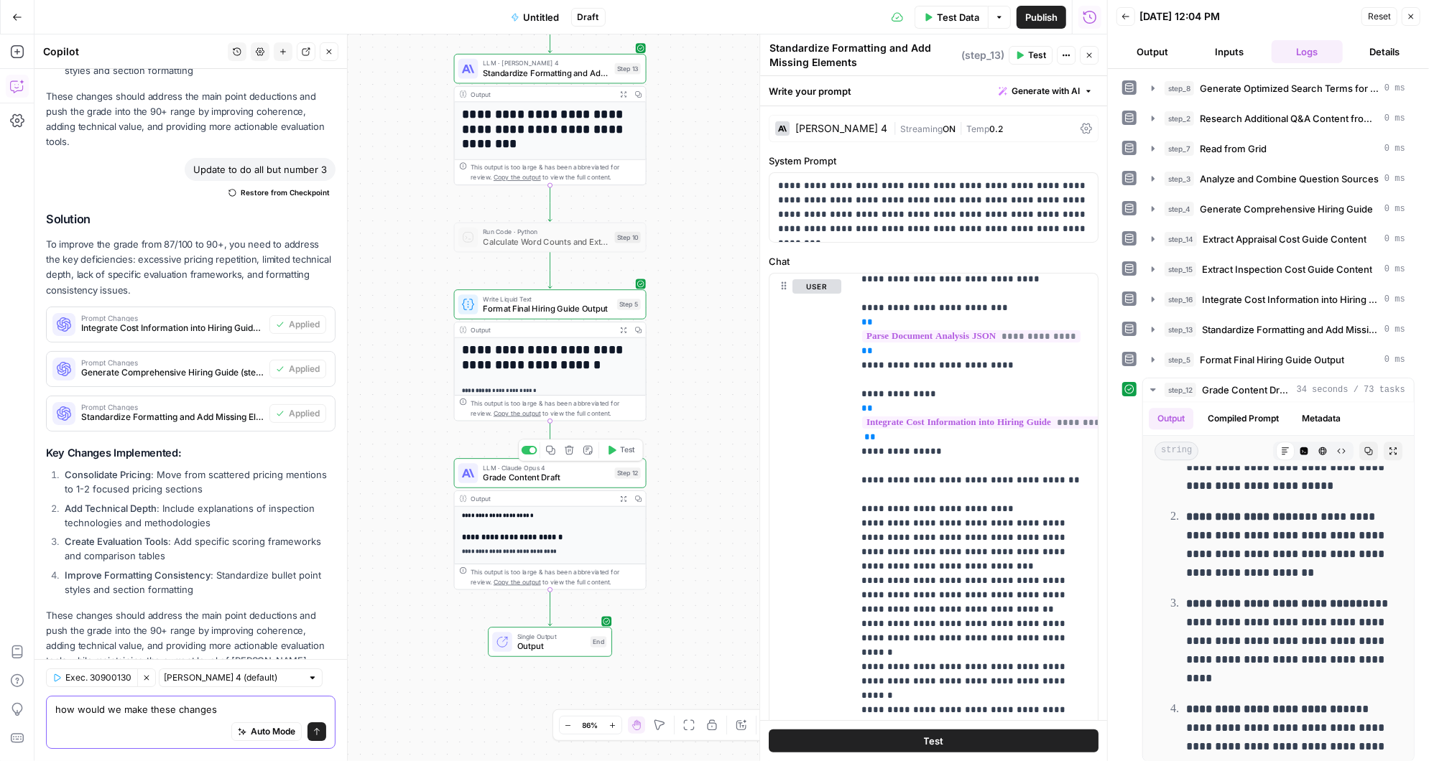
paste textarea "Improvements Needed: Simplify Technical Content: Prioritize the top 5-7 most im…"
type textarea "how would we make these changes Improvements Needed: Simplify Technical Content…"
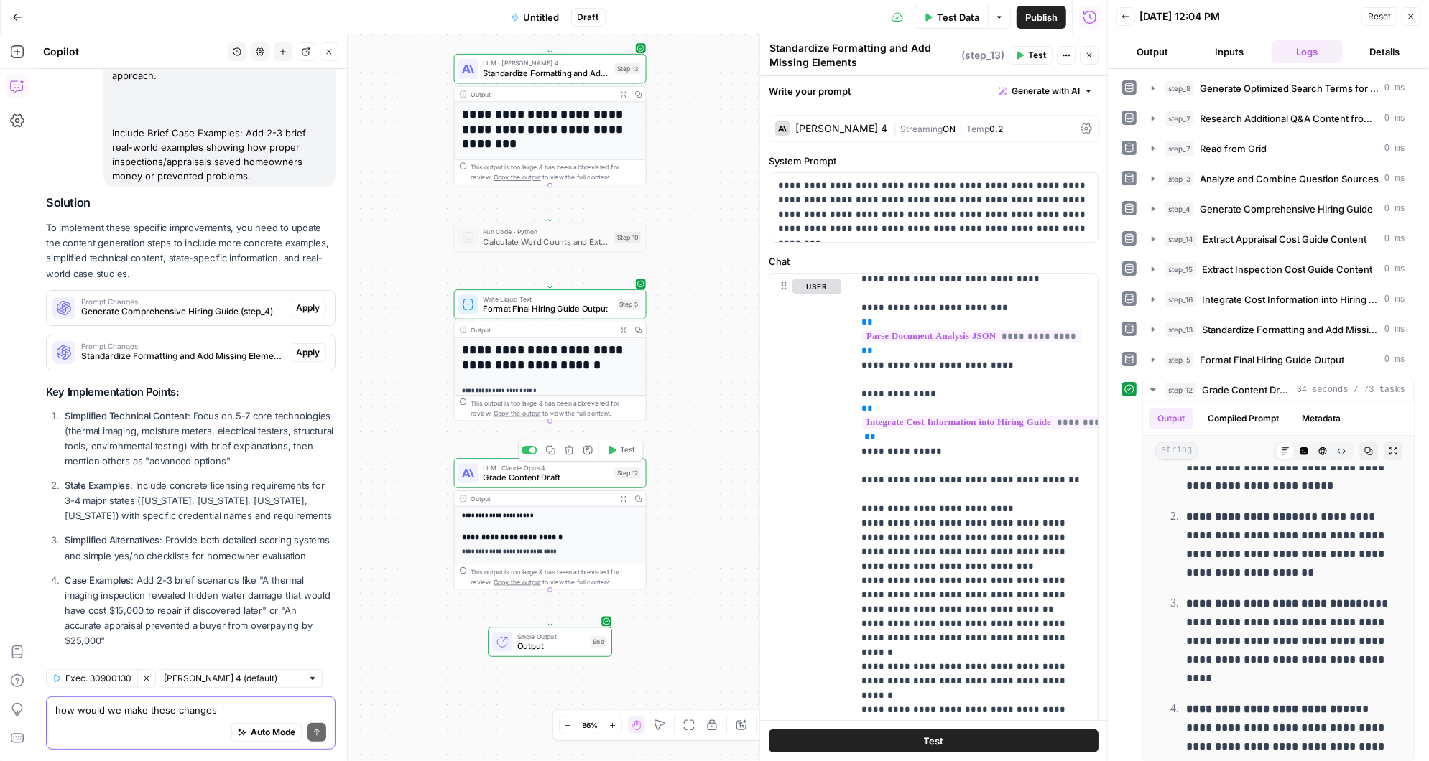
scroll to position [8884, 0]
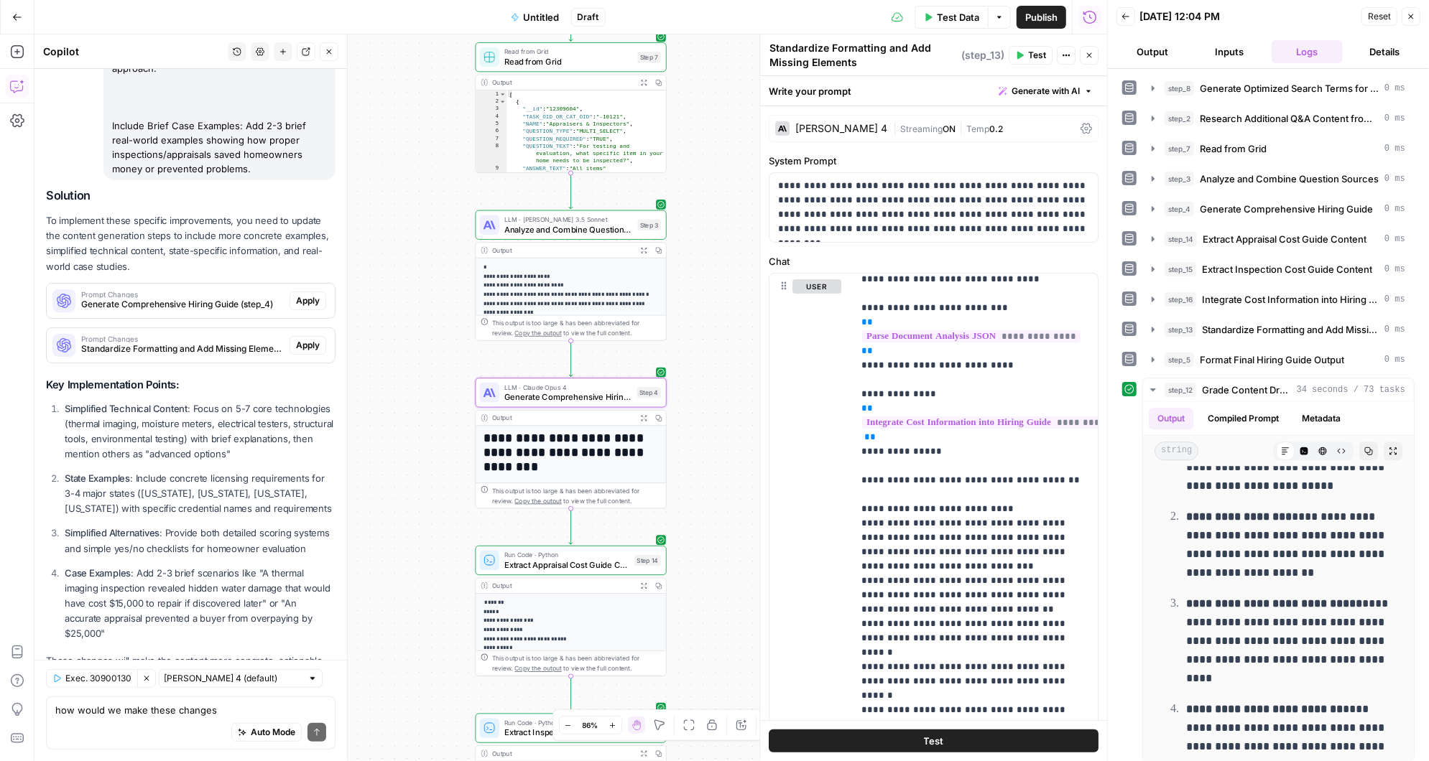
click at [307, 295] on span "Apply" at bounding box center [308, 301] width 24 height 13
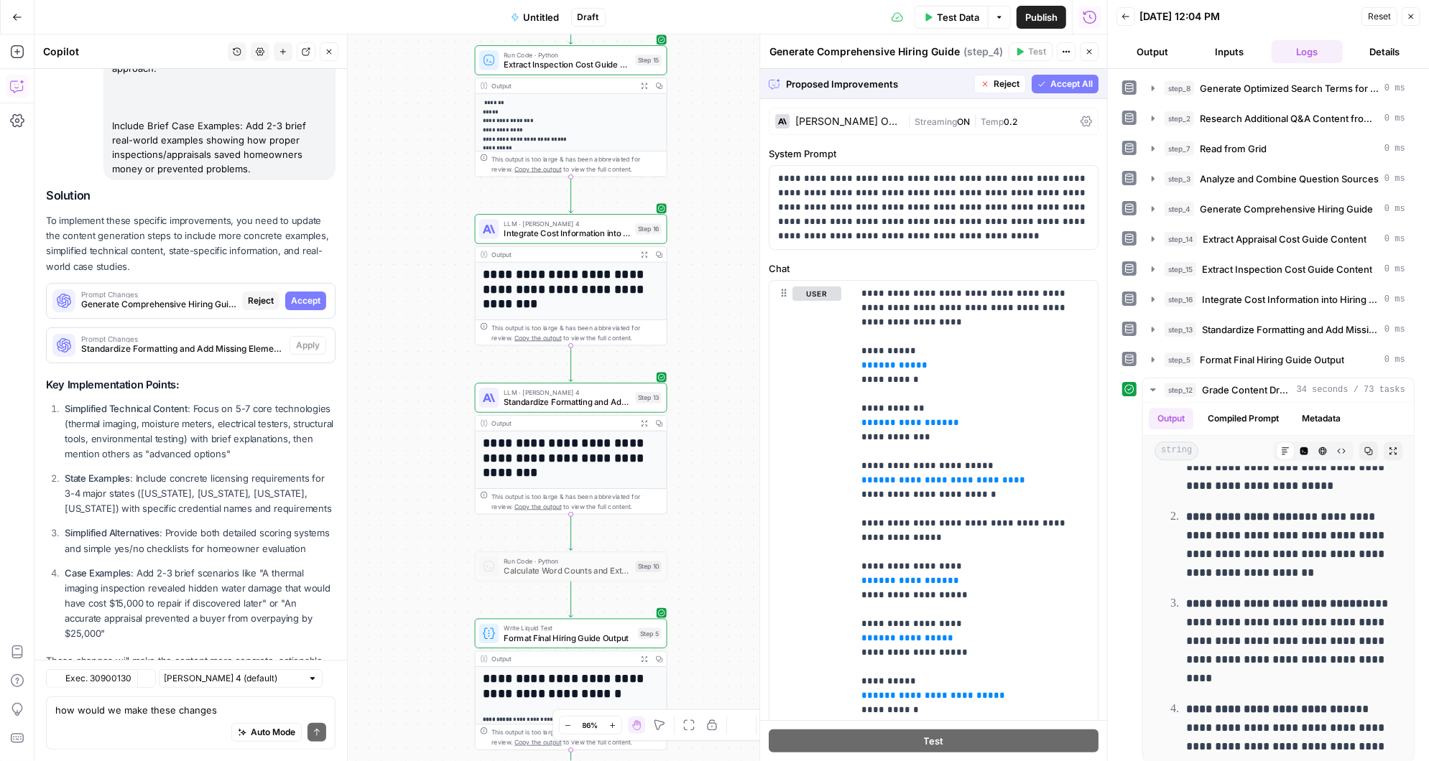
scroll to position [8493, 0]
click at [307, 295] on span "Accept" at bounding box center [305, 301] width 29 height 13
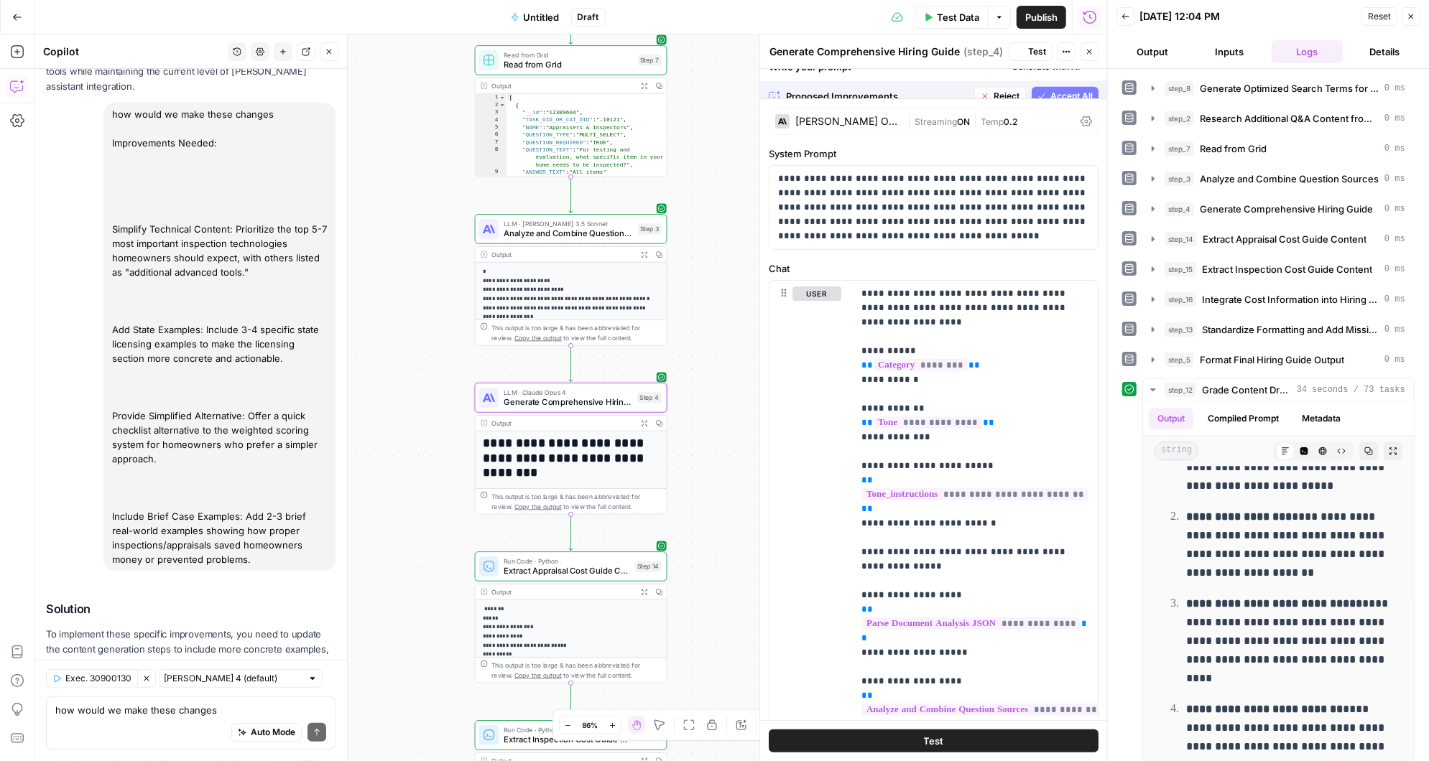
scroll to position [0, 0]
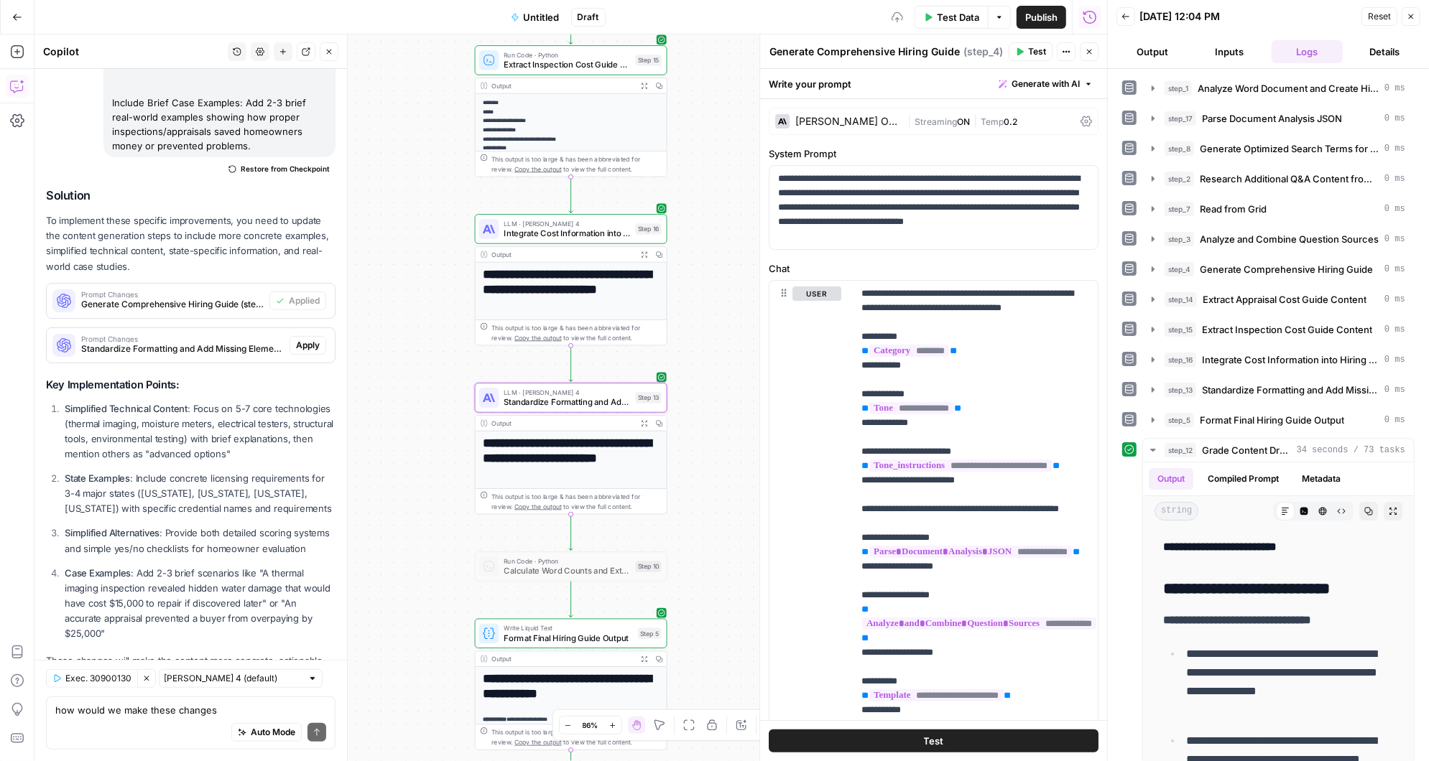
click at [313, 339] on span "Apply" at bounding box center [308, 345] width 24 height 13
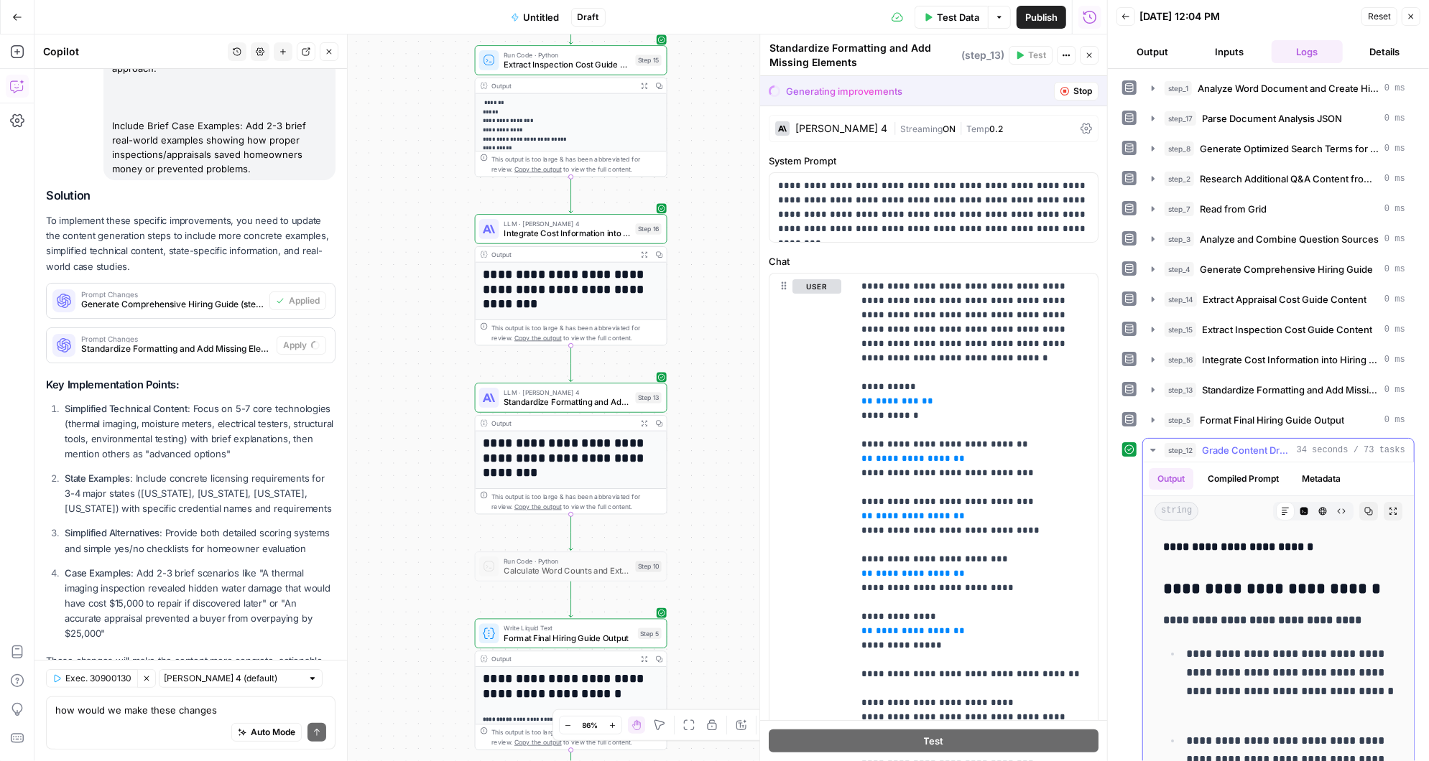
scroll to position [8493, 0]
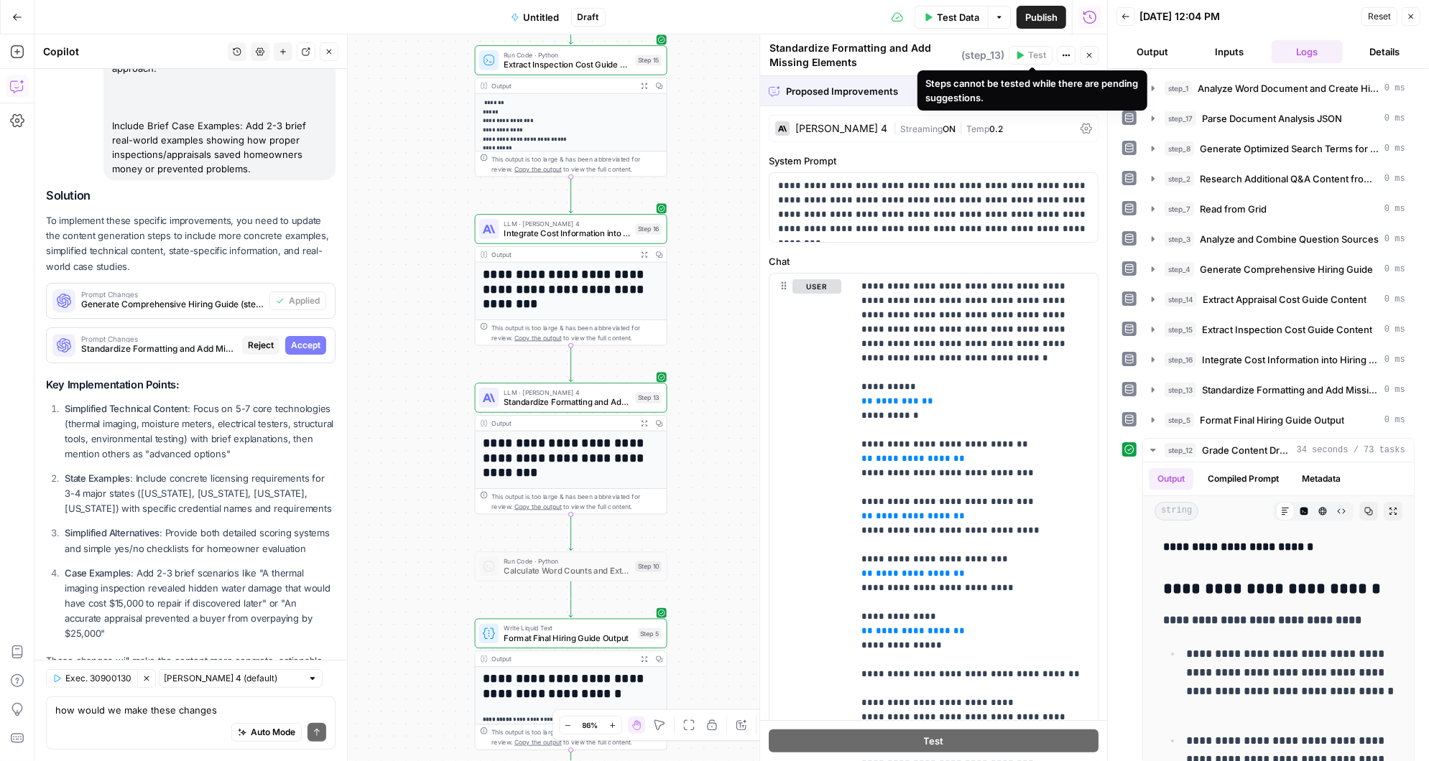
click at [1059, 91] on div "Steps cannot be tested while there are pending suggestions." at bounding box center [1032, 90] width 213 height 29
click at [306, 339] on span "Accept" at bounding box center [305, 345] width 29 height 13
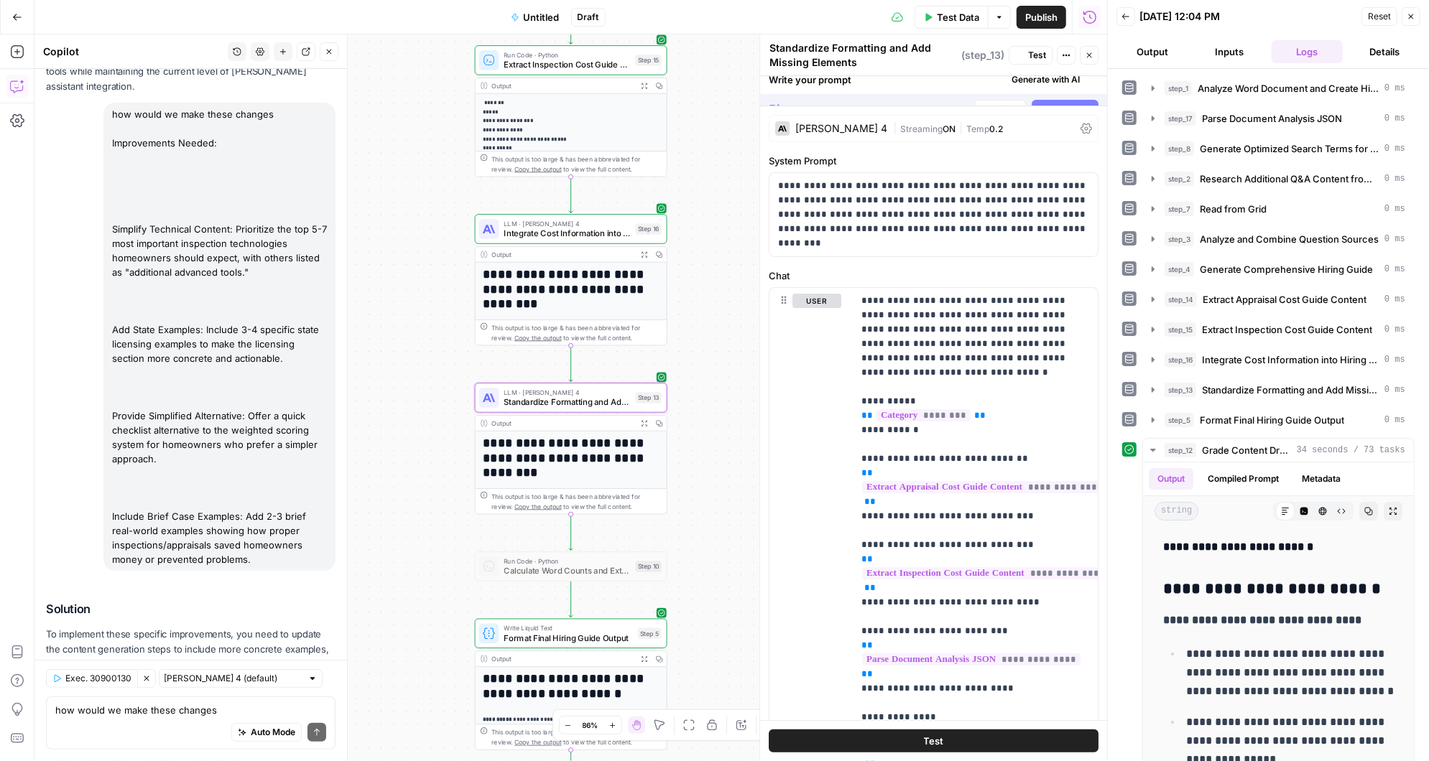
scroll to position [8907, 0]
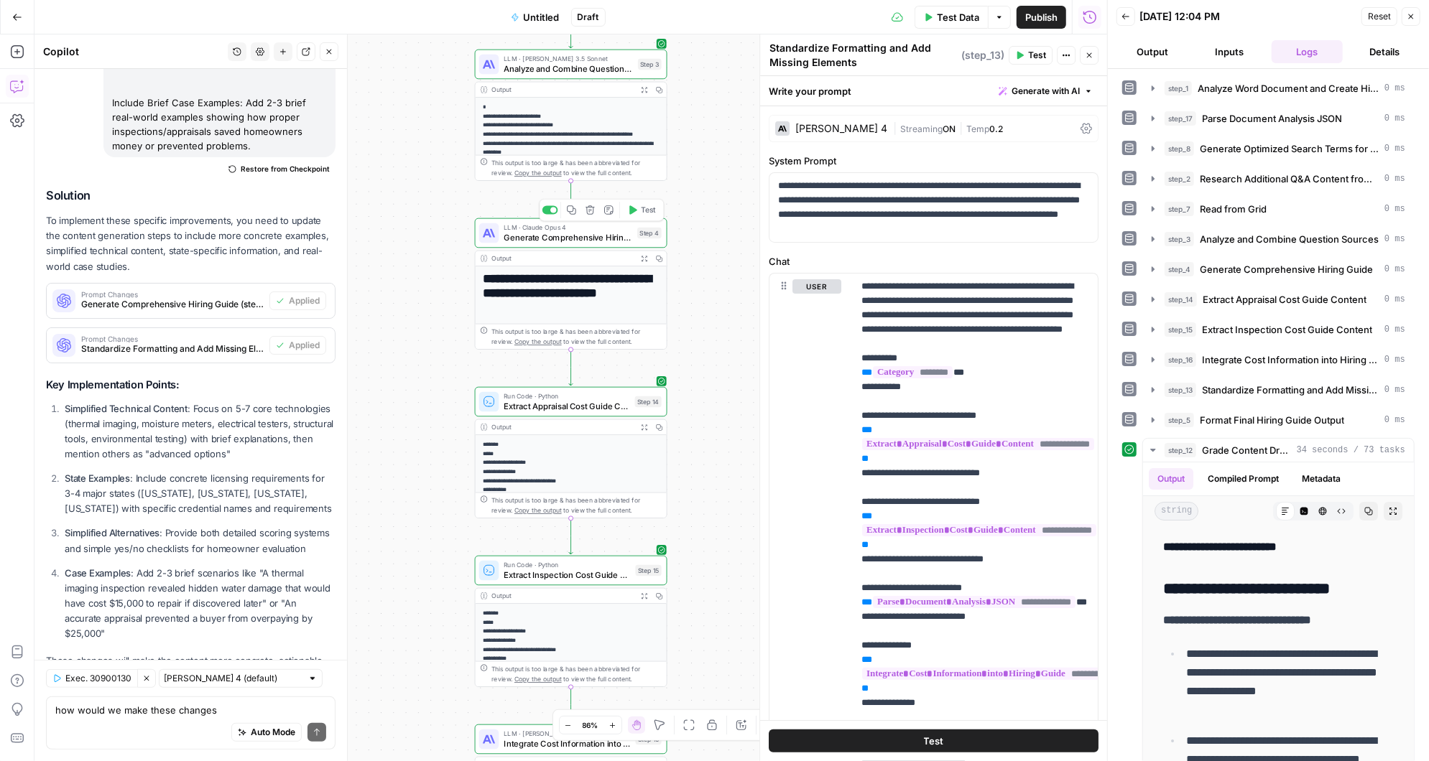
click at [645, 210] on span "Test" at bounding box center [648, 210] width 15 height 11
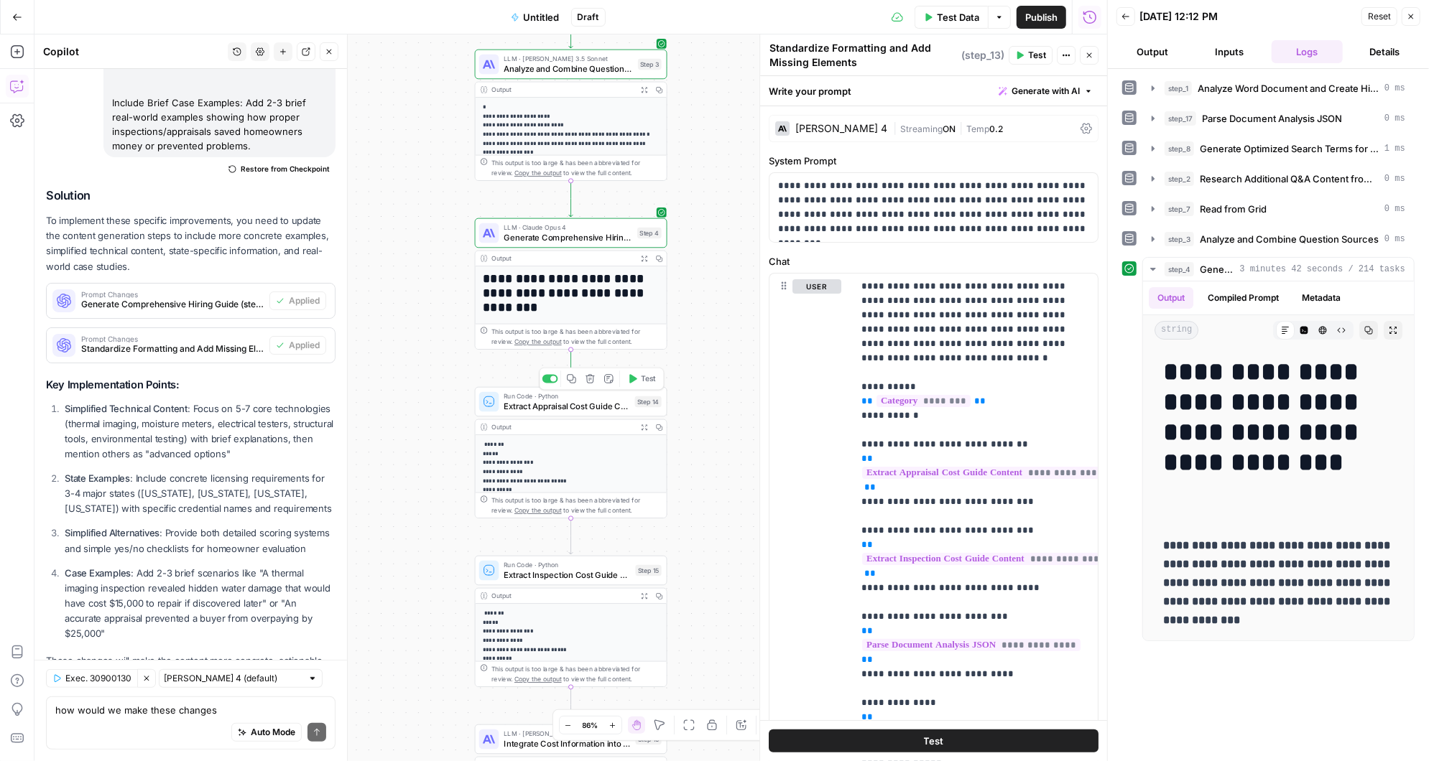
click at [640, 380] on button "Test" at bounding box center [641, 379] width 39 height 16
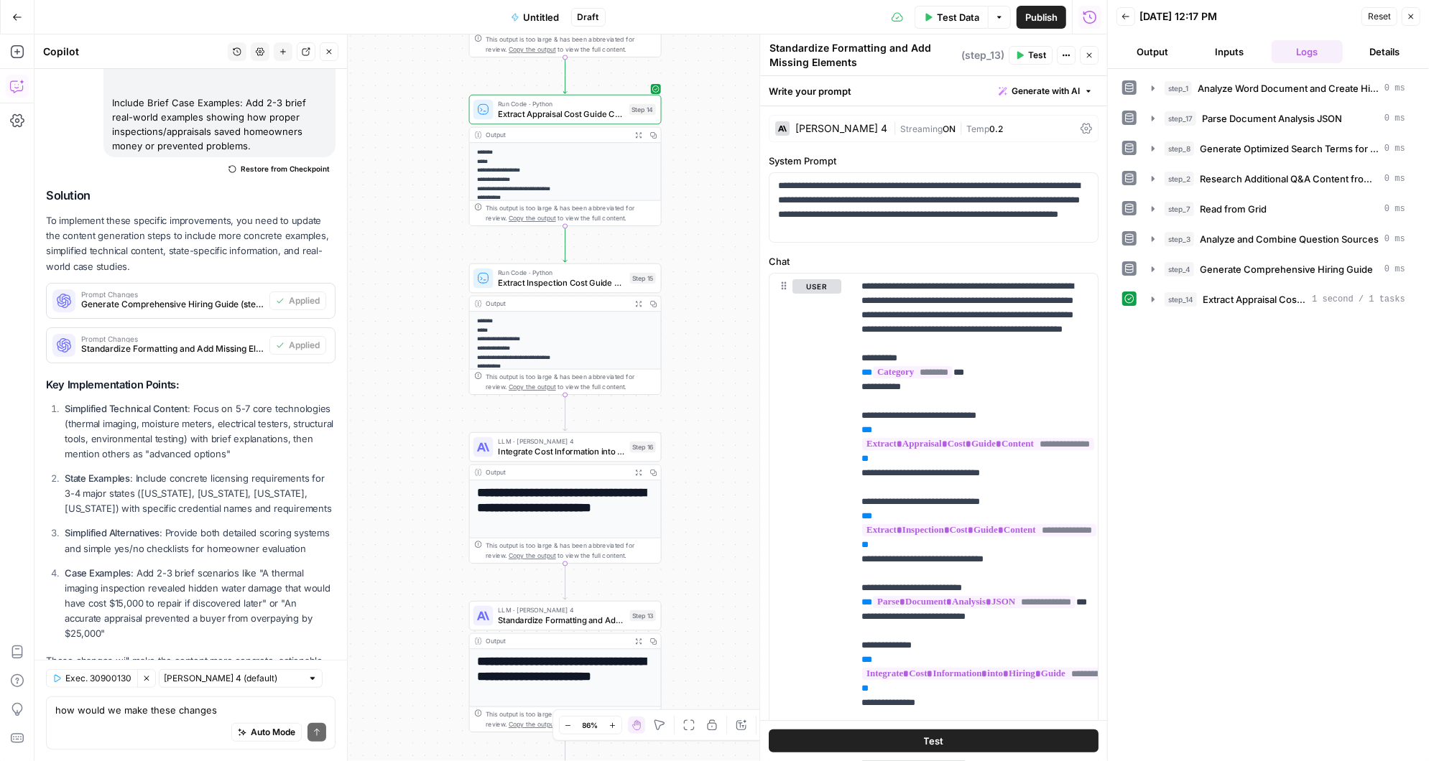
drag, startPoint x: 692, startPoint y: 440, endPoint x: 687, endPoint y: 150, distance: 290.3
click at [687, 148] on div "Workflow Input Settings Inputs LLM · [PERSON_NAME] 3.5 Sonnet Analyze Word Docu…" at bounding box center [570, 397] width 1072 height 727
click at [626, 249] on button "Test" at bounding box center [635, 255] width 39 height 16
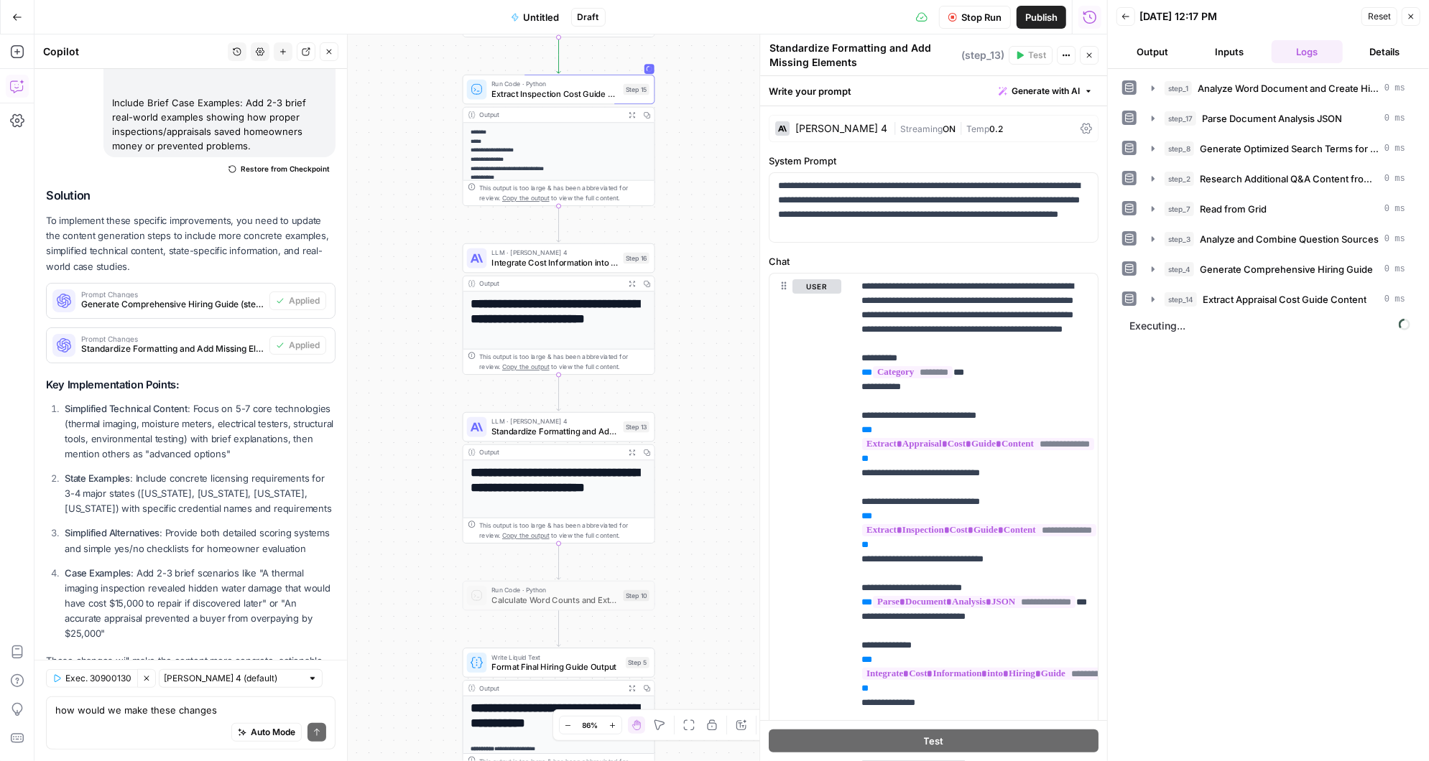
drag, startPoint x: 700, startPoint y: 421, endPoint x: 693, endPoint y: 232, distance: 189.0
click at [693, 232] on div "Workflow Input Settings Inputs LLM · [PERSON_NAME] 3.5 Sonnet Analyze Word Docu…" at bounding box center [570, 397] width 1072 height 727
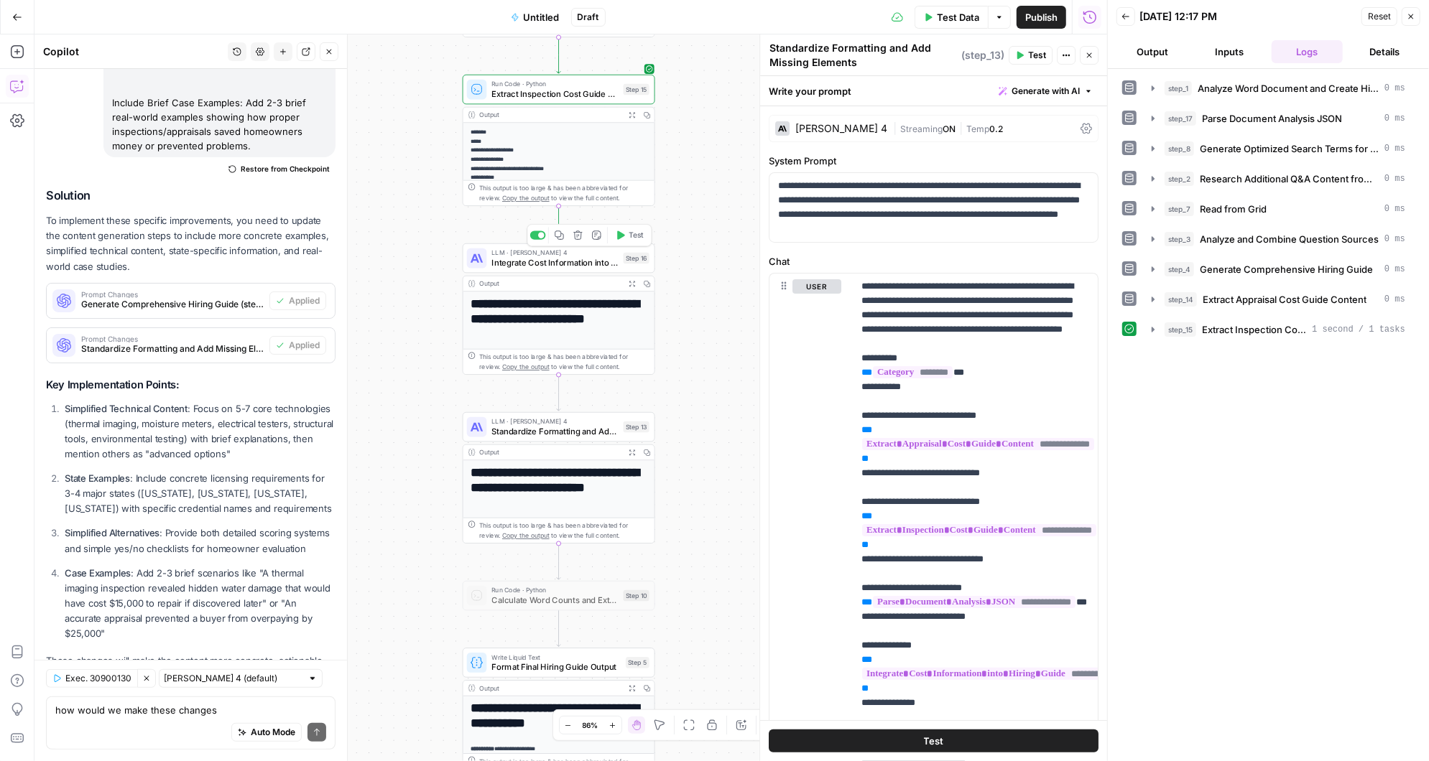
click at [621, 235] on icon "button" at bounding box center [621, 235] width 8 height 9
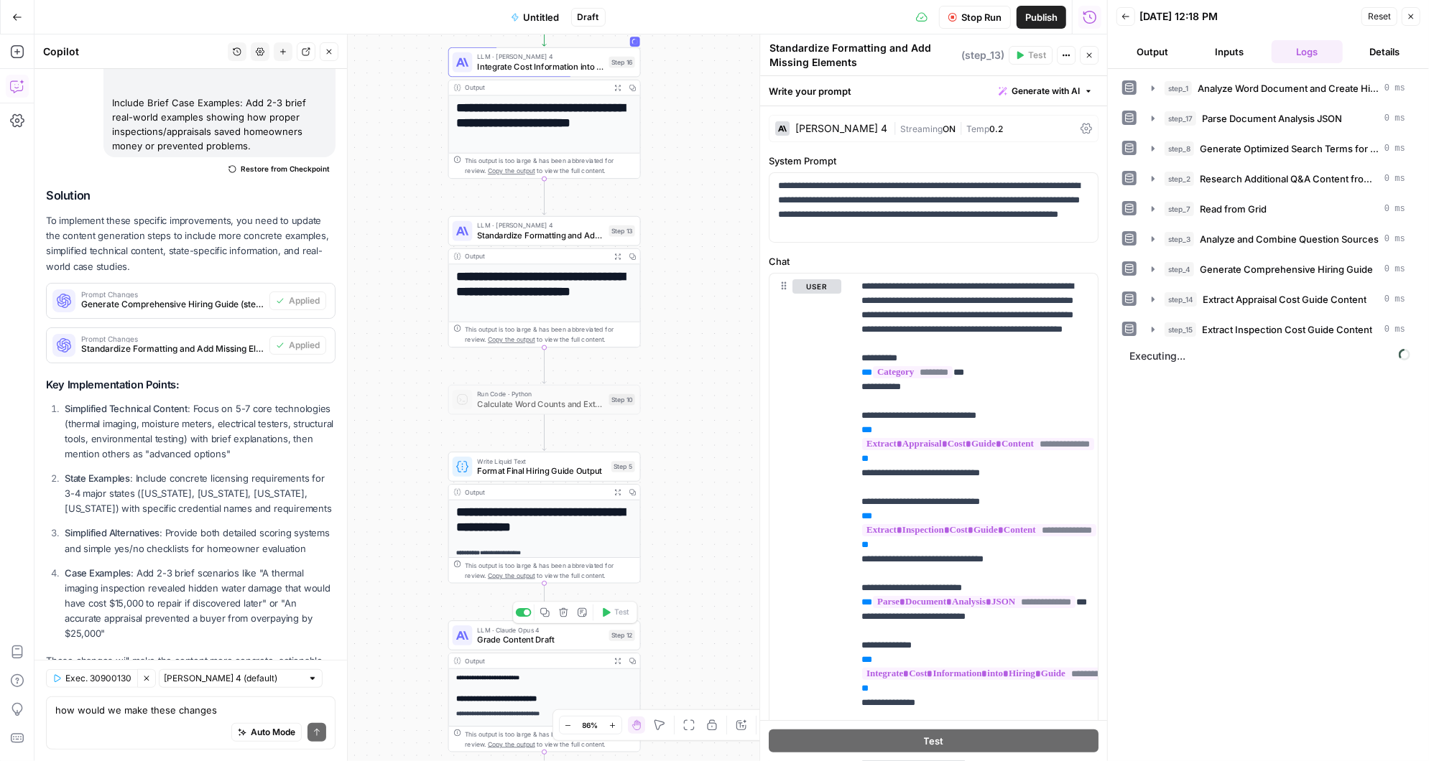
drag, startPoint x: 713, startPoint y: 463, endPoint x: 698, endPoint y: 267, distance: 196.6
click at [698, 267] on div "Workflow Input Settings Inputs LLM · [PERSON_NAME] 3.5 Sonnet Analyze Word Docu…" at bounding box center [570, 397] width 1072 height 727
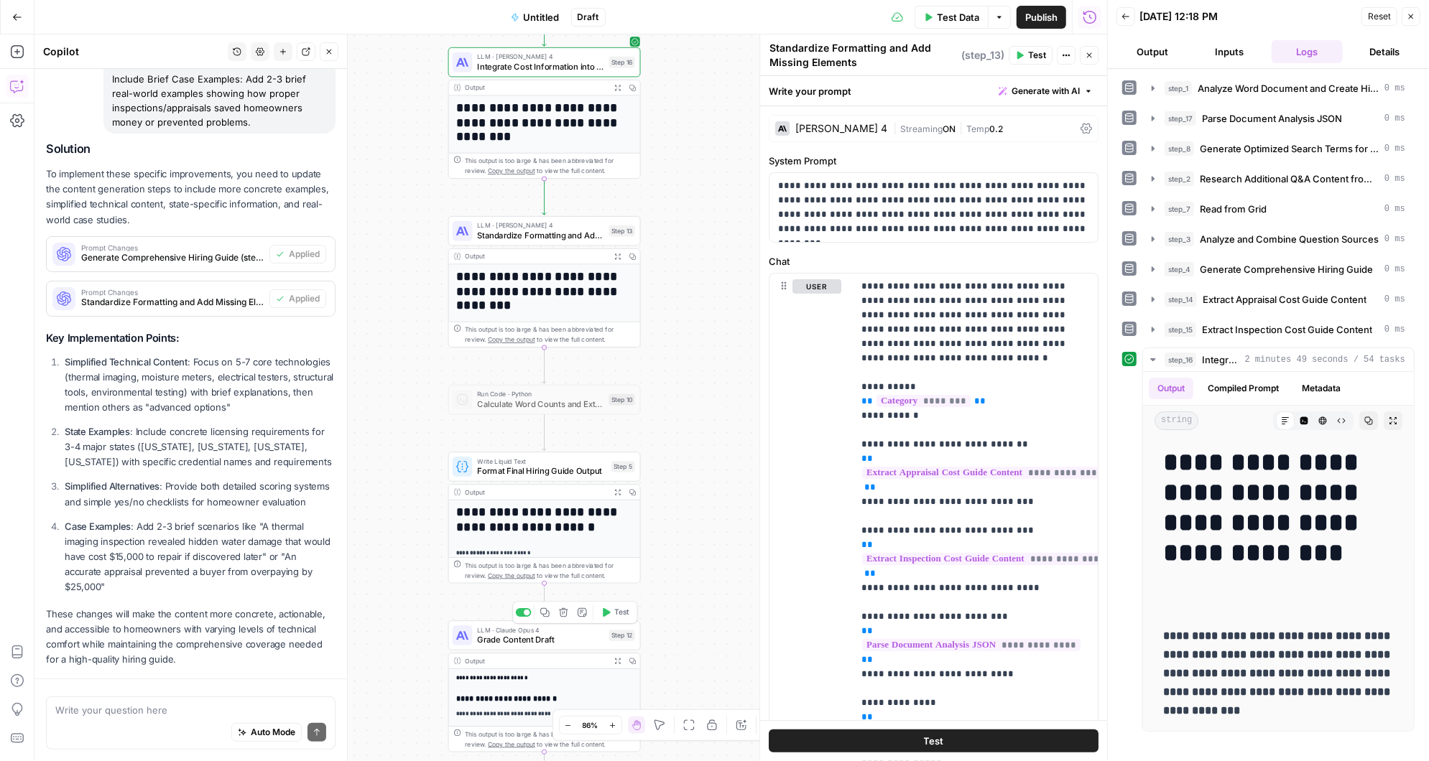
scroll to position [8907, 0]
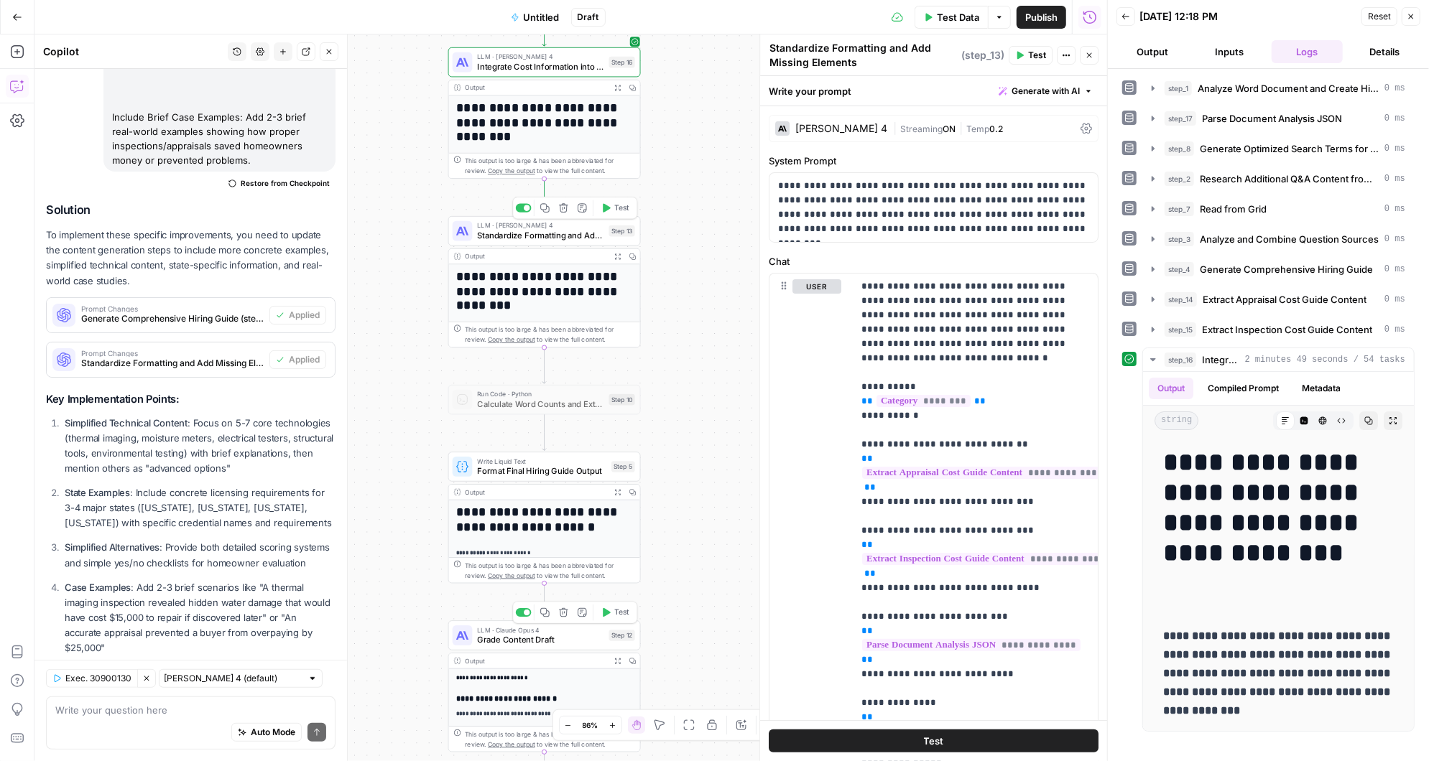
click at [609, 210] on icon "button" at bounding box center [606, 208] width 10 height 10
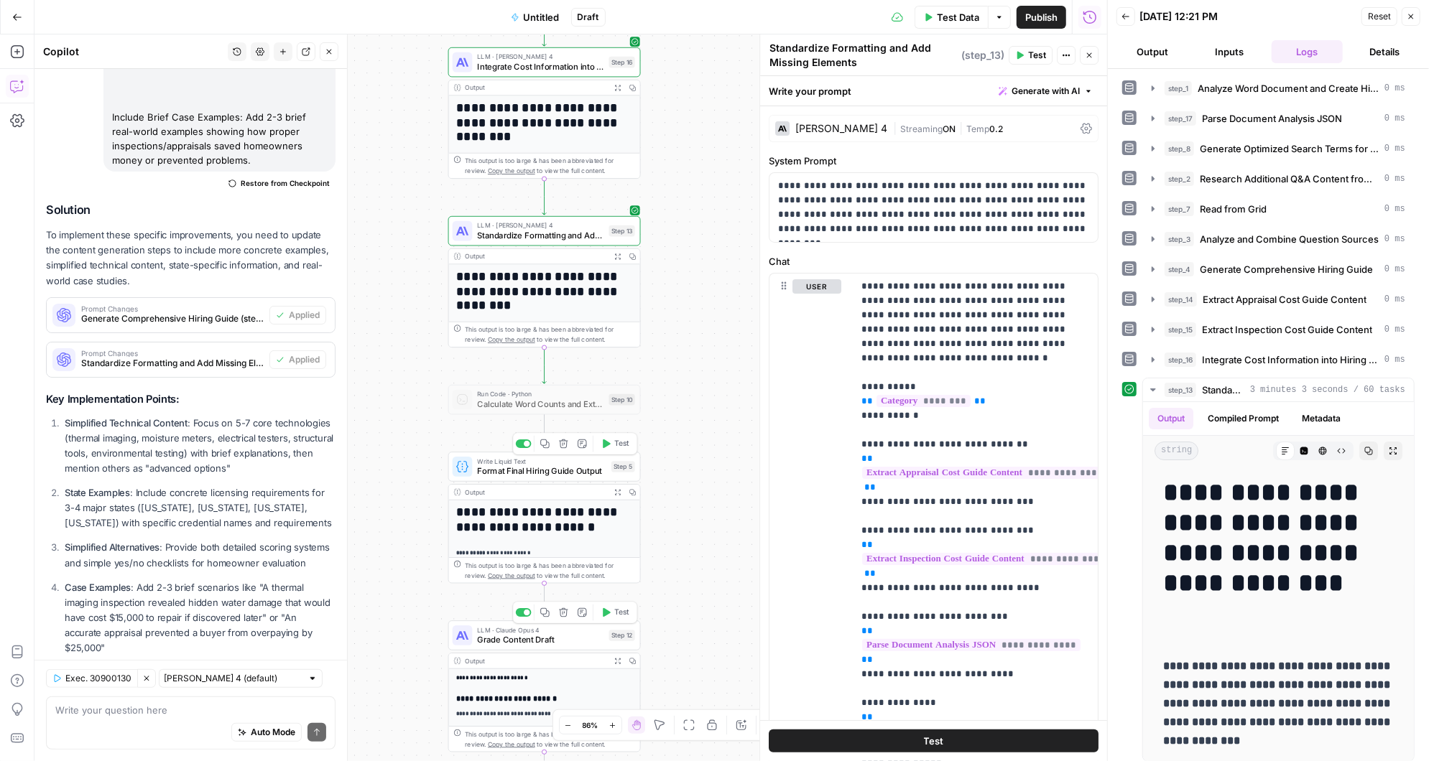
click at [616, 443] on span "Test" at bounding box center [621, 443] width 15 height 11
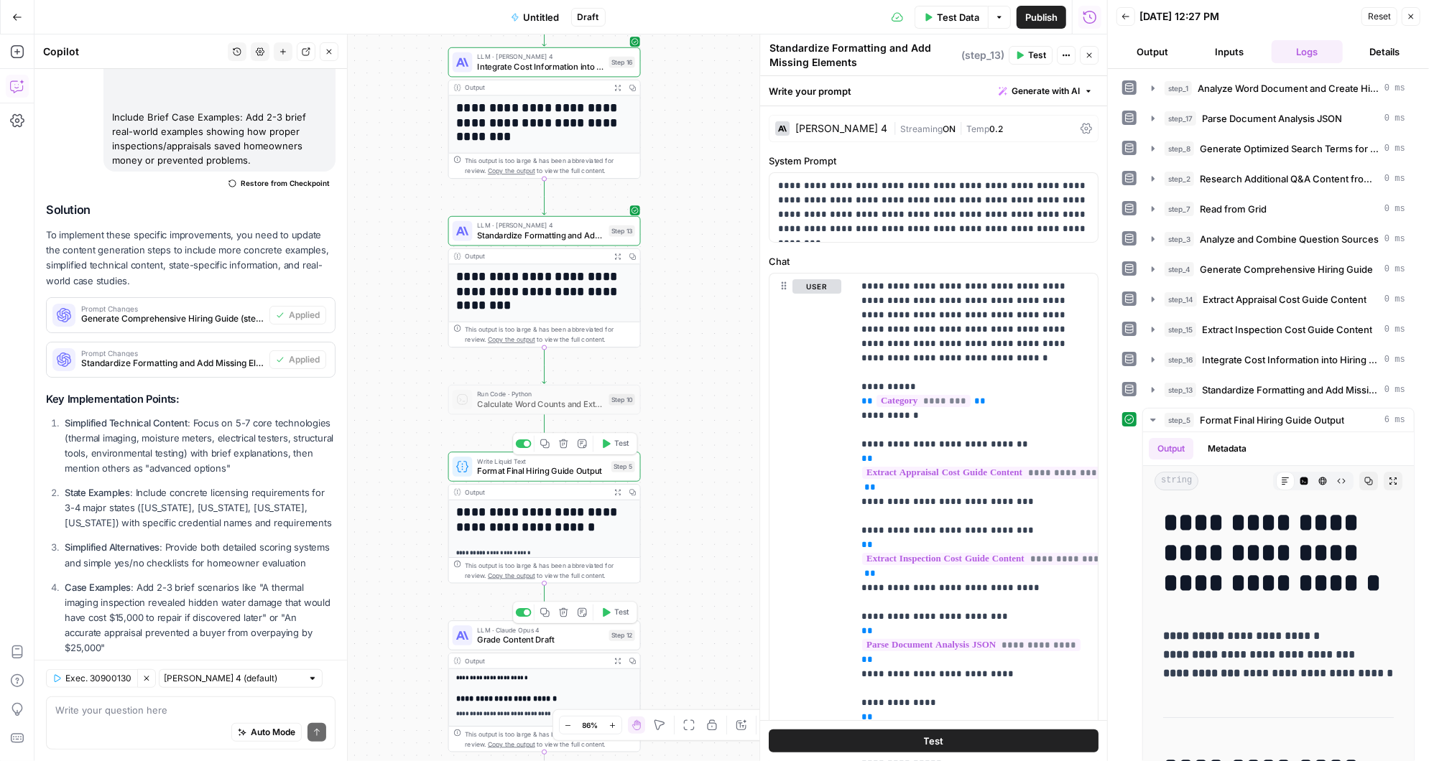
click at [616, 611] on span "Test" at bounding box center [621, 612] width 15 height 11
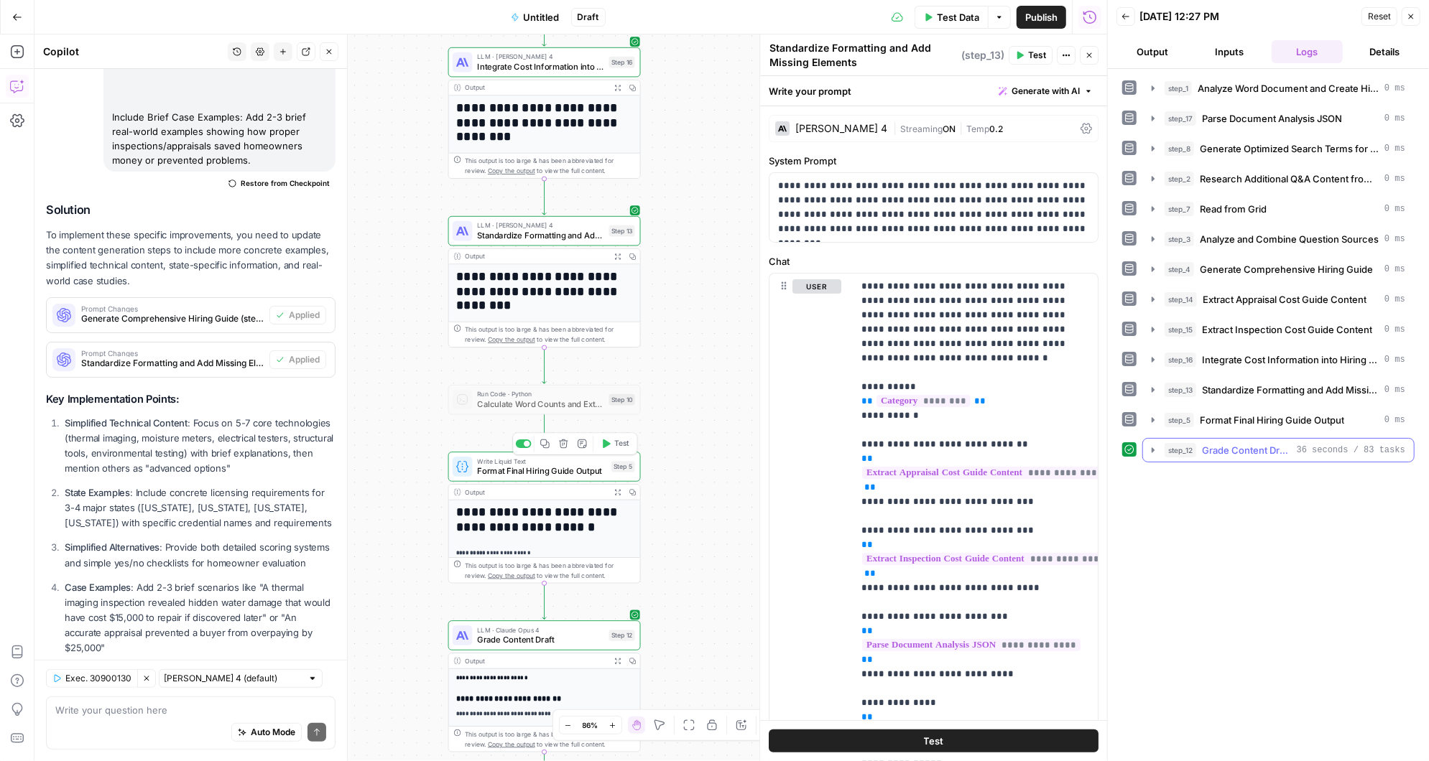
click at [1149, 445] on icon "button" at bounding box center [1152, 450] width 11 height 11
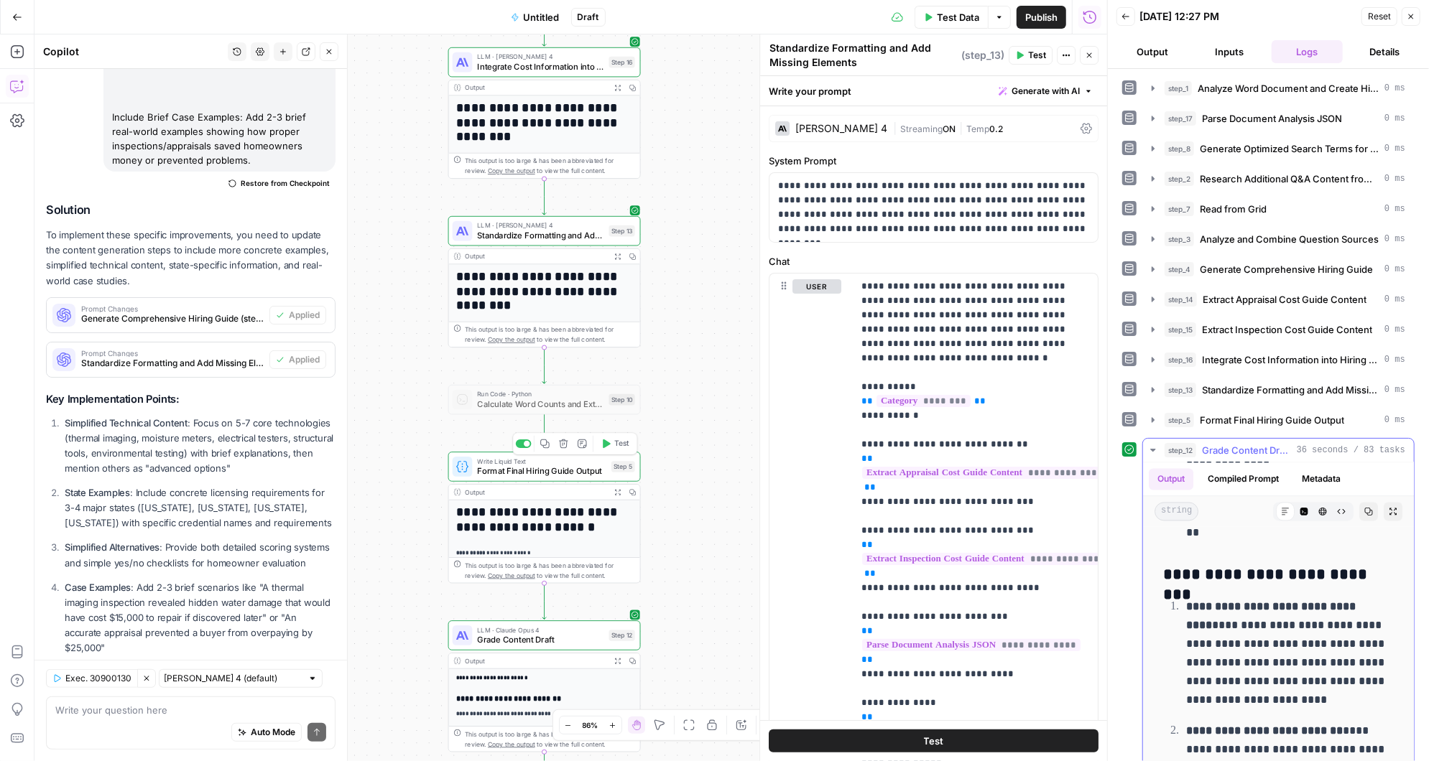
scroll to position [2570, 0]
click at [1151, 387] on icon "button" at bounding box center [1152, 389] width 3 height 5
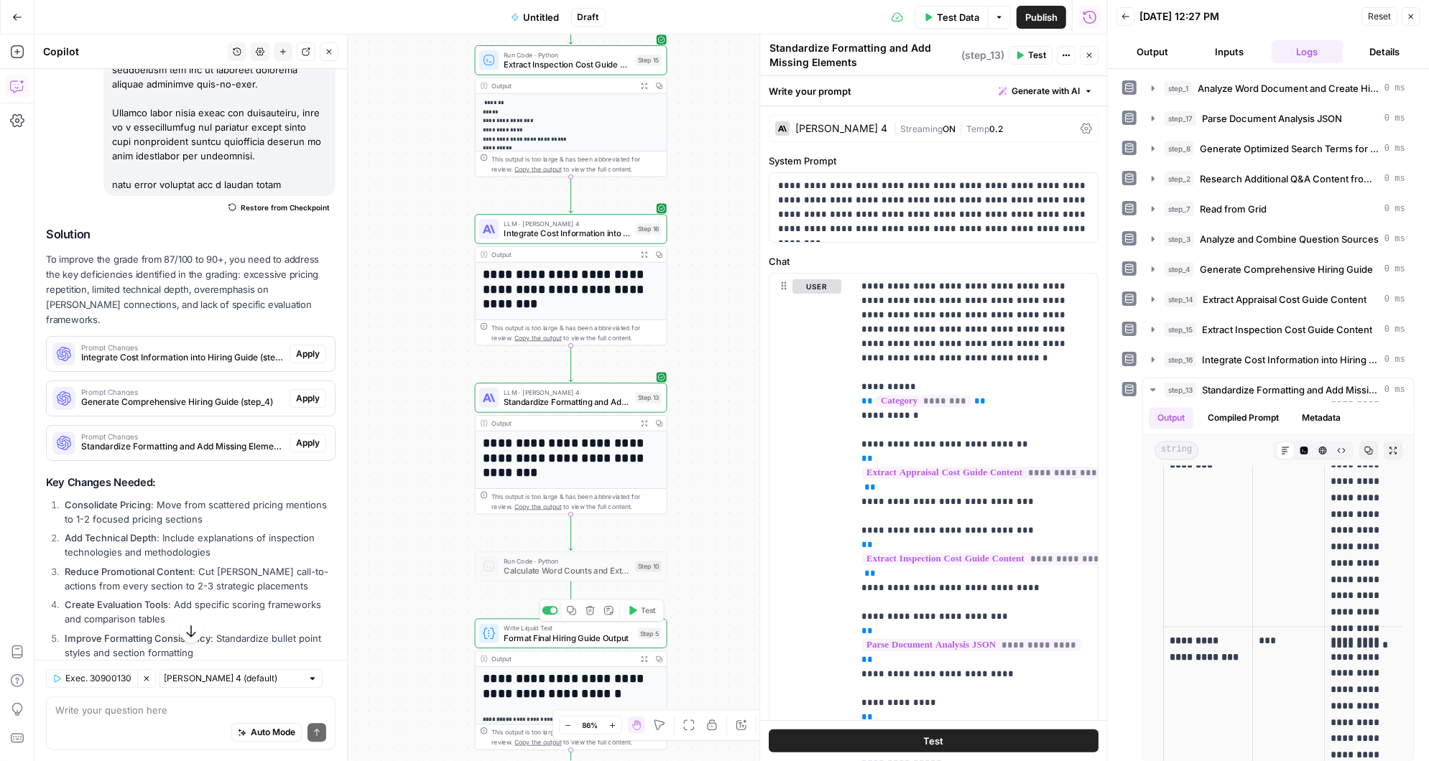
scroll to position [7315, 0]
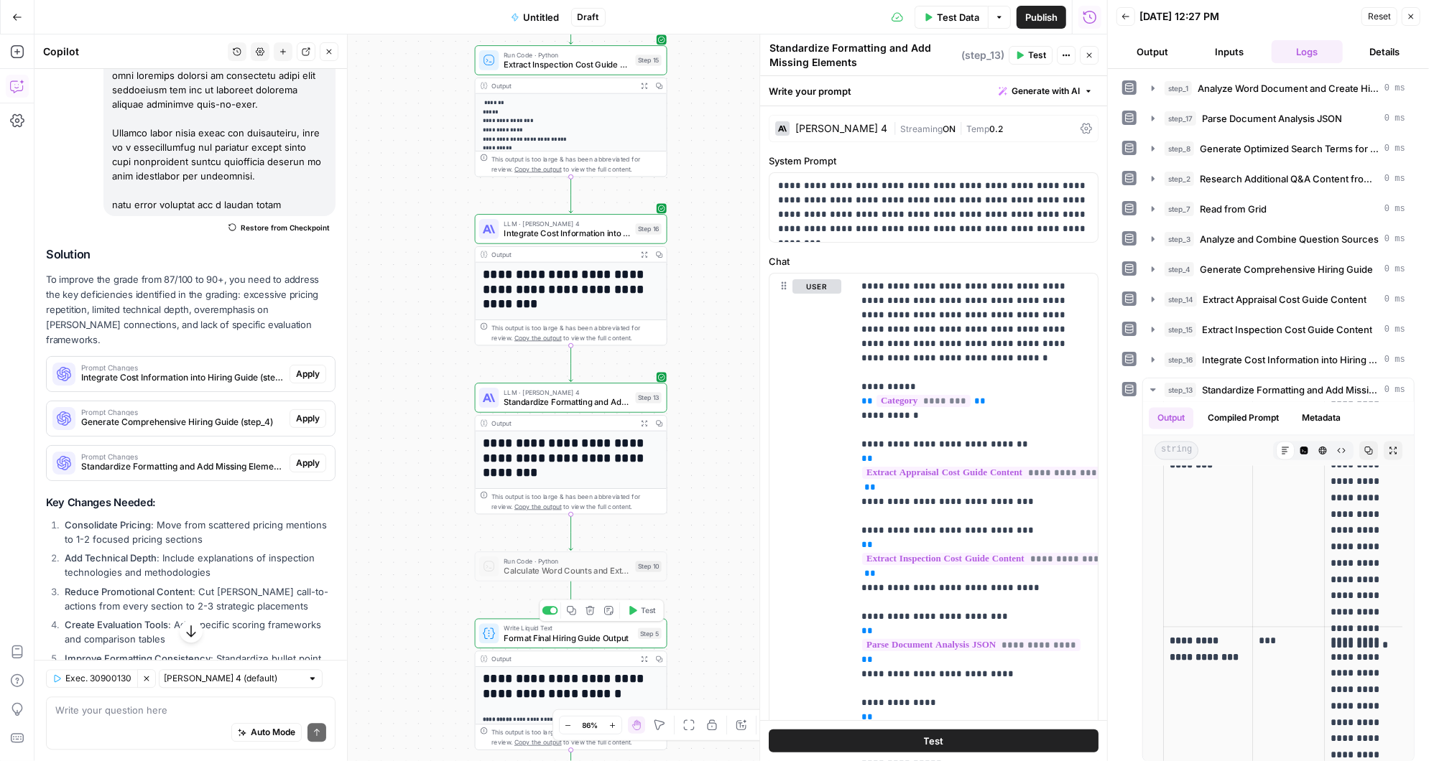
click at [272, 222] on span "Restore from Checkpoint" at bounding box center [285, 227] width 89 height 11
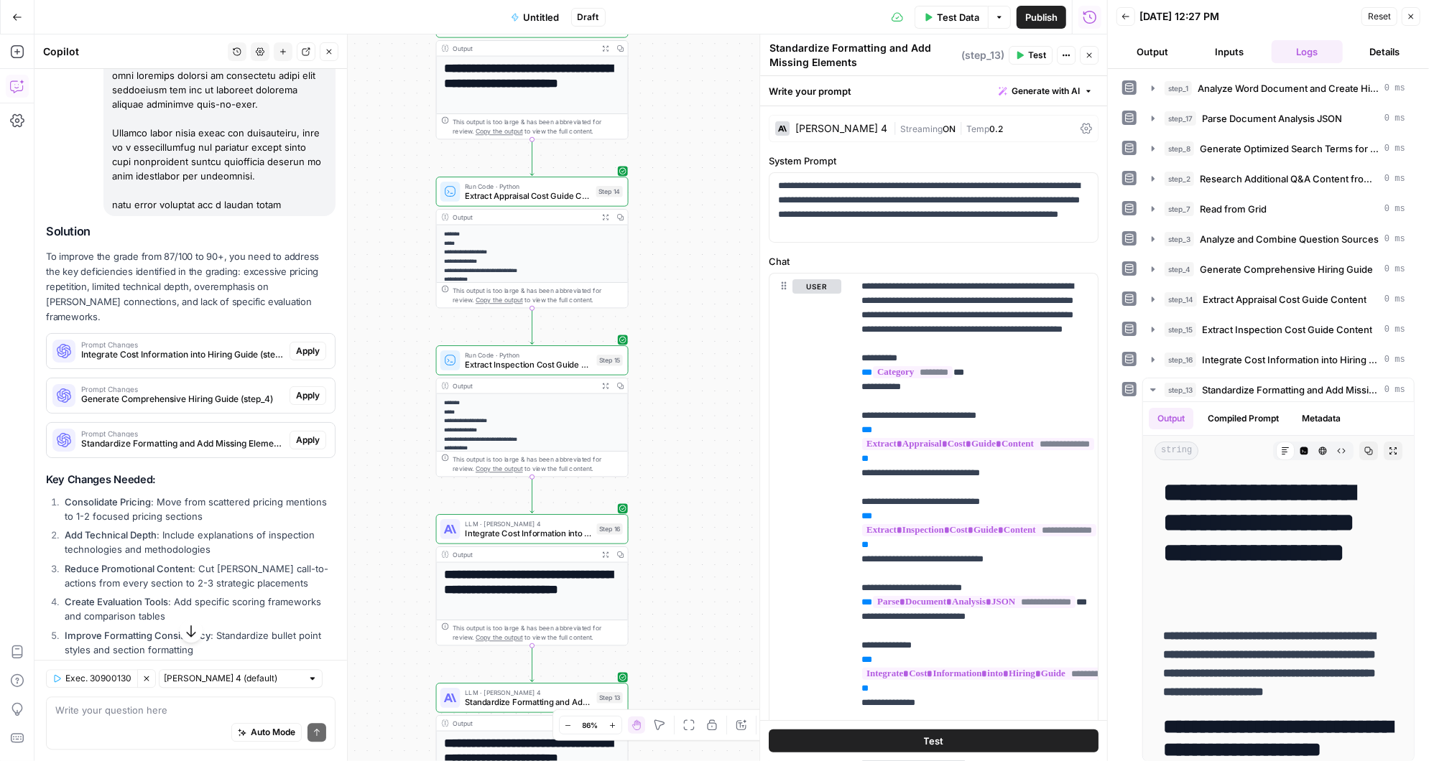
drag, startPoint x: 697, startPoint y: 205, endPoint x: 657, endPoint y: 511, distance: 309.4
click at [657, 511] on div "Workflow Input Settings Inputs LLM · [PERSON_NAME] 3.5 Sonnet Analyze Word Docu…" at bounding box center [570, 397] width 1072 height 727
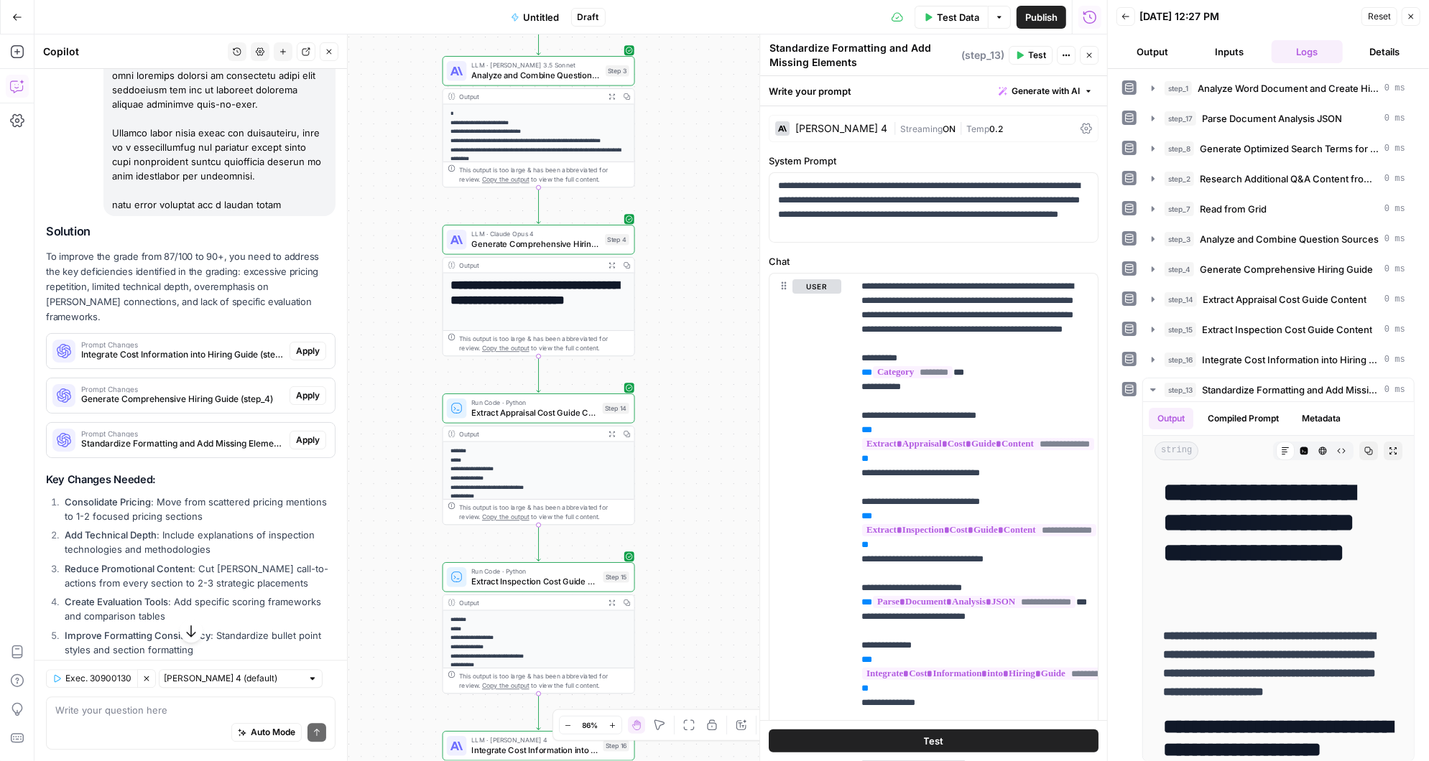
drag, startPoint x: 689, startPoint y: 229, endPoint x: 697, endPoint y: 440, distance: 210.6
click at [697, 440] on div "Workflow Input Settings Inputs LLM · [PERSON_NAME] 3.5 Sonnet Analyze Word Docu…" at bounding box center [570, 397] width 1072 height 727
click at [609, 218] on span "Test" at bounding box center [615, 216] width 15 height 11
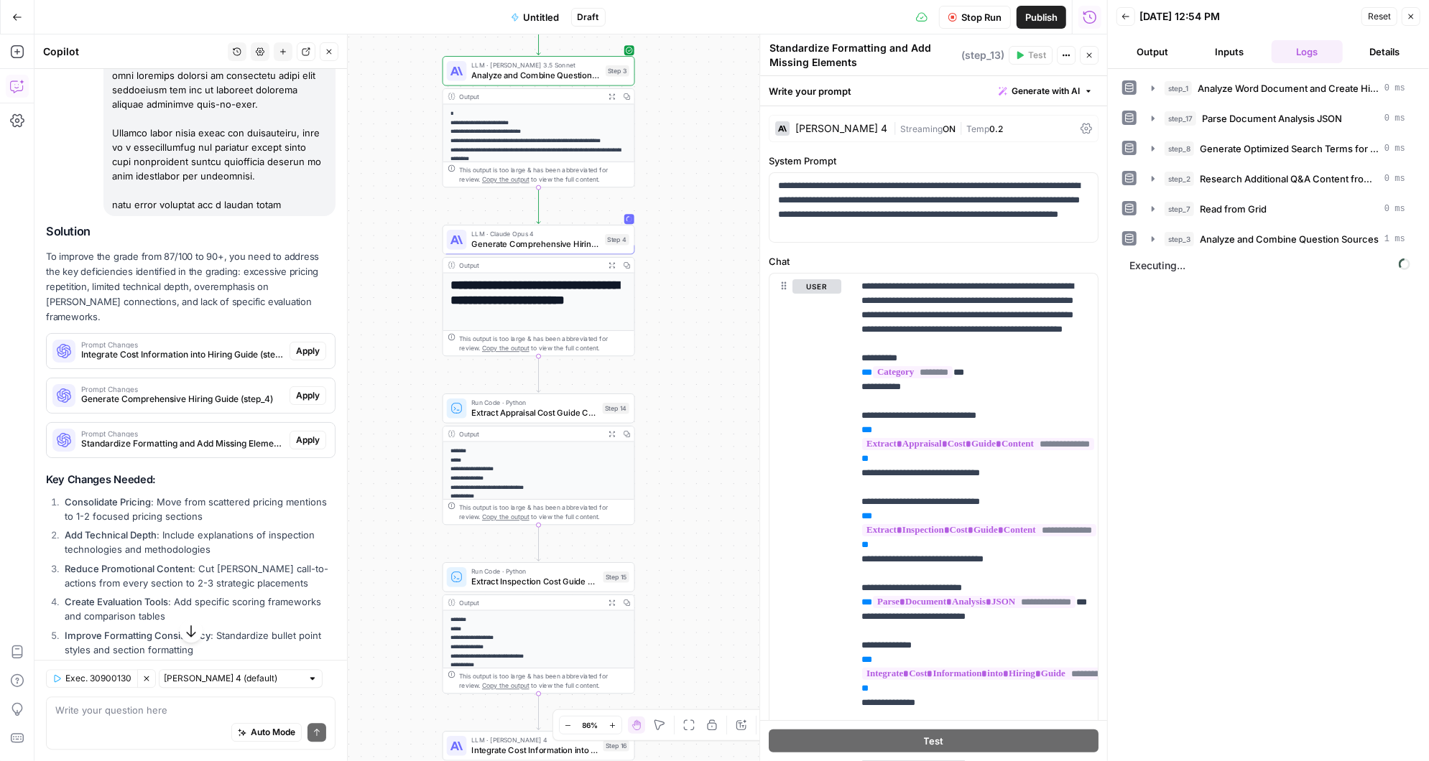
click at [143, 718] on div "Auto Mode Send" at bounding box center [190, 734] width 271 height 32
type textarea "Okay, after grading step let's add another llm step to make small adjustments t…"
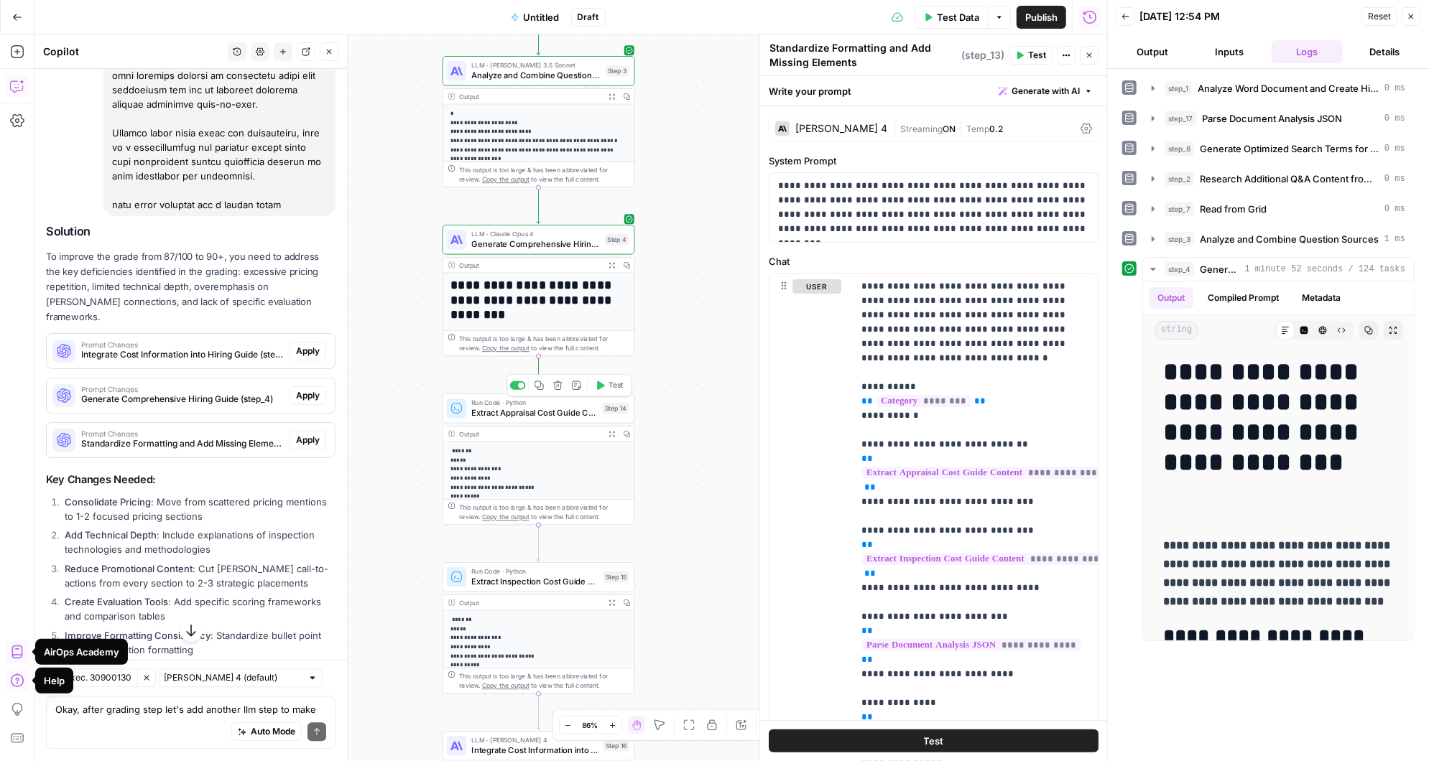
click at [613, 384] on span "Test" at bounding box center [615, 385] width 15 height 11
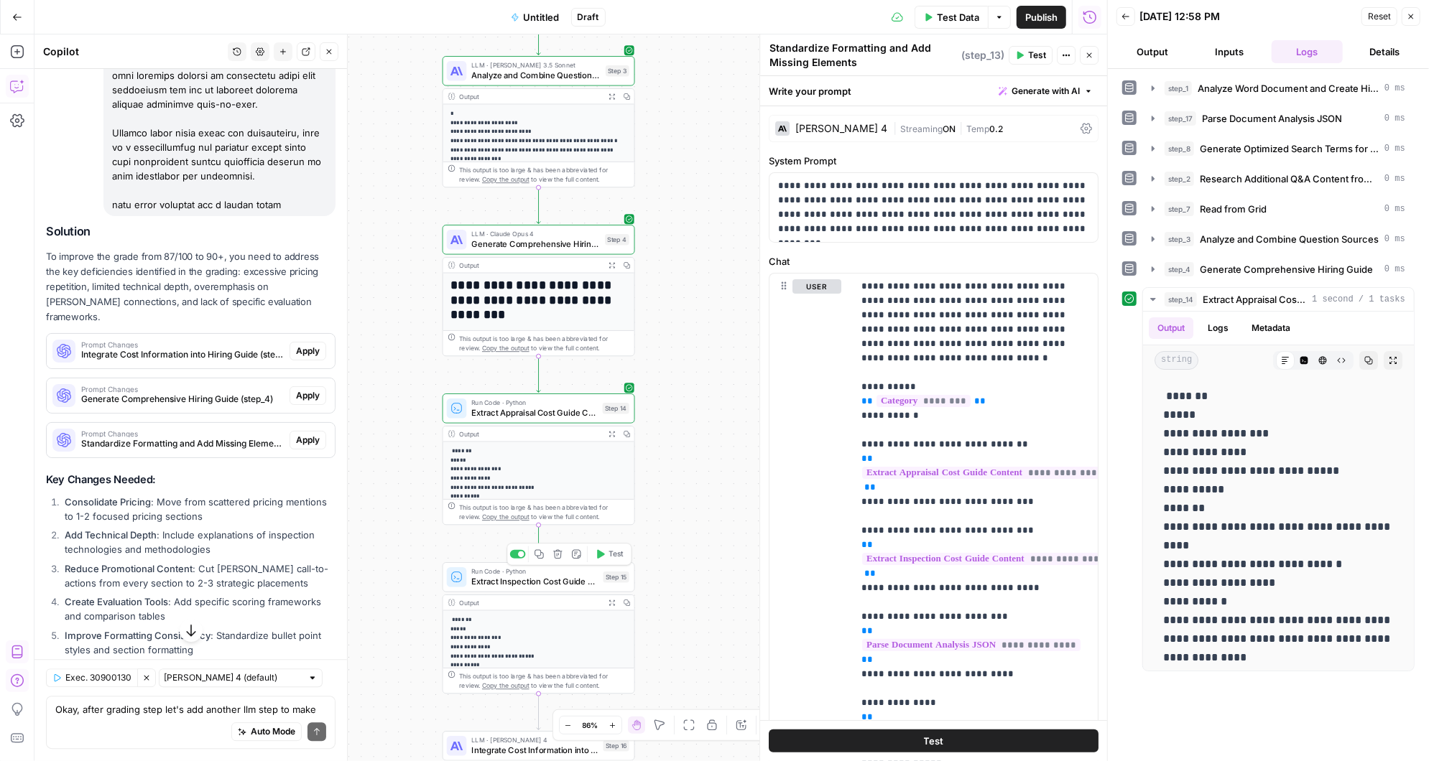
click at [616, 554] on span "Test" at bounding box center [615, 554] width 15 height 11
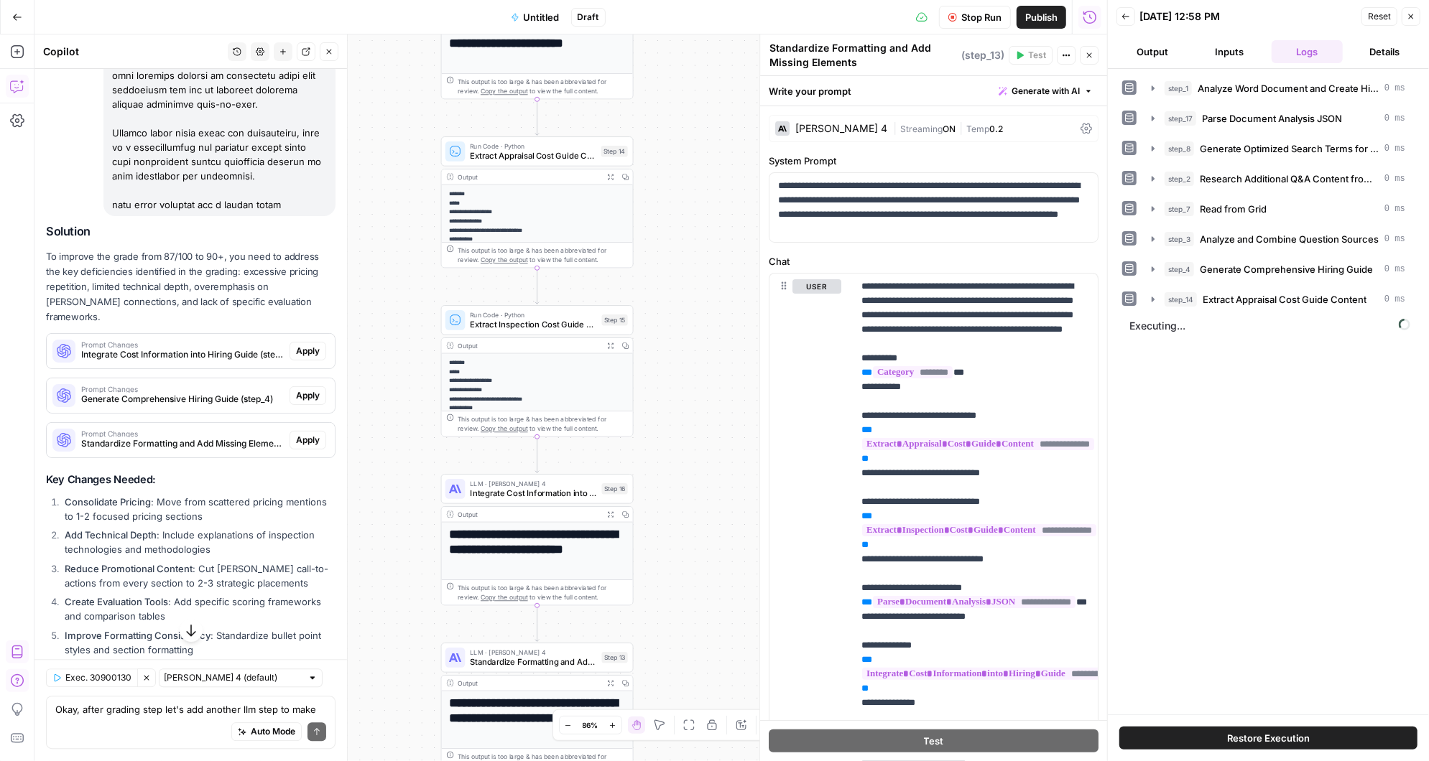
drag, startPoint x: 658, startPoint y: 466, endPoint x: 652, endPoint y: 333, distance: 133.7
click at [652, 333] on div "Workflow Input Settings Inputs LLM · [PERSON_NAME] 3.5 Sonnet Analyze Word Docu…" at bounding box center [570, 397] width 1072 height 727
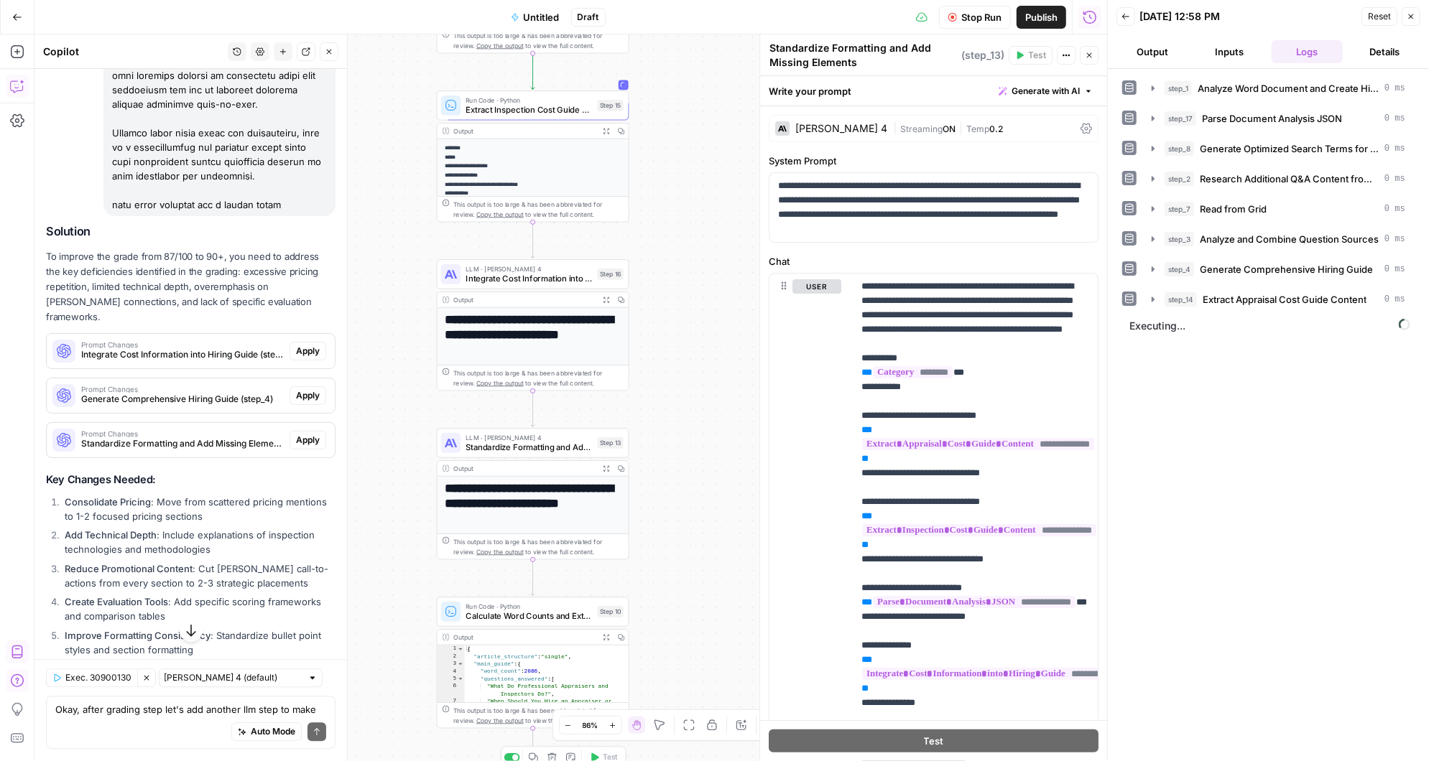
drag, startPoint x: 669, startPoint y: 460, endPoint x: 669, endPoint y: 268, distance: 192.5
click at [669, 268] on div "Workflow Input Settings Inputs LLM · [PERSON_NAME] 3.5 Sonnet Analyze Word Docu…" at bounding box center [570, 397] width 1072 height 727
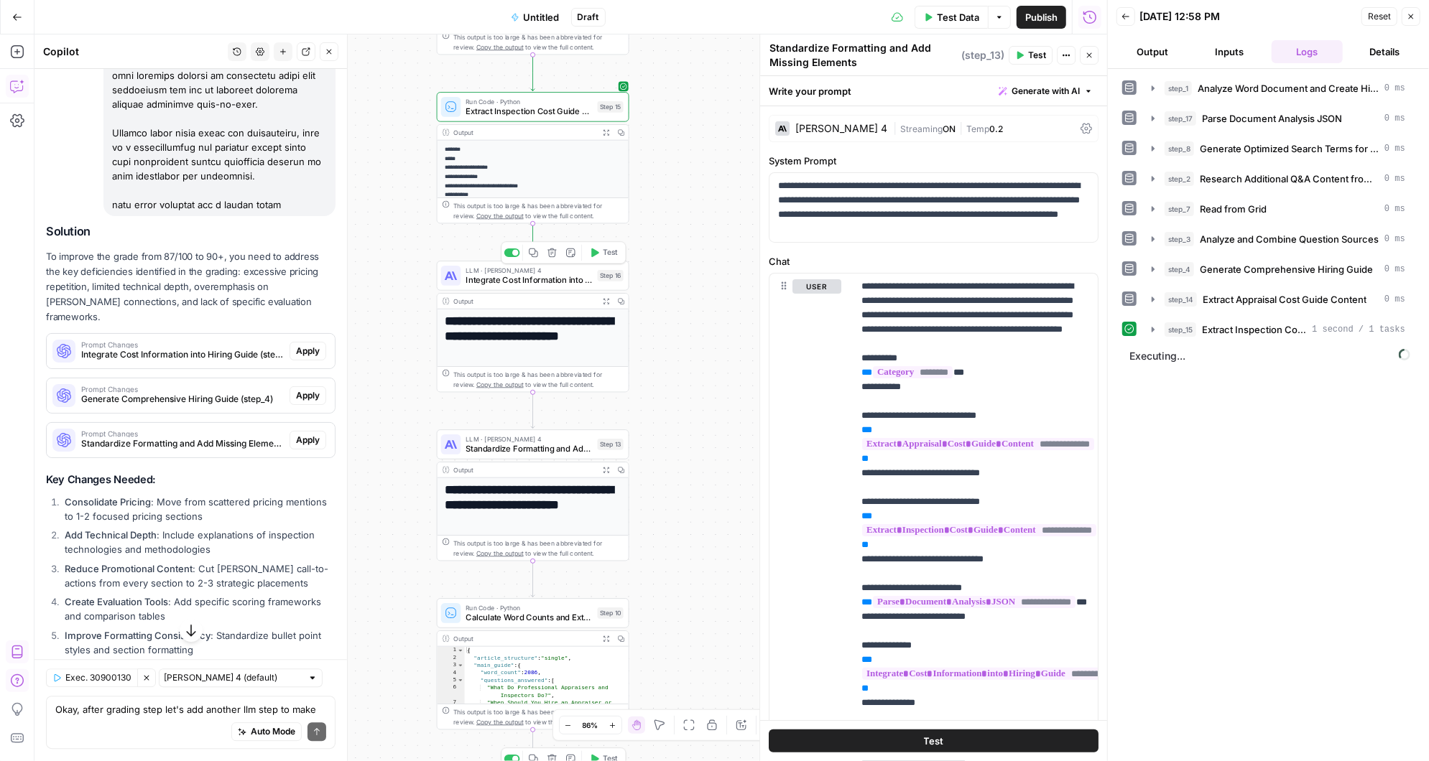
click at [613, 247] on span "Test" at bounding box center [610, 252] width 15 height 11
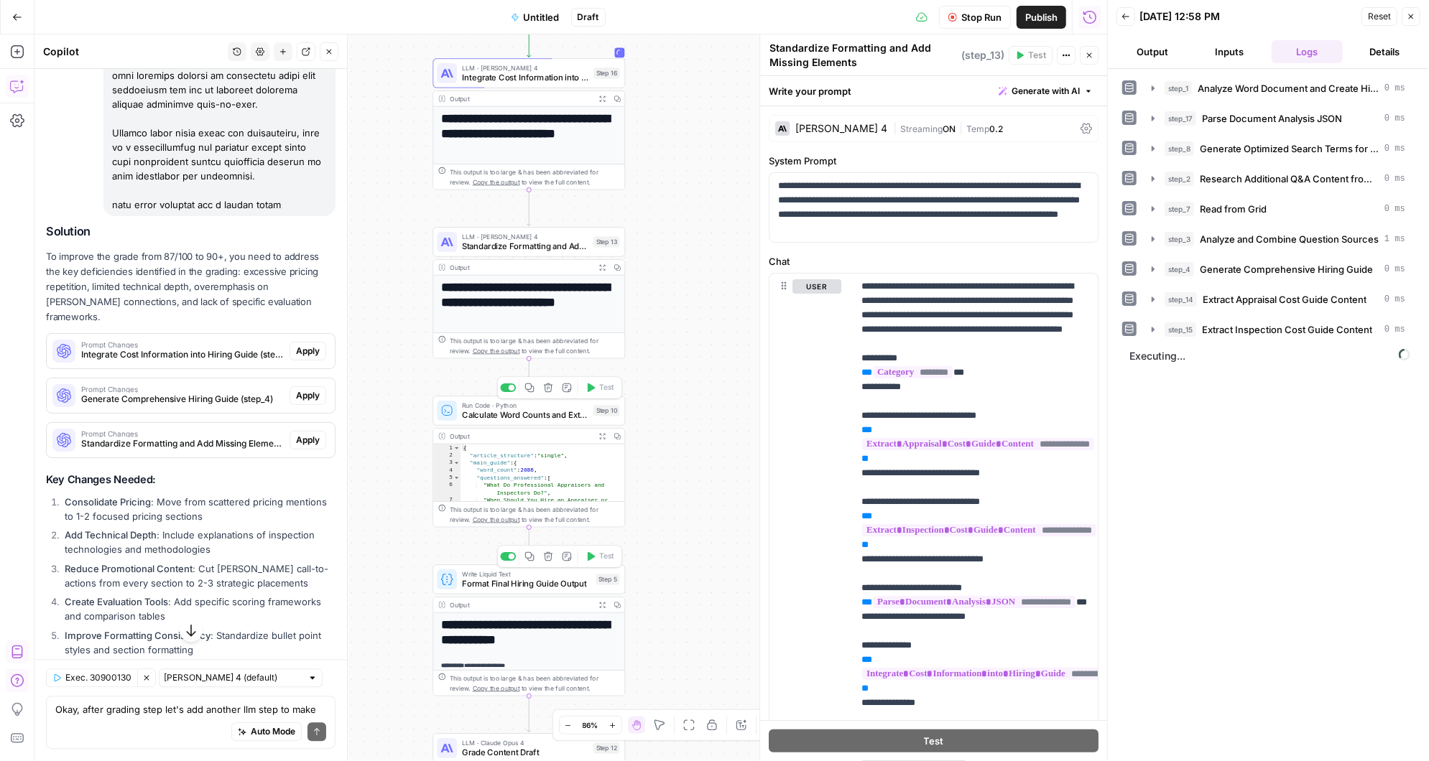
click at [511, 387] on div at bounding box center [512, 388] width 6 height 6
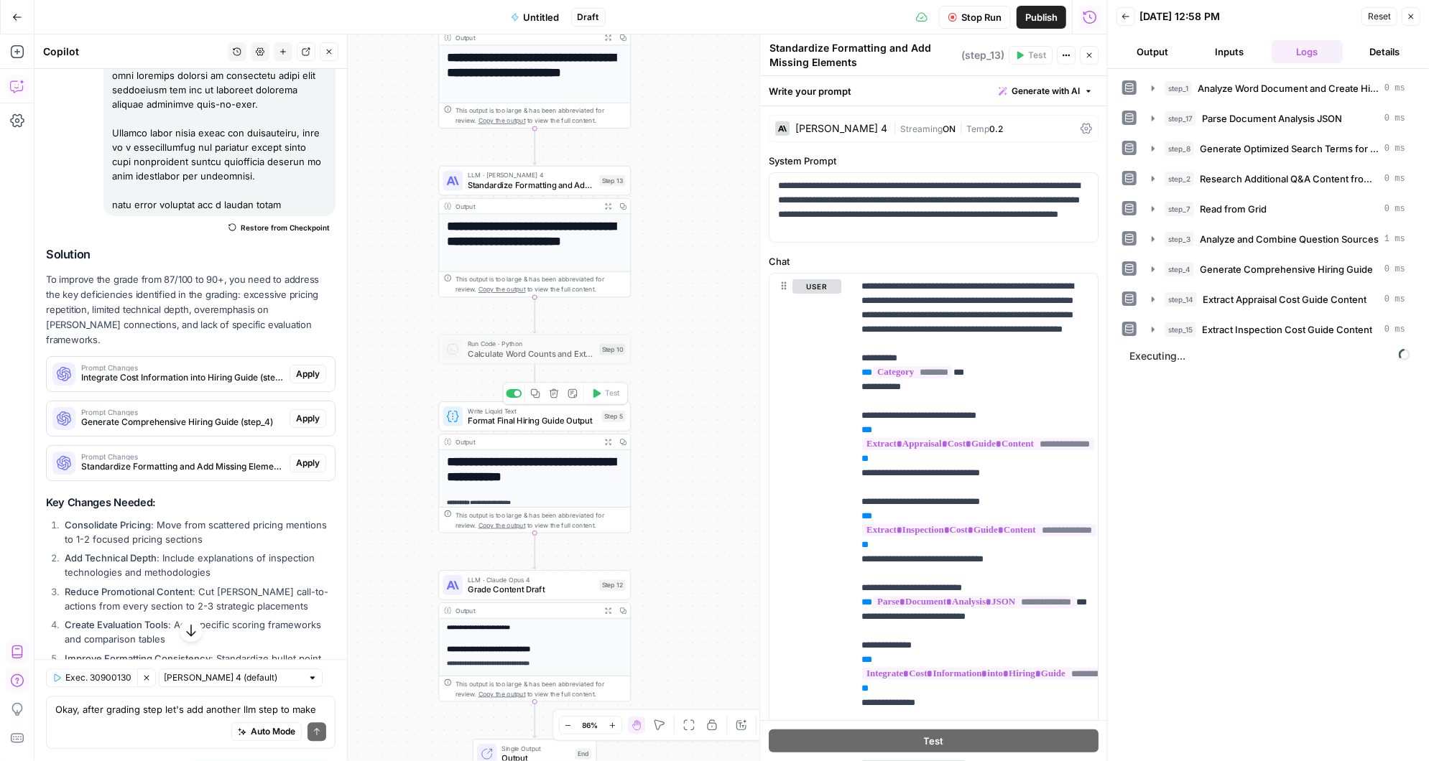
click at [514, 391] on div at bounding box center [514, 393] width 16 height 9
